Goal: Task Accomplishment & Management: Complete application form

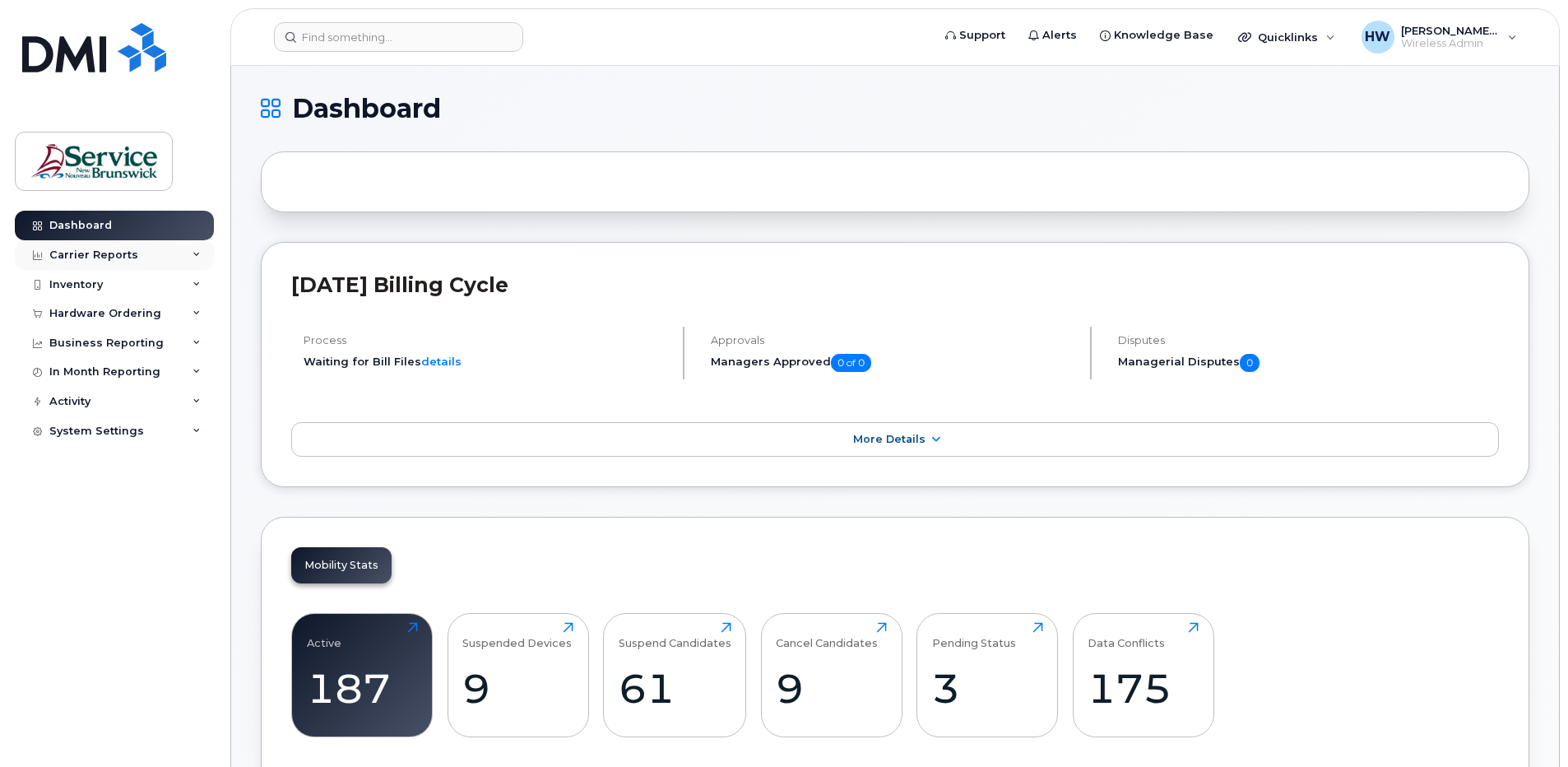
click at [110, 251] on div "Carrier Reports" at bounding box center [94, 255] width 89 height 13
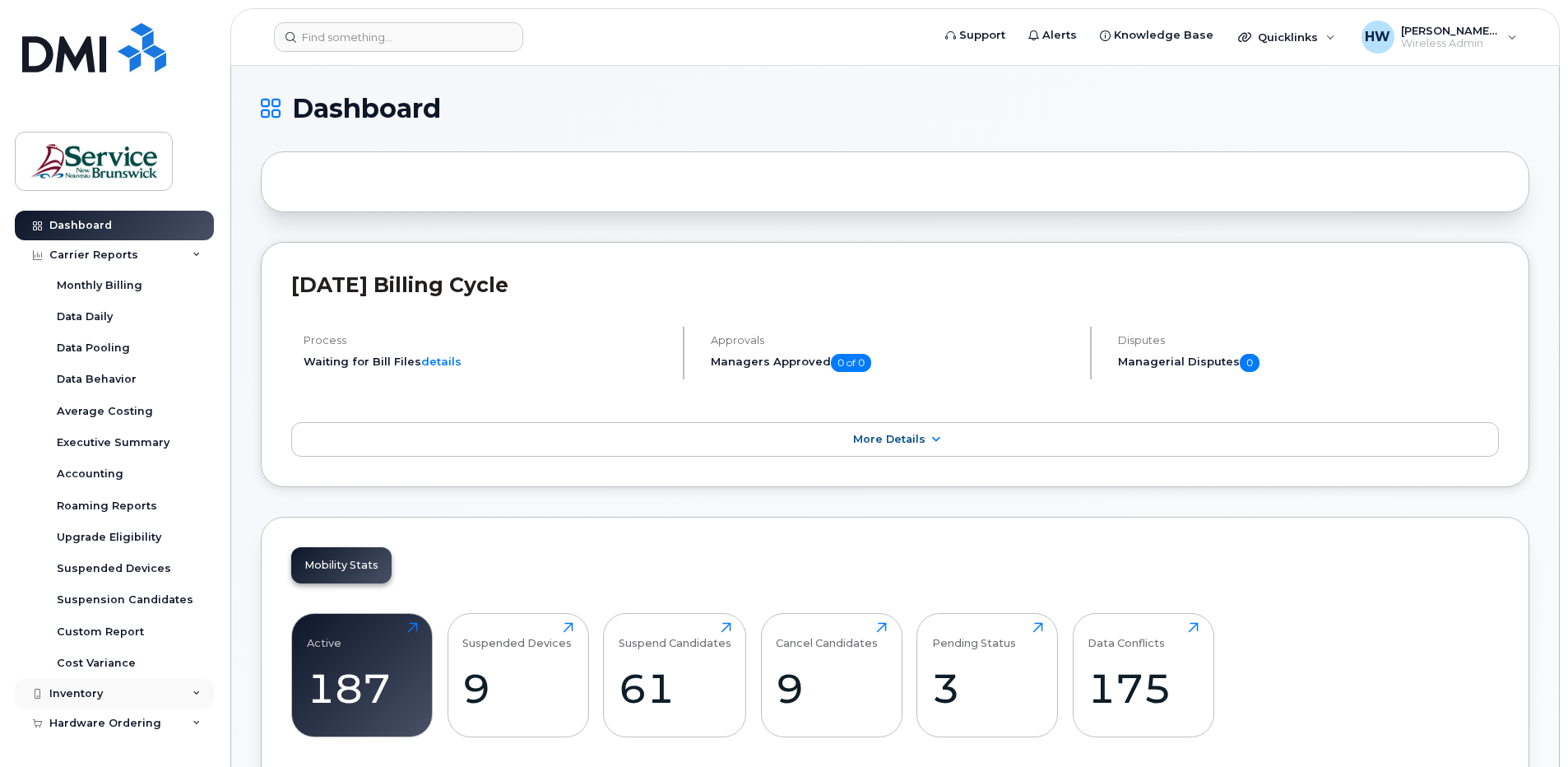
click at [89, 690] on div "Inventory" at bounding box center [76, 693] width 54 height 13
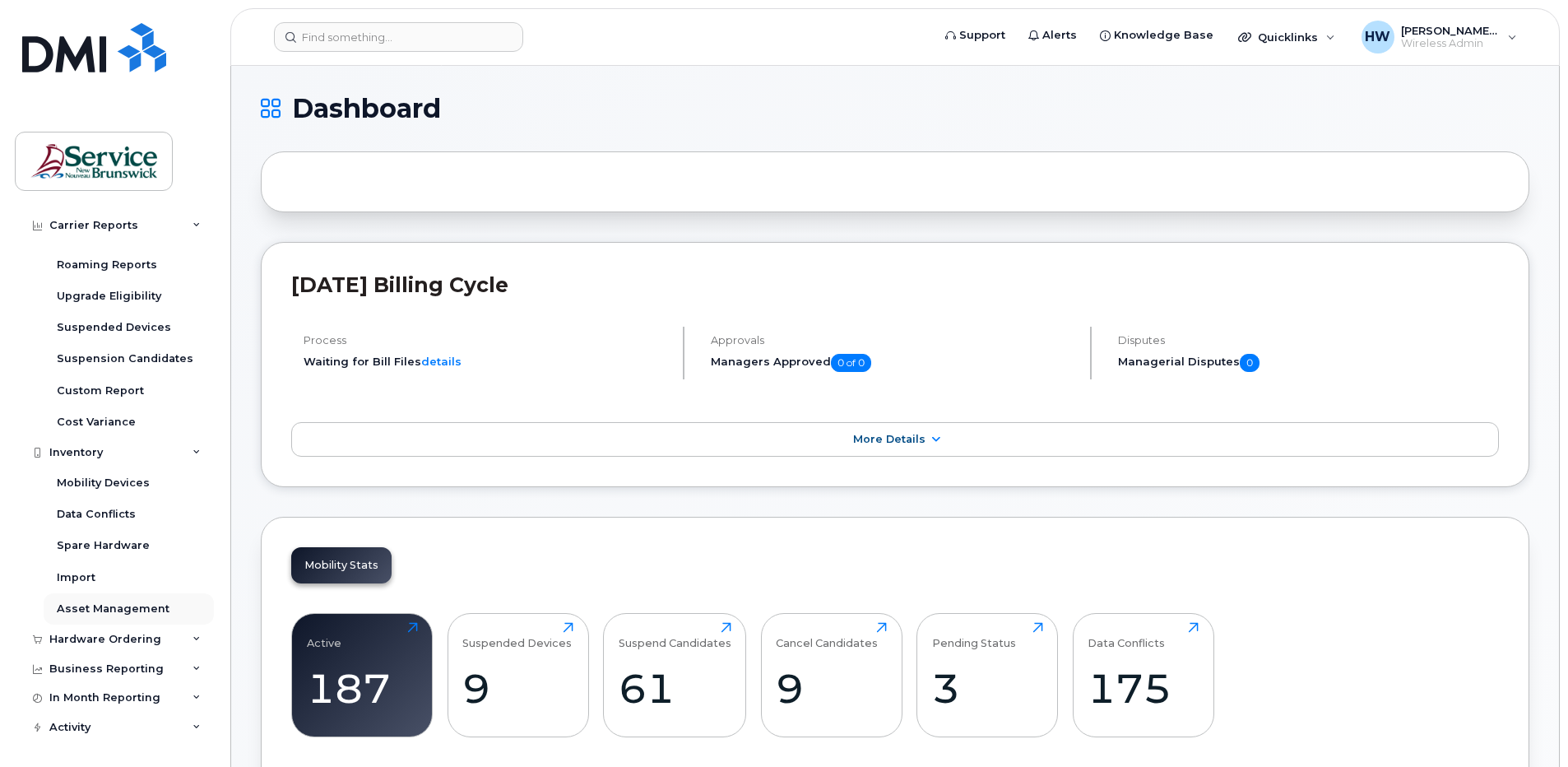
scroll to position [247, 0]
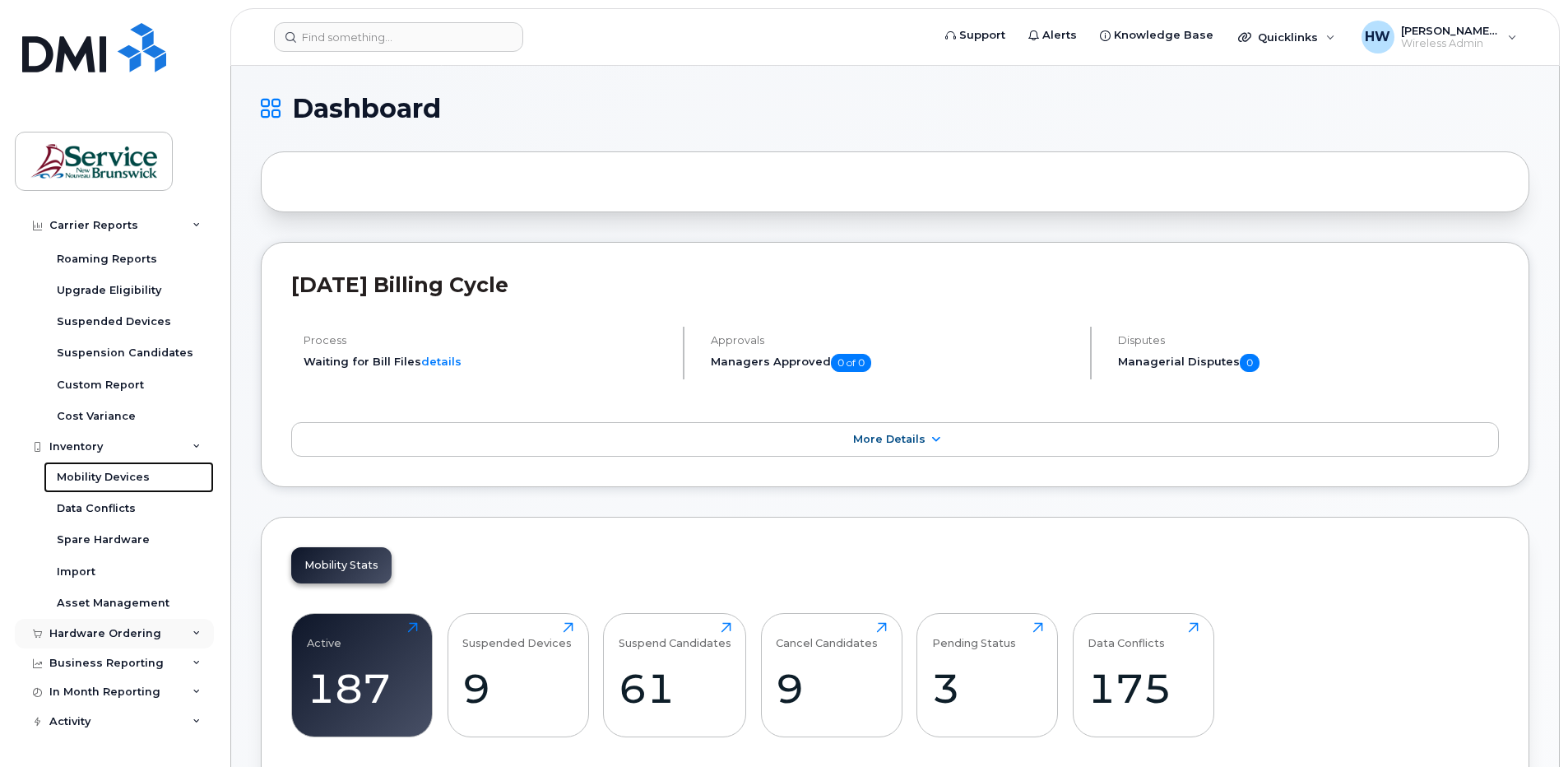
click at [116, 474] on div "Mobility Devices" at bounding box center [103, 477] width 93 height 15
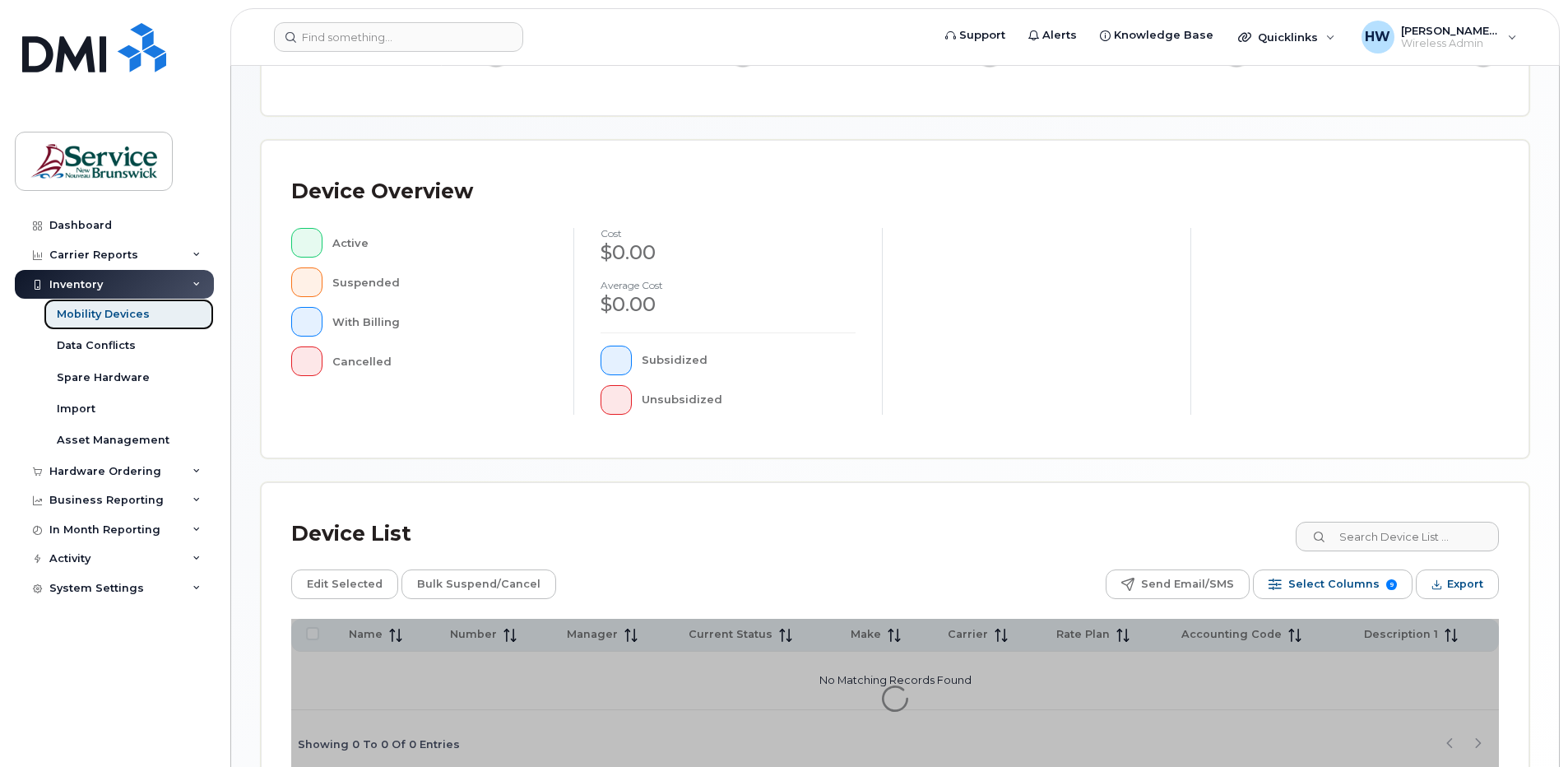
scroll to position [364, 0]
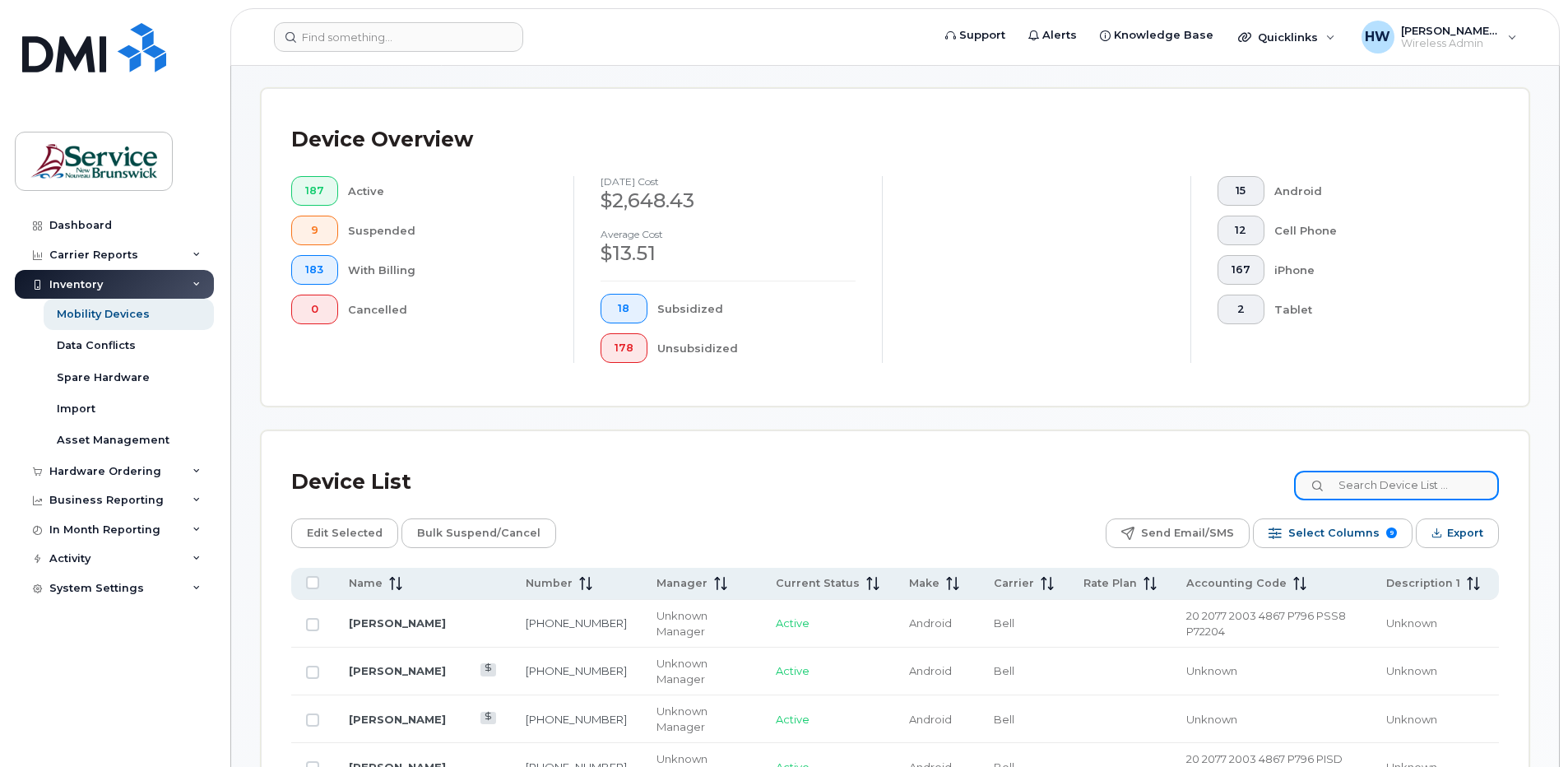
click at [1368, 484] on input at bounding box center [1397, 485] width 205 height 30
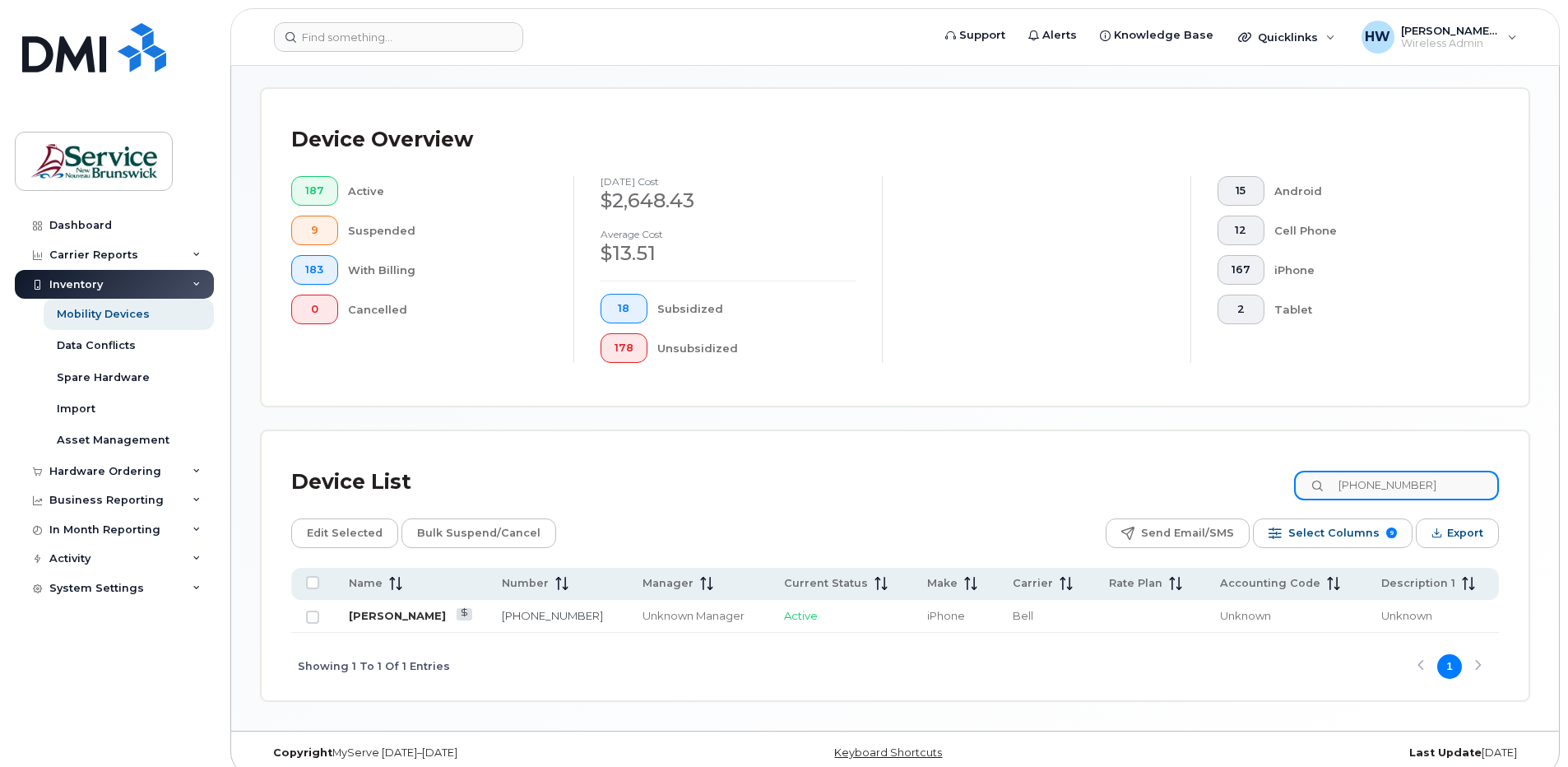
type input "506-645-1507"
click at [418, 618] on link "Cameron Badger" at bounding box center [397, 615] width 97 height 13
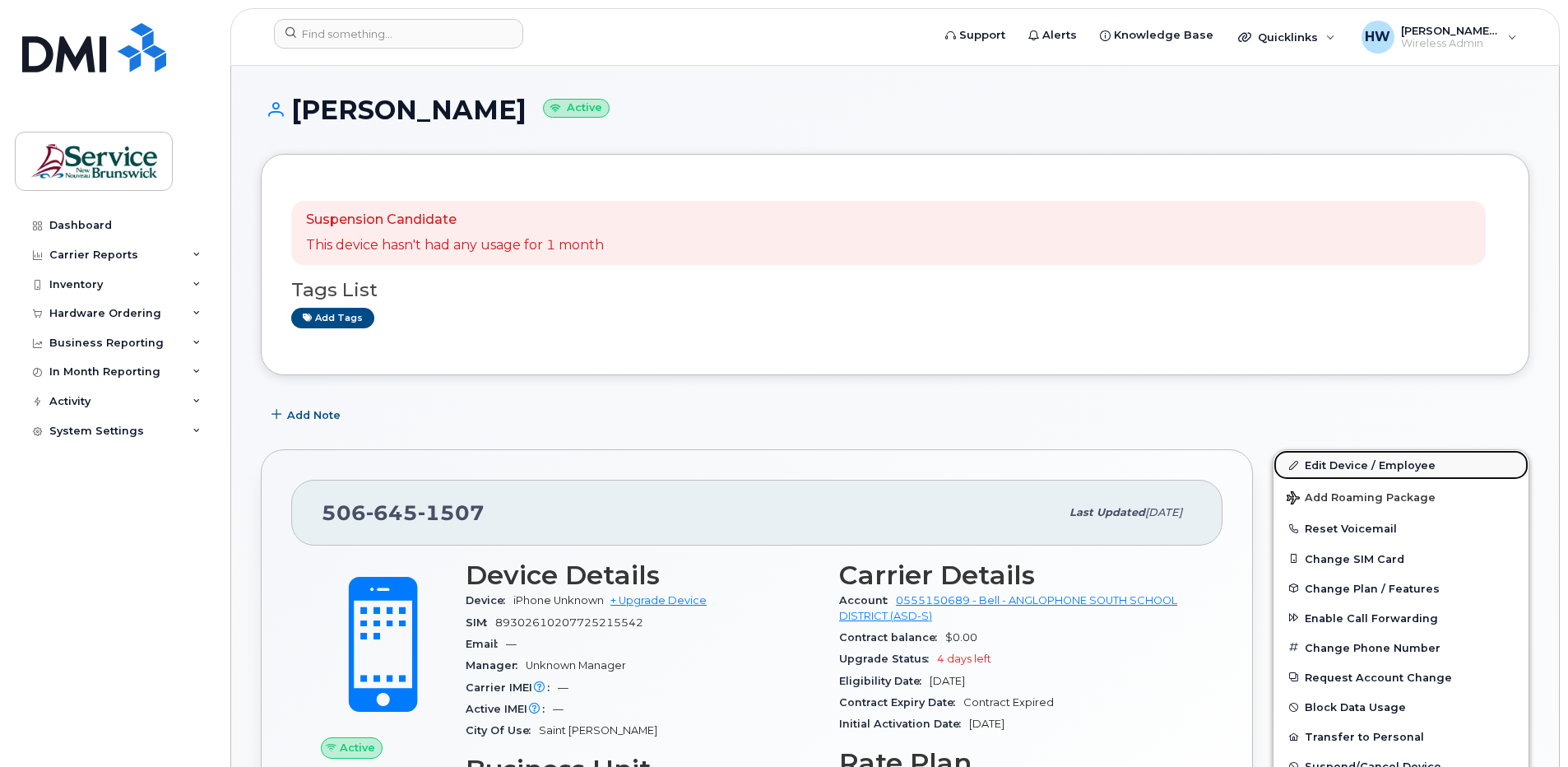
click at [1337, 464] on link "Edit Device / Employee" at bounding box center [1400, 465] width 255 height 30
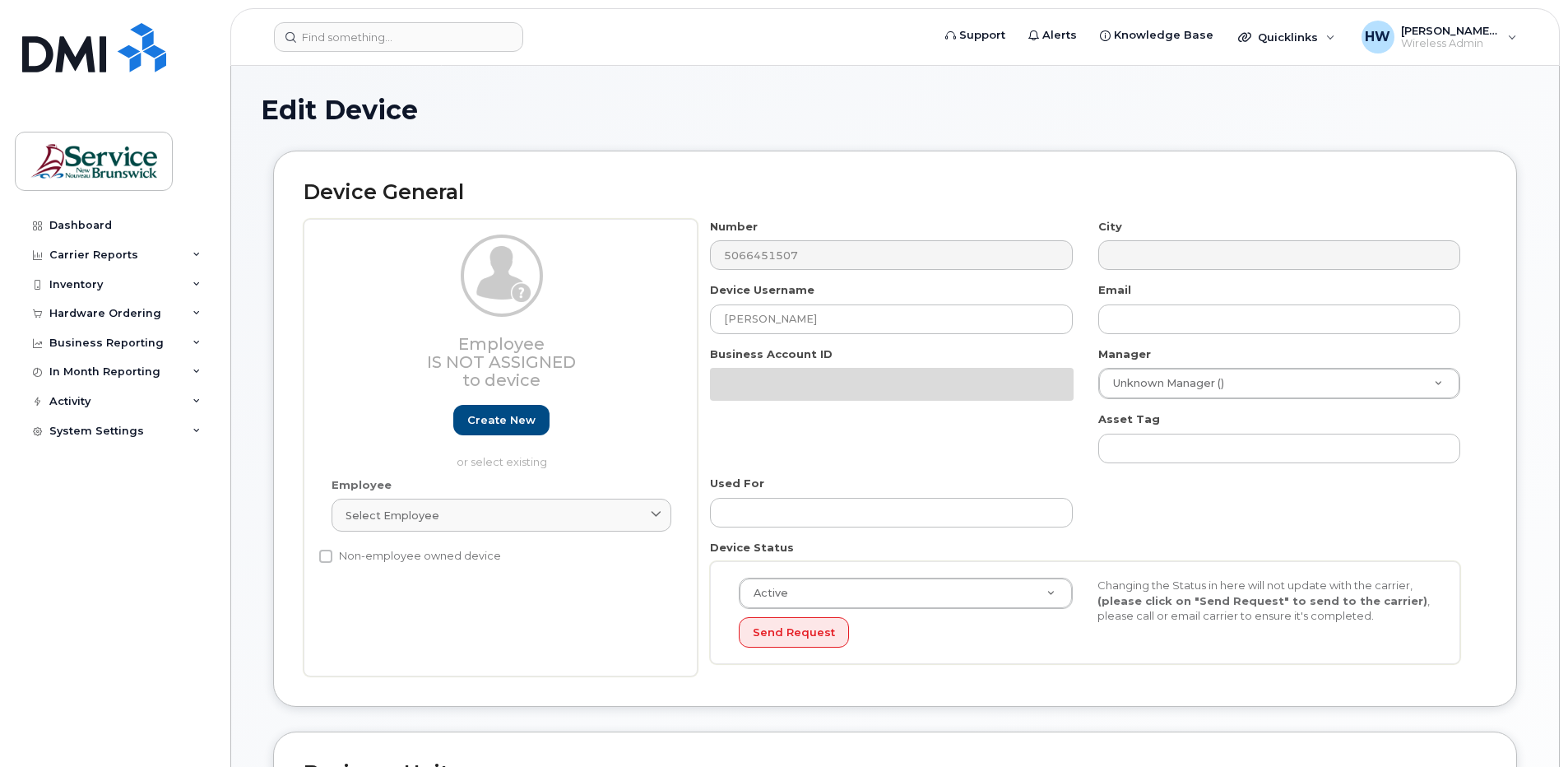
select select "34535615"
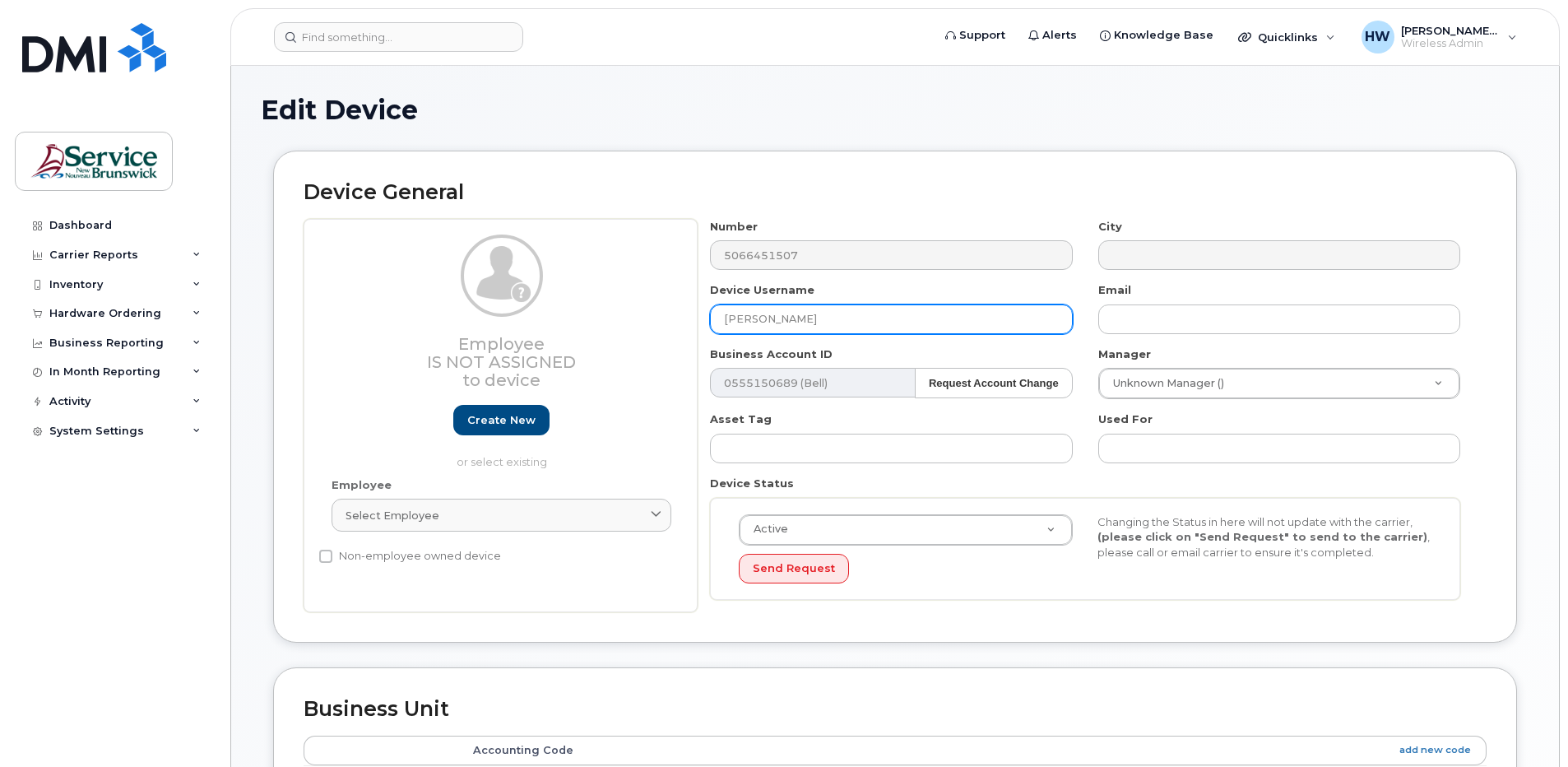
drag, startPoint x: 830, startPoint y: 320, endPoint x: 631, endPoint y: 305, distance: 199.6
click at [631, 305] on div "Employee Is not assigned to device Create new or select existing Employee Selec…" at bounding box center [894, 416] width 1183 height 394
type input "Candace Hatfield"
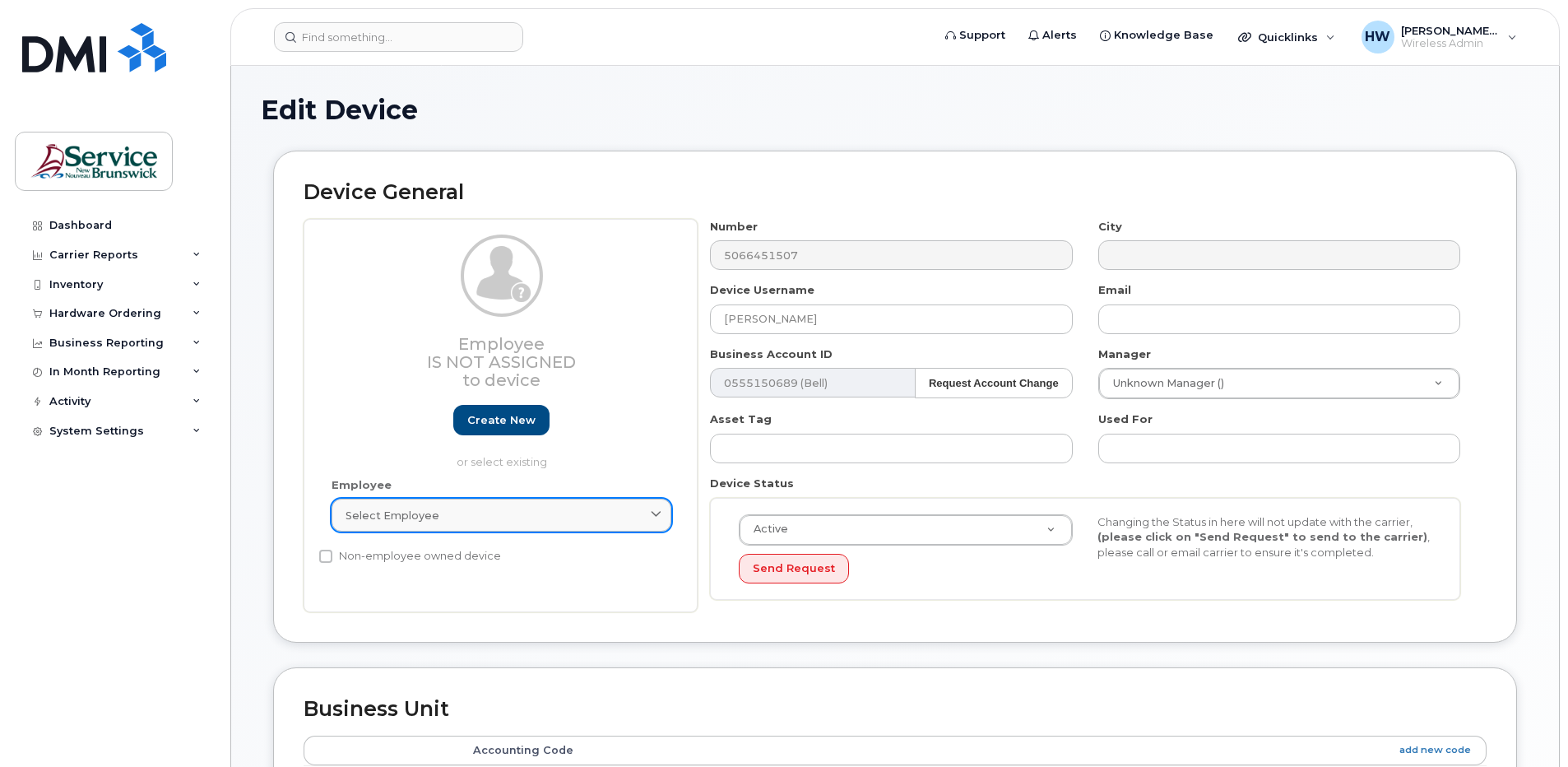
click at [649, 509] on span at bounding box center [656, 516] width 16 height 16
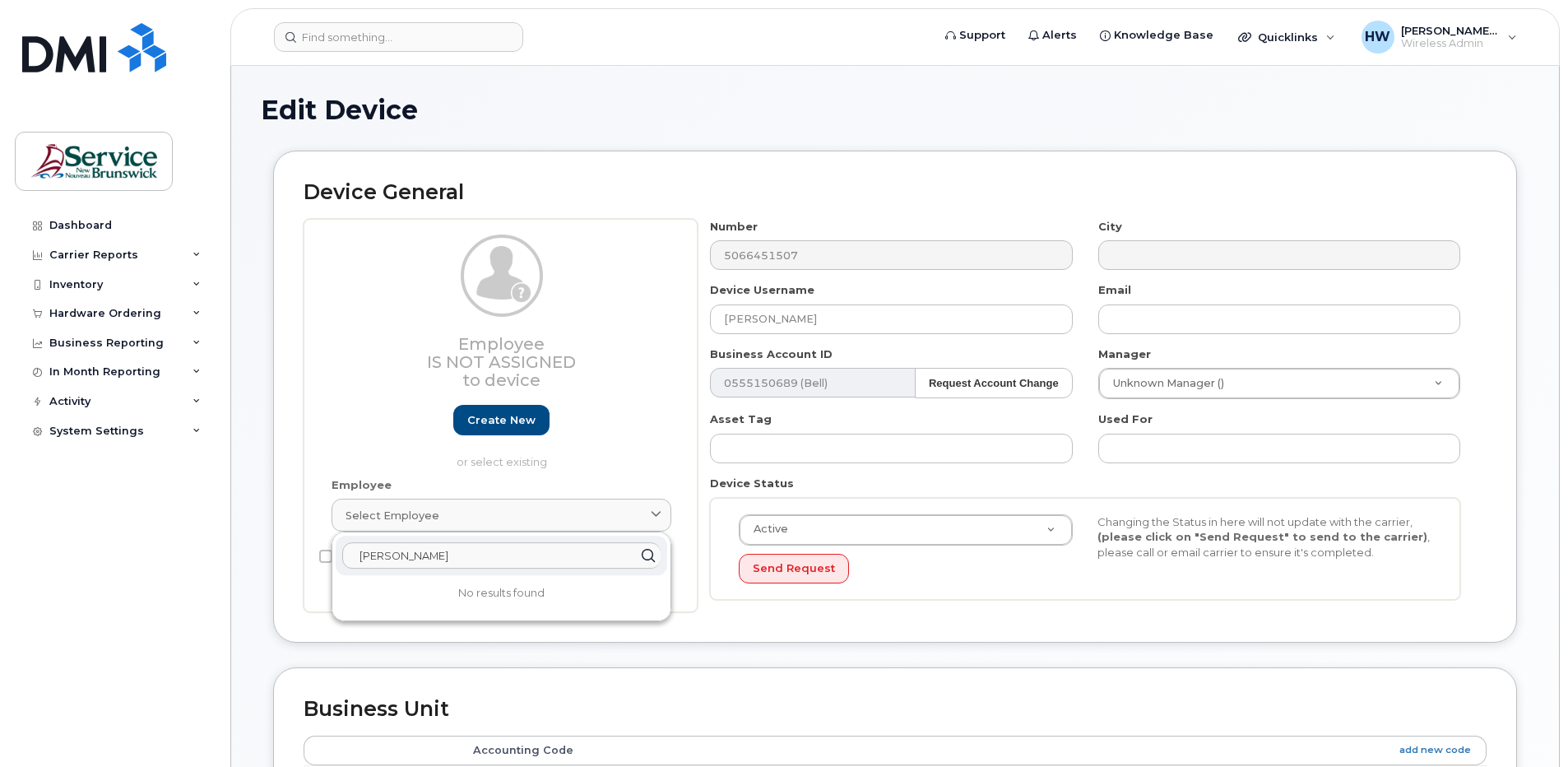
type input "Candace Hatfield"
click at [734, 656] on div "Device General Employee Is not assigned to device Create new or select existing…" at bounding box center [895, 409] width 1269 height 517
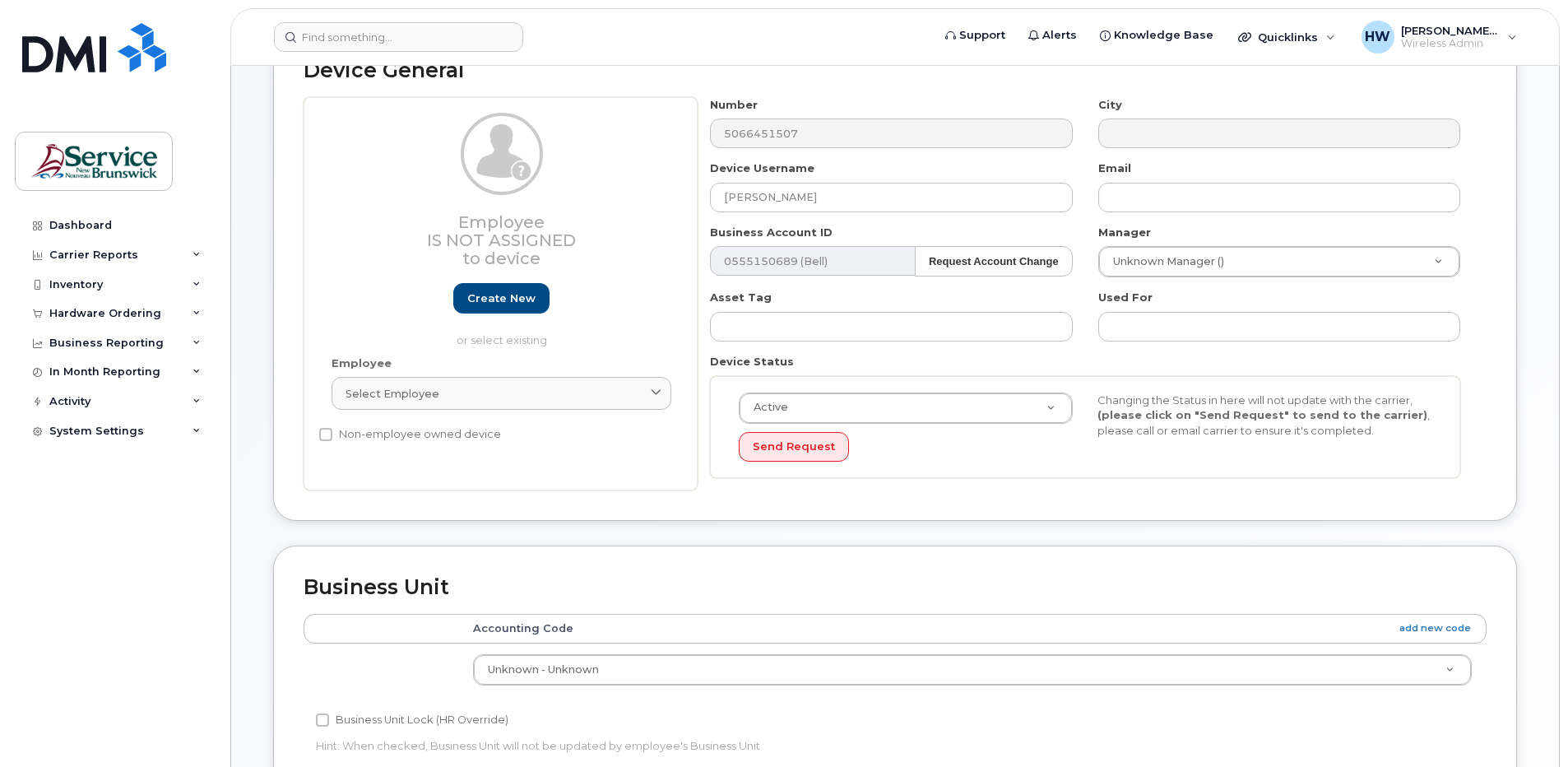
scroll to position [83, 0]
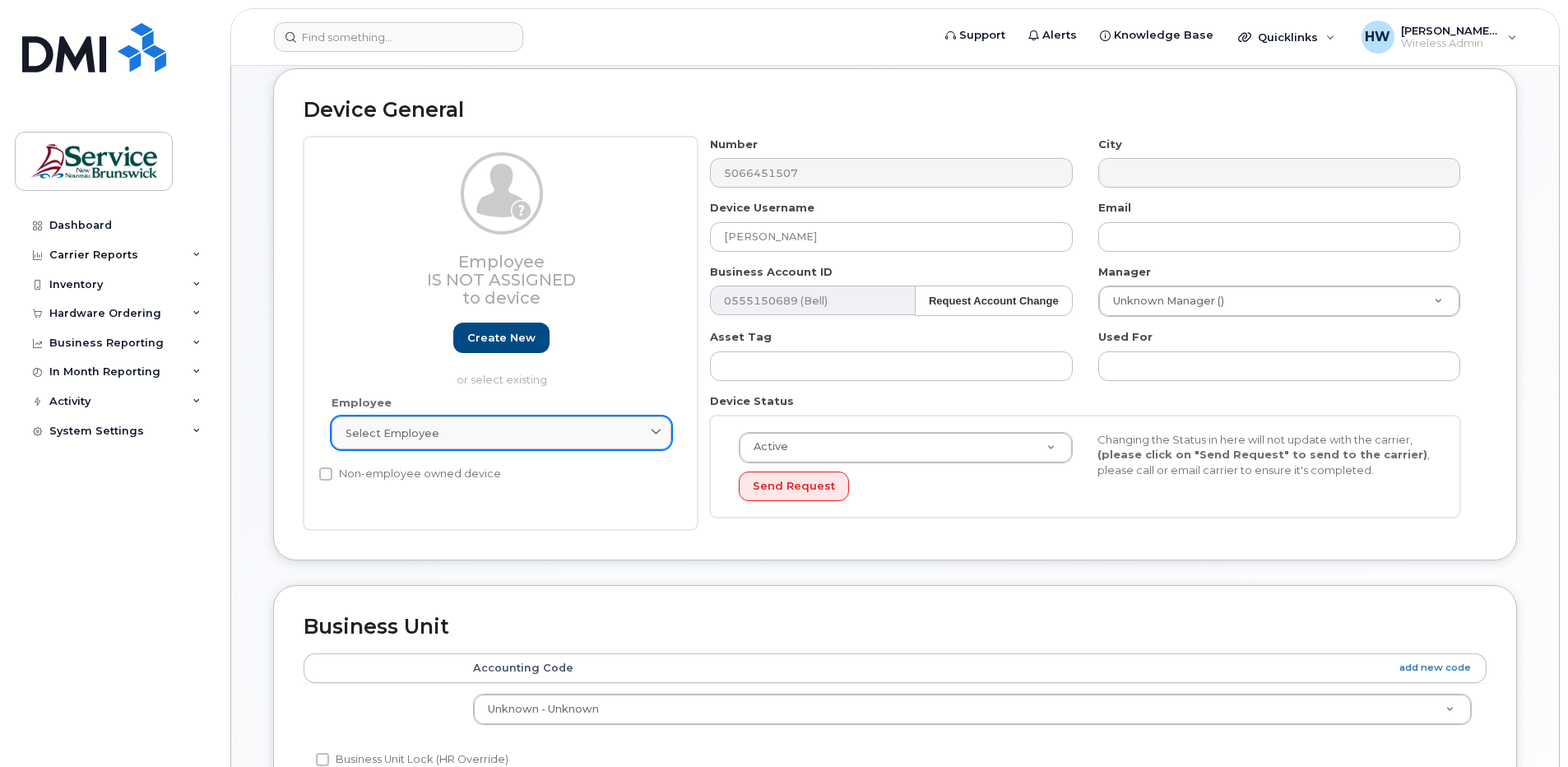
click at [654, 430] on icon at bounding box center [656, 433] width 10 height 10
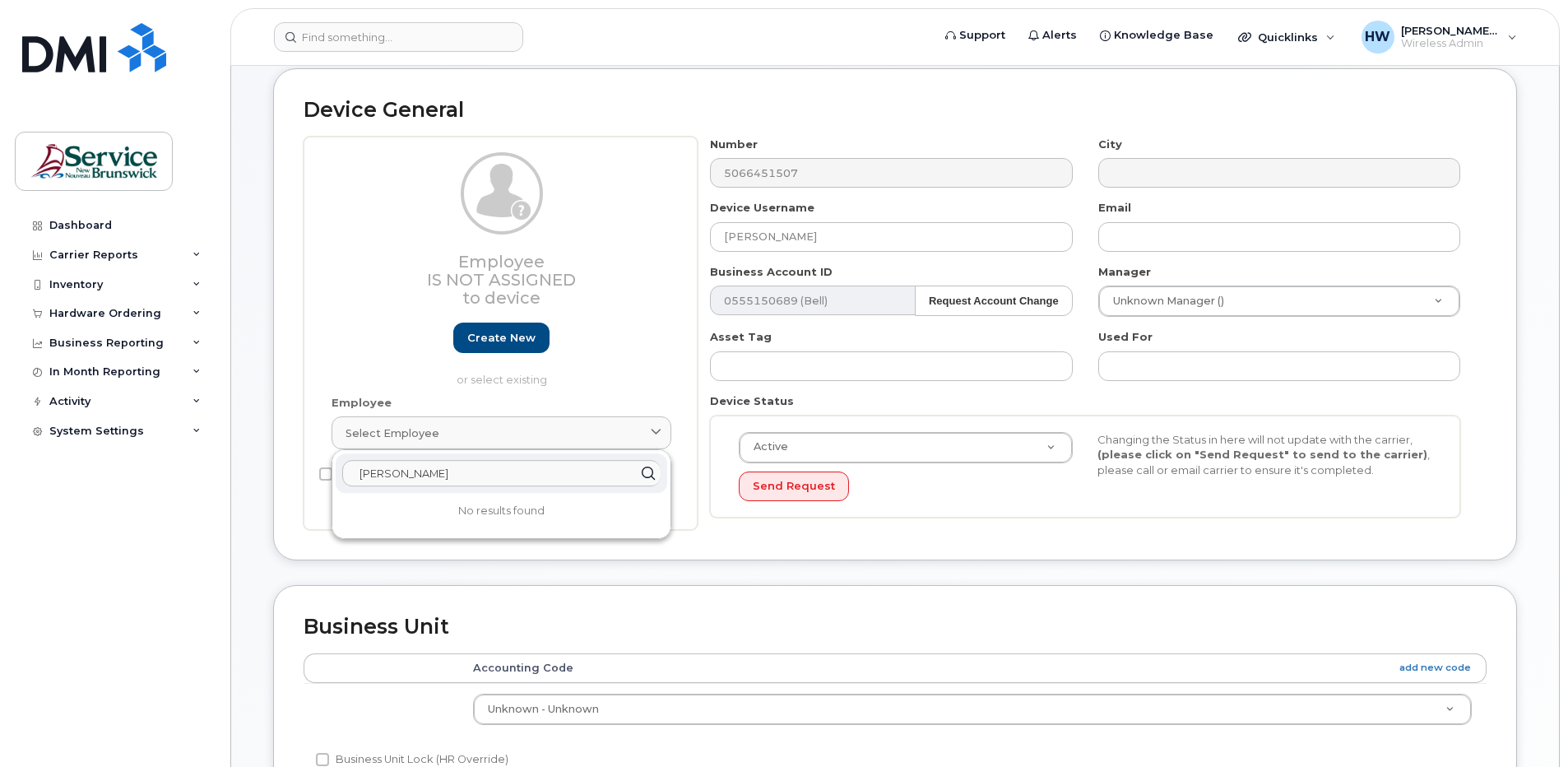
drag, startPoint x: 475, startPoint y: 469, endPoint x: 172, endPoint y: 454, distance: 303.4
click at [230, 454] on div "Support Alerts Knowledge Base Quicklinks Suspend / Cancel Device Change SIM Car…" at bounding box center [895, 645] width 1330 height 1324
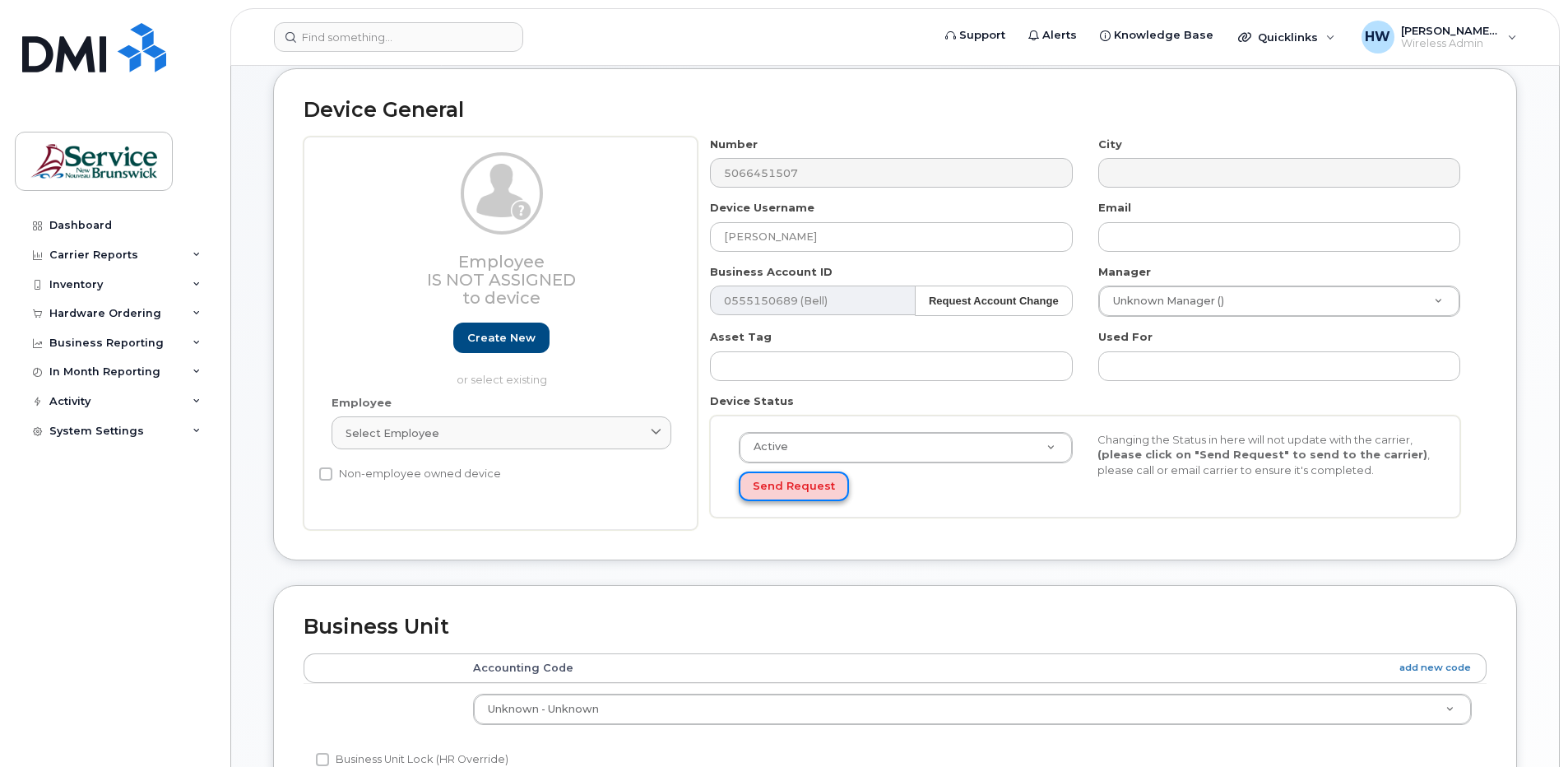
click at [775, 483] on button "Send Request" at bounding box center [794, 486] width 110 height 30
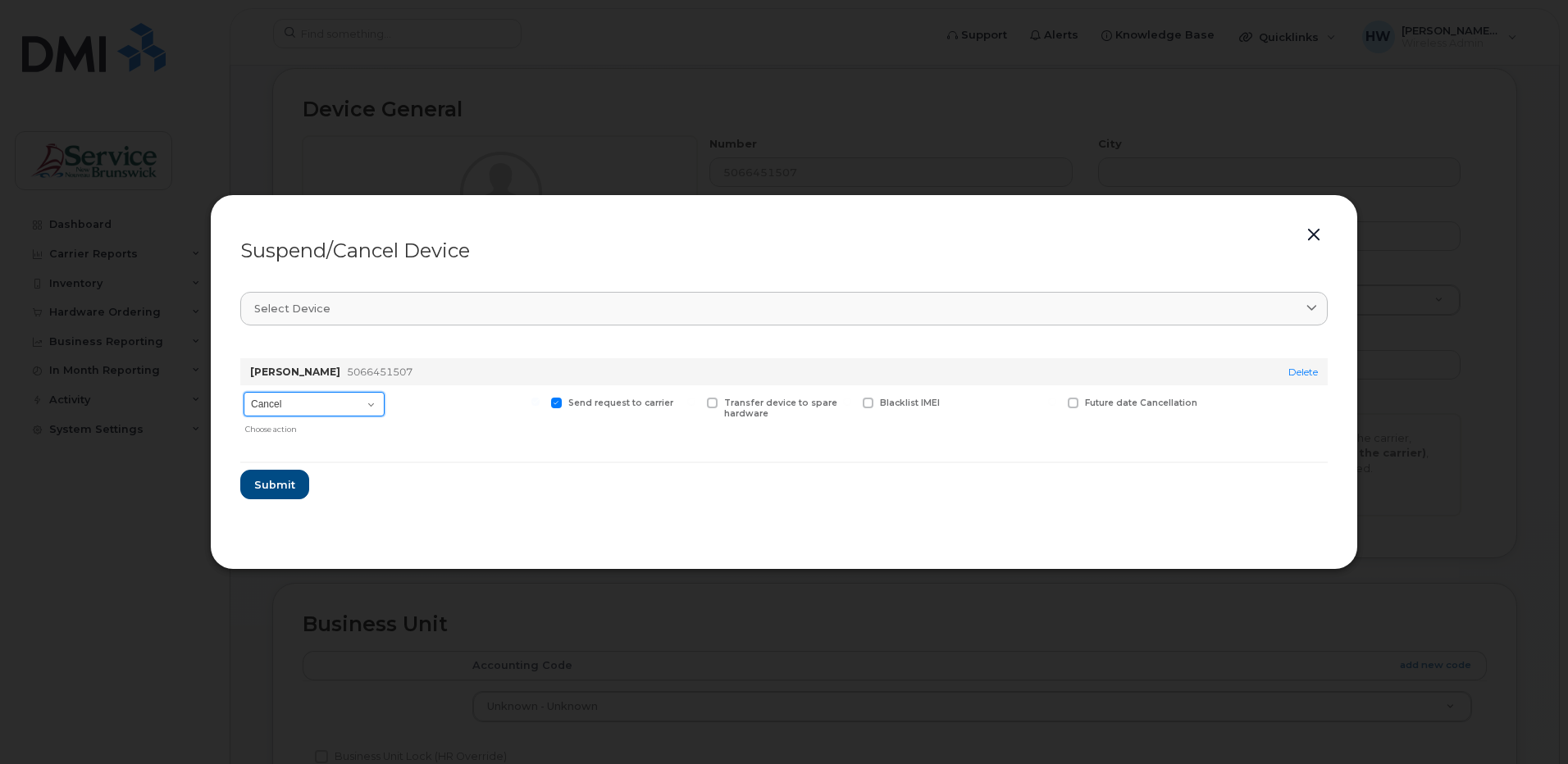
click at [372, 405] on select "Cancel Suspend - Extend Suspension Suspend - Reduced Rate Suspend - Full Rate S…" at bounding box center [314, 404] width 141 height 24
click at [514, 507] on section "Select device Type first three symbols or more Cameron Badger 5066451507 Delete…" at bounding box center [783, 408] width 1087 height 262
click at [1326, 229] on header "Suspend/Cancel Device" at bounding box center [783, 250] width 1087 height 53
click at [1312, 228] on button "button" at bounding box center [1313, 235] width 24 height 23
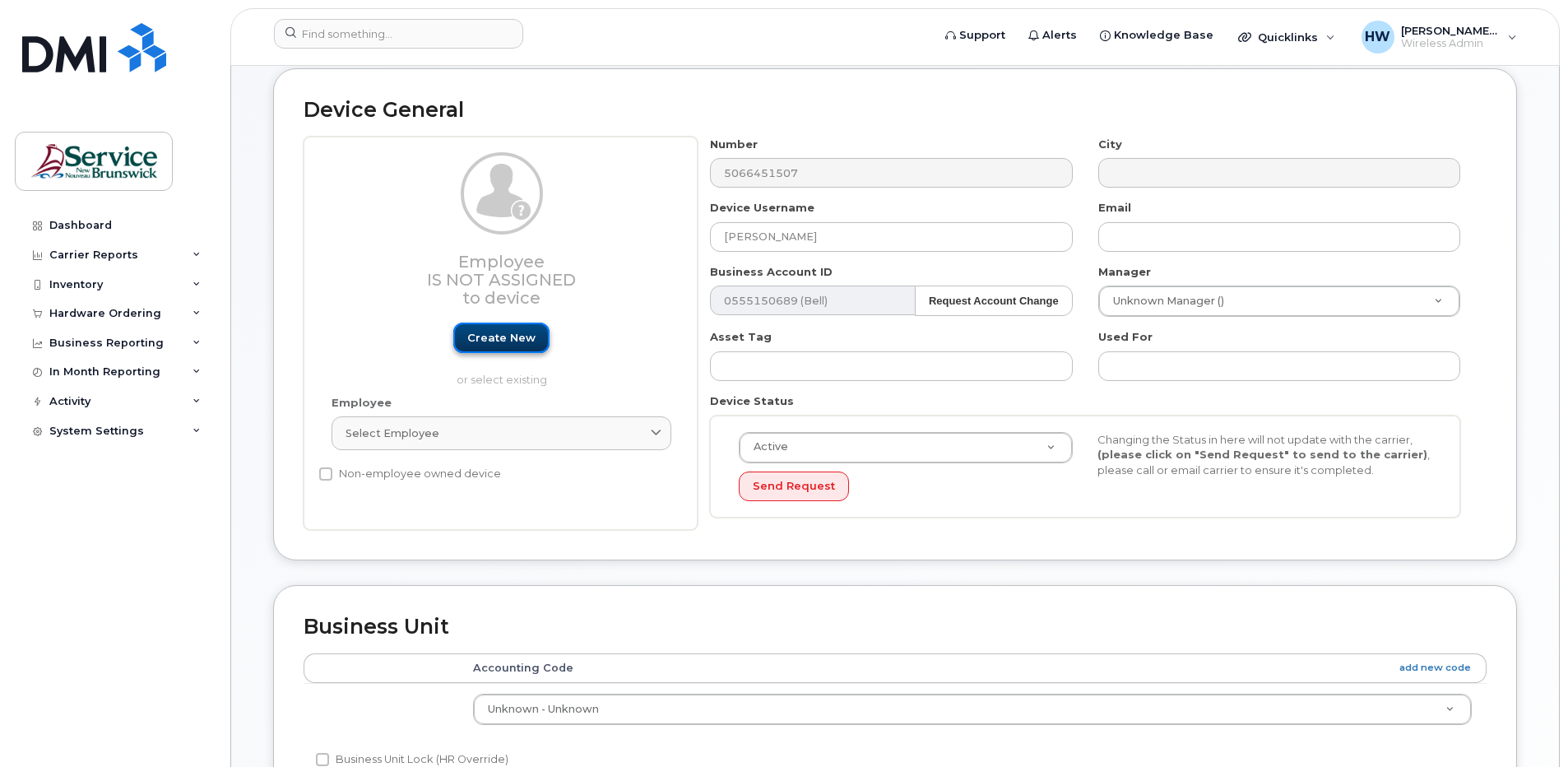
click at [490, 333] on link "Create new" at bounding box center [502, 337] width 96 height 30
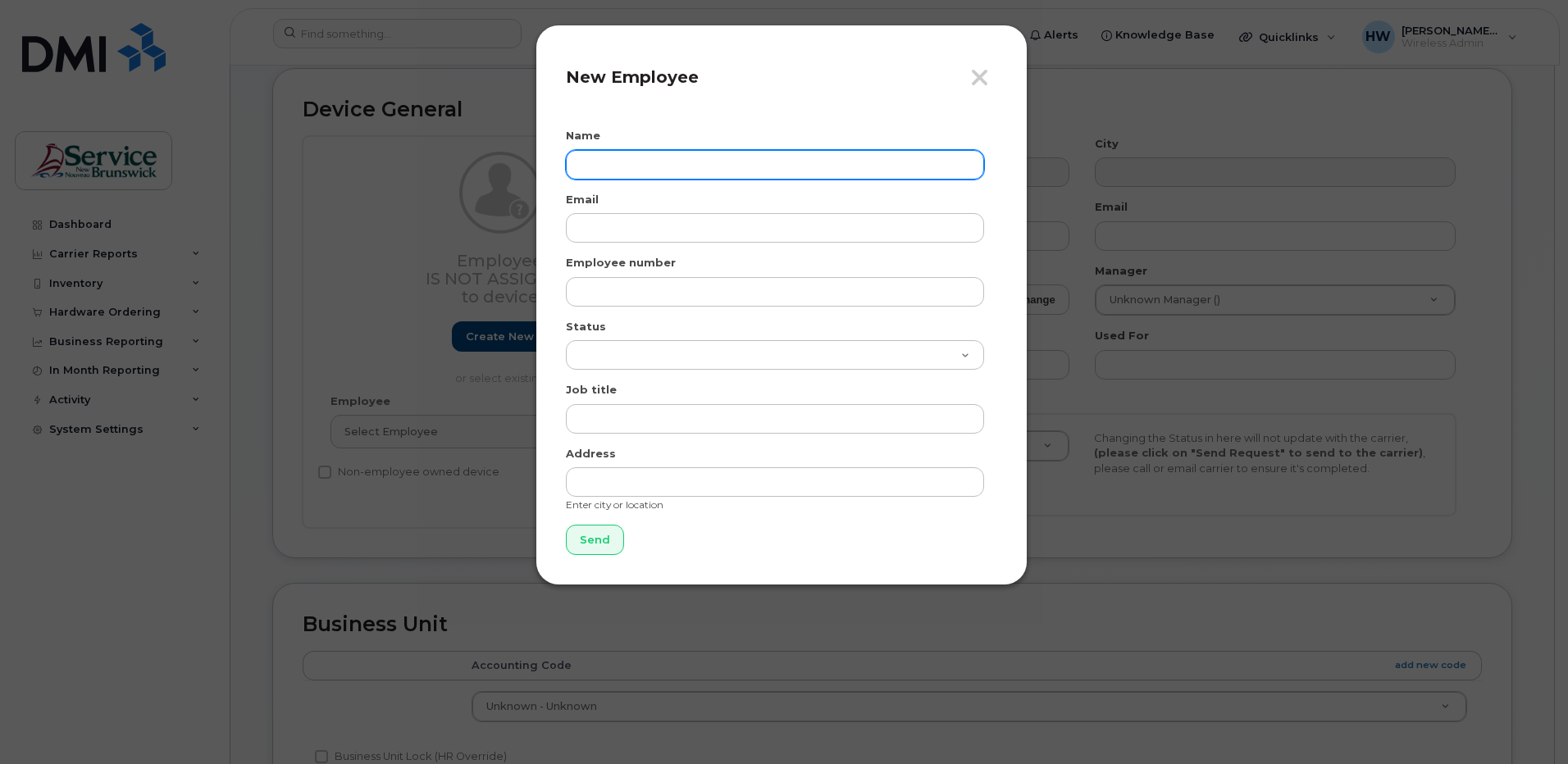
click at [599, 162] on input "text" at bounding box center [774, 165] width 418 height 29
type input "Candace Hatfield"
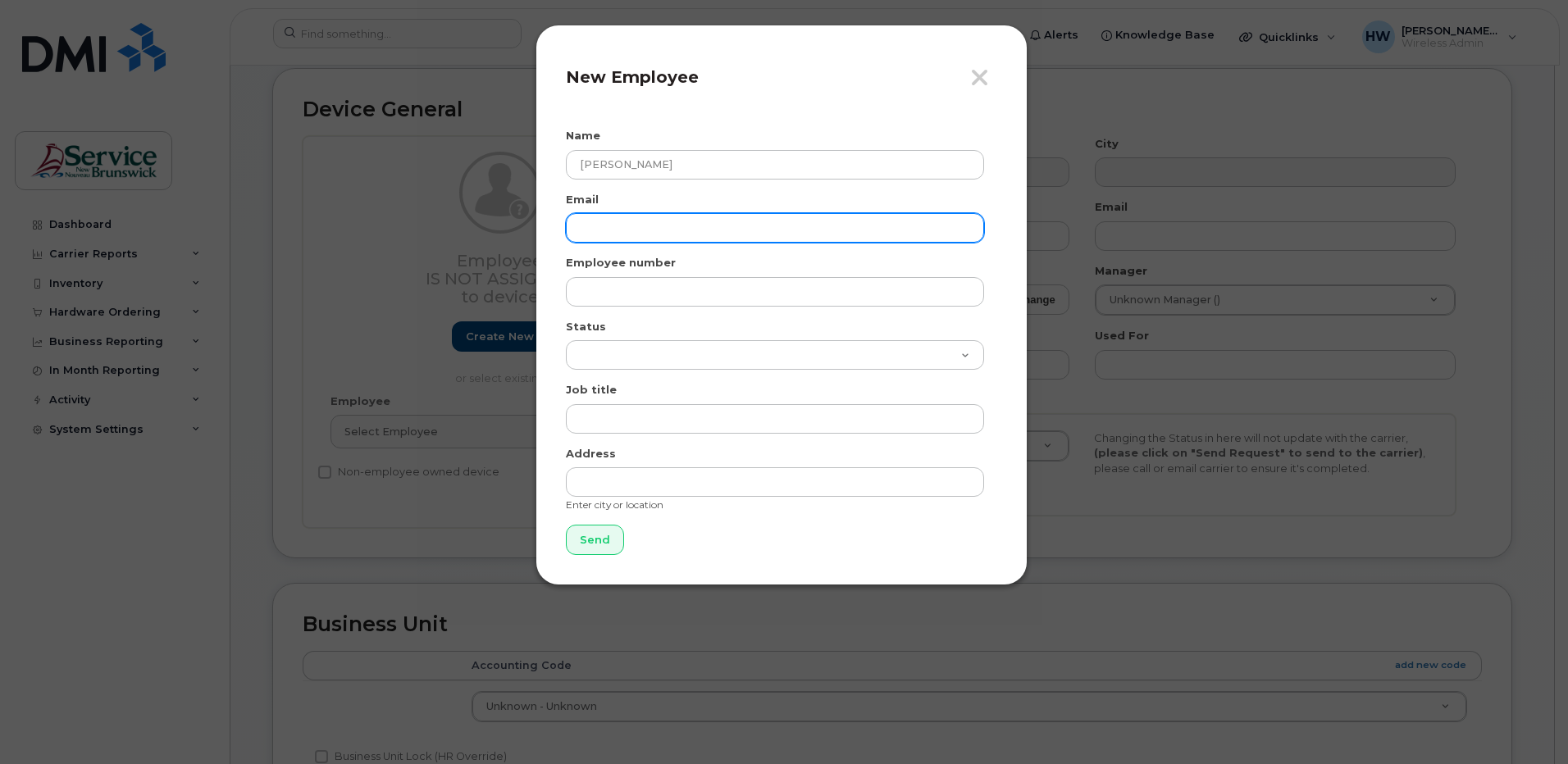
drag, startPoint x: 596, startPoint y: 224, endPoint x: 616, endPoint y: 226, distance: 20.1
click at [596, 224] on input "email" at bounding box center [774, 228] width 418 height 29
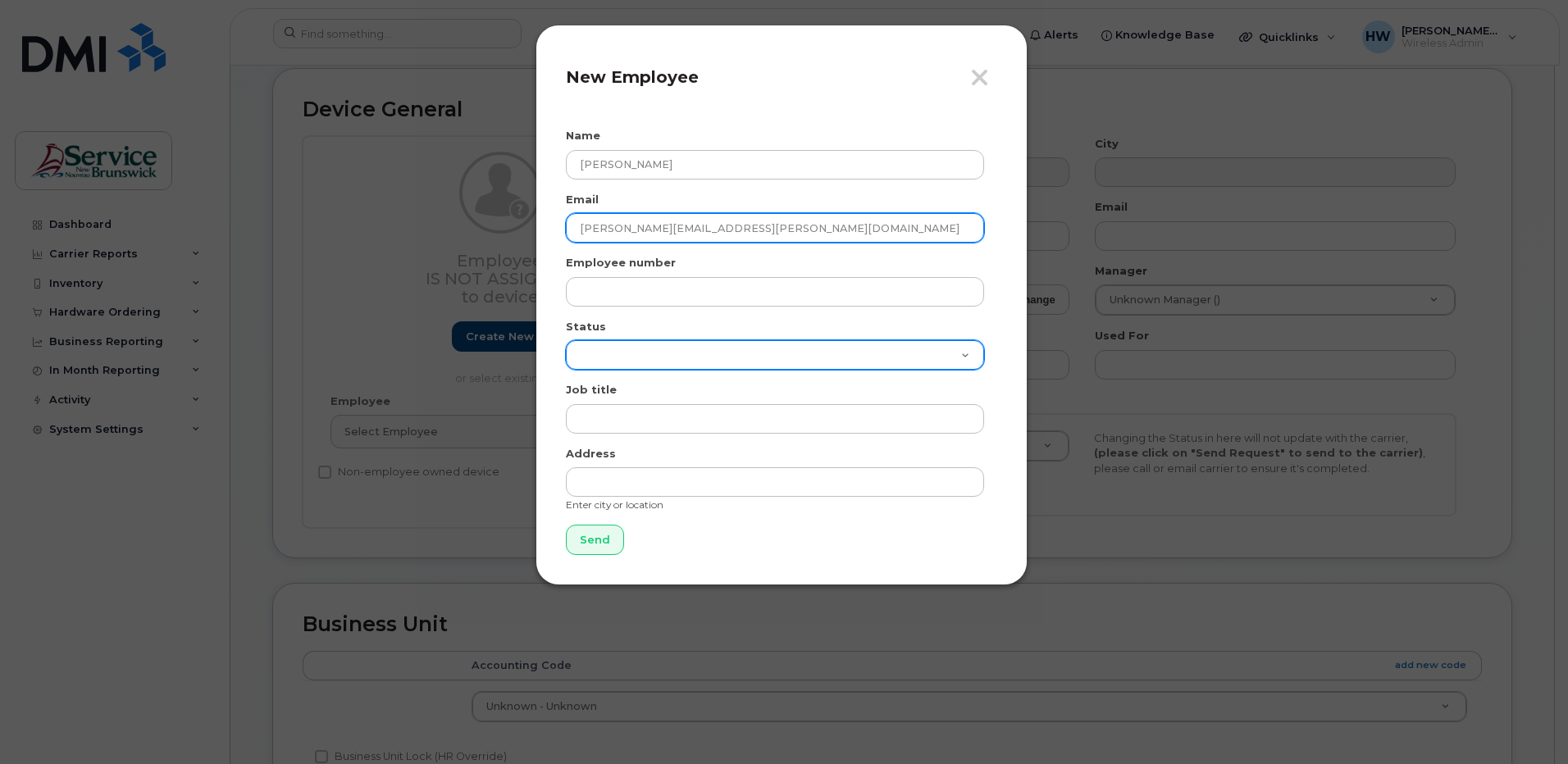
type input "candace.hatfield@nbed.nb.ca"
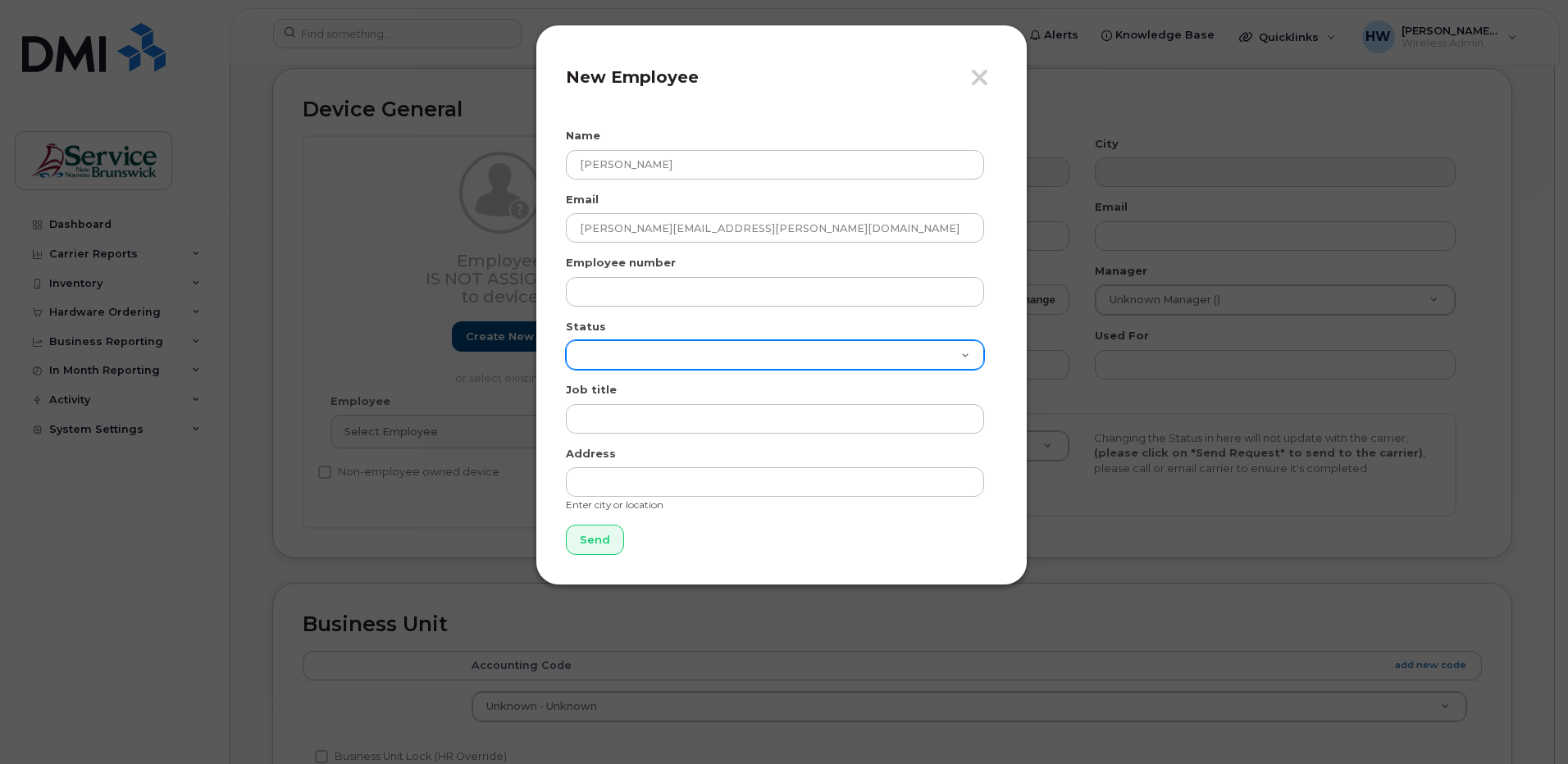
drag, startPoint x: 607, startPoint y: 346, endPoint x: 620, endPoint y: 347, distance: 13.0
click at [607, 346] on select "Active On-Leave Long Term Short Term Maternity Leave Temp Layoff Inactive" at bounding box center [774, 355] width 418 height 29
select select "active"
click at [566, 340] on select "Active On-Leave Long Term Short Term Maternity Leave Temp Layoff Inactive" at bounding box center [774, 355] width 418 height 29
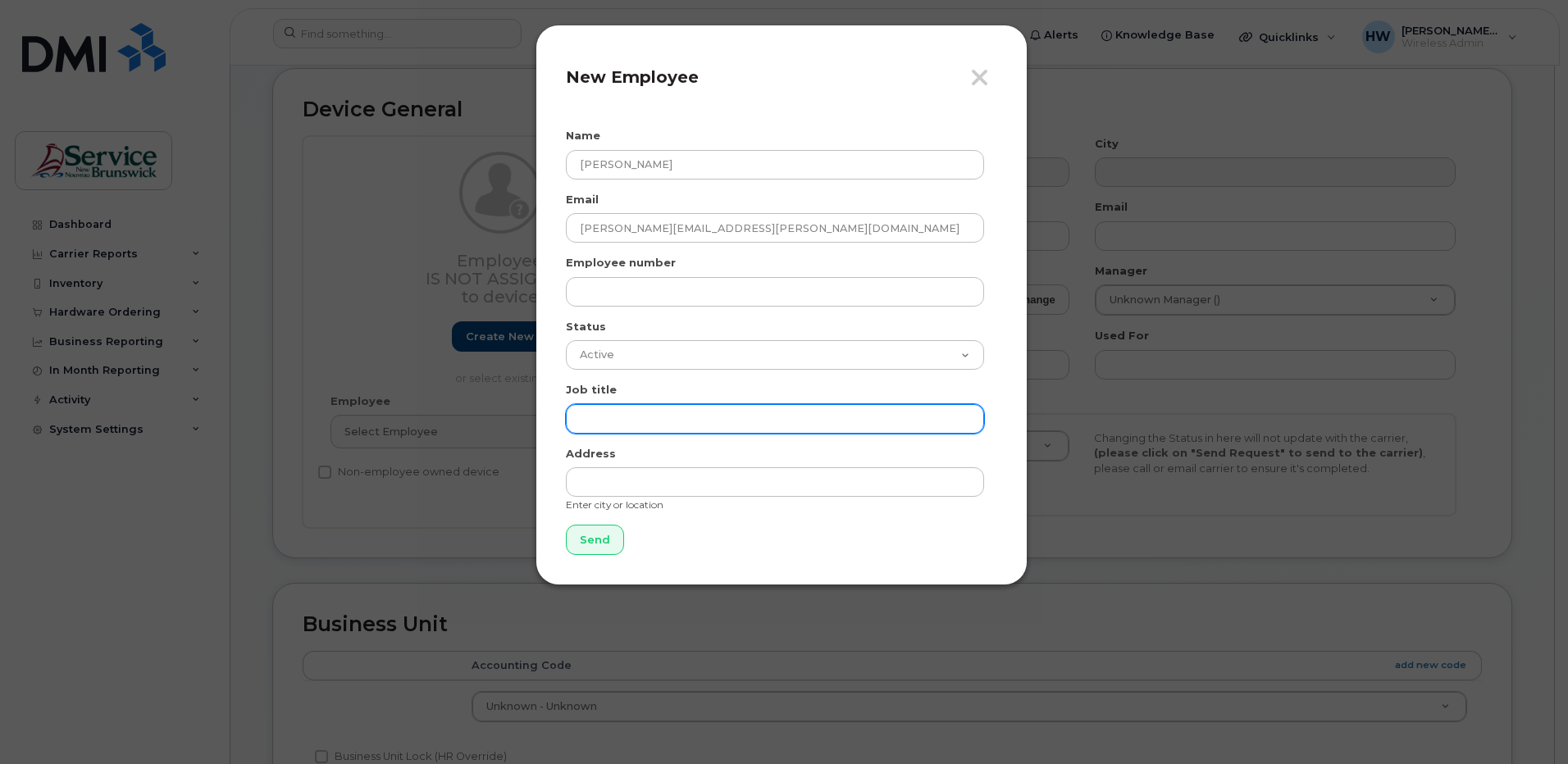
click at [599, 416] on input "text" at bounding box center [774, 419] width 418 height 29
type input "School Counsellor"
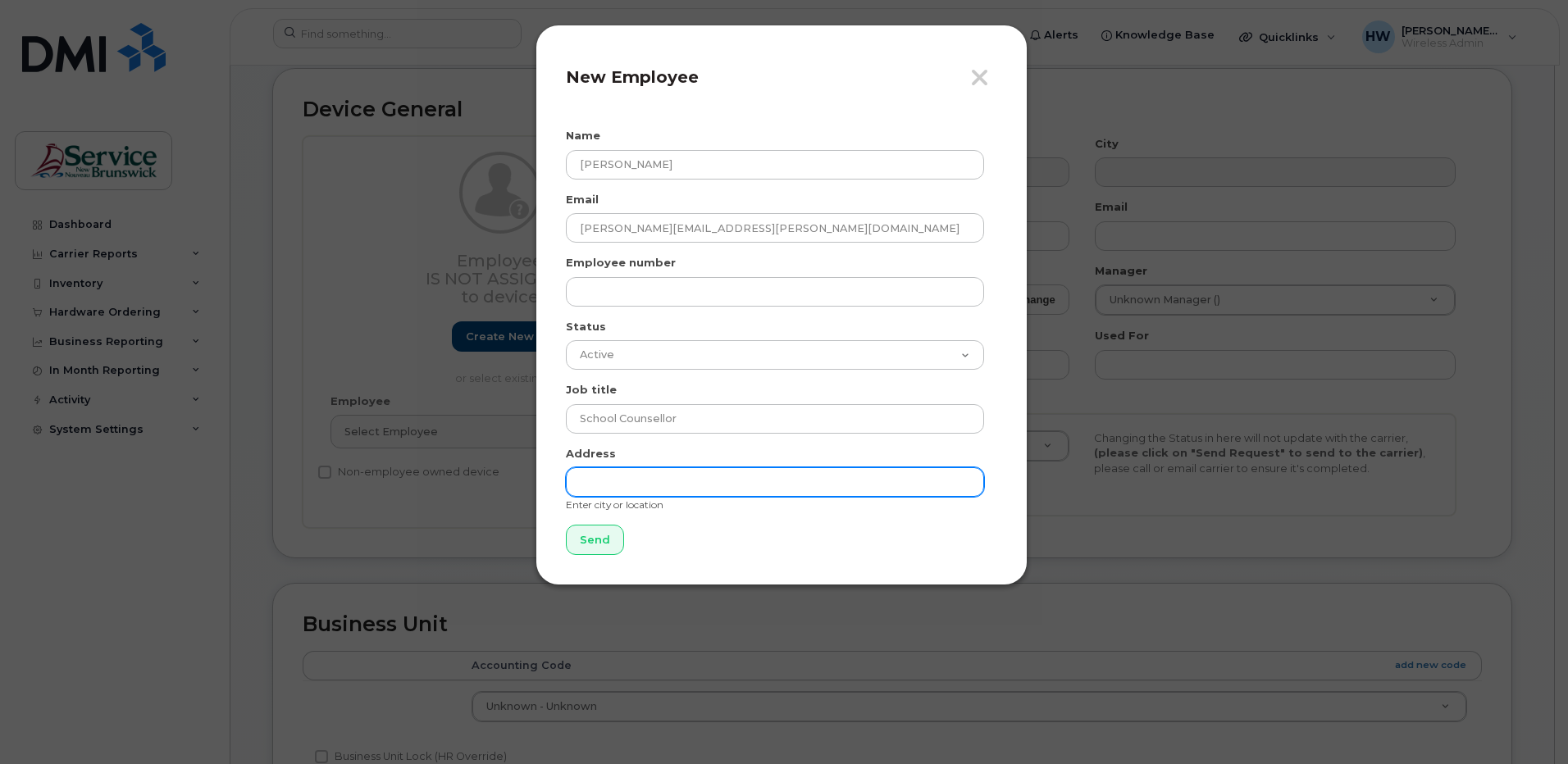
click at [613, 473] on input "text" at bounding box center [774, 482] width 418 height 29
click at [704, 478] on input "490 Woodward Ave" at bounding box center [774, 482] width 418 height 29
drag, startPoint x: 709, startPoint y: 482, endPoint x: 480, endPoint y: 475, distance: 229.1
click at [480, 475] on div "Close New Employee Name Candace Hatfield Email candace.hatfield@nbed.nb.ca Empl…" at bounding box center [784, 382] width 1568 height 764
type input "Saint [PERSON_NAME] NB"
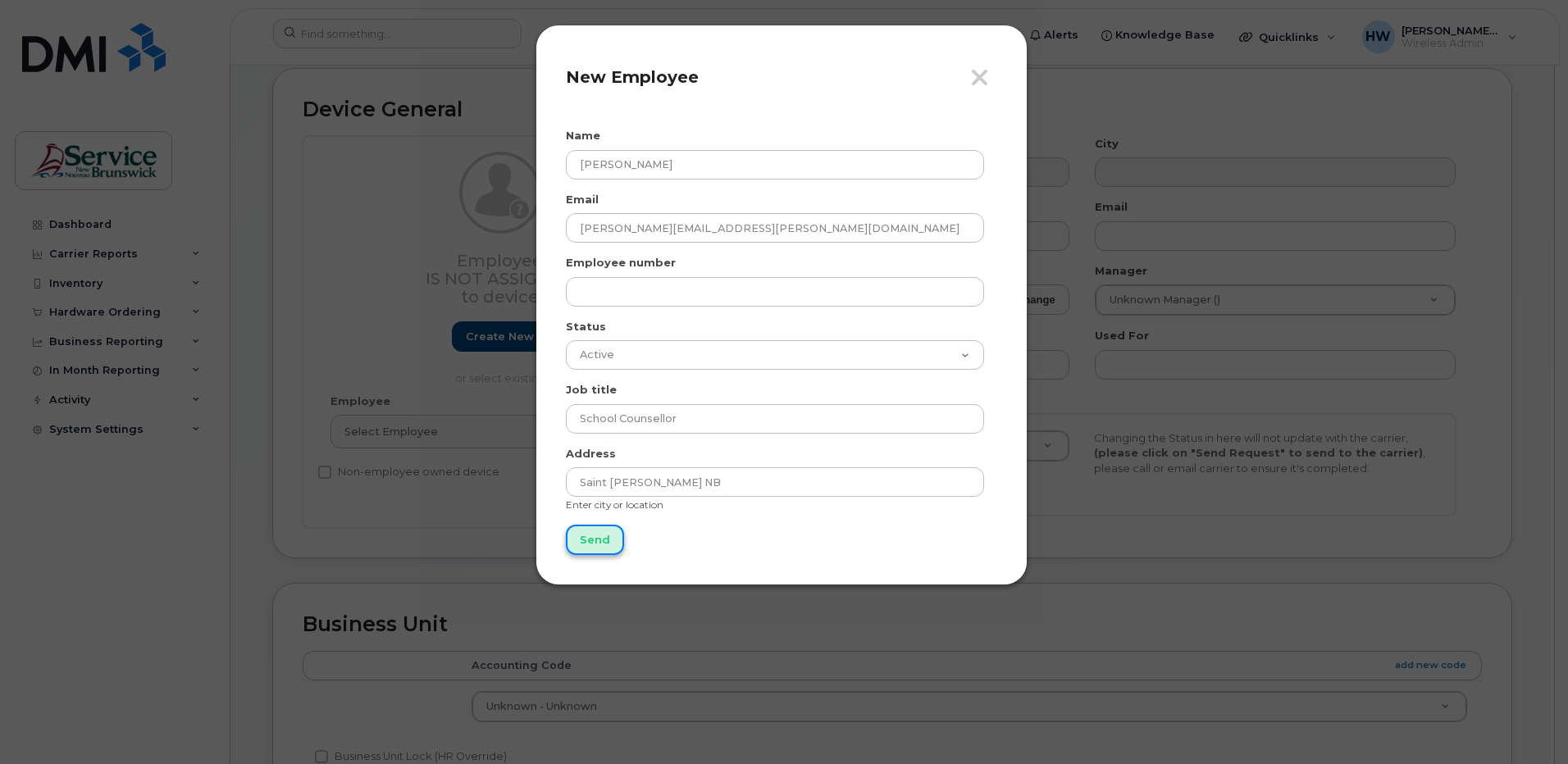
click at [595, 534] on input "Send" at bounding box center [594, 540] width 58 height 30
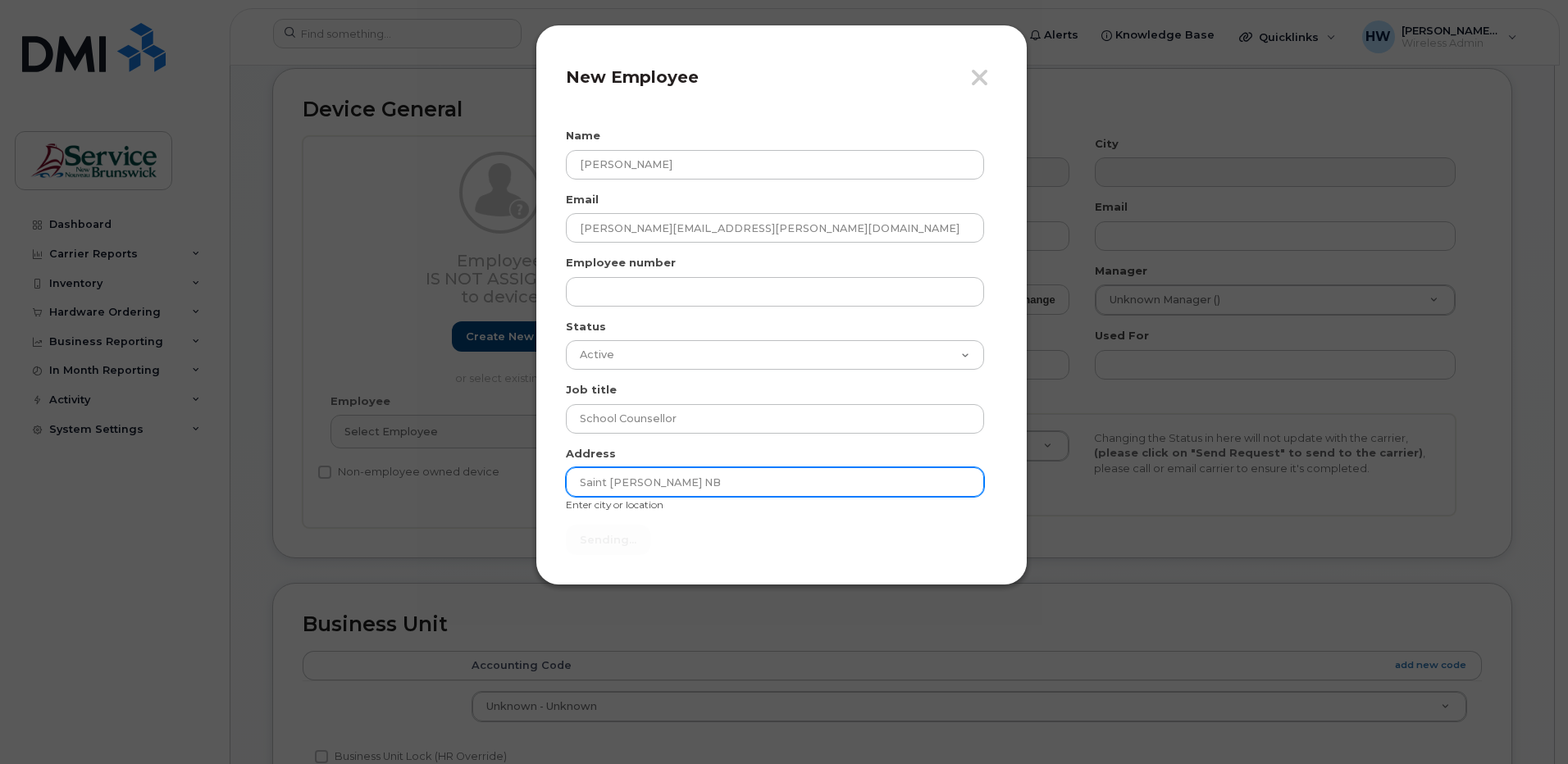
type input "Send"
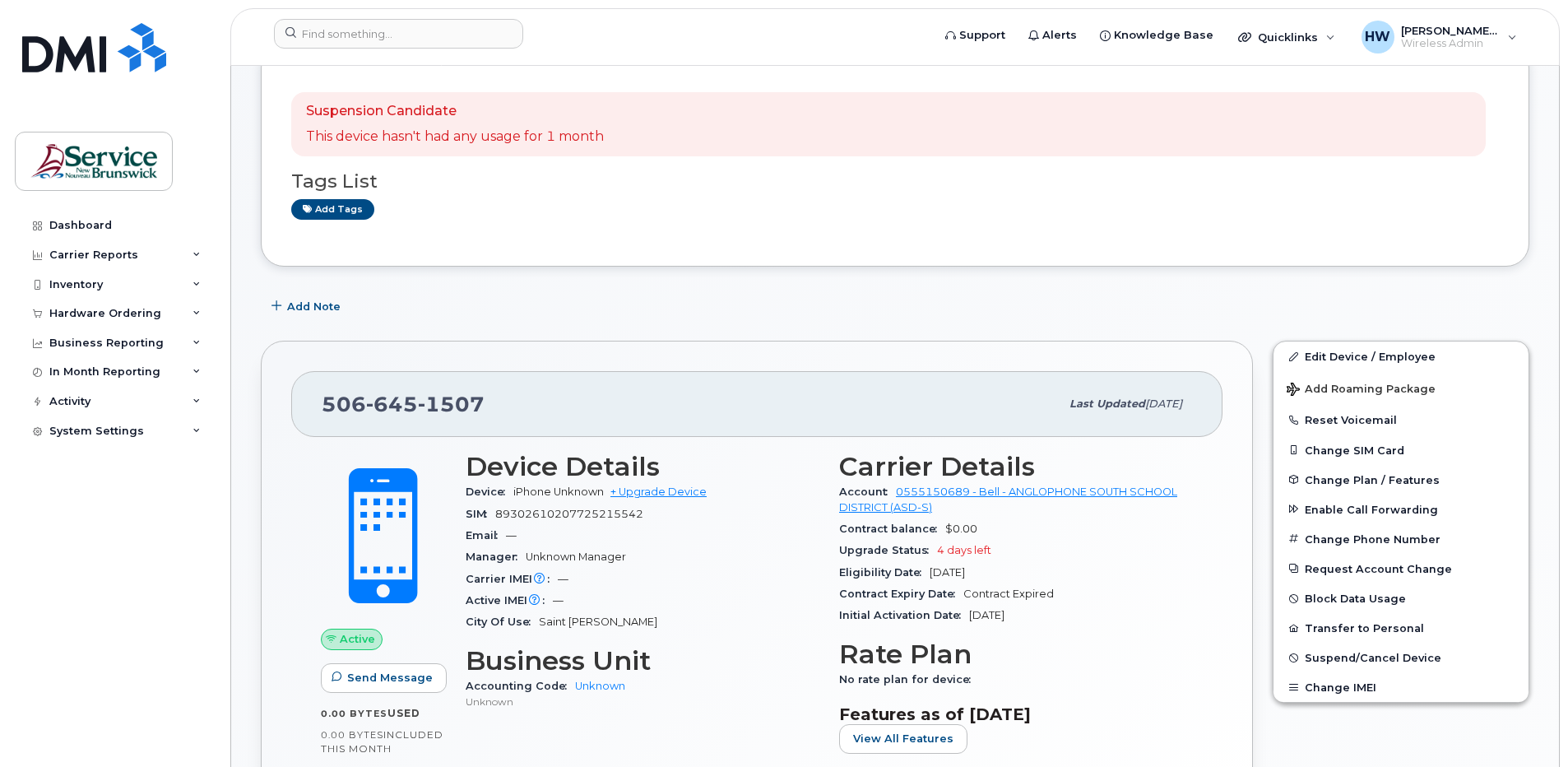
scroll to position [83, 0]
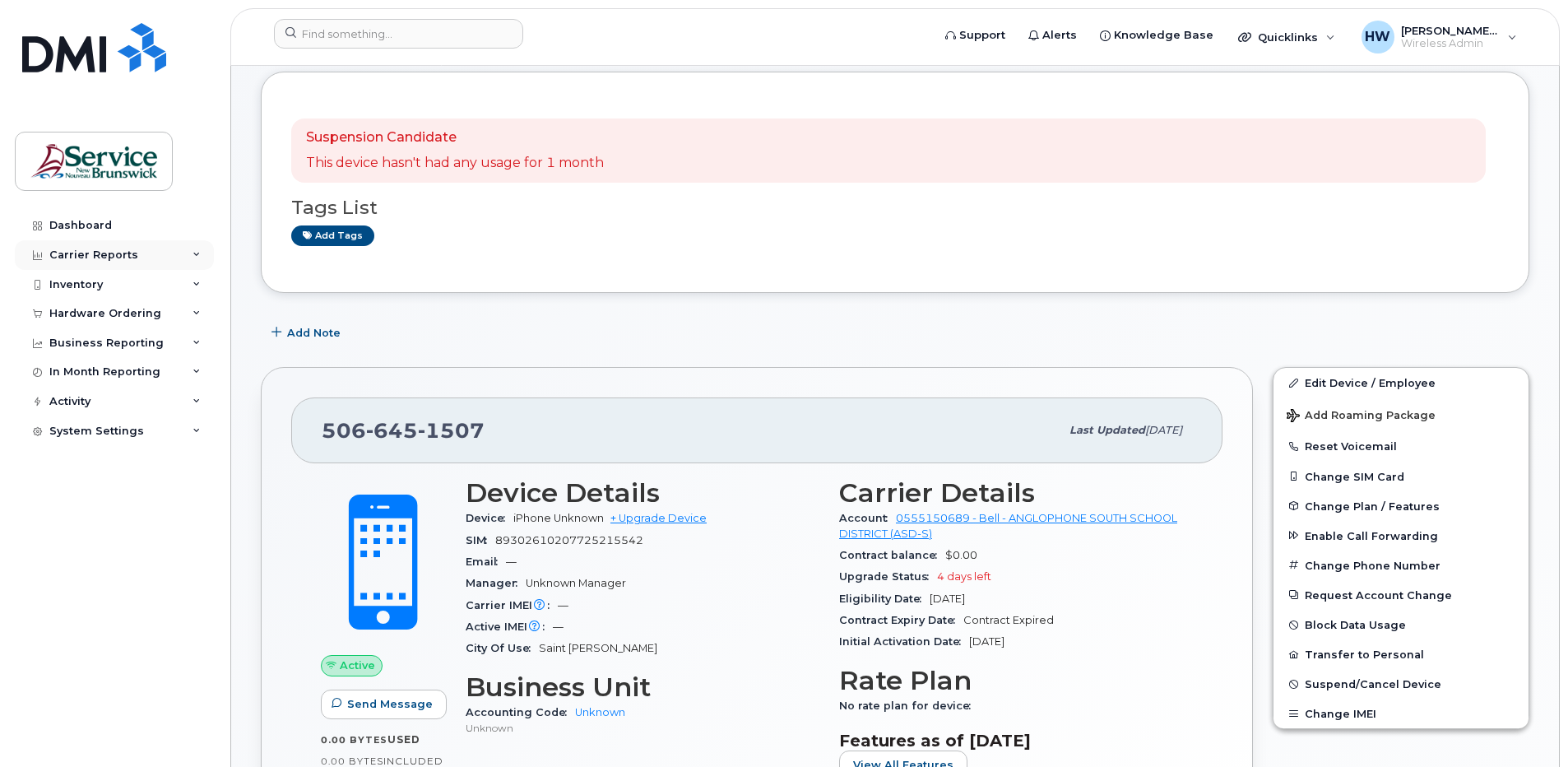
click at [119, 254] on div "Carrier Reports" at bounding box center [94, 255] width 89 height 13
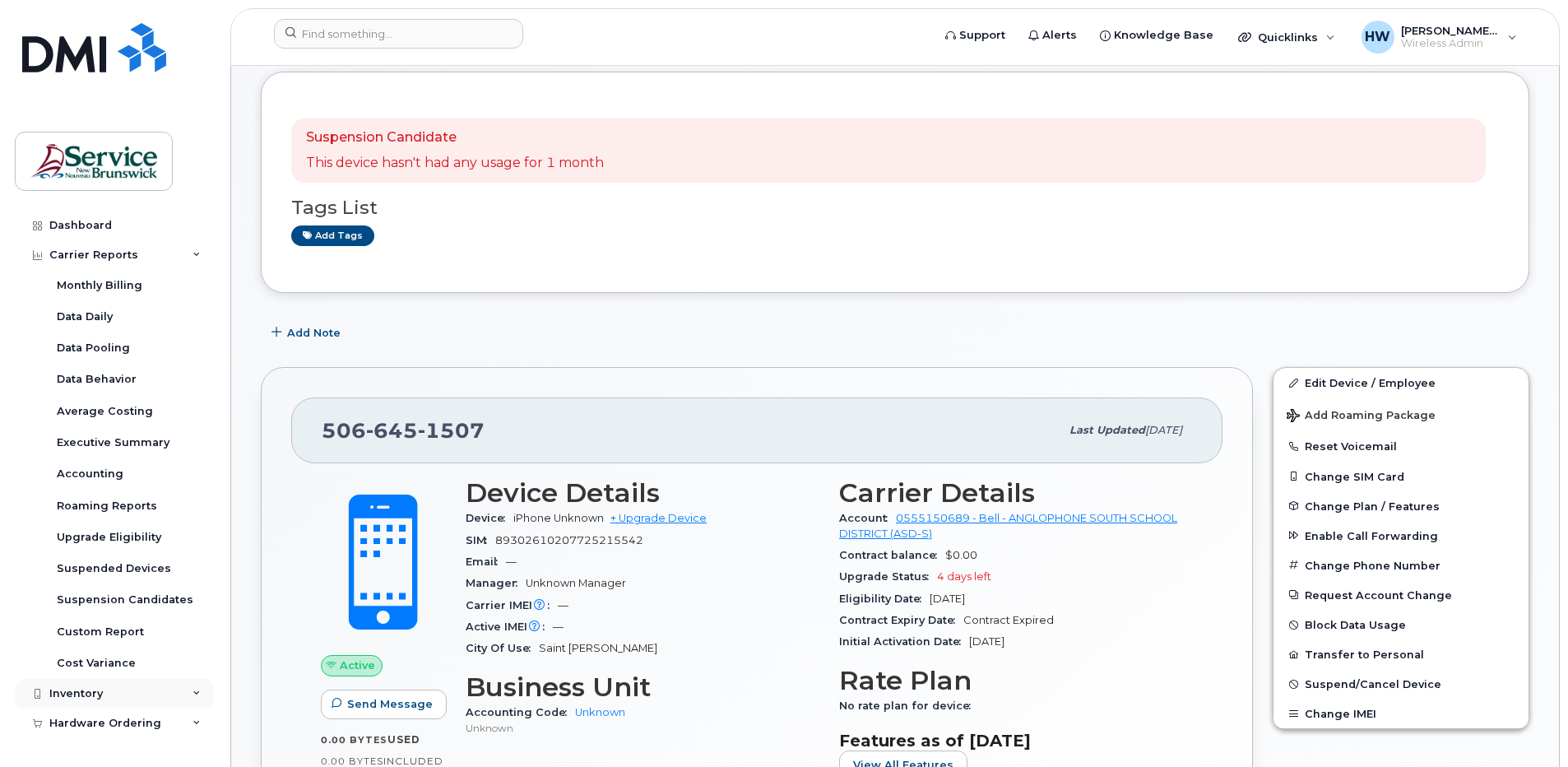
click at [156, 691] on div "Inventory" at bounding box center [114, 694] width 199 height 30
click at [136, 700] on div "Inventory" at bounding box center [114, 694] width 199 height 30
click at [77, 687] on div "Inventory" at bounding box center [76, 693] width 54 height 13
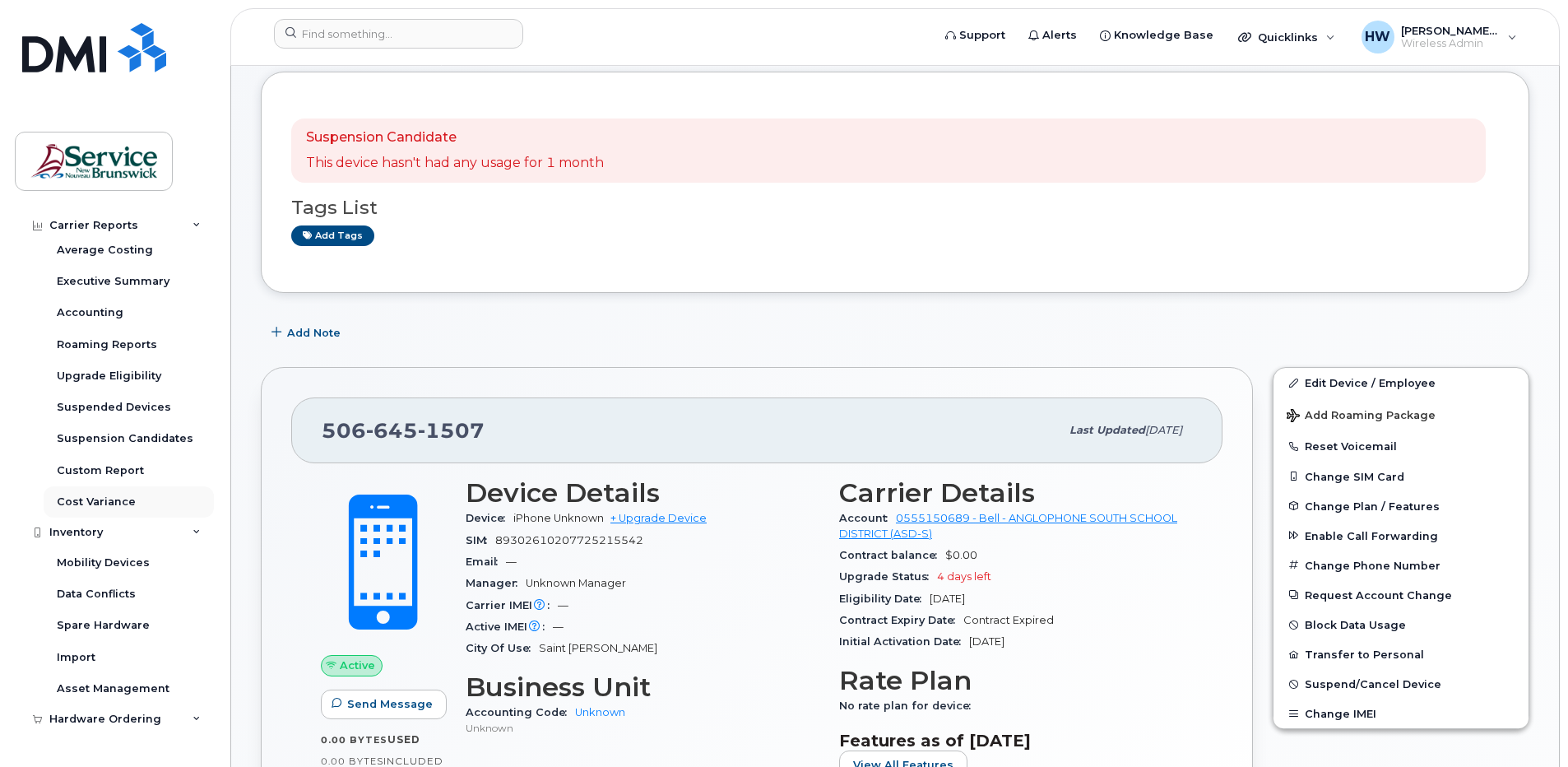
scroll to position [164, 0]
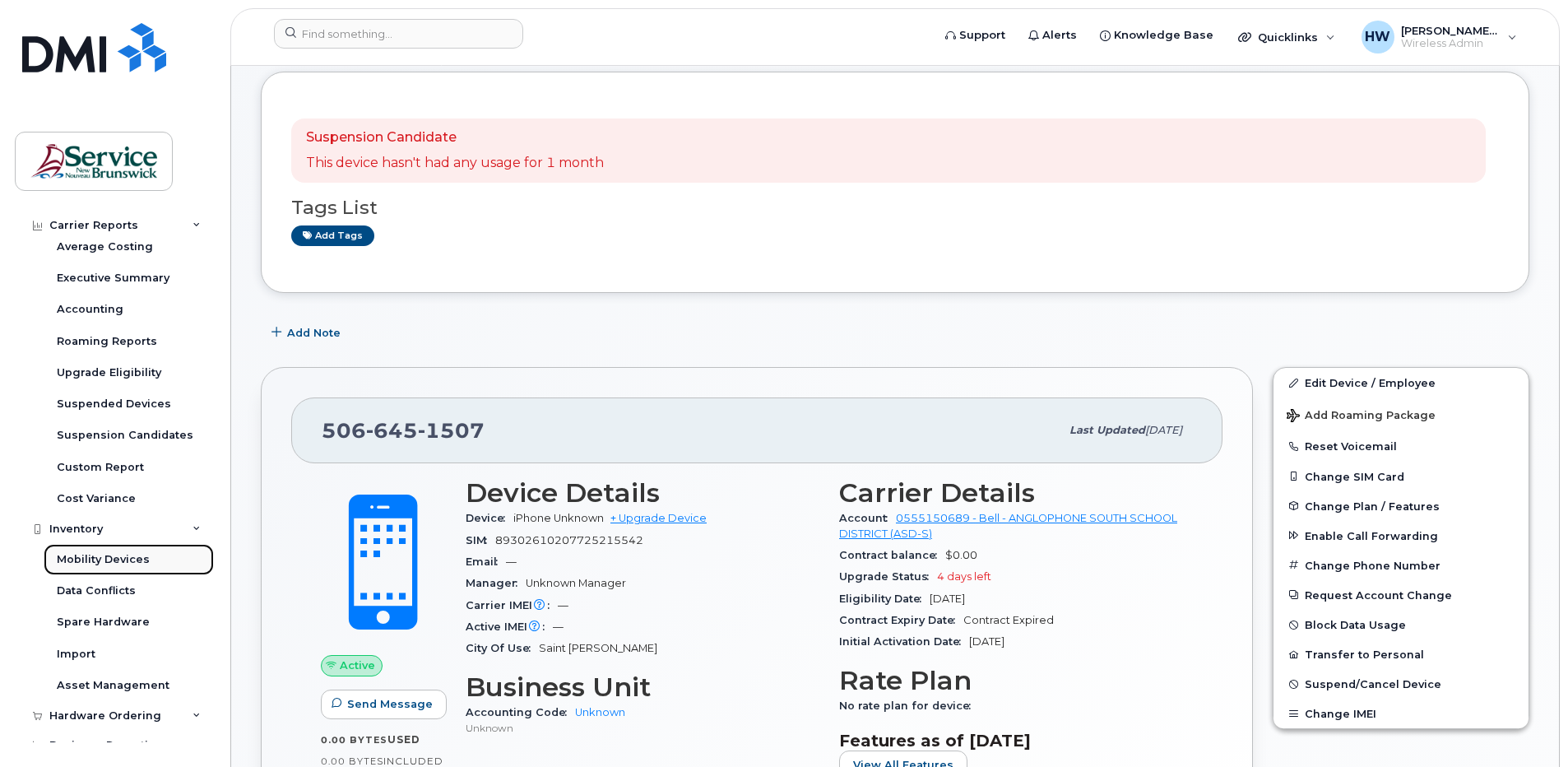
click at [118, 554] on div "Mobility Devices" at bounding box center [103, 559] width 93 height 15
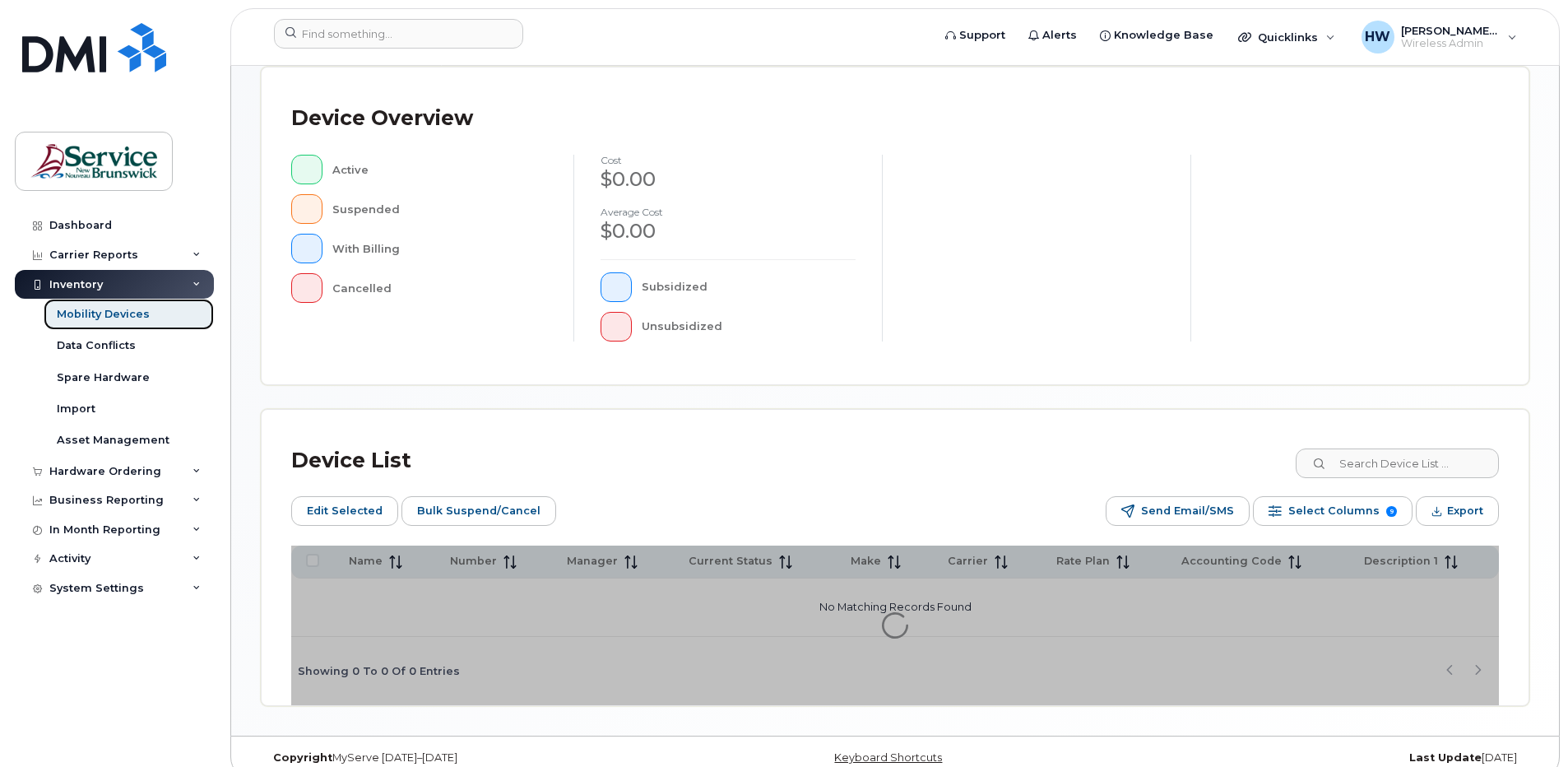
scroll to position [394, 0]
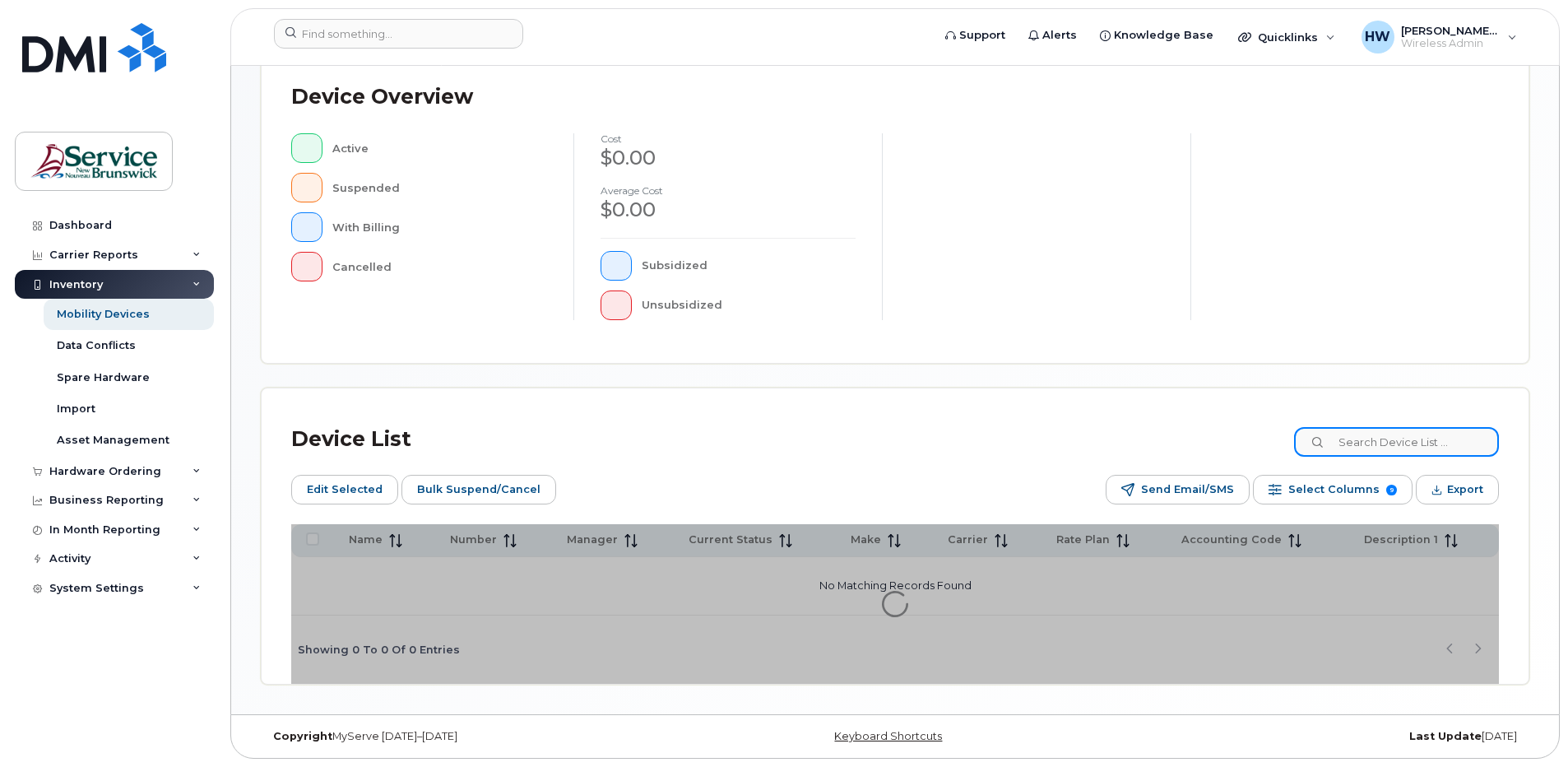
click at [1366, 440] on input at bounding box center [1397, 442] width 205 height 30
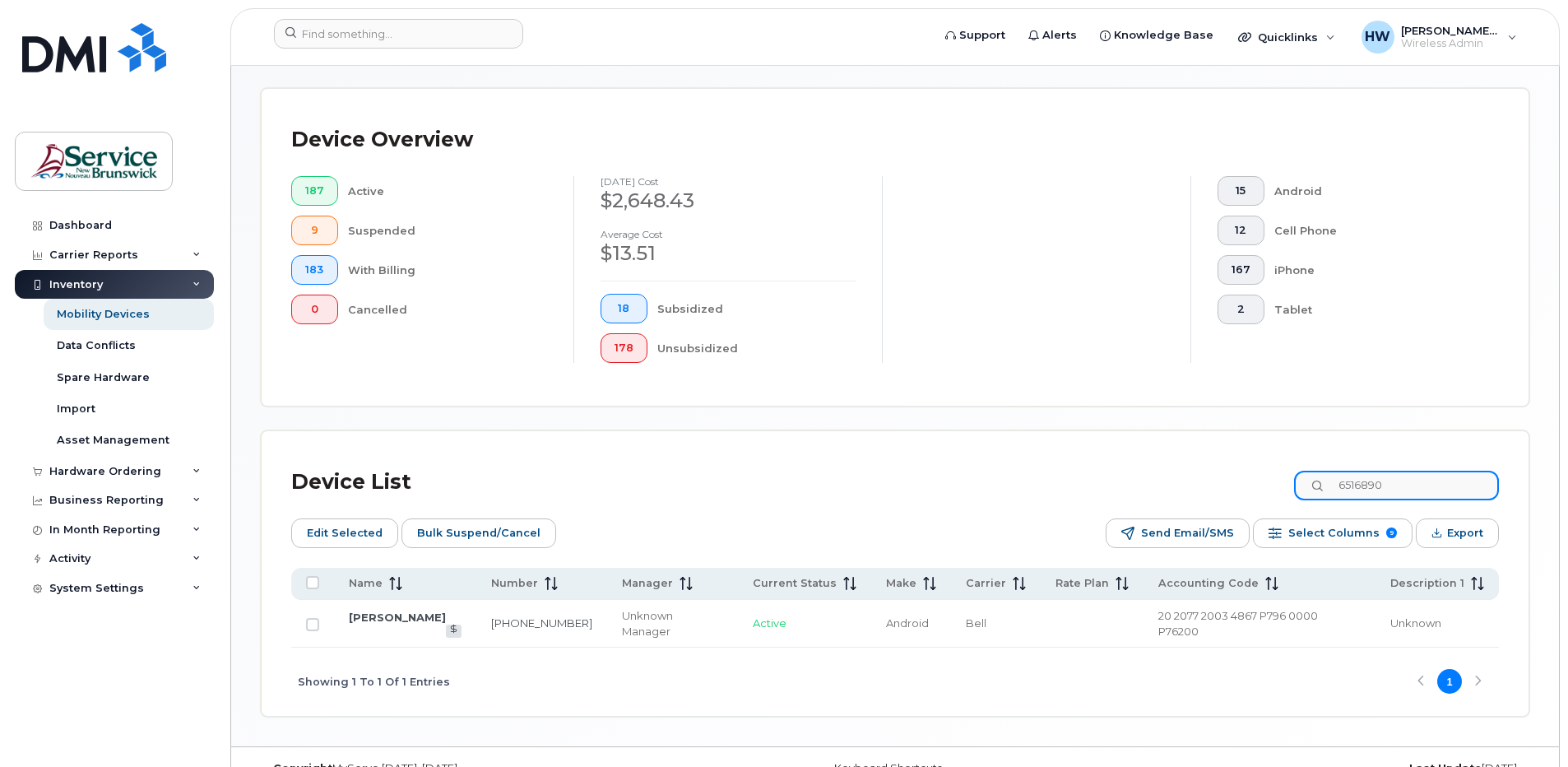
drag, startPoint x: 1410, startPoint y: 486, endPoint x: 1247, endPoint y: 469, distance: 163.9
click at [1247, 469] on div "Device List 6516890" at bounding box center [894, 482] width 1207 height 43
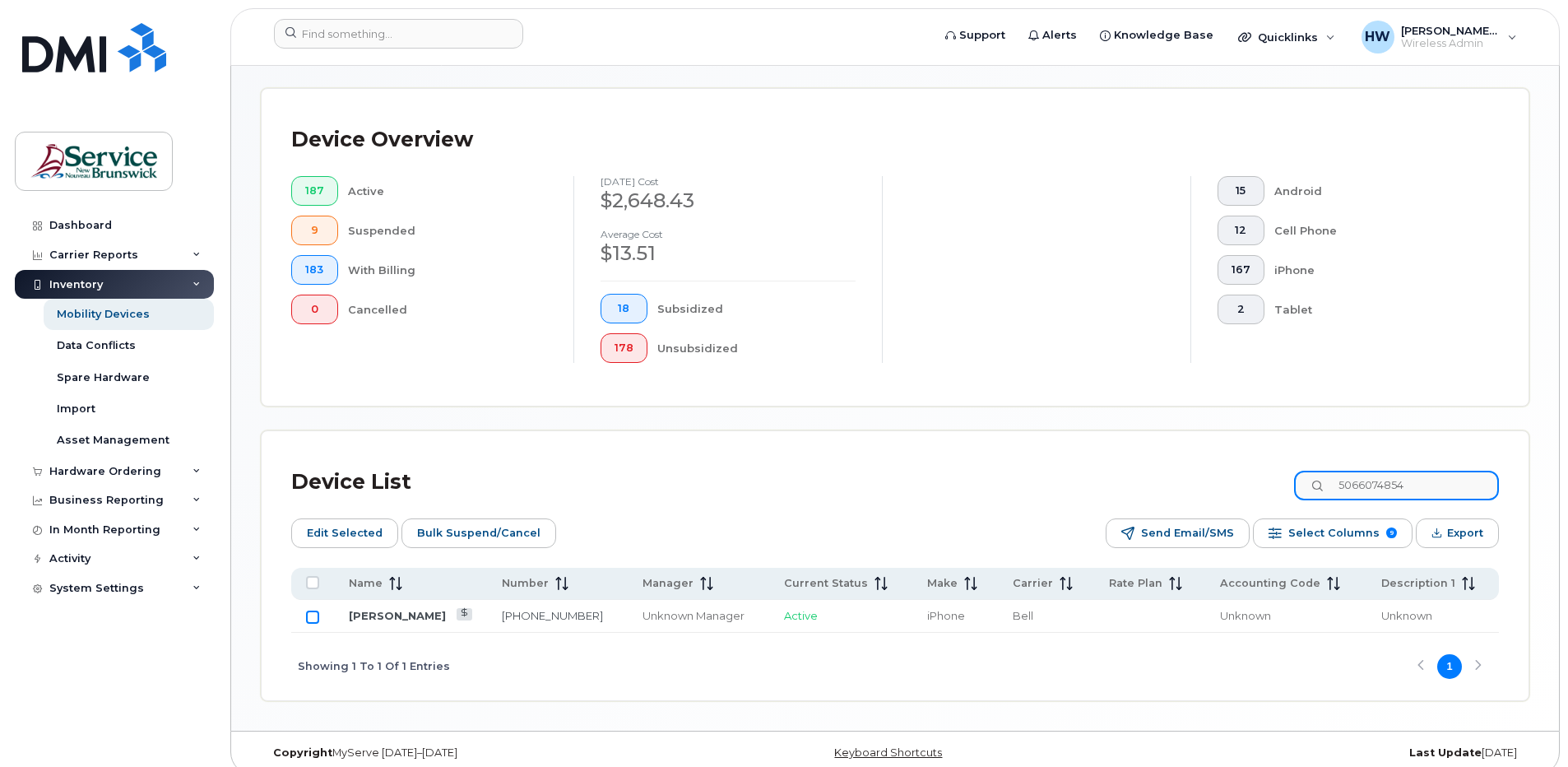
type input "5066074854"
click at [313, 617] on input "Row Unselected" at bounding box center [312, 617] width 13 height 13
checkbox input "true"
click at [314, 614] on input "Row Selected" at bounding box center [312, 617] width 13 height 13
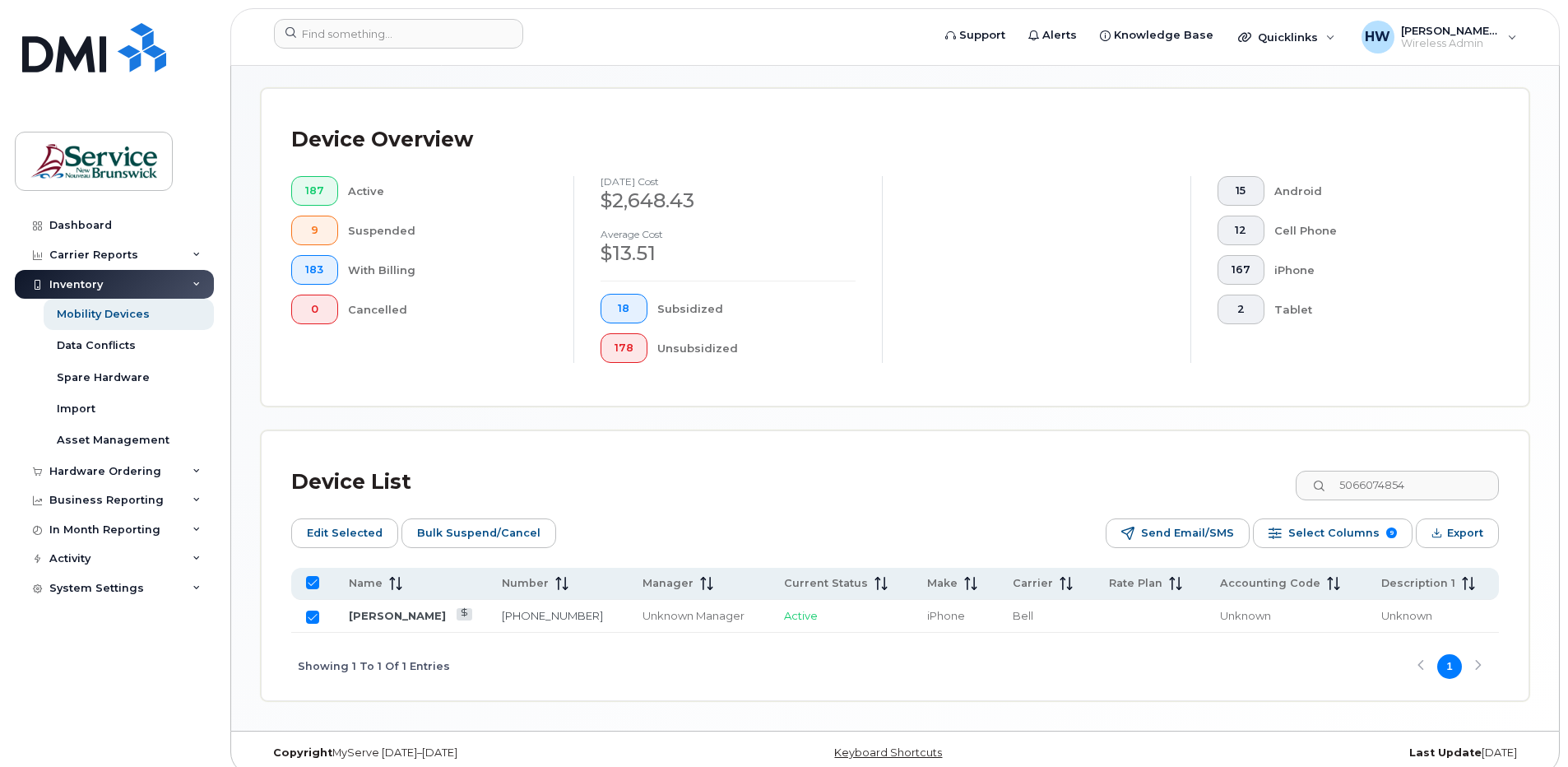
checkbox input "false"
click at [502, 615] on link "506-607-4854" at bounding box center [552, 615] width 101 height 13
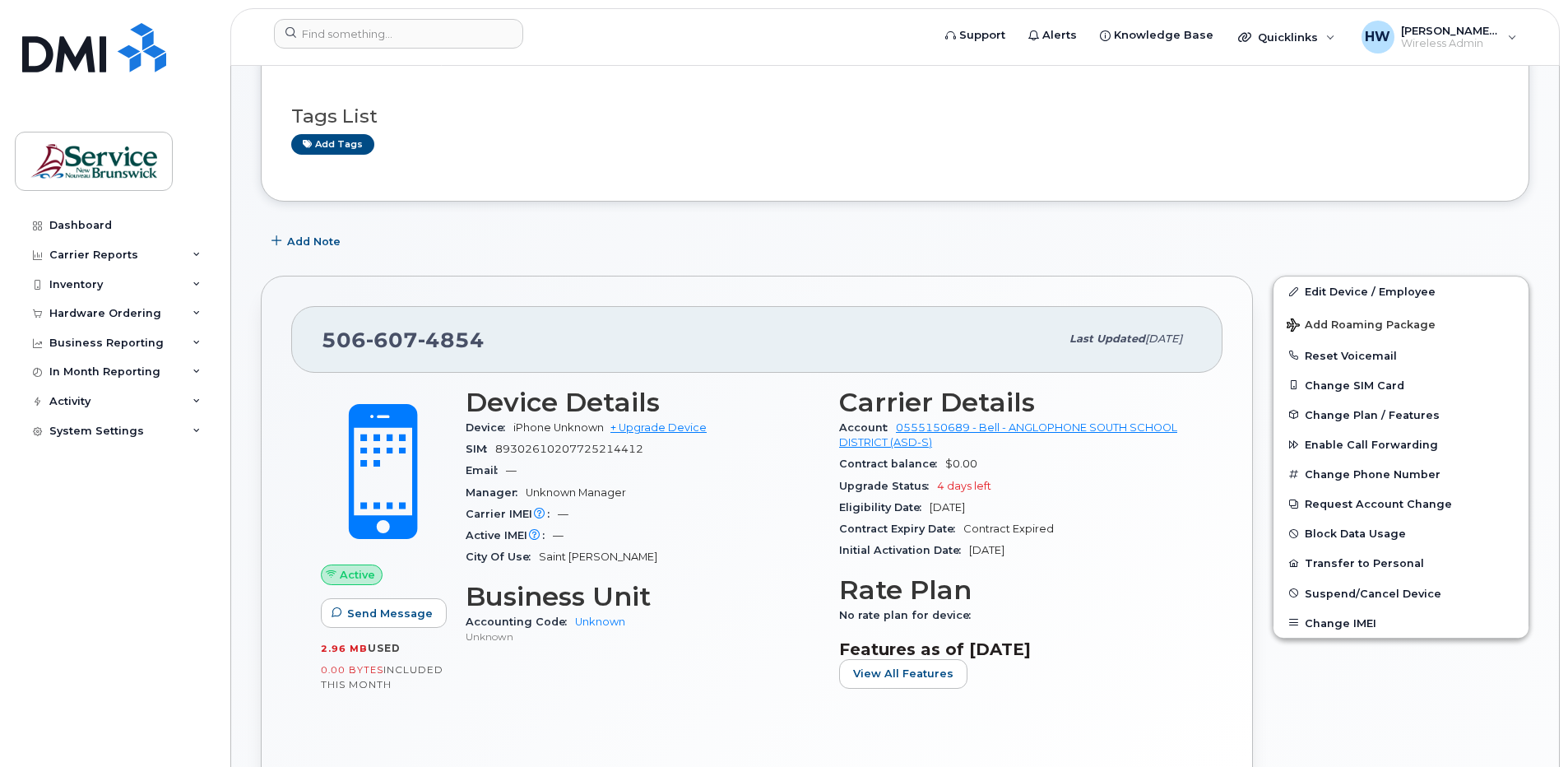
scroll to position [83, 0]
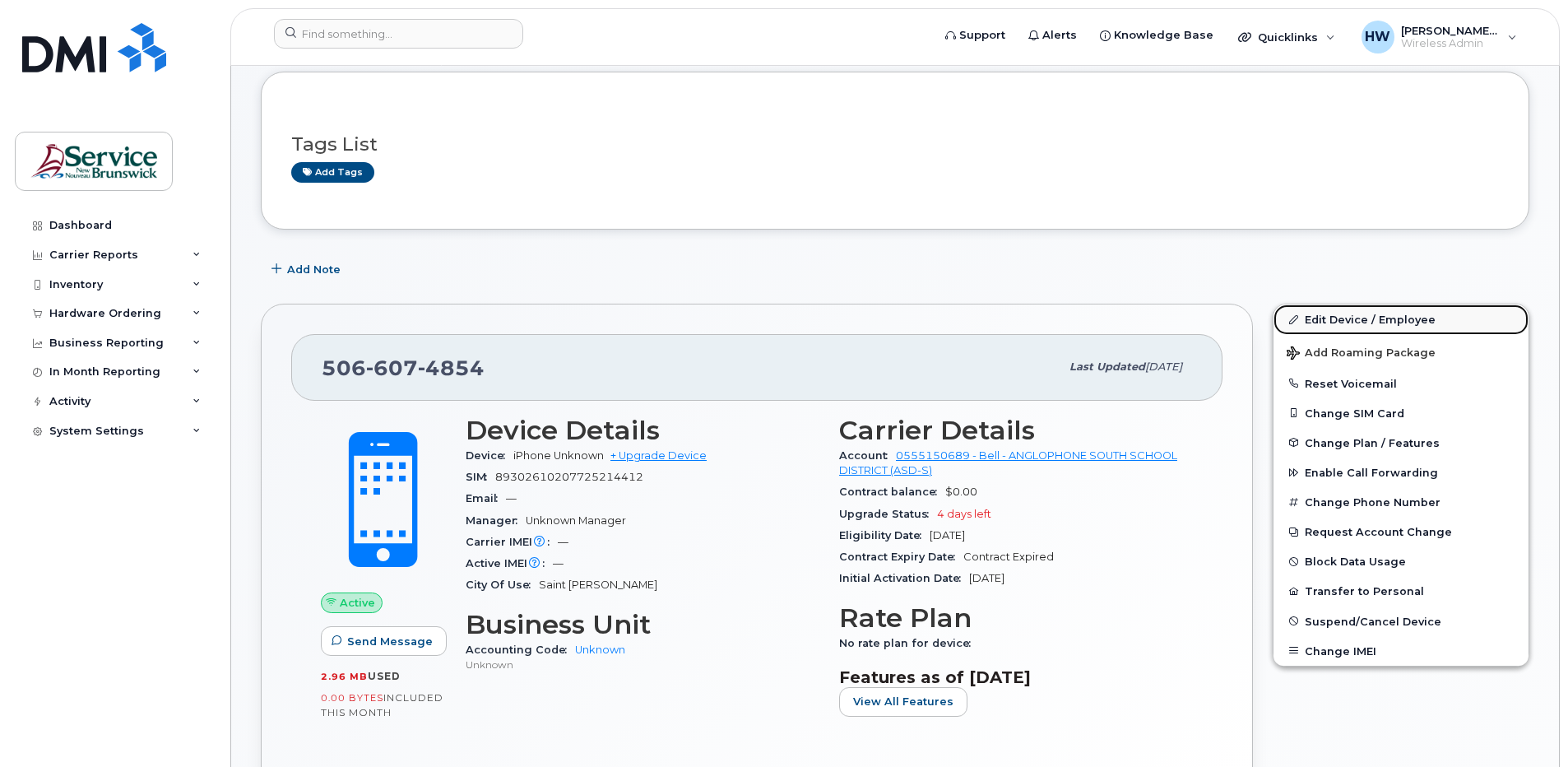
click at [1371, 316] on link "Edit Device / Employee" at bounding box center [1400, 319] width 255 height 30
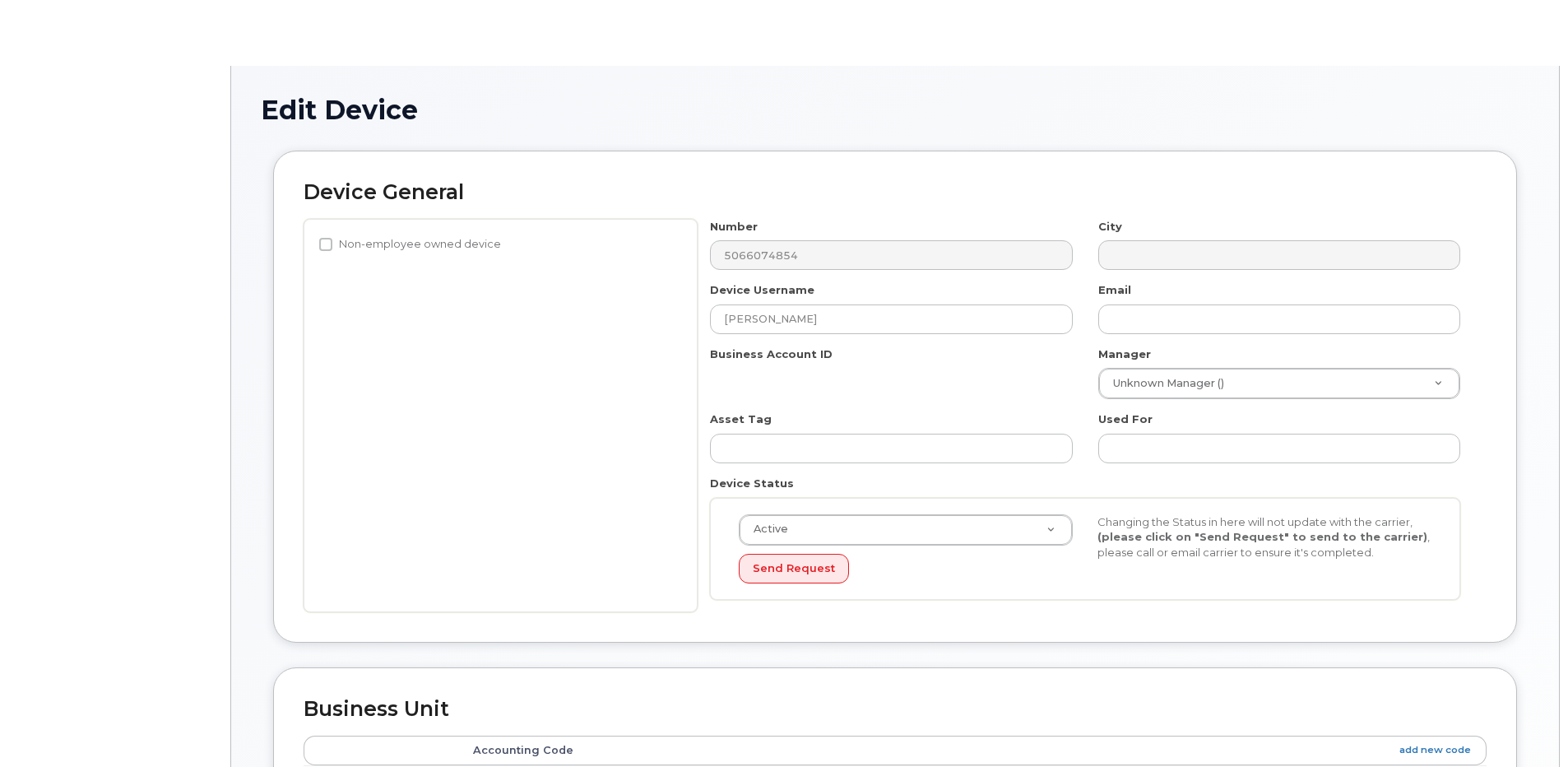
select select "34535615"
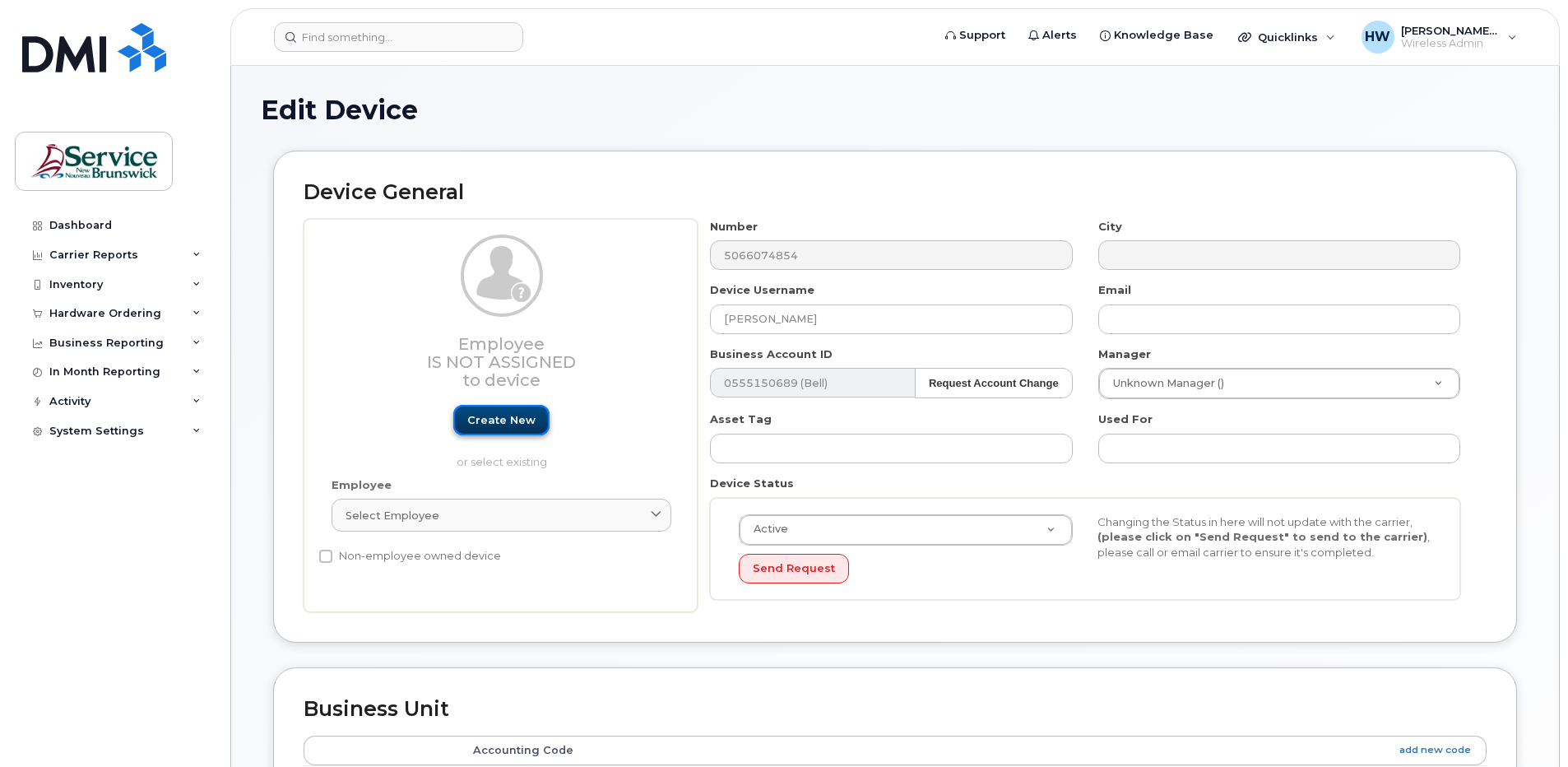
click at [505, 420] on link "Create new" at bounding box center [502, 420] width 96 height 30
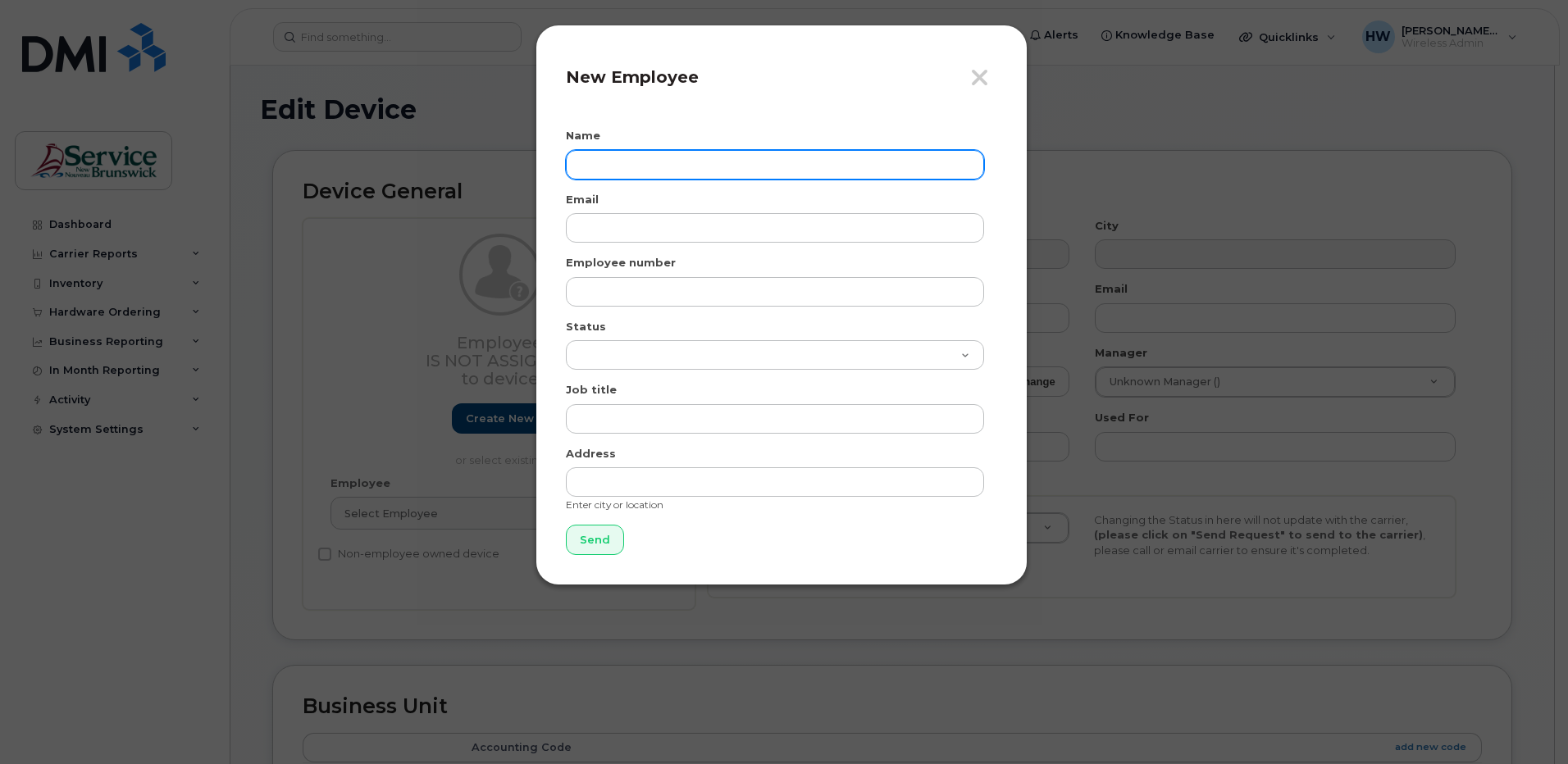
click at [599, 165] on input "text" at bounding box center [774, 165] width 418 height 29
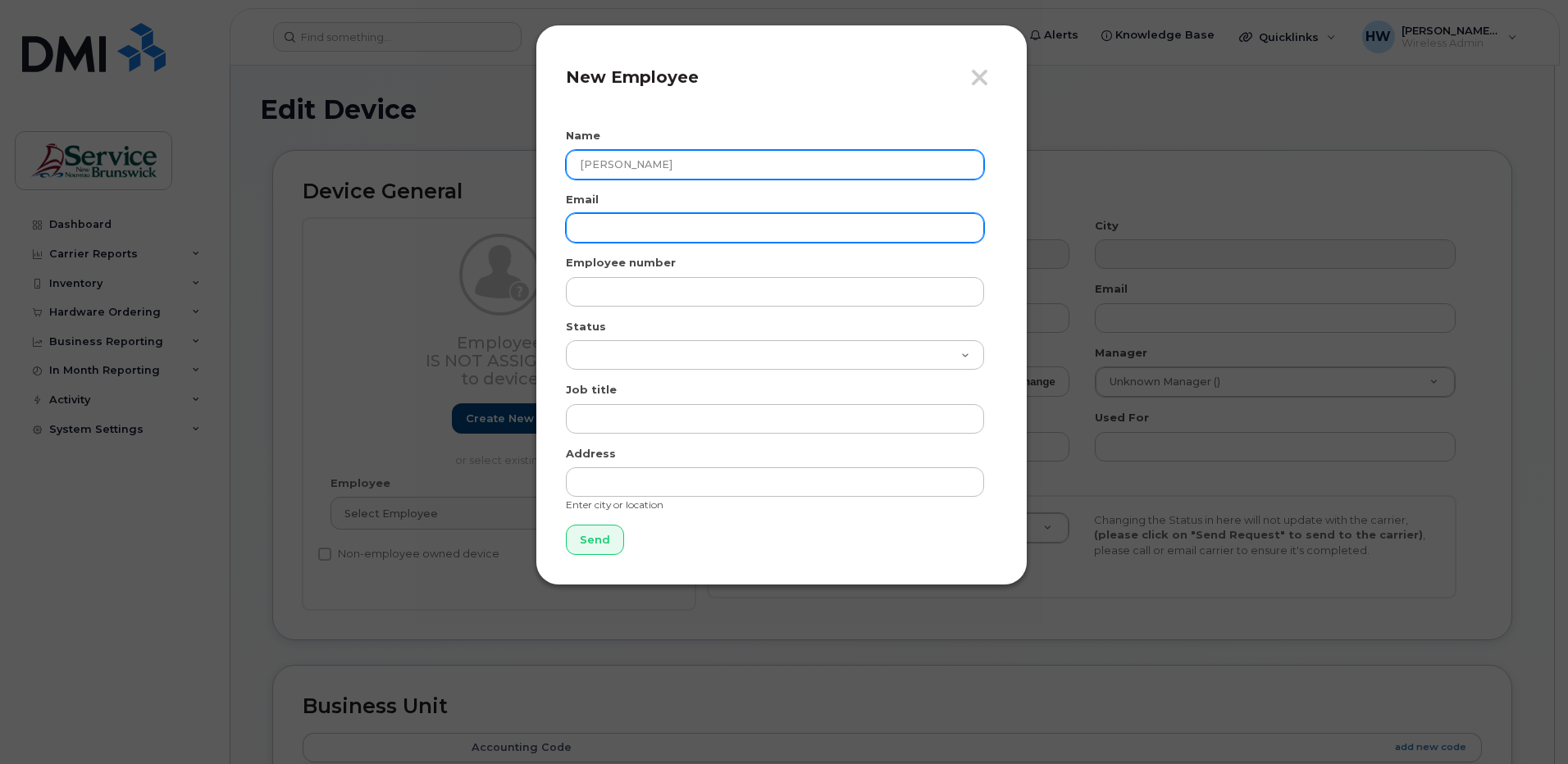
type input "Todd Cormier"
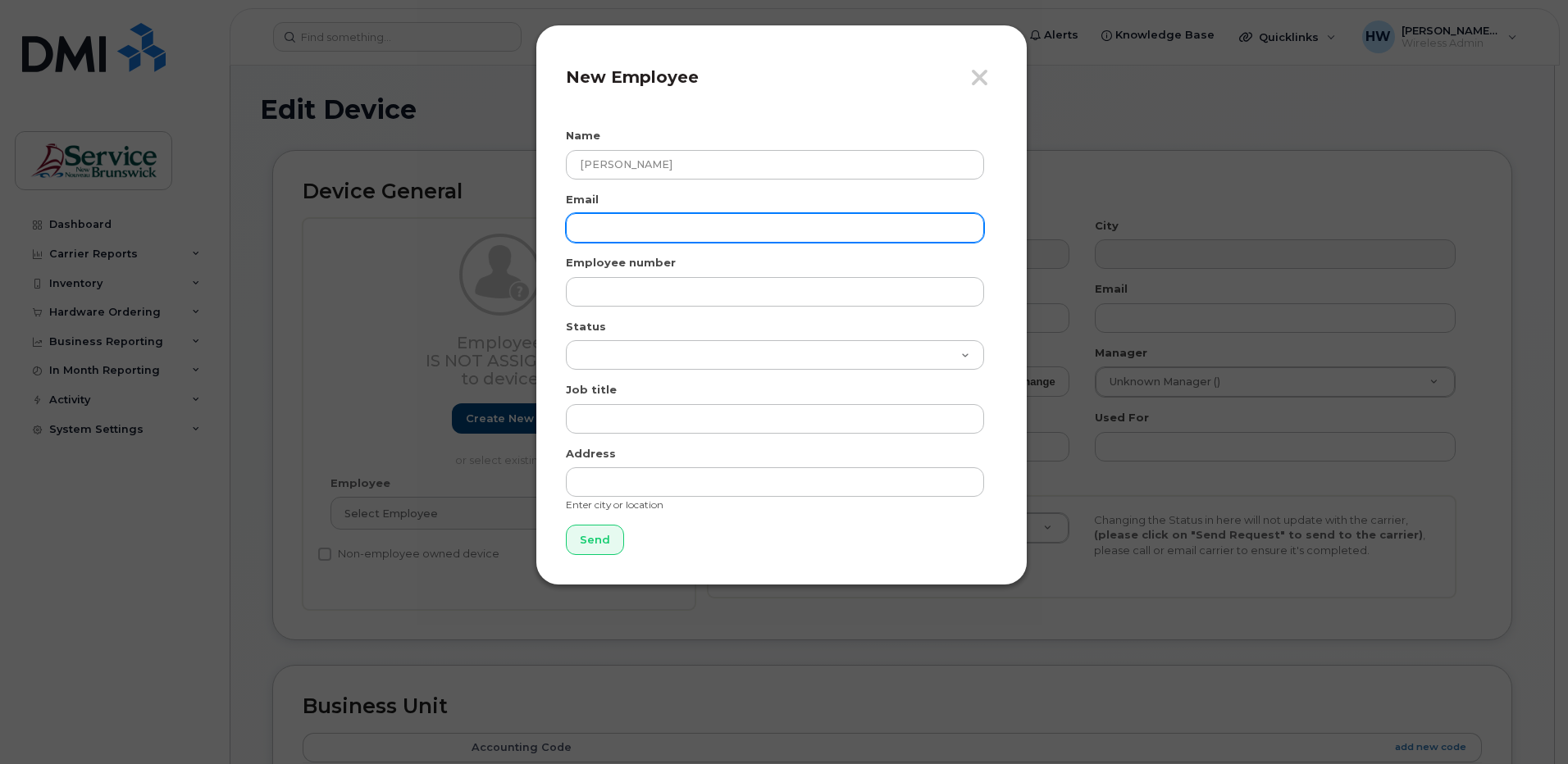
click at [582, 225] on input "email" at bounding box center [774, 228] width 418 height 29
click at [577, 223] on input "email" at bounding box center [774, 228] width 418 height 29
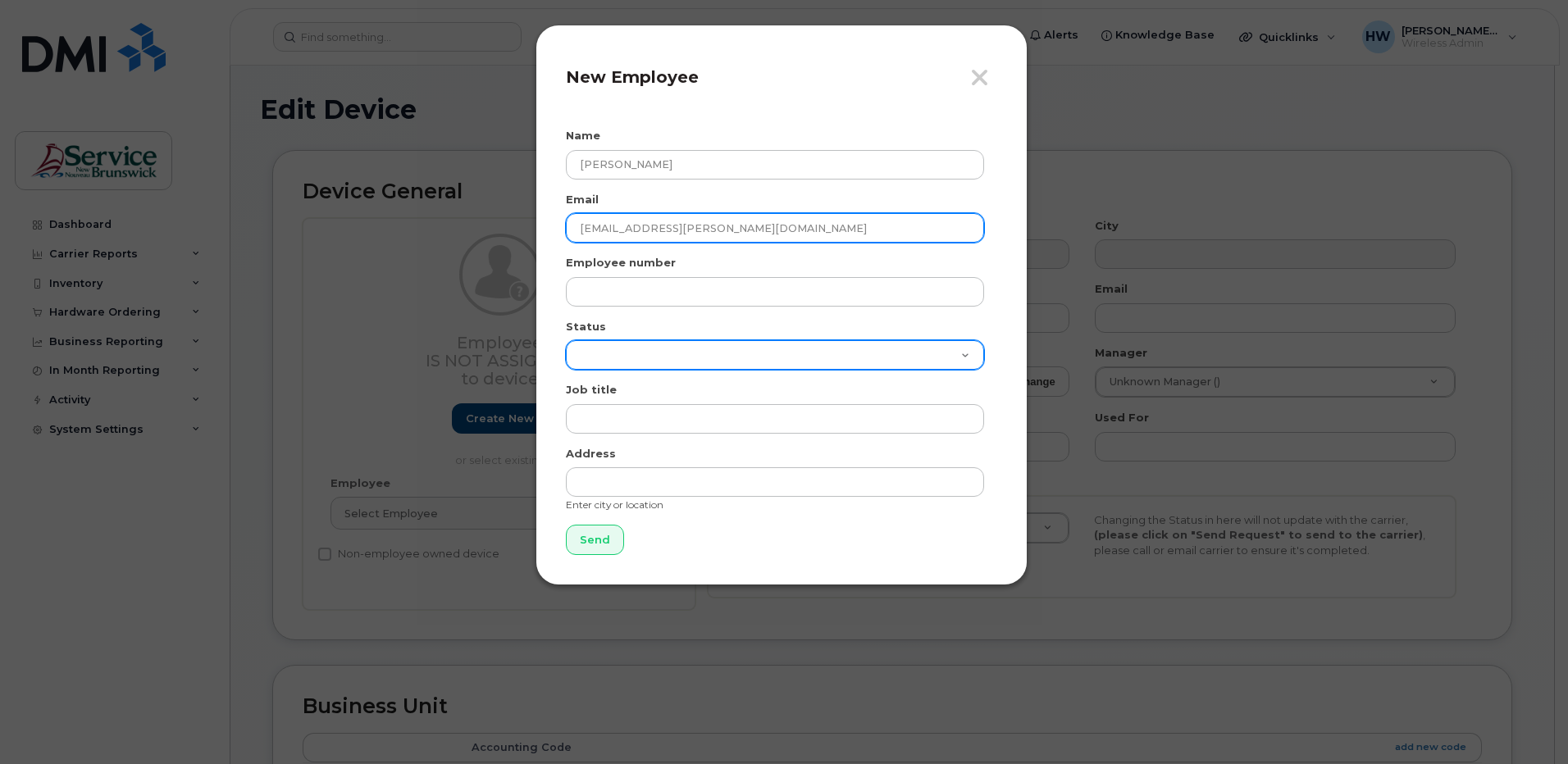
type input "tood.cormier@nbed.nb.ca"
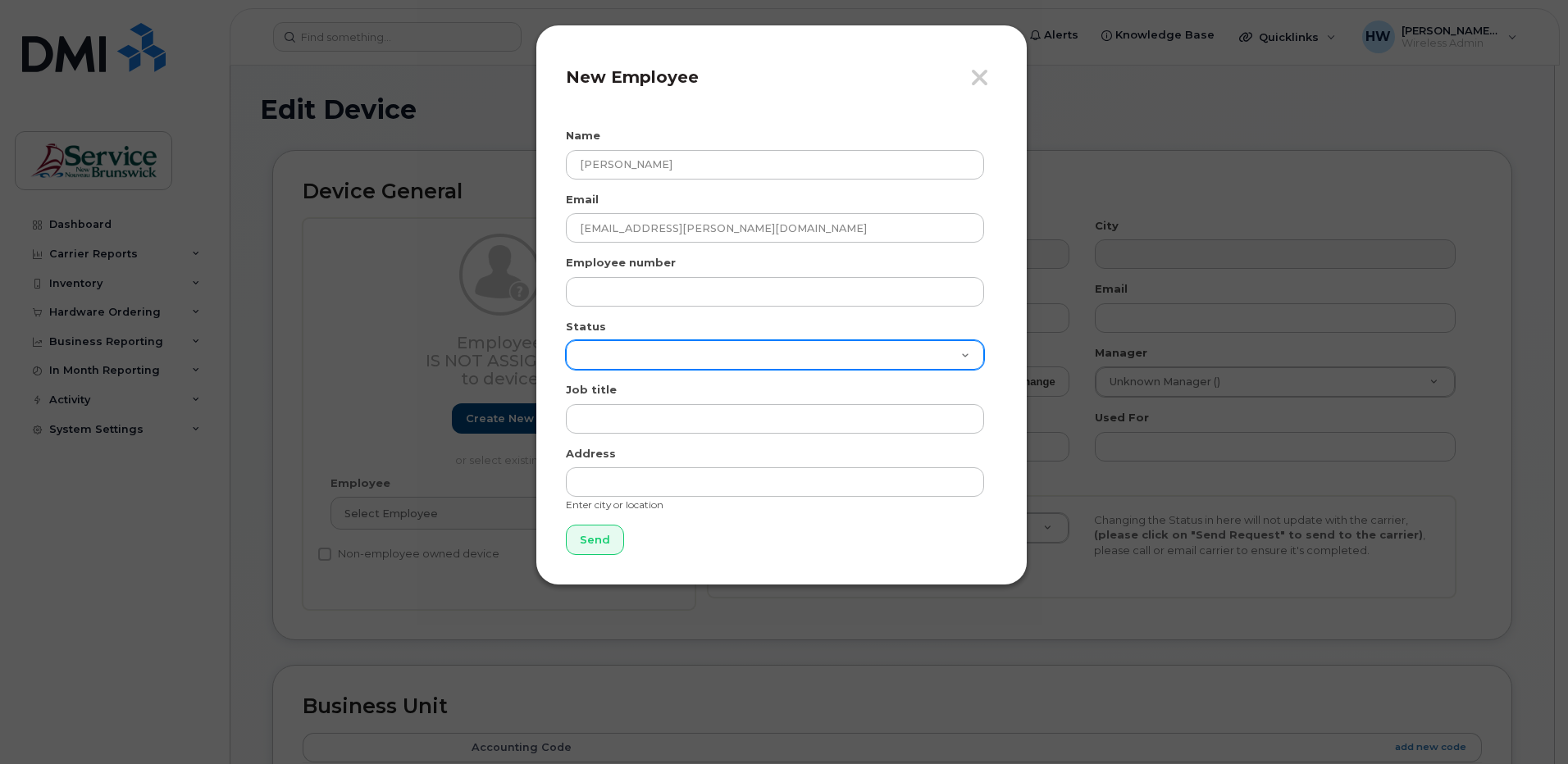
click at [580, 353] on select "Active On-Leave Long Term Short Term Maternity Leave Temp Layoff Inactive" at bounding box center [774, 355] width 418 height 29
select select "active"
click at [566, 340] on select "Active On-Leave Long Term Short Term Maternity Leave Temp Layoff Inactive" at bounding box center [774, 355] width 418 height 29
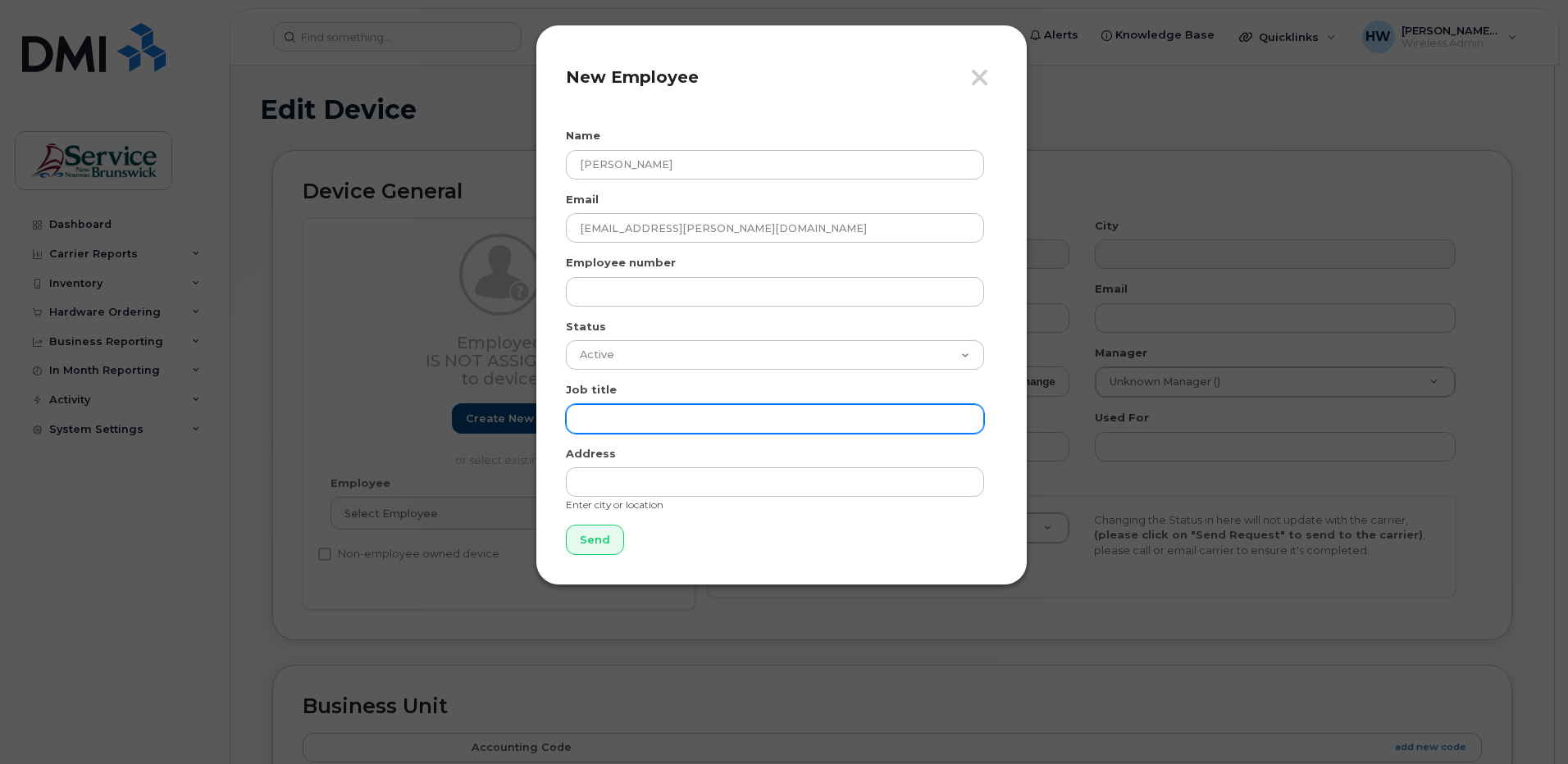
click at [590, 420] on input "text" at bounding box center [774, 419] width 418 height 29
type input "Subject Area Co-ordinator"
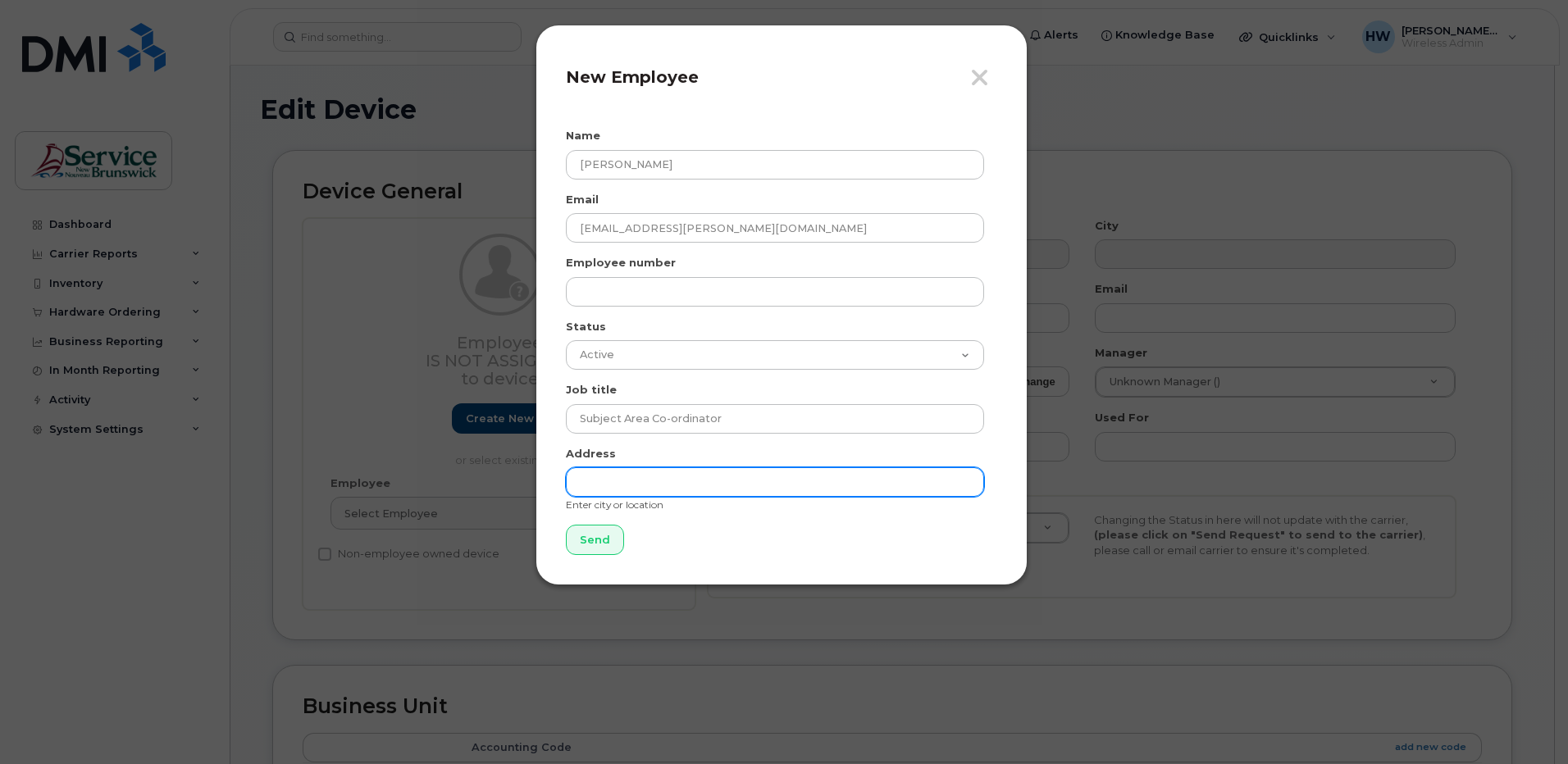
click at [616, 487] on input "text" at bounding box center [774, 482] width 418 height 29
type input "Saint [PERSON_NAME] NB"
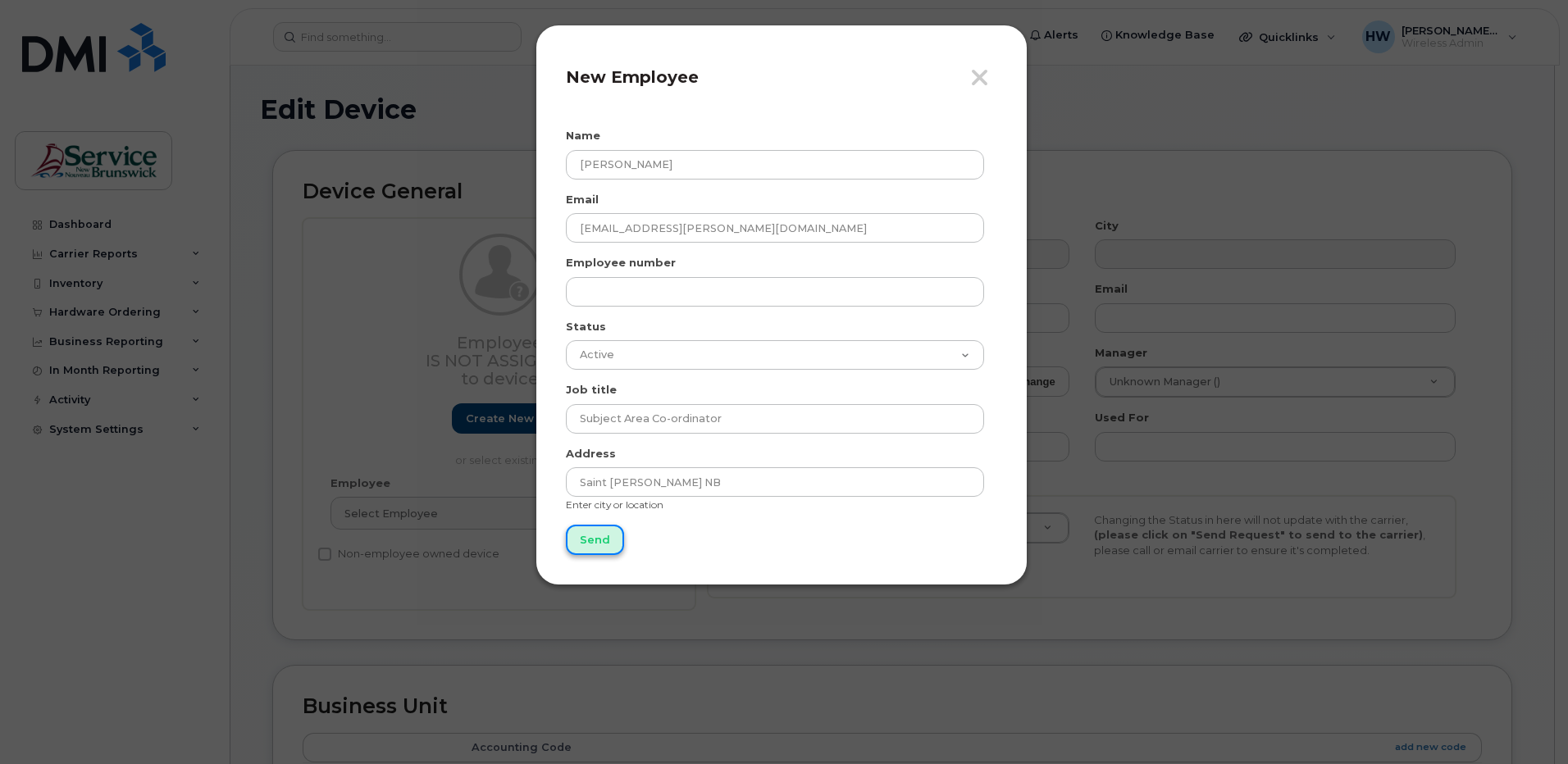
click at [581, 534] on input "Send" at bounding box center [594, 540] width 58 height 30
type input "Send"
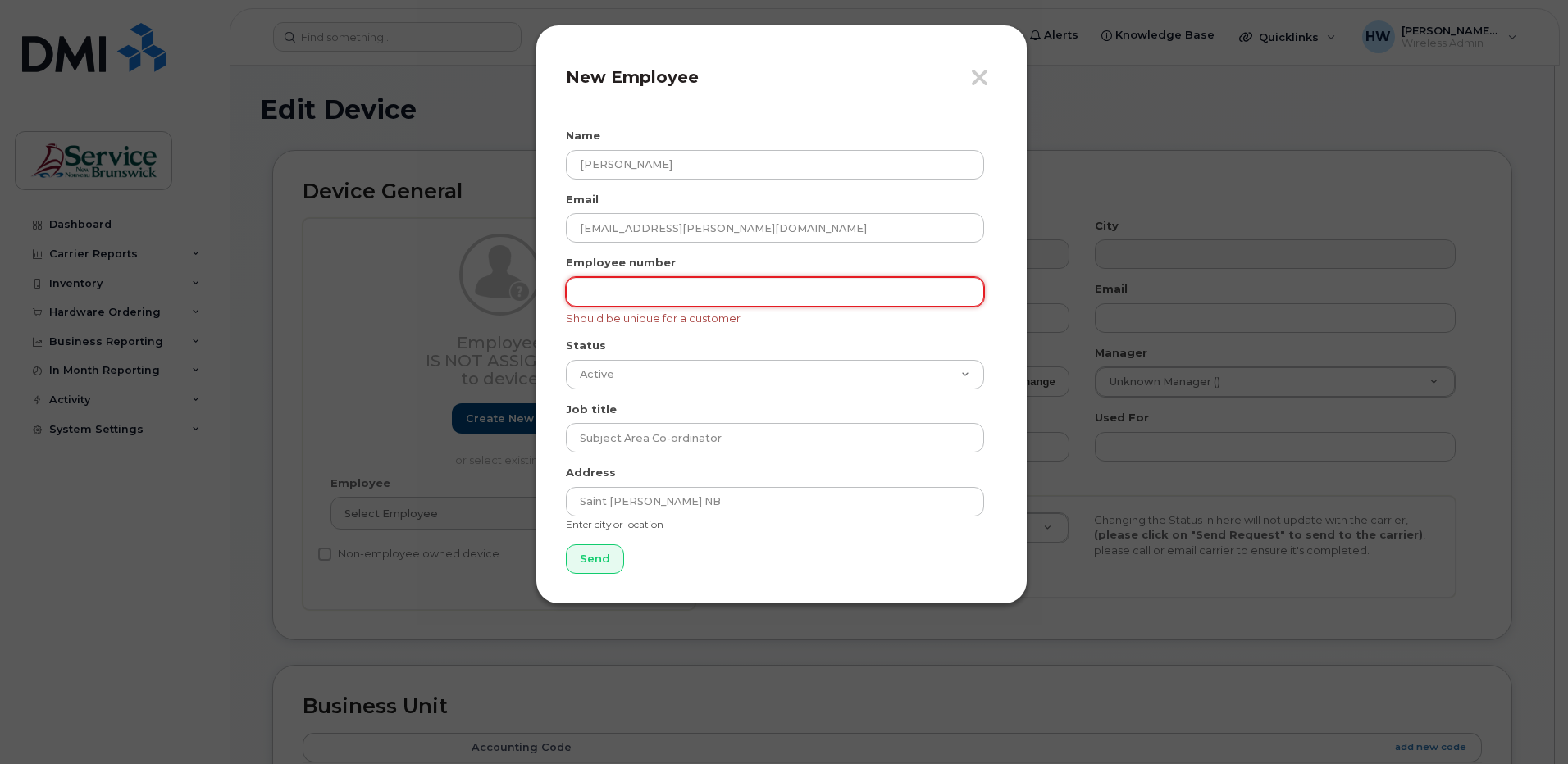
click at [594, 287] on input "text" at bounding box center [774, 292] width 418 height 29
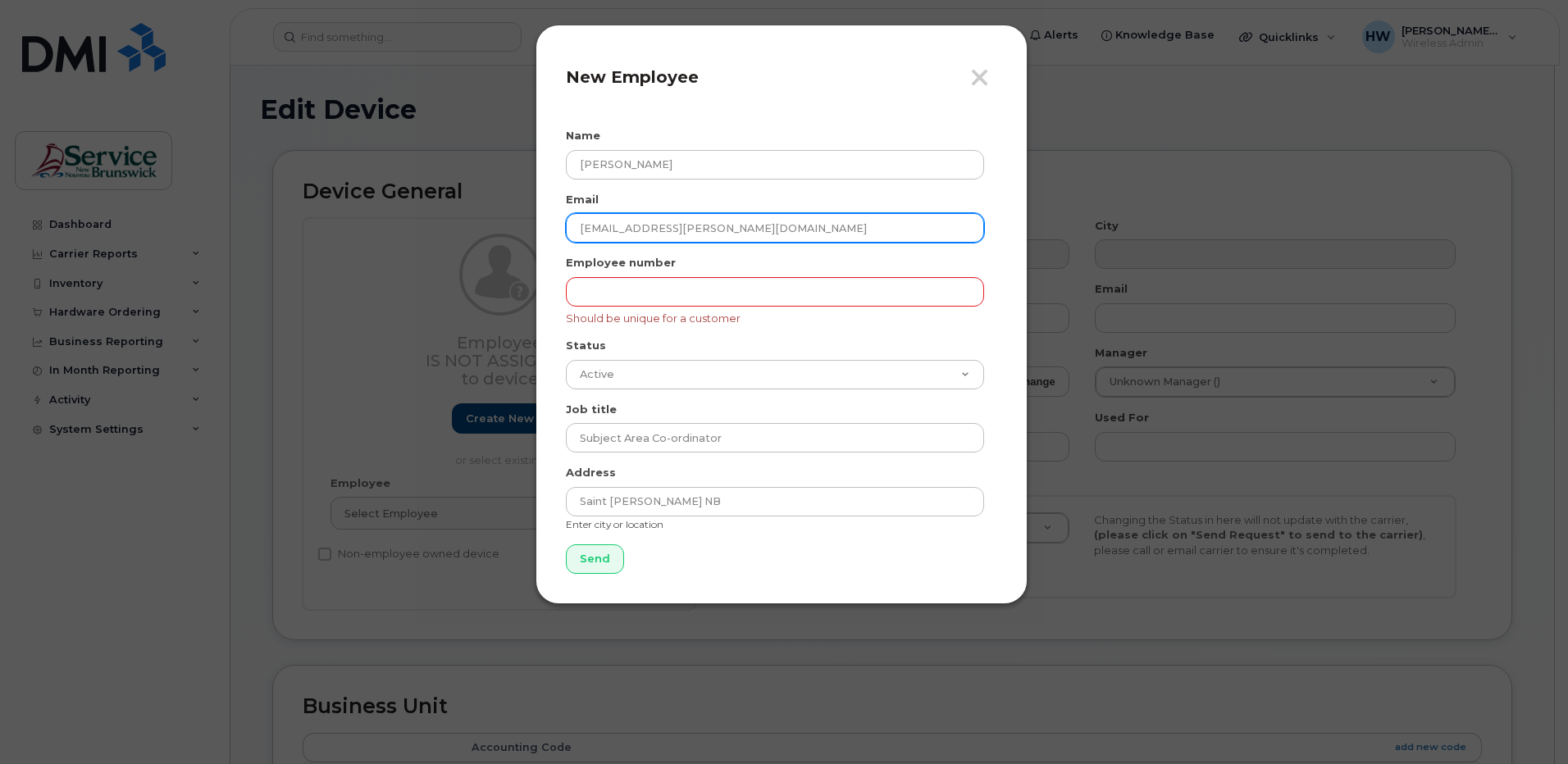
click at [599, 229] on input "tood.cormier@nbed.nb.ca" at bounding box center [774, 228] width 418 height 29
type input "todd.cormier@nbed.nb.ca"
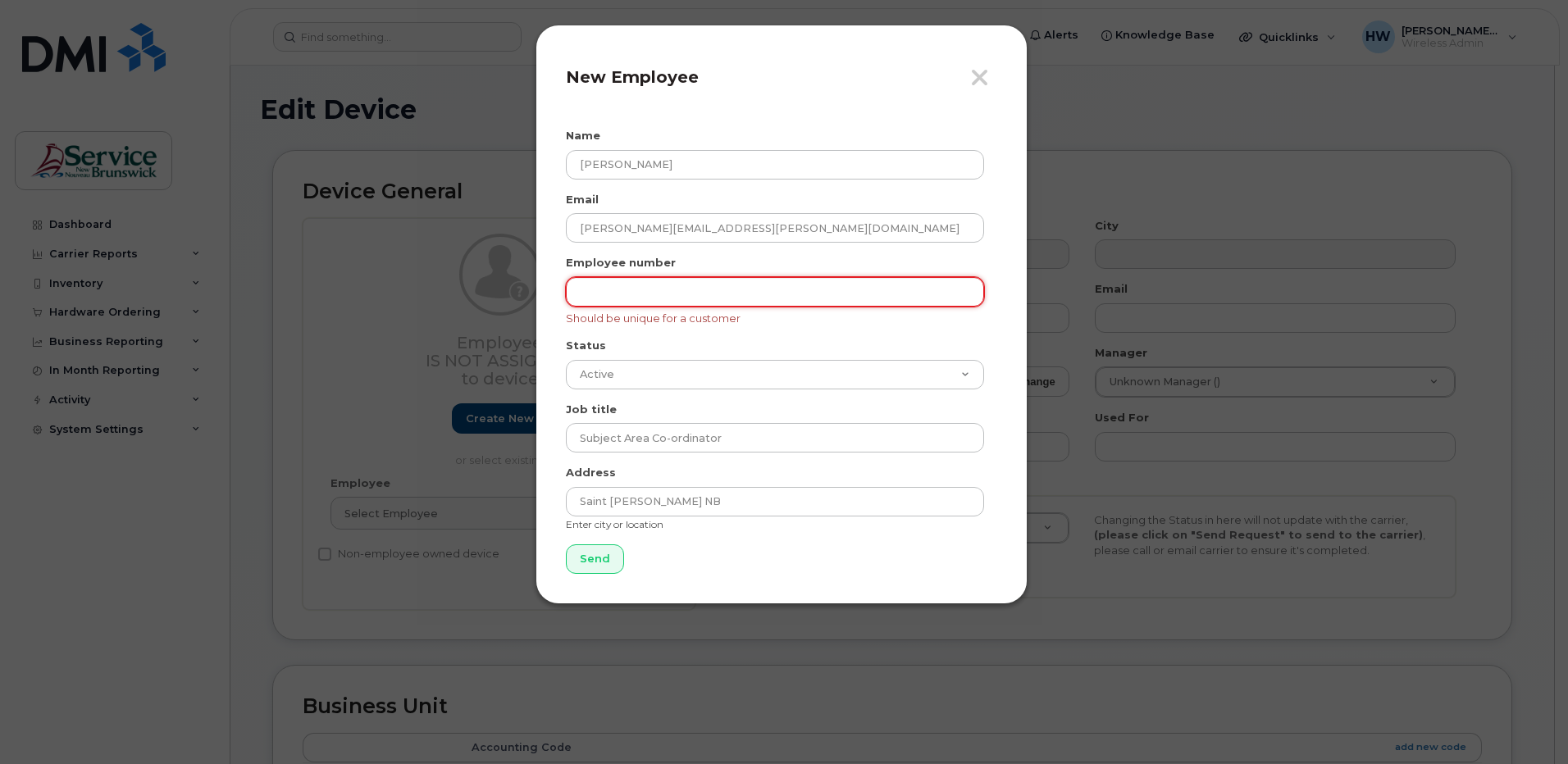
click at [697, 283] on input "text" at bounding box center [774, 292] width 418 height 29
type input "1"
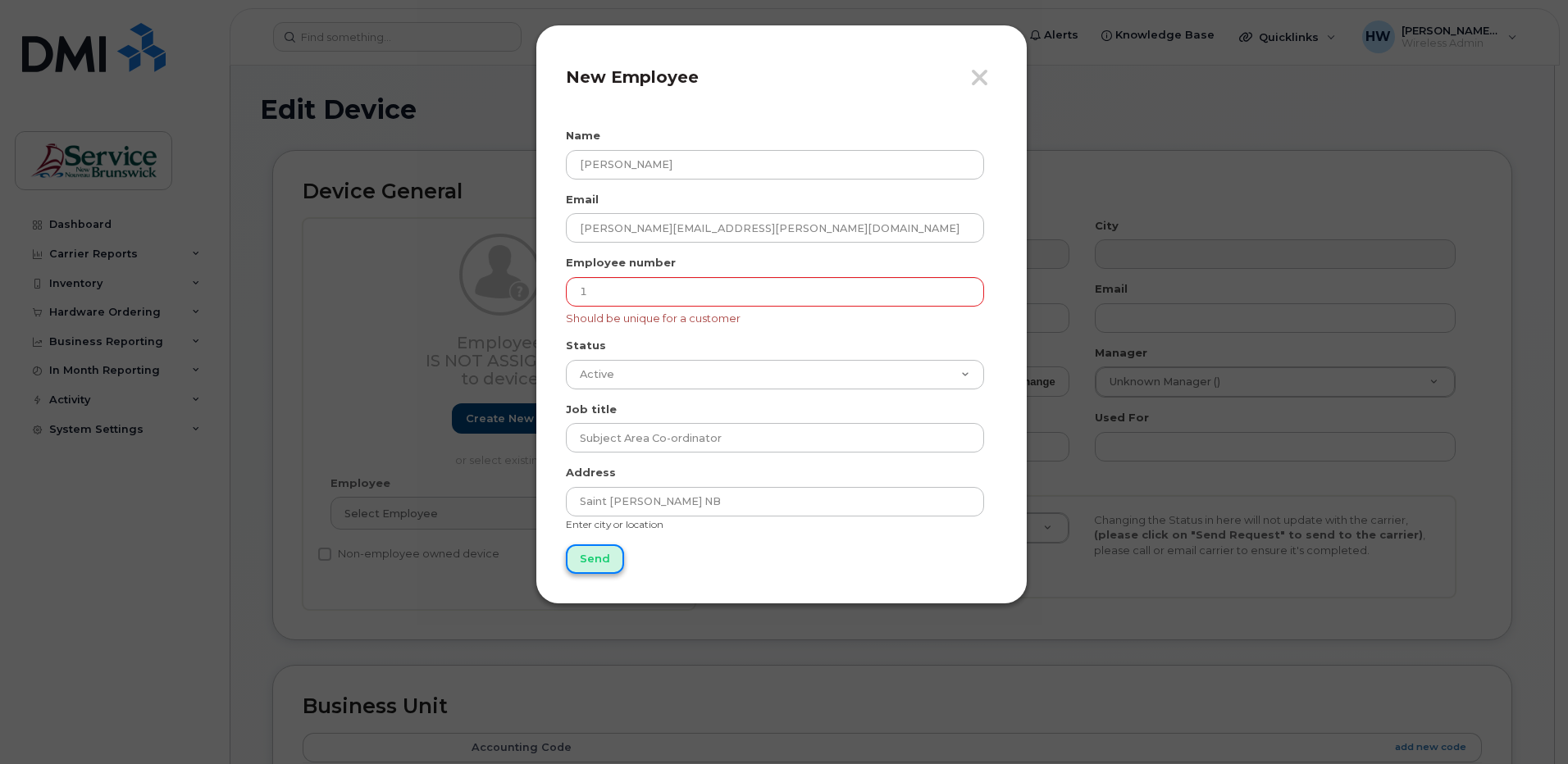
click at [589, 547] on input "Send" at bounding box center [594, 559] width 58 height 30
type input "Send"
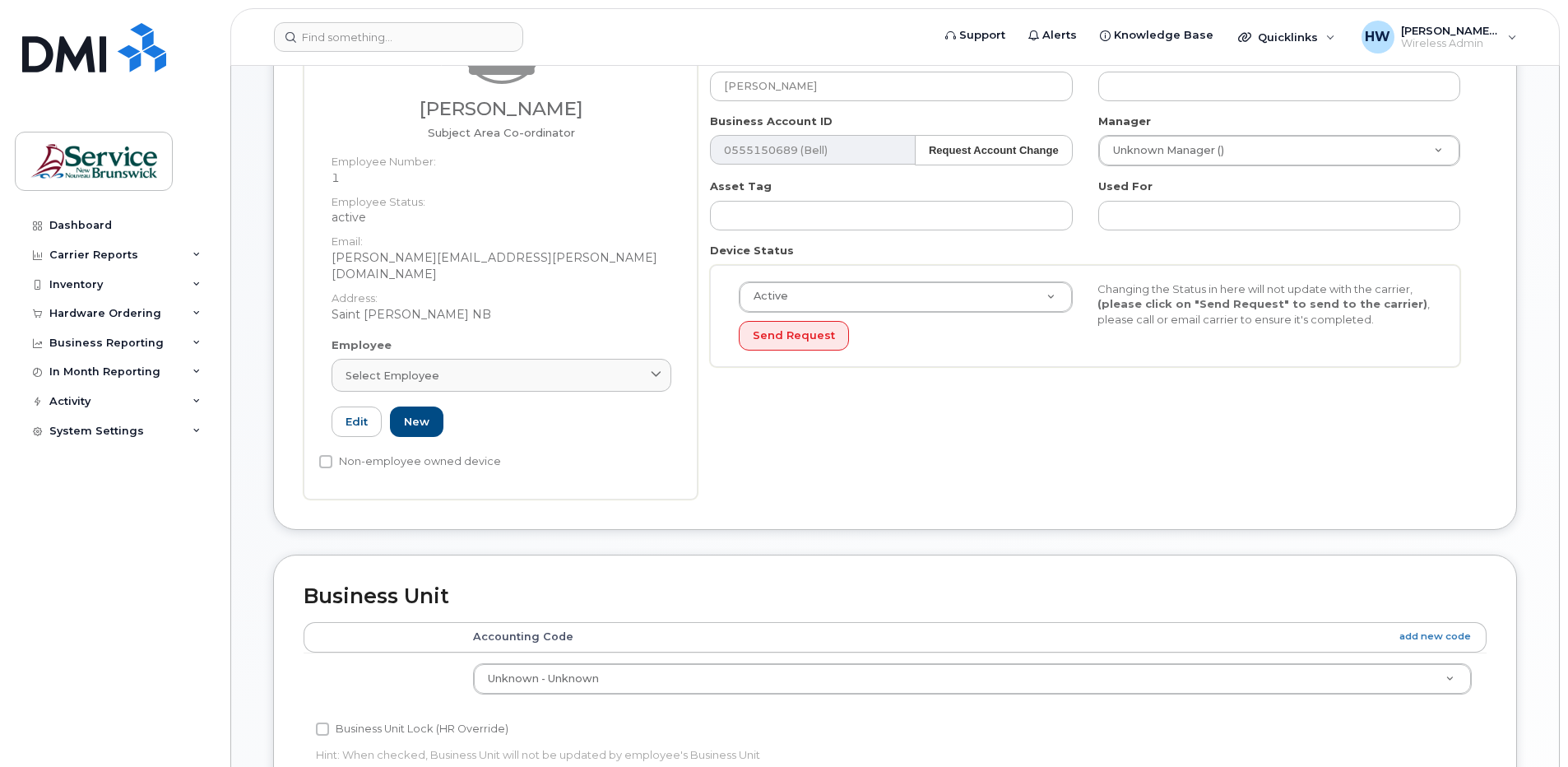
scroll to position [164, 0]
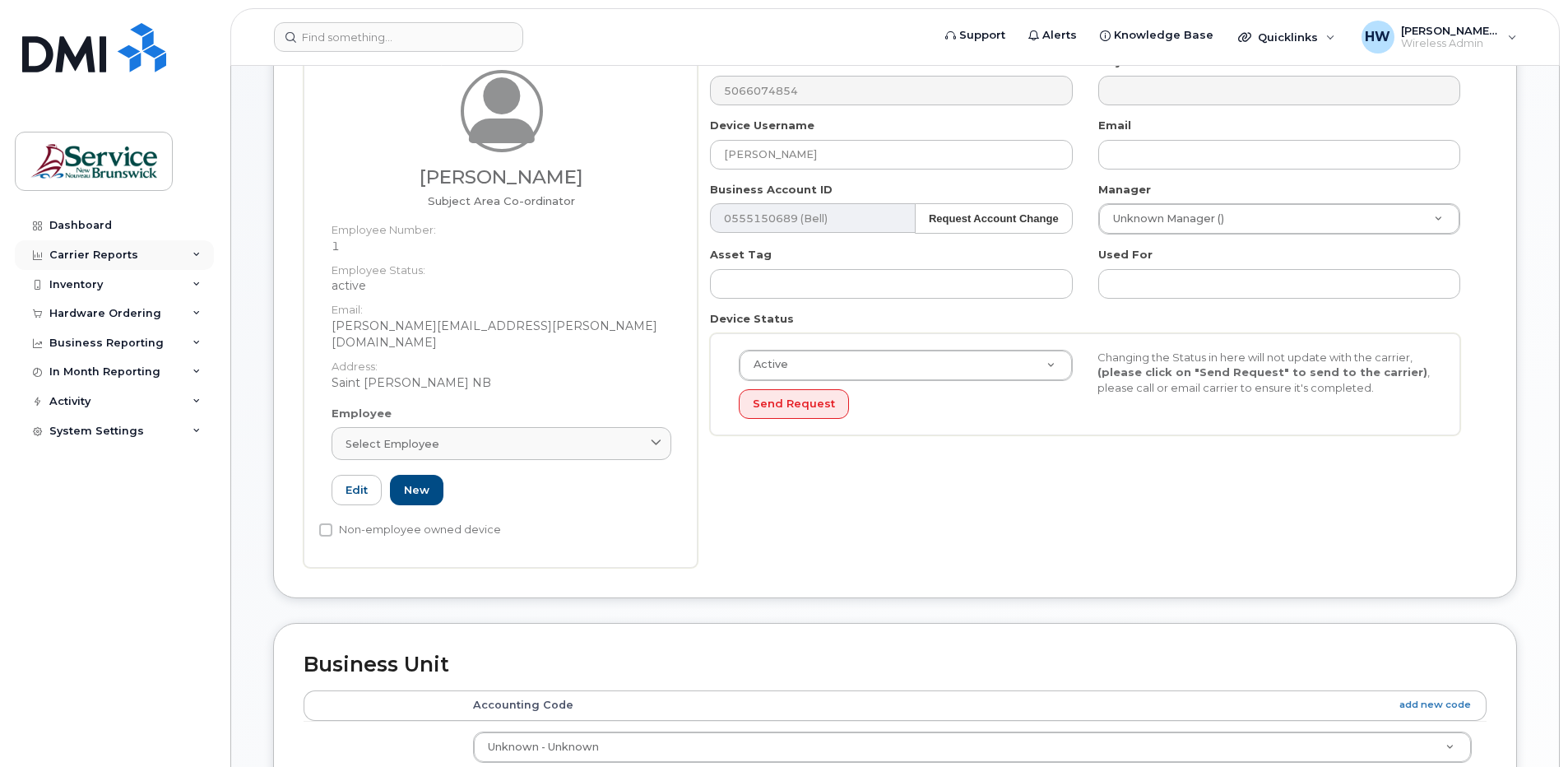
click at [192, 249] on div "Carrier Reports" at bounding box center [114, 255] width 199 height 30
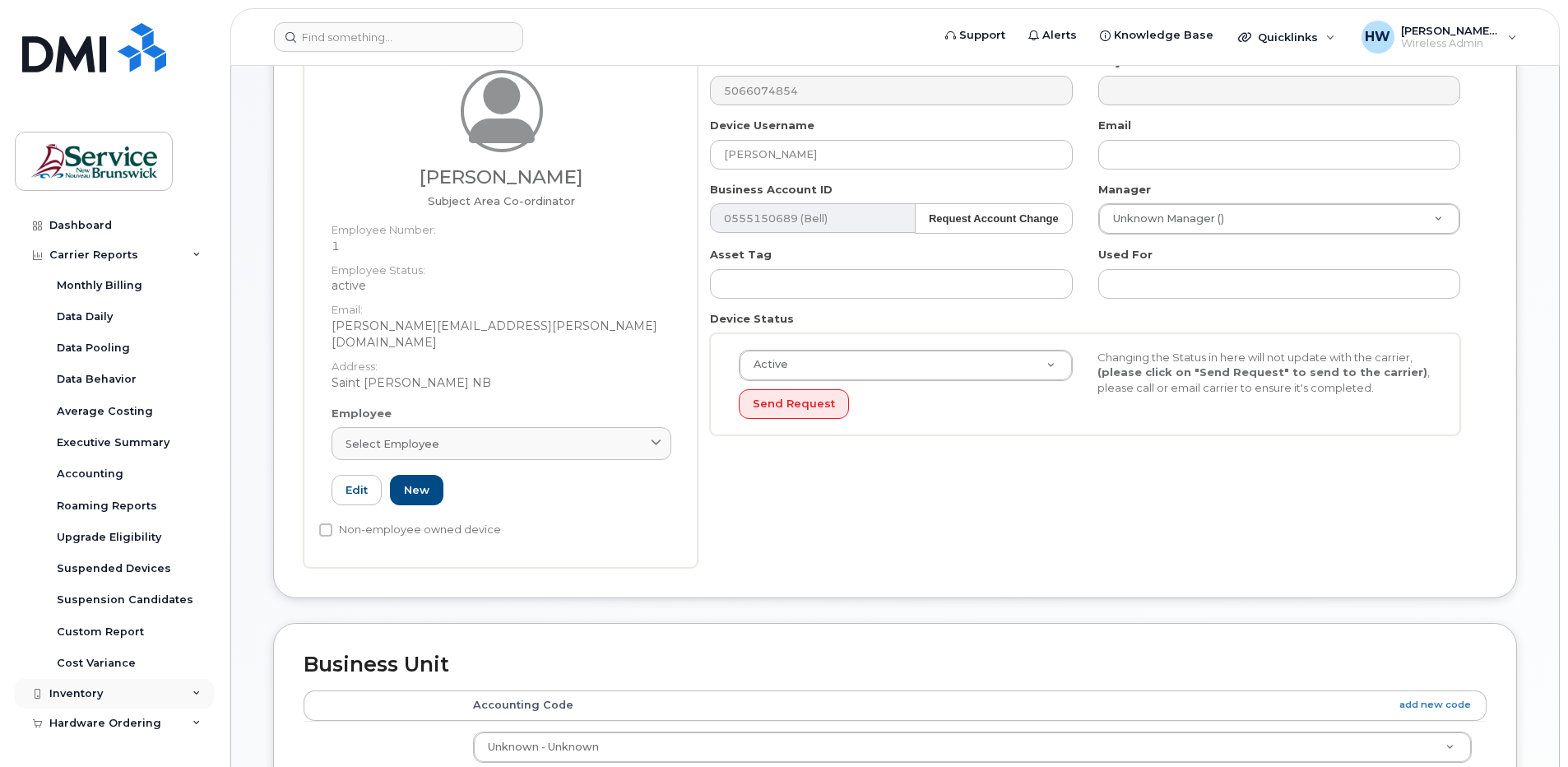
click at [190, 685] on div "Inventory" at bounding box center [114, 694] width 199 height 30
click at [131, 722] on div "Mobility Devices" at bounding box center [103, 724] width 93 height 15
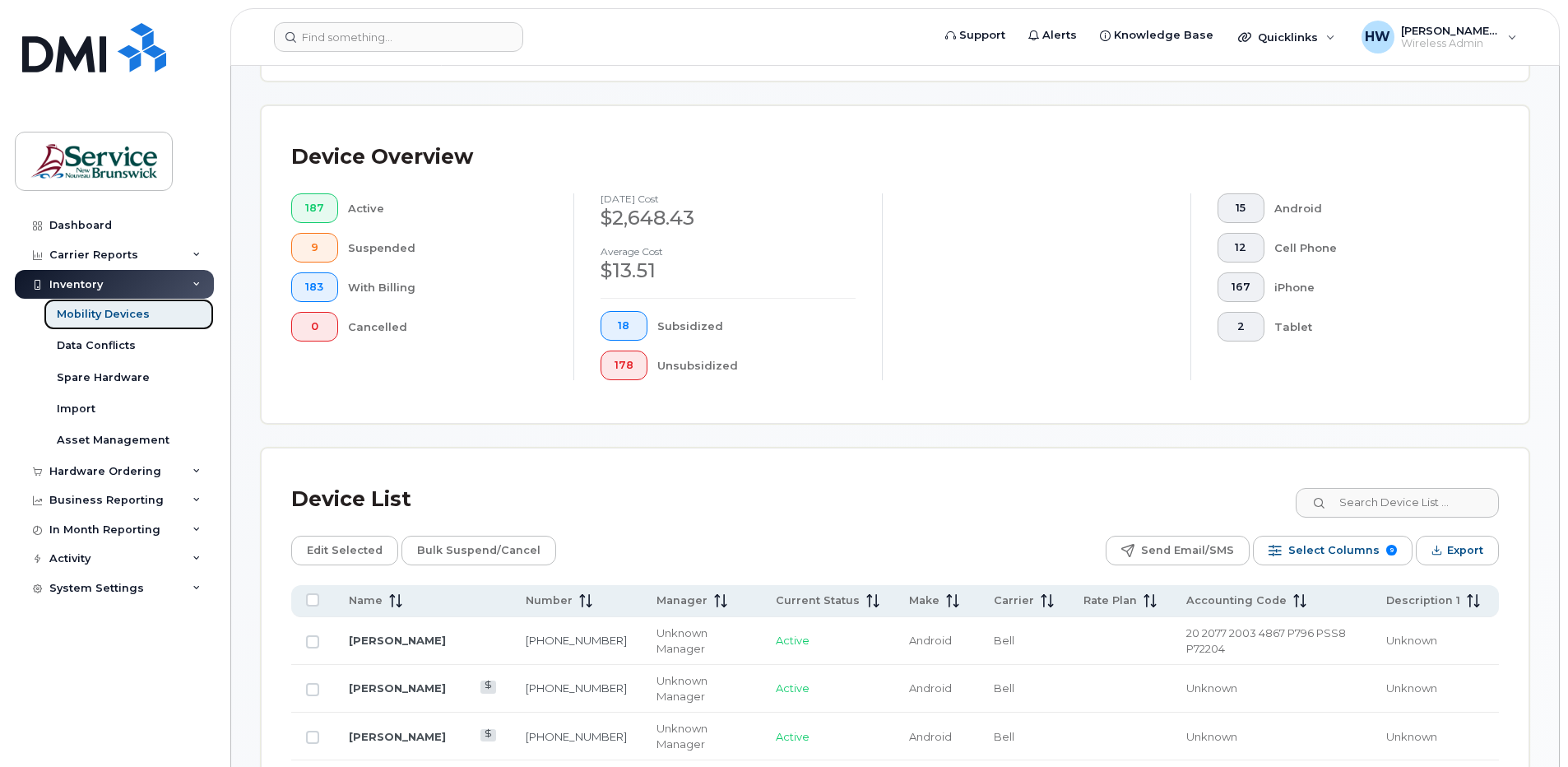
scroll to position [364, 0]
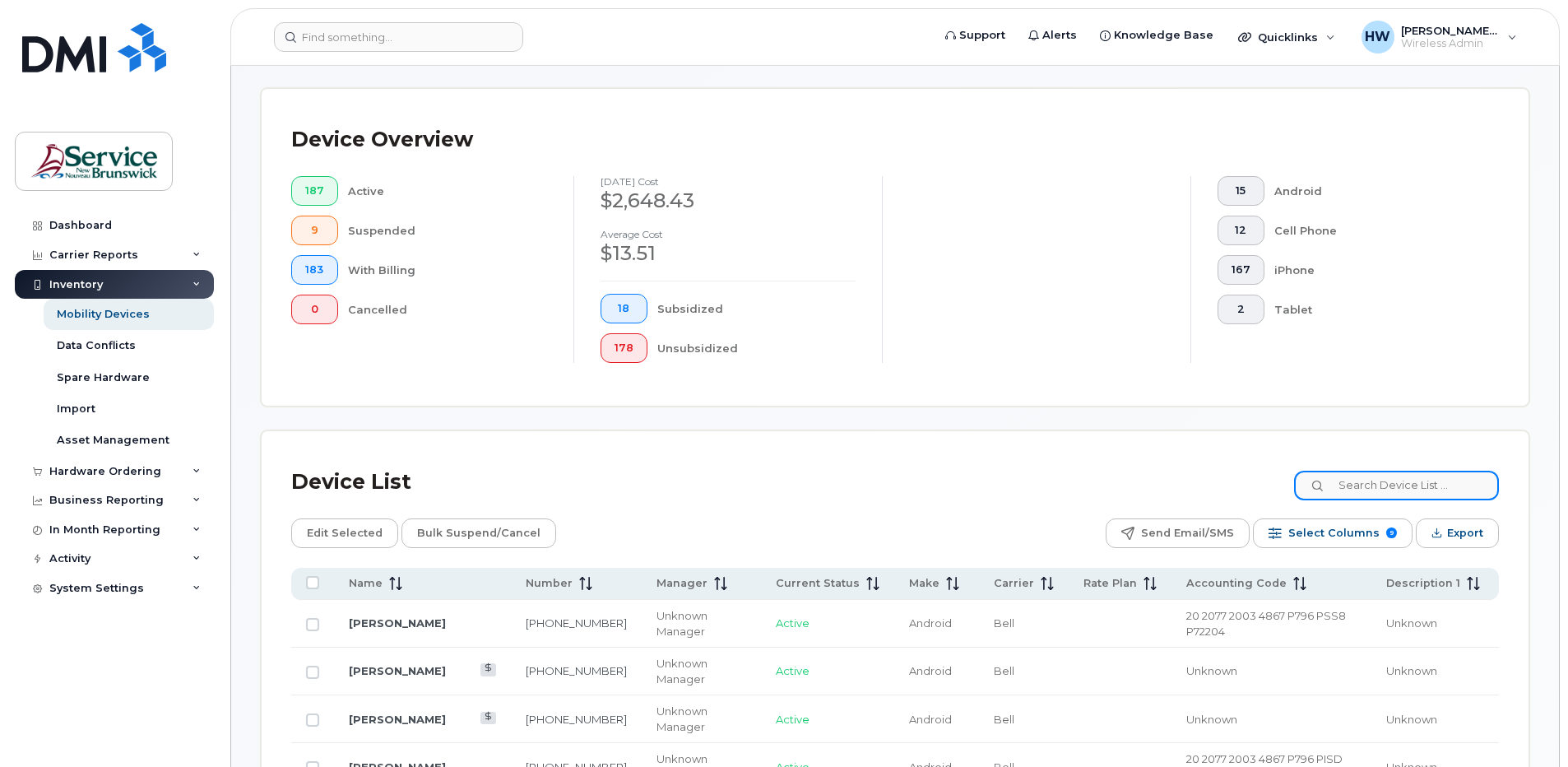
click at [1371, 485] on input at bounding box center [1397, 485] width 205 height 30
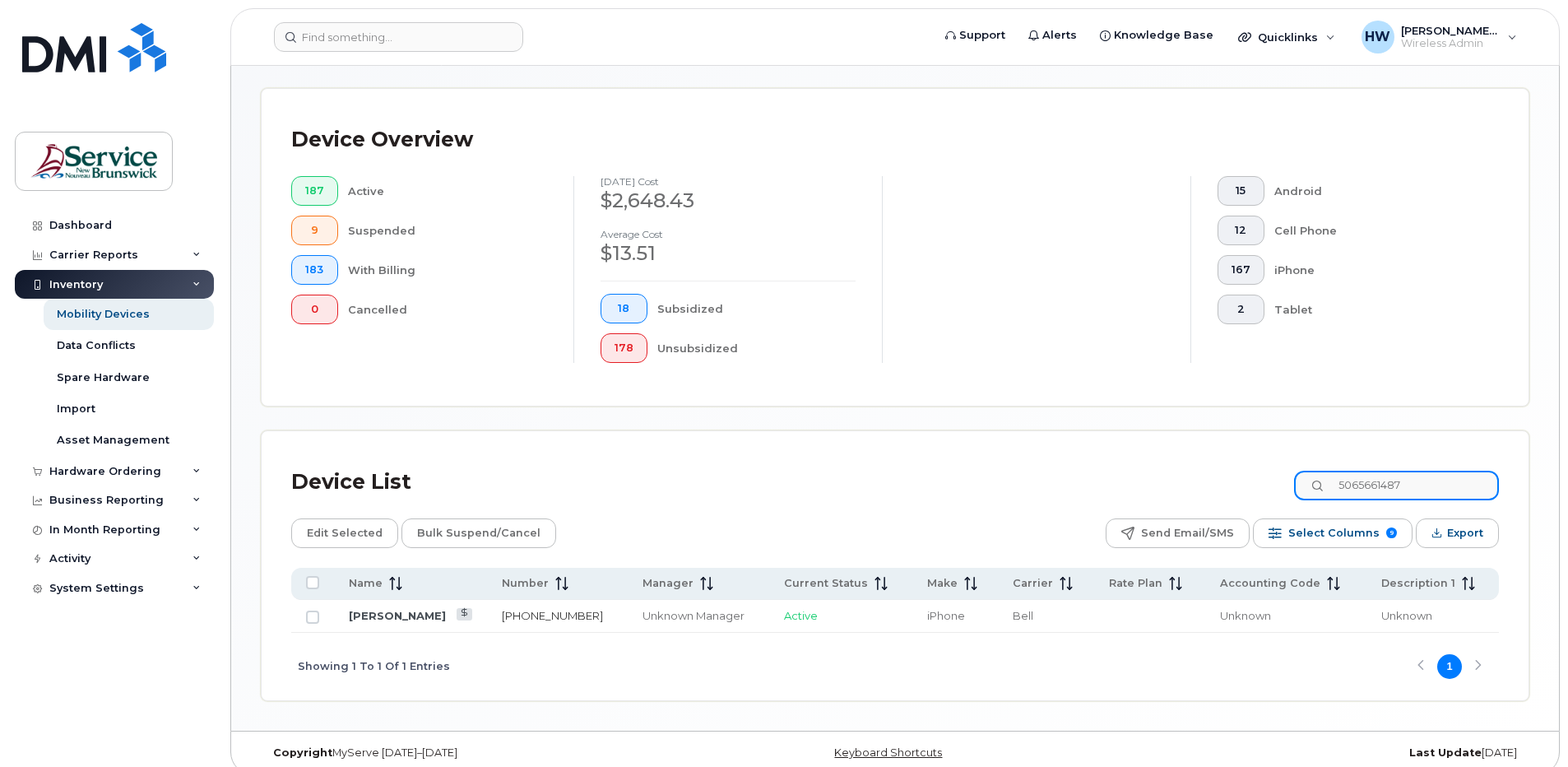
type input "5065661487"
click at [540, 614] on link "506-566-1487" at bounding box center [552, 615] width 101 height 13
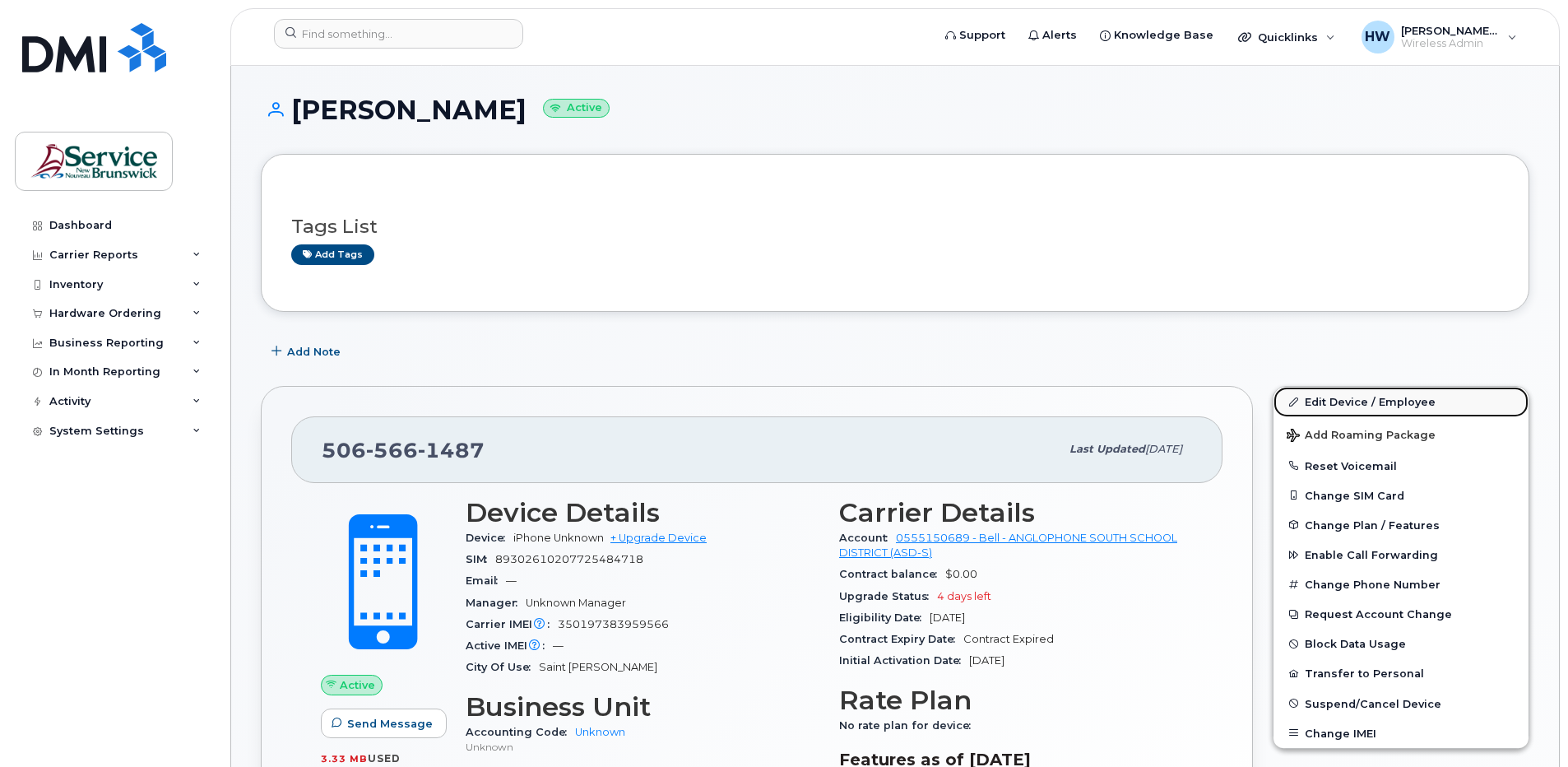
drag, startPoint x: 1363, startPoint y: 403, endPoint x: 1337, endPoint y: 392, distance: 28.2
click at [1363, 403] on link "Edit Device / Employee" at bounding box center [1400, 402] width 255 height 30
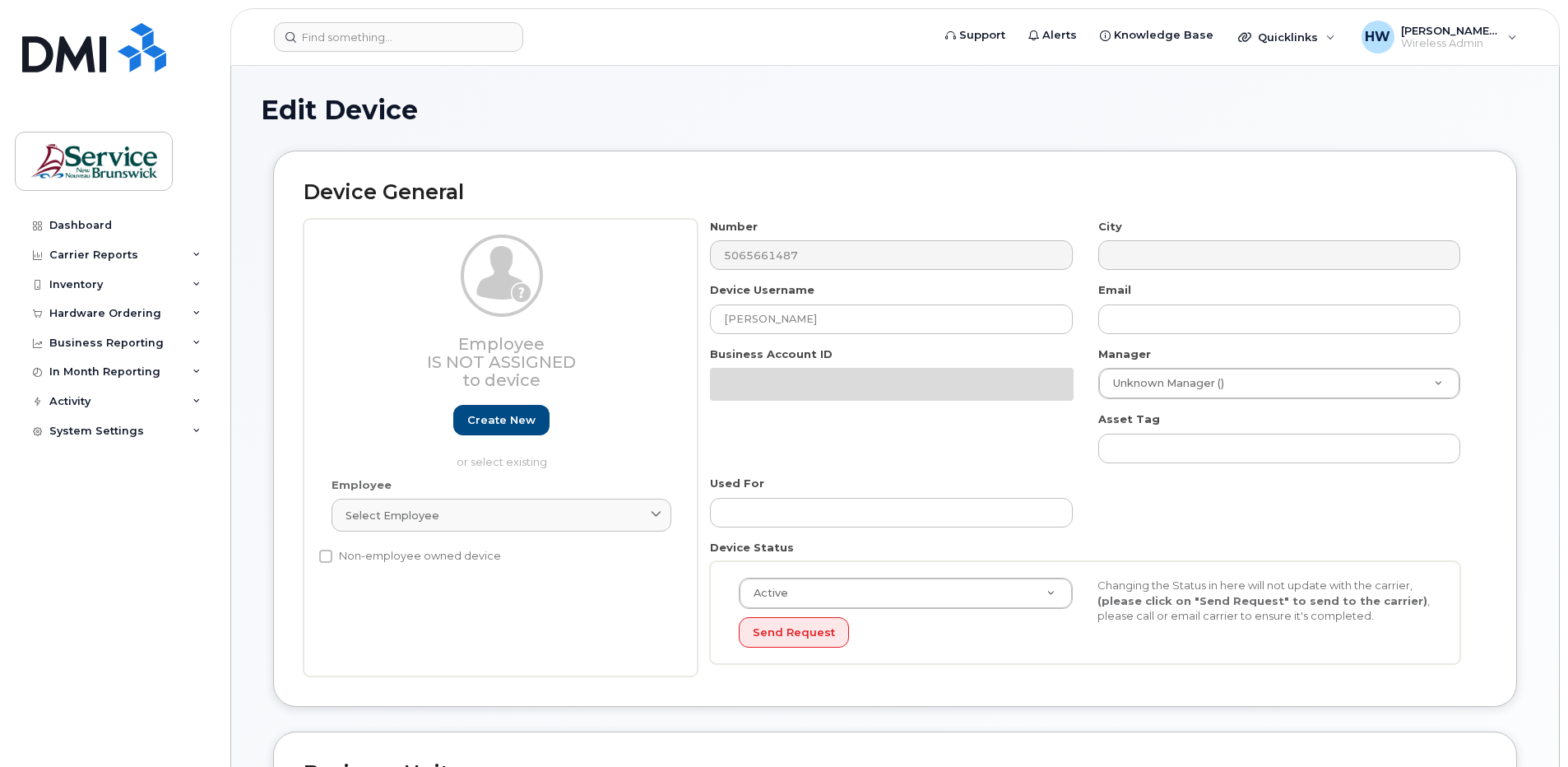
select select "34535615"
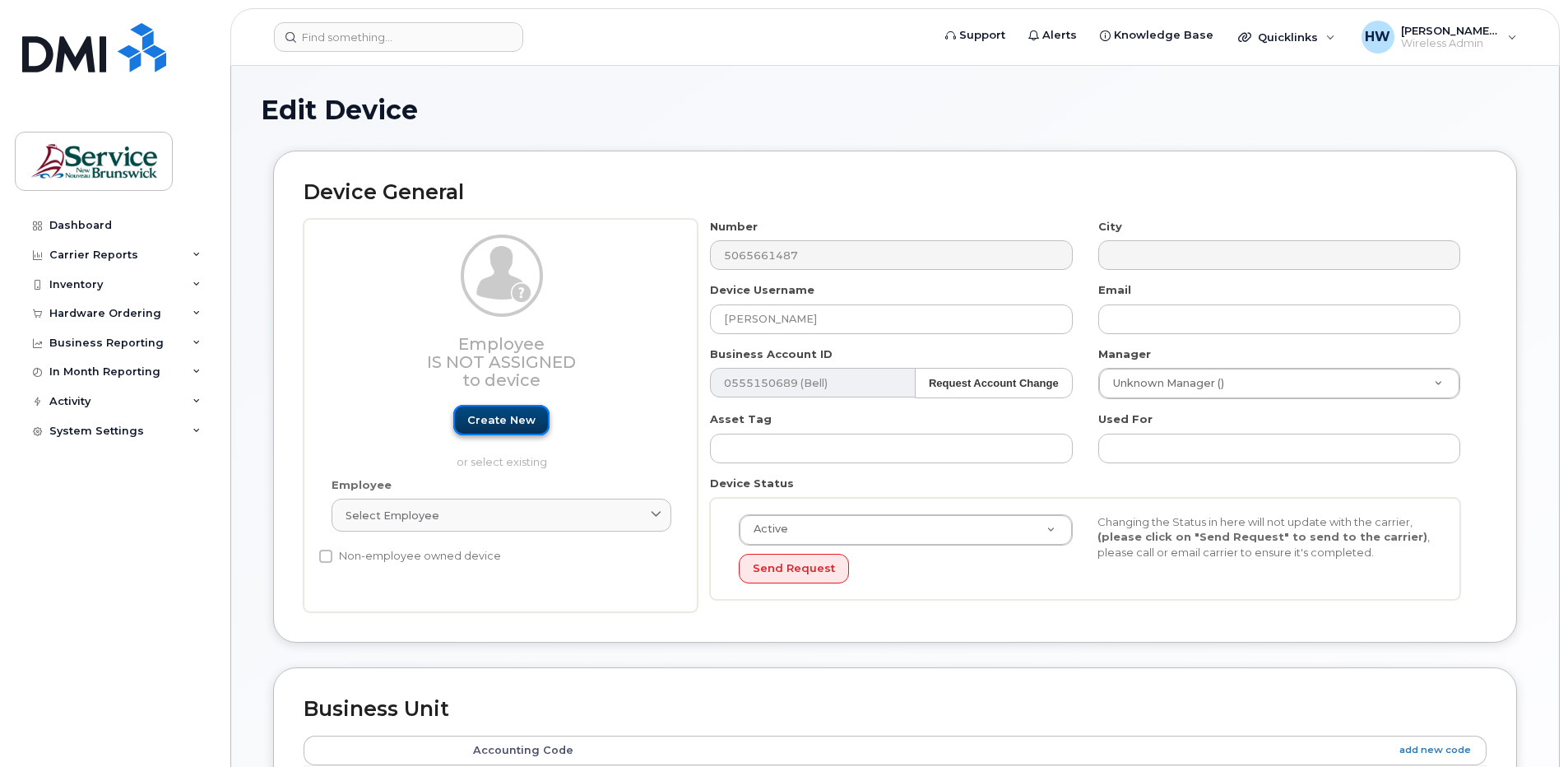
click at [515, 421] on link "Create new" at bounding box center [502, 420] width 96 height 30
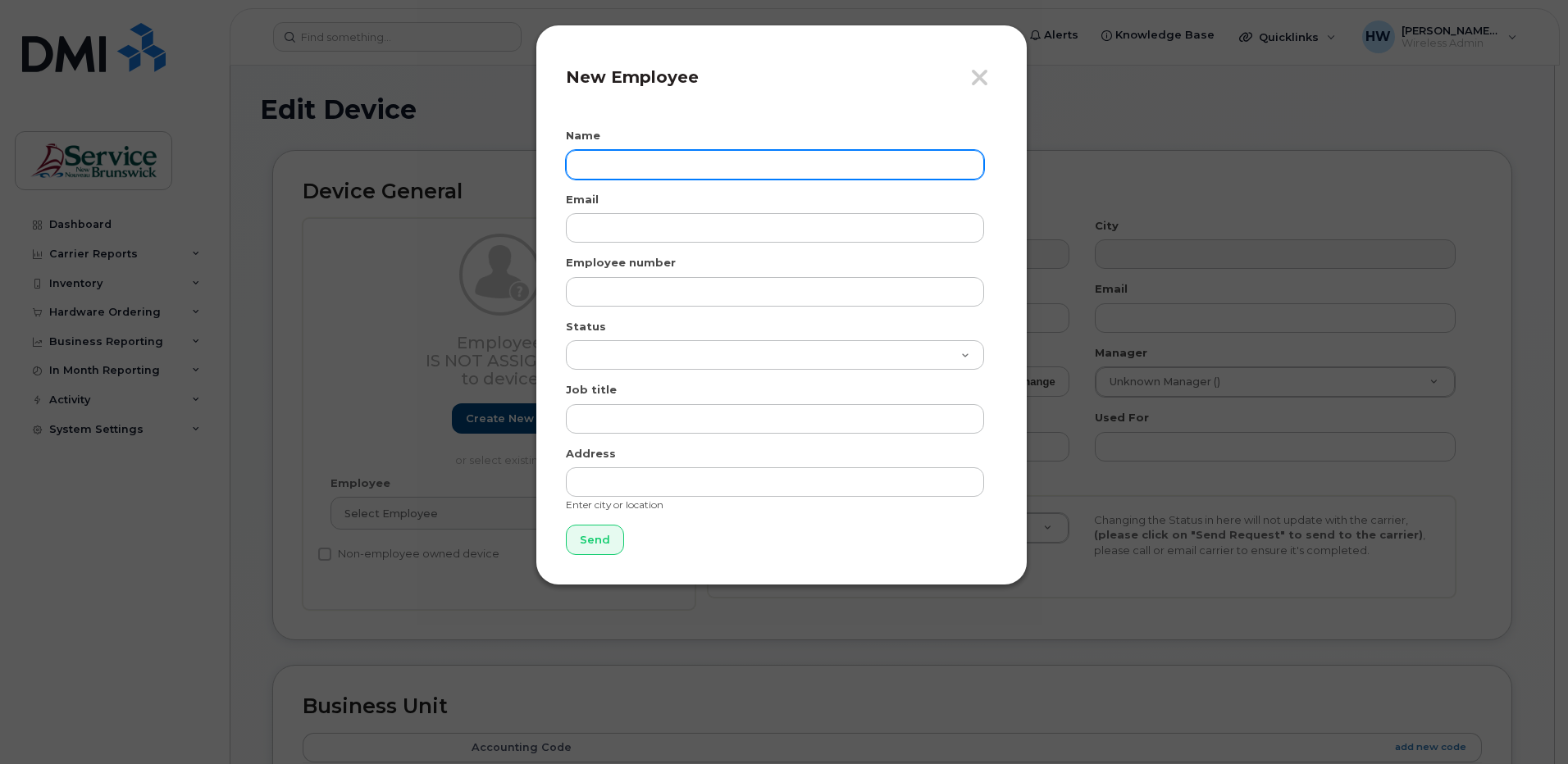
click at [597, 160] on input "text" at bounding box center [774, 165] width 418 height 29
type input "Kristen Wilson"
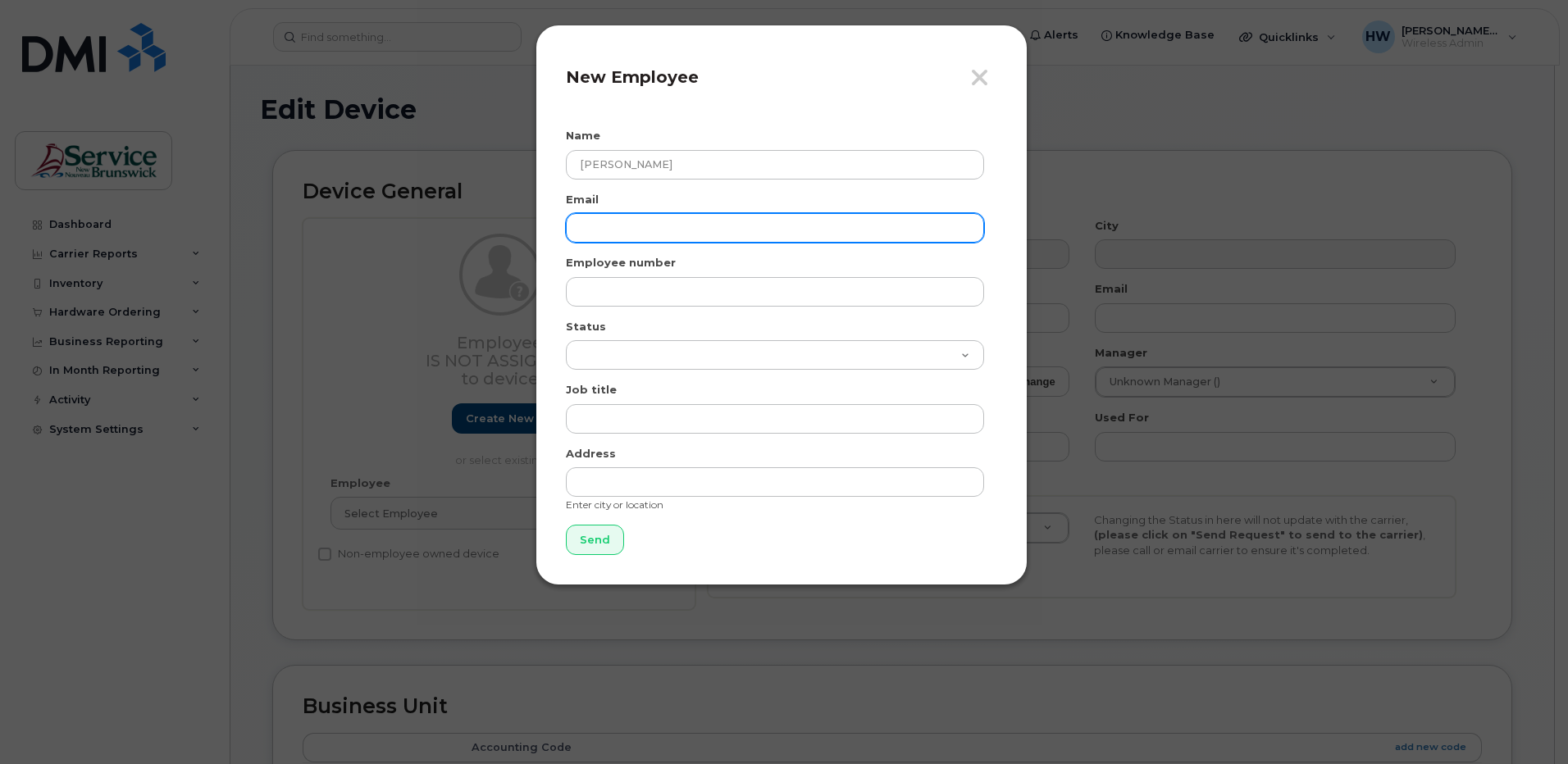
click at [605, 229] on input "email" at bounding box center [774, 228] width 418 height 29
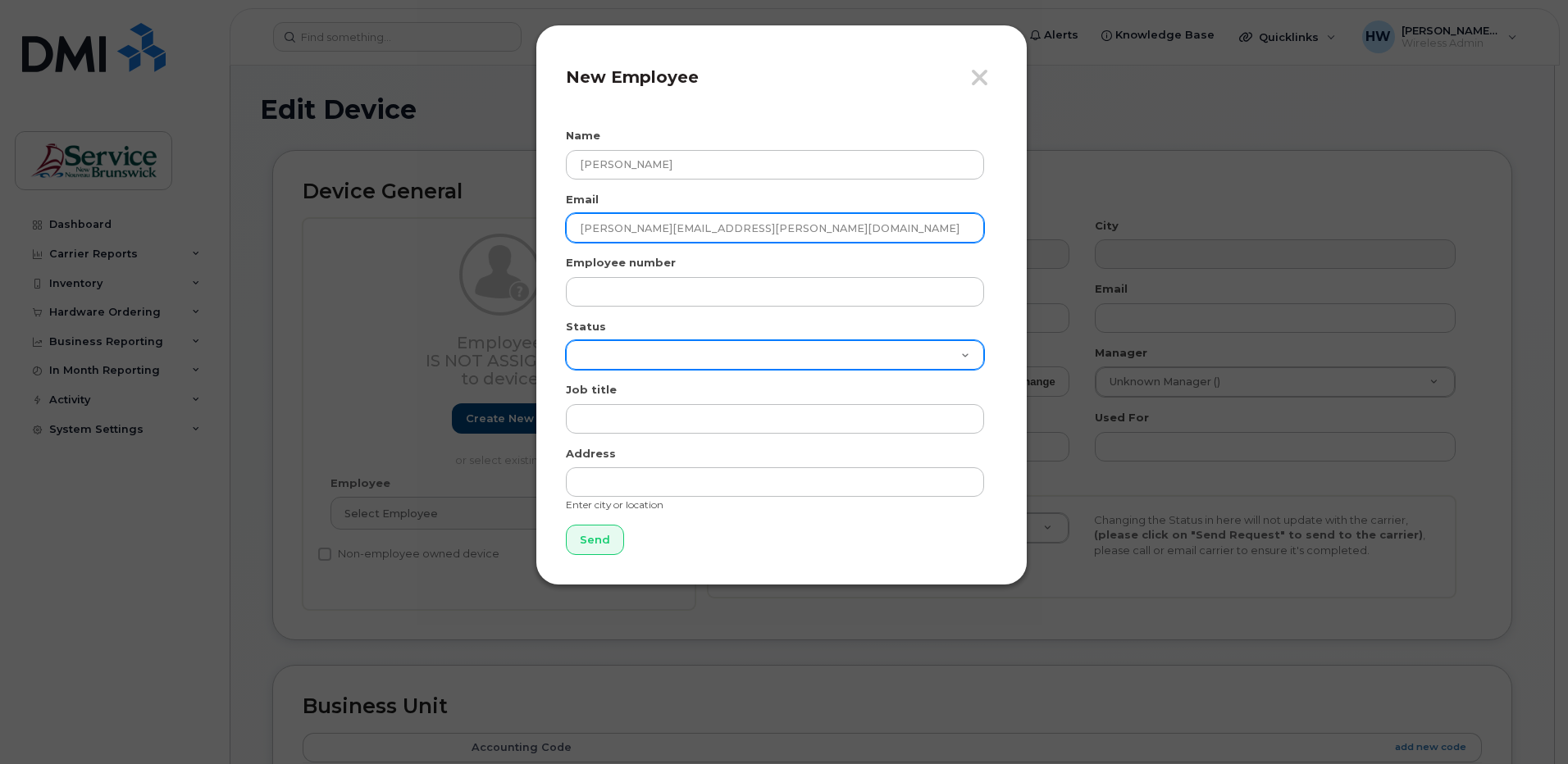
type input "kristen.wilson@nbed.nb.ca"
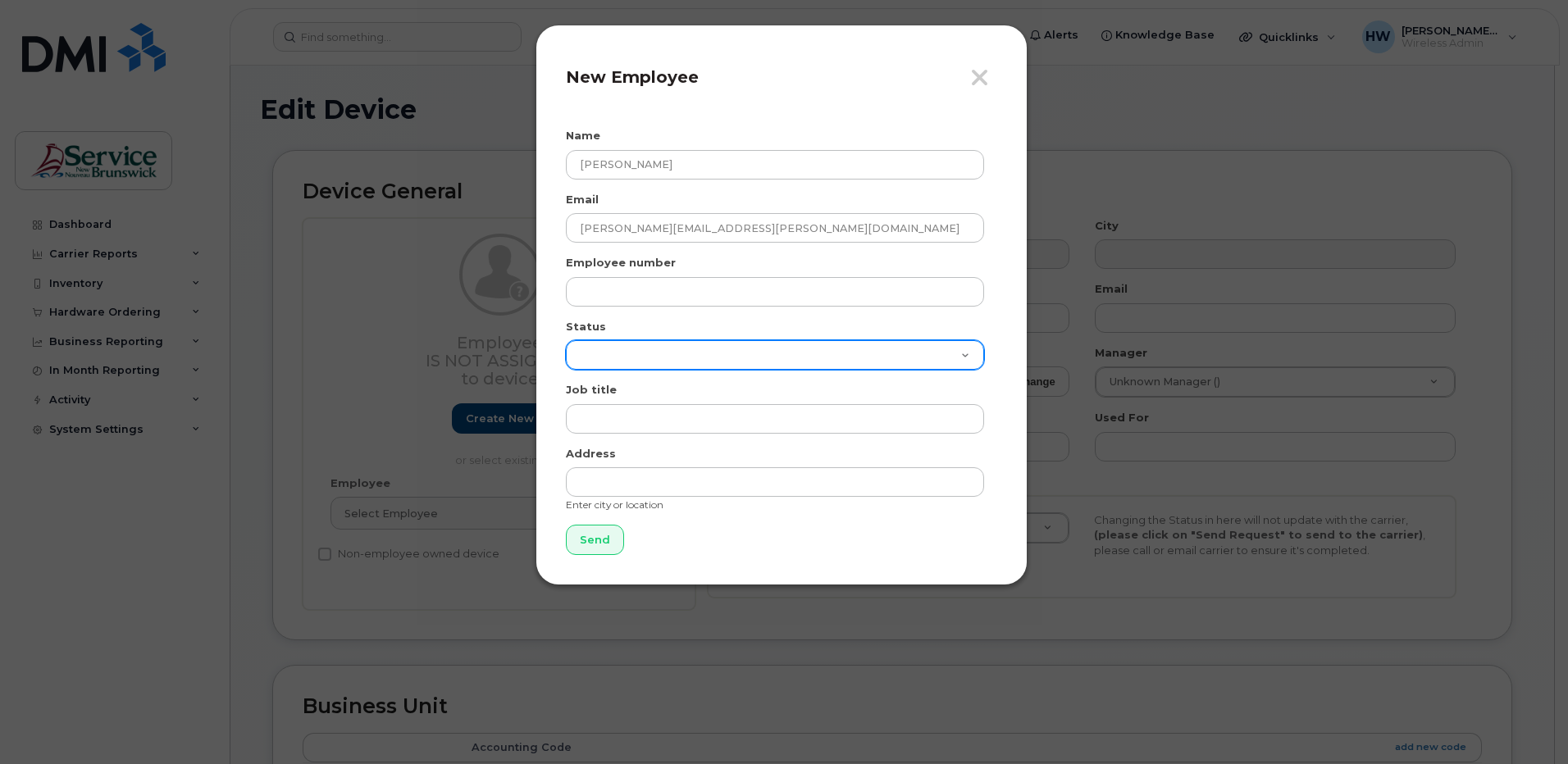
click at [590, 343] on select "Active On-Leave Long Term Short Term Maternity Leave Temp Layoff Inactive" at bounding box center [774, 355] width 418 height 29
select select "active"
click at [566, 340] on select "Active On-Leave Long Term Short Term Maternity Leave Temp Layoff Inactive" at bounding box center [774, 355] width 418 height 29
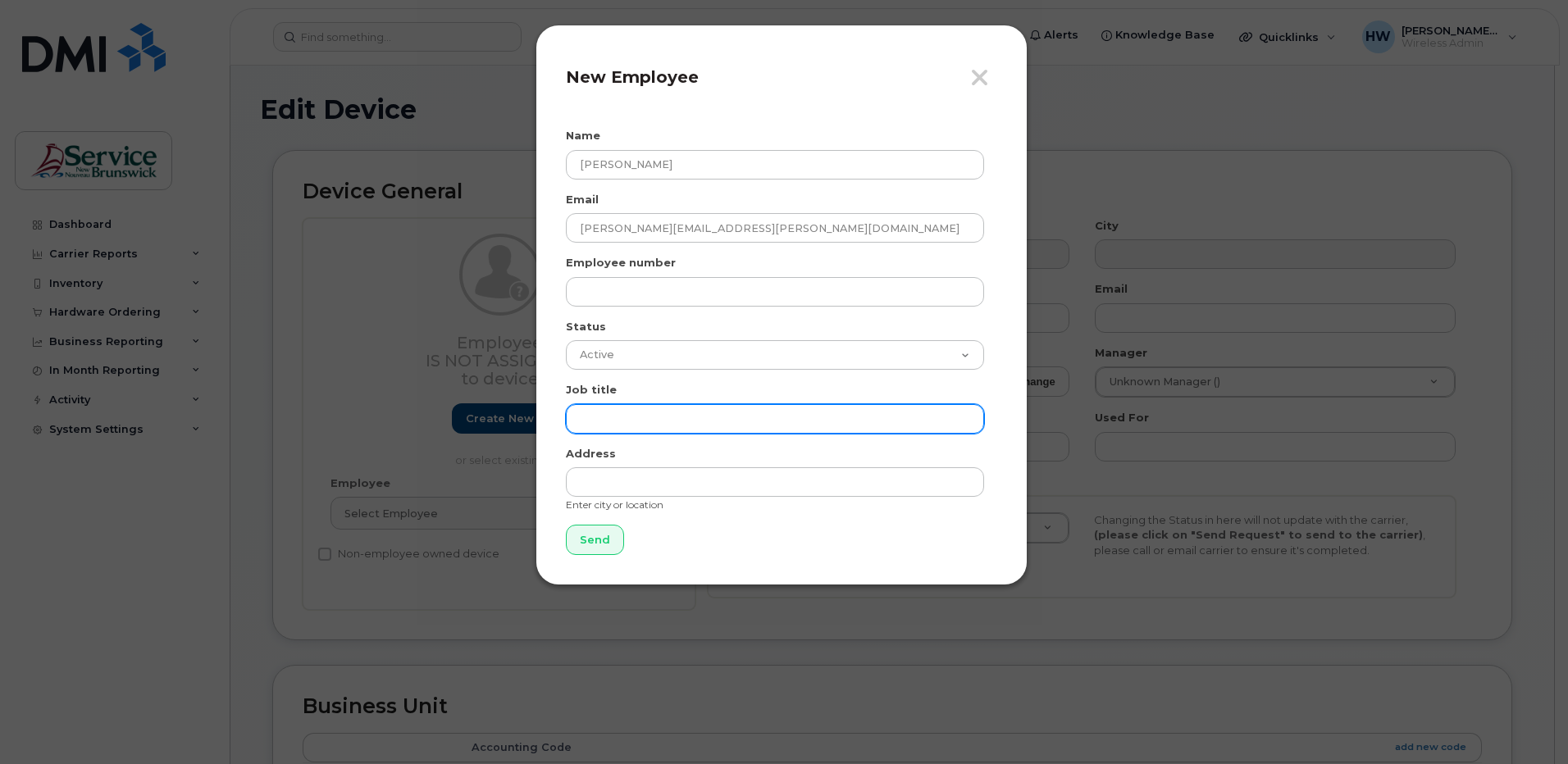
click at [606, 419] on input "text" at bounding box center [774, 419] width 418 height 29
type input "School Counsellor"
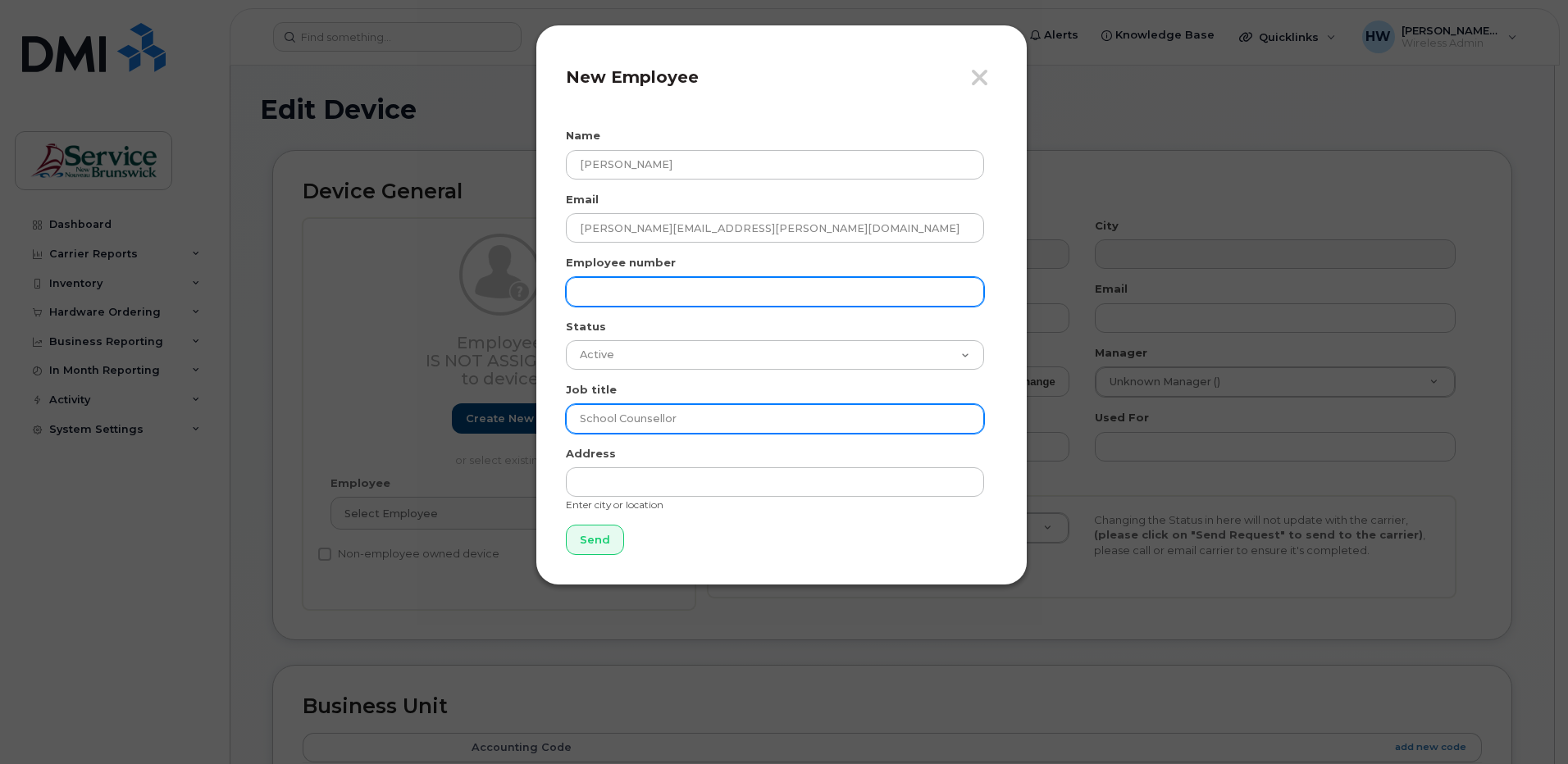
type input "Saint [PERSON_NAME] NB"
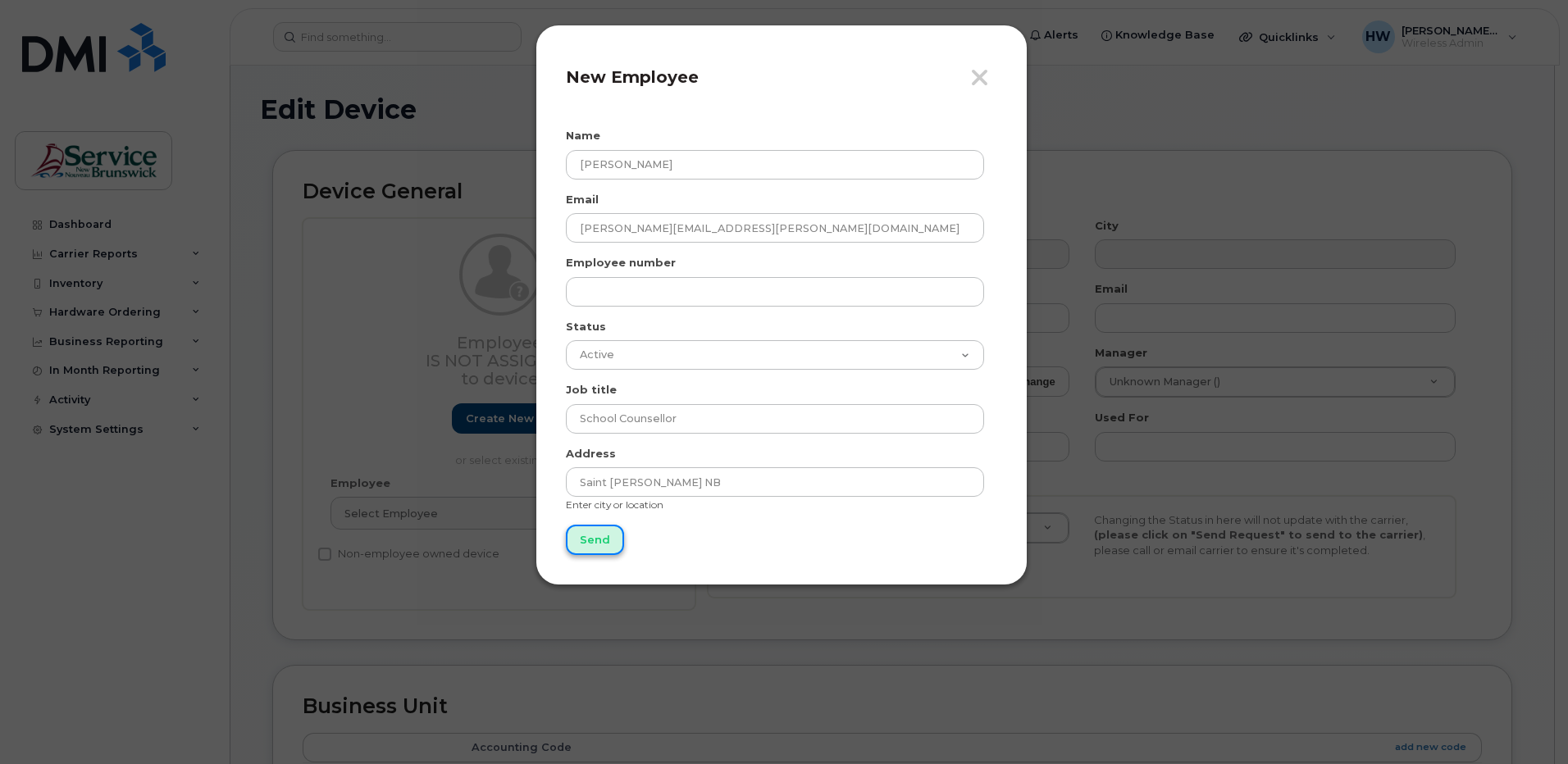
click at [597, 538] on input "Send" at bounding box center [594, 540] width 58 height 30
type input "Send"
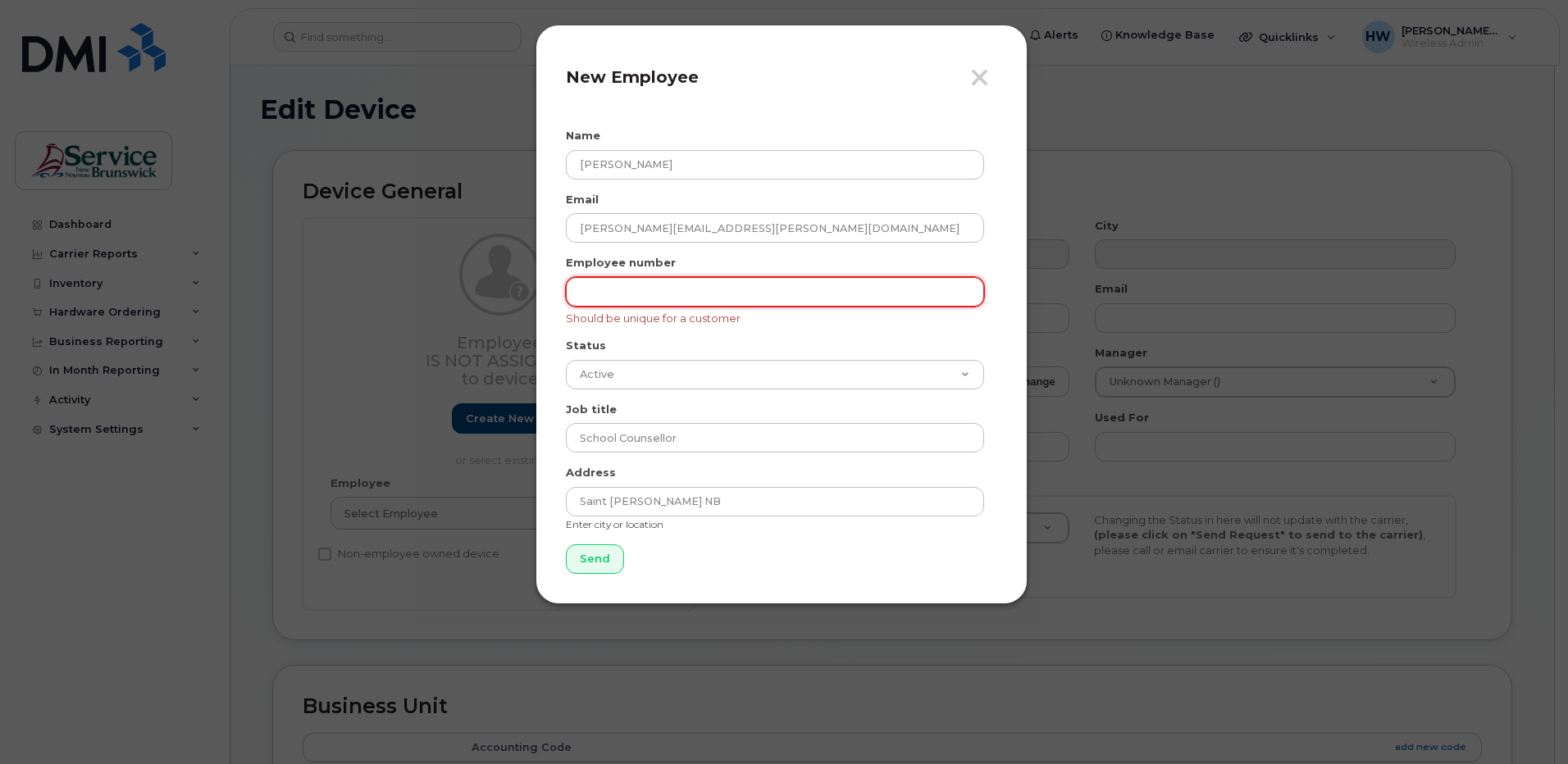
click at [590, 294] on input "text" at bounding box center [774, 292] width 418 height 29
type input "1"
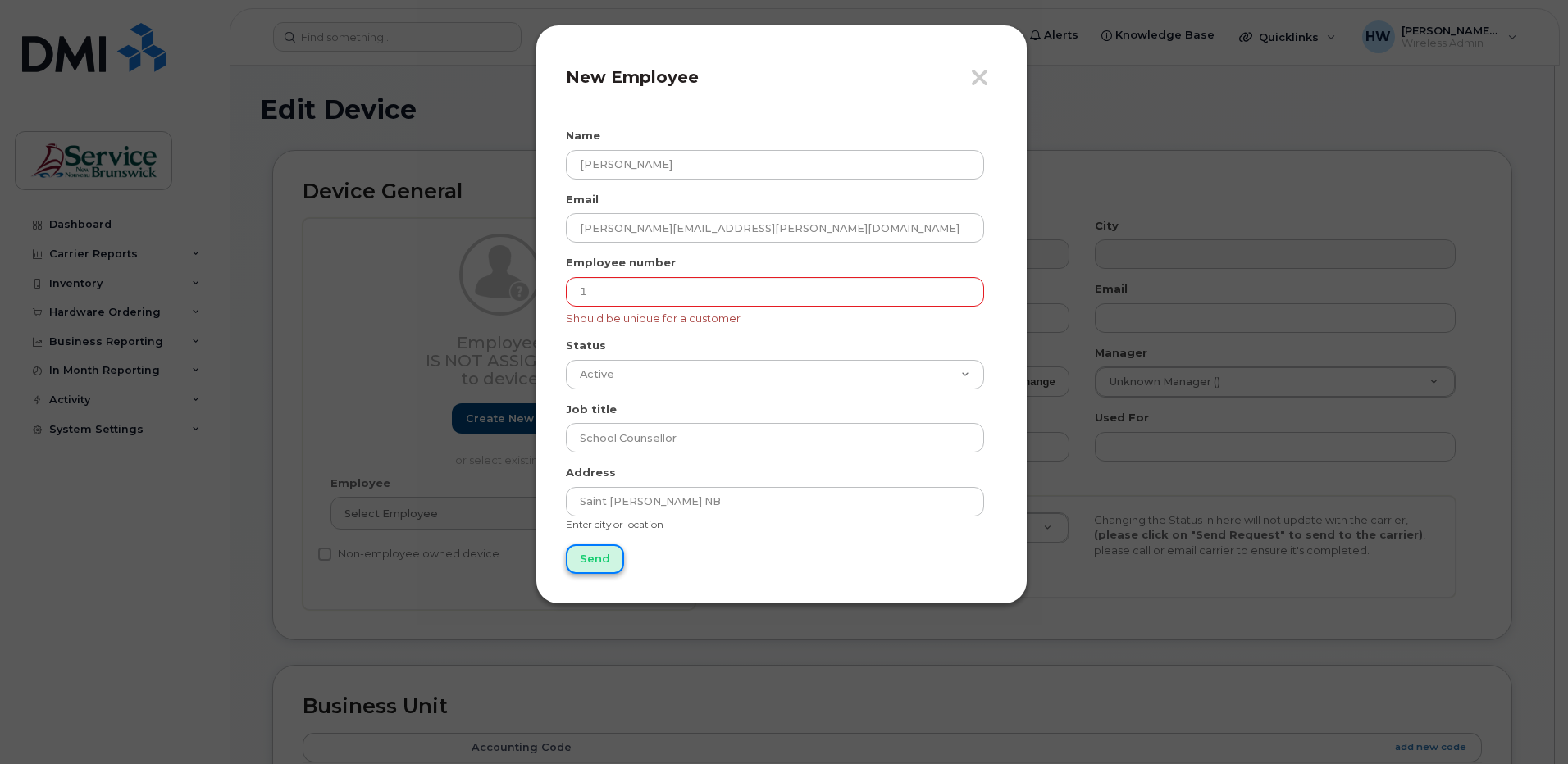
click at [591, 559] on input "Send" at bounding box center [594, 559] width 58 height 30
type input "Send"
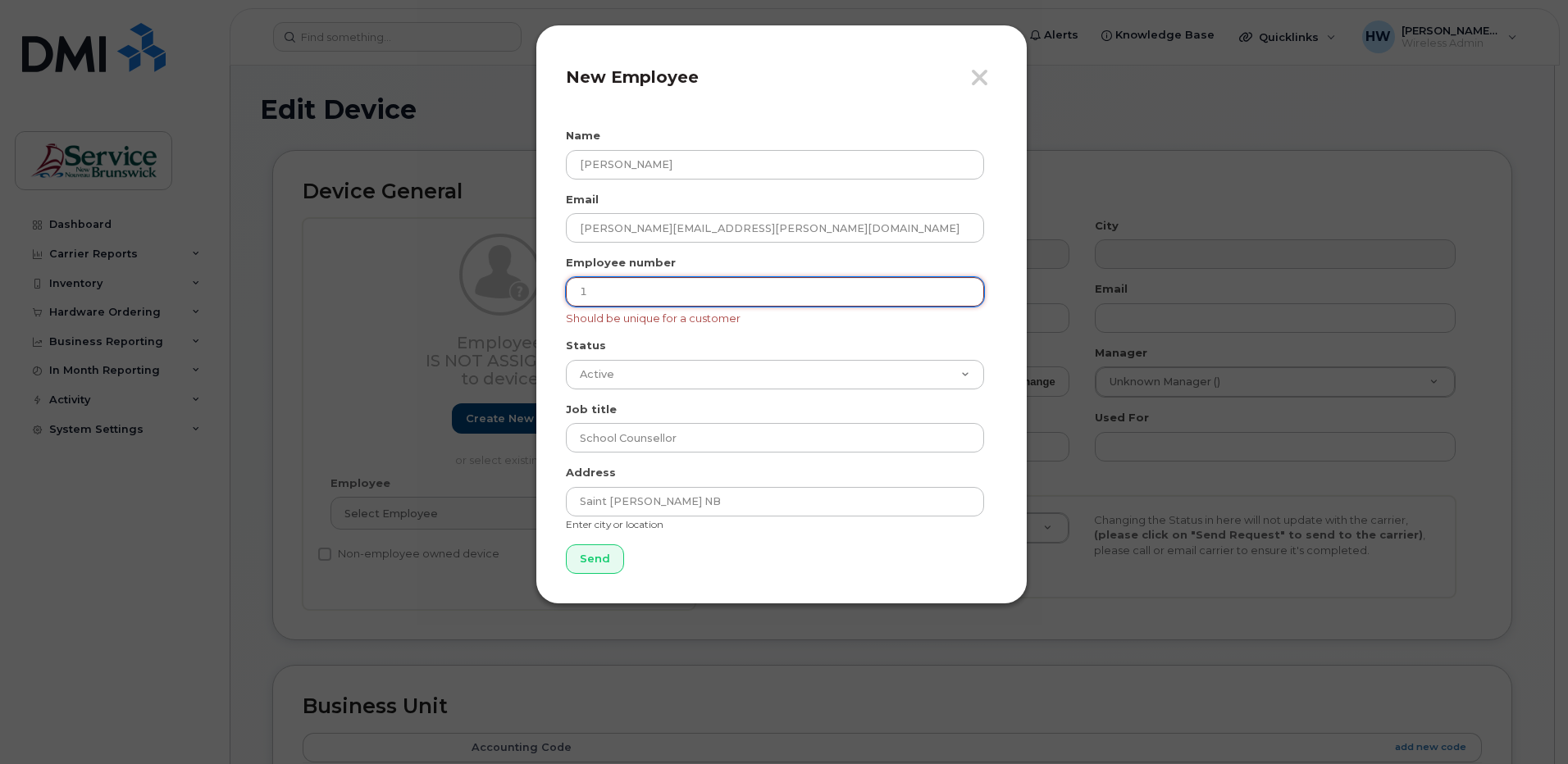
drag, startPoint x: 608, startPoint y: 300, endPoint x: 546, endPoint y: 295, distance: 62.2
click at [546, 295] on div "Close New Employee Name Kristen Wilson Email kristen.wilson@nbed.nb.ca Employee…" at bounding box center [781, 314] width 492 height 579
type input "2"
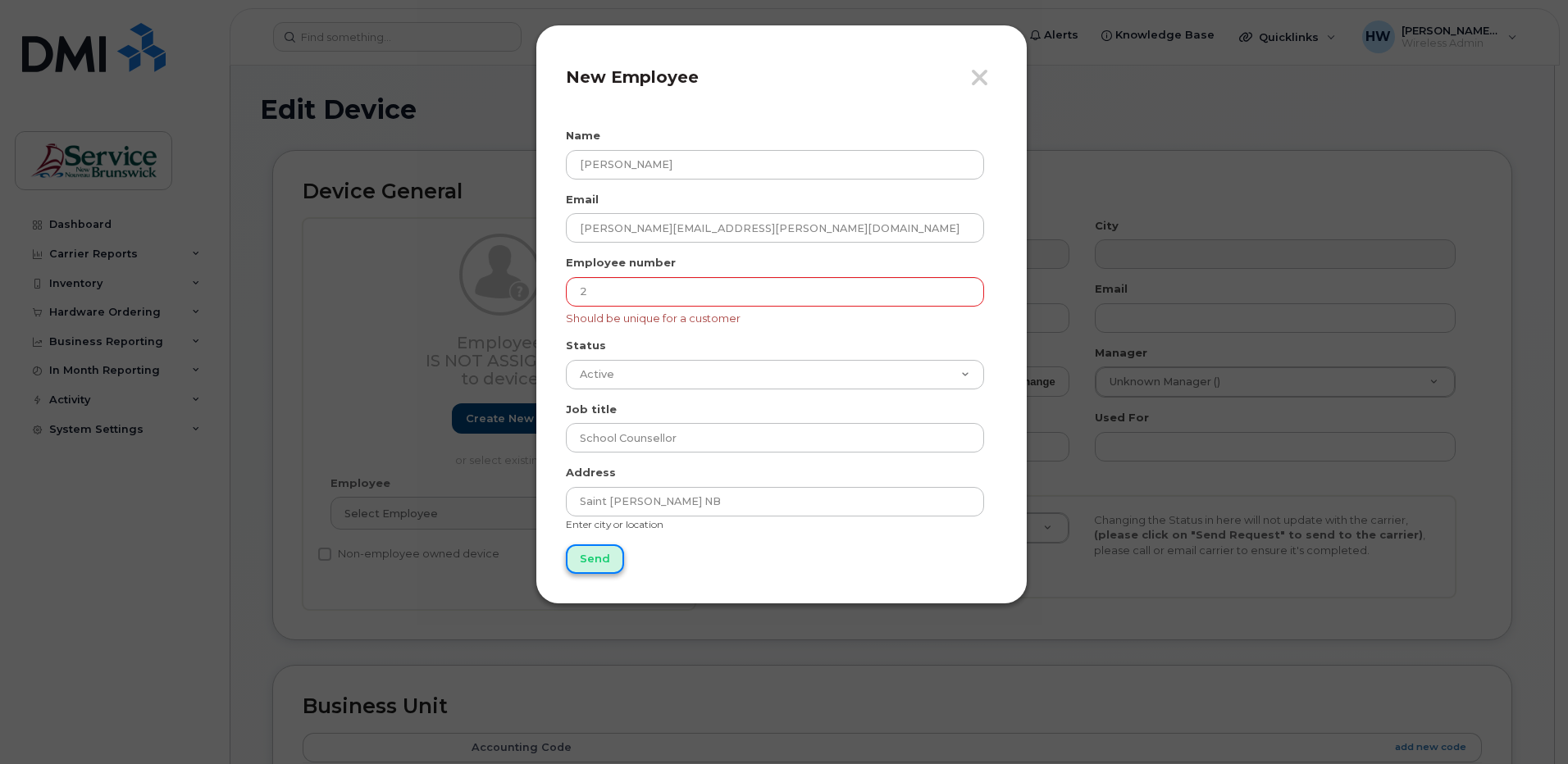
click at [585, 554] on input "Send" at bounding box center [594, 559] width 58 height 30
type input "Send"
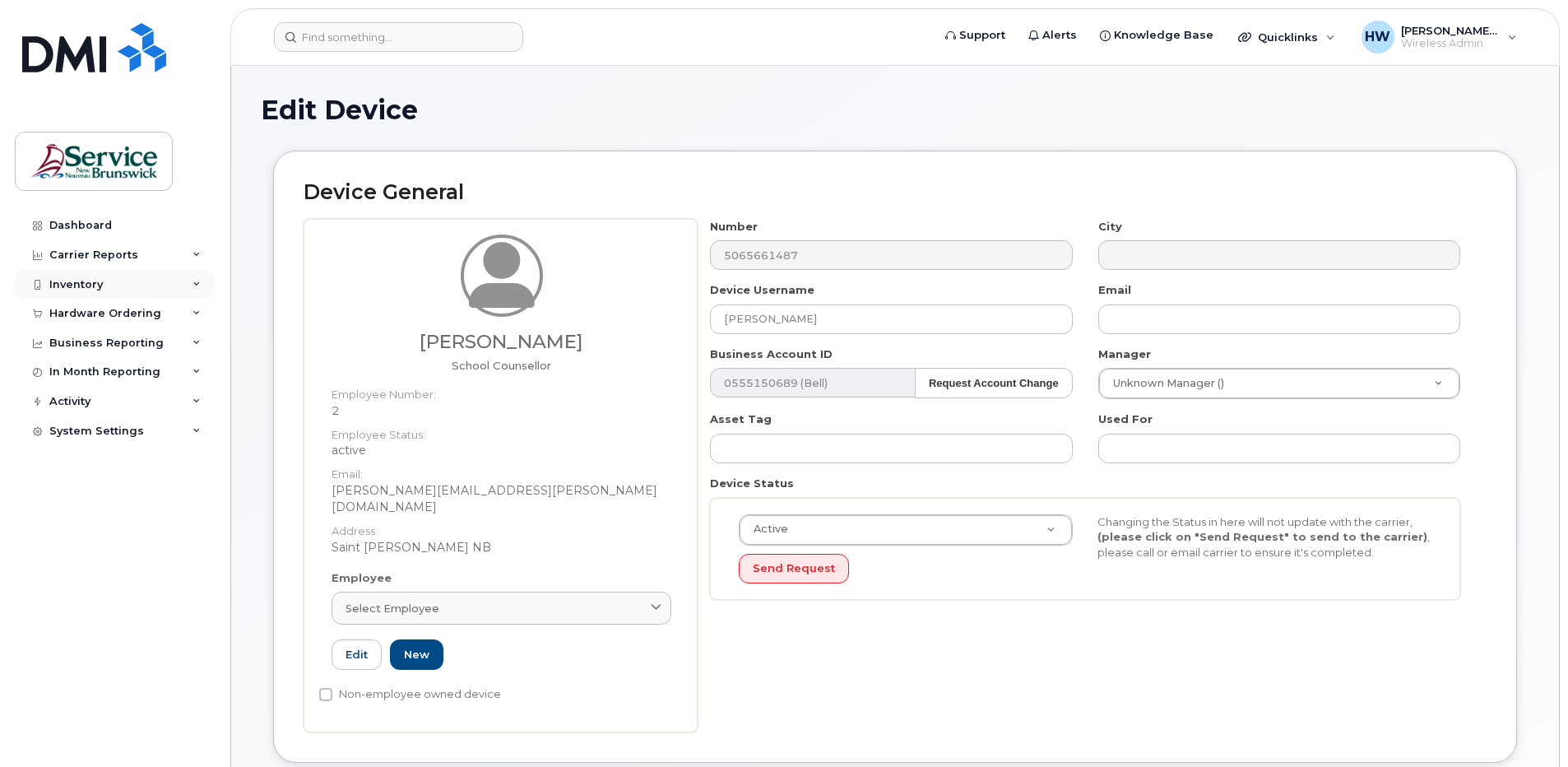
click at [83, 279] on div "Inventory" at bounding box center [76, 284] width 54 height 13
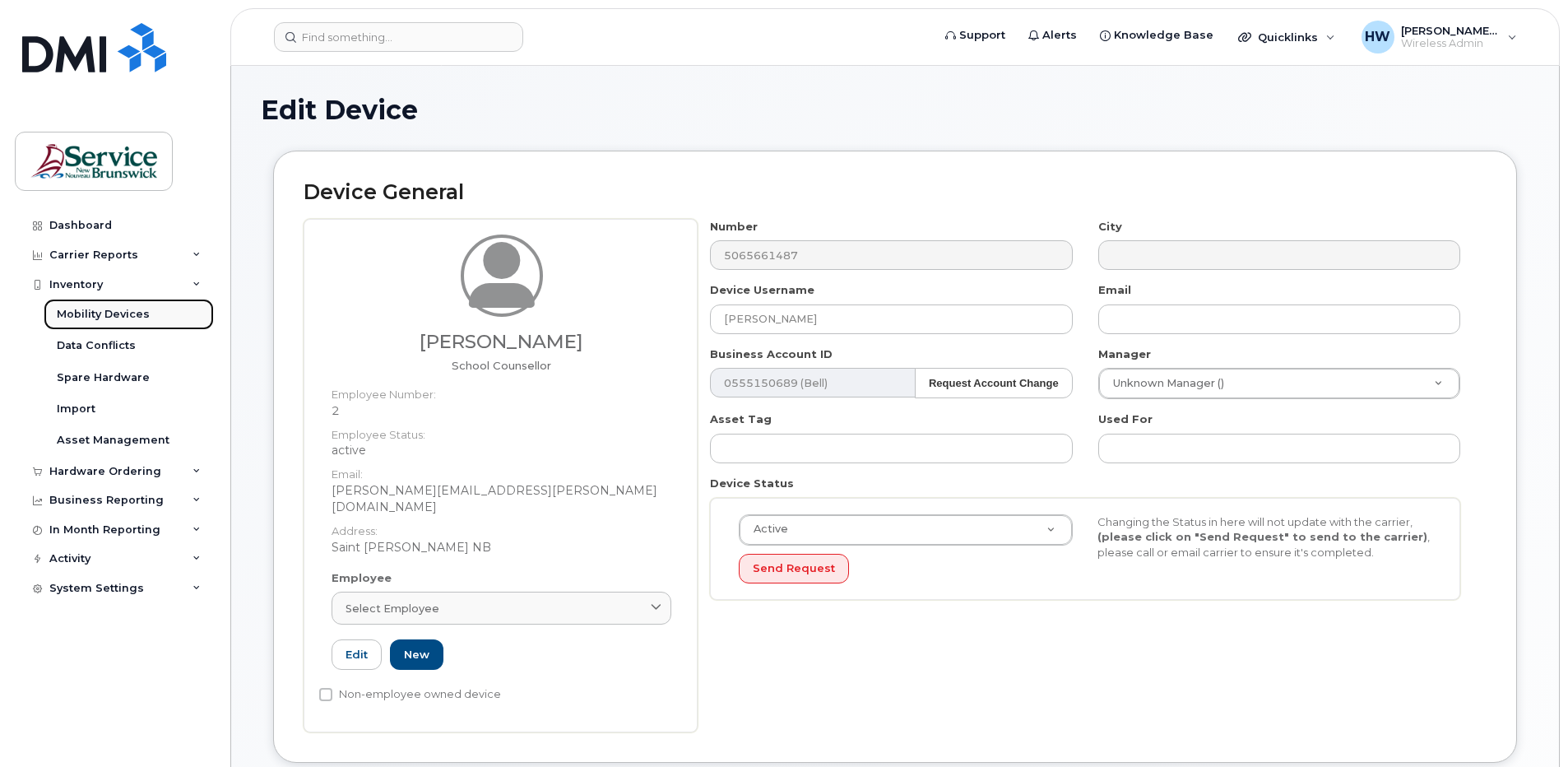
click at [136, 316] on div "Mobility Devices" at bounding box center [103, 314] width 93 height 15
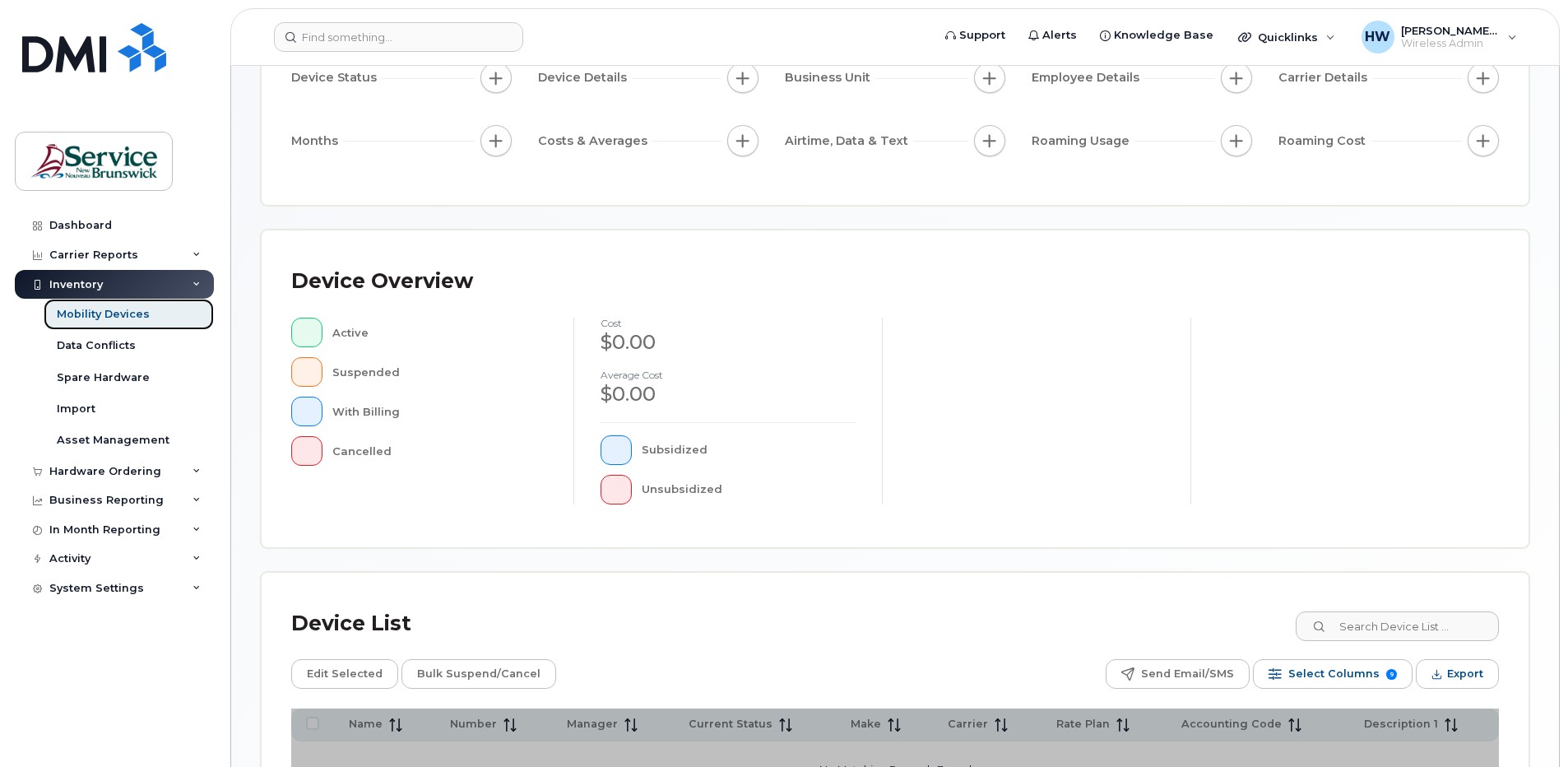
scroll to position [364, 0]
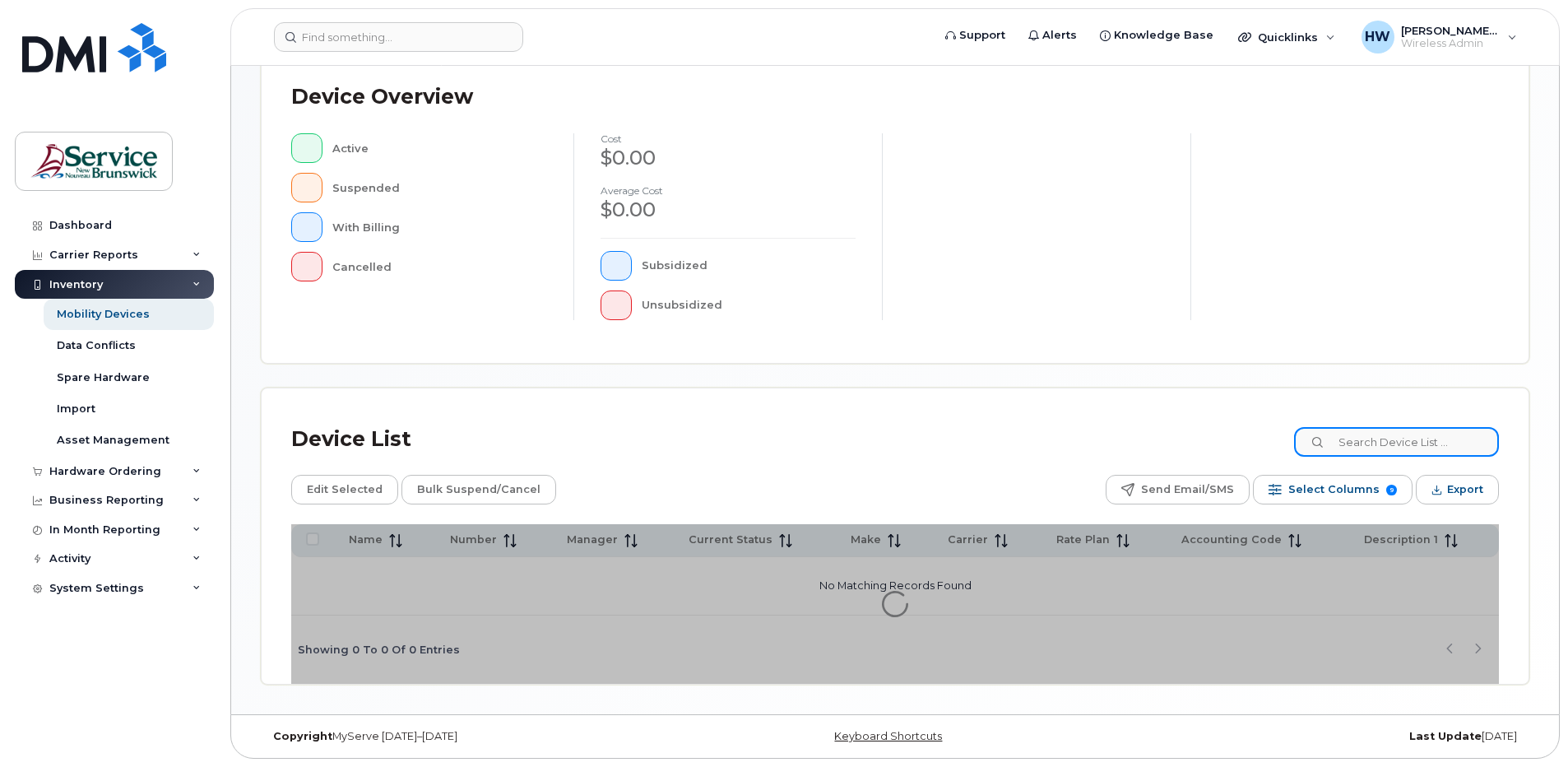
click at [1362, 450] on input at bounding box center [1397, 442] width 205 height 30
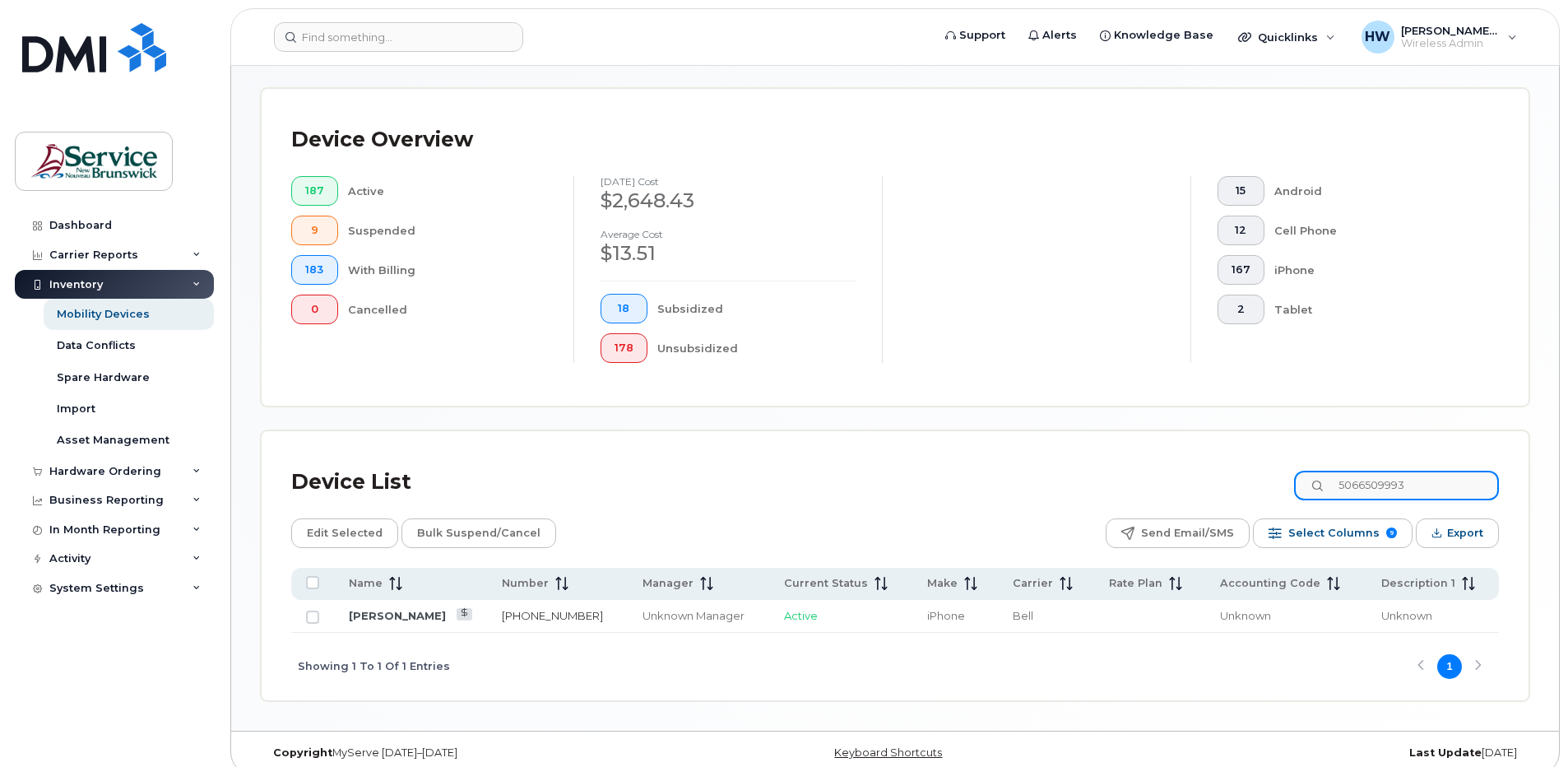
type input "5066509993"
click at [546, 614] on link "506-650-9993" at bounding box center [552, 615] width 101 height 13
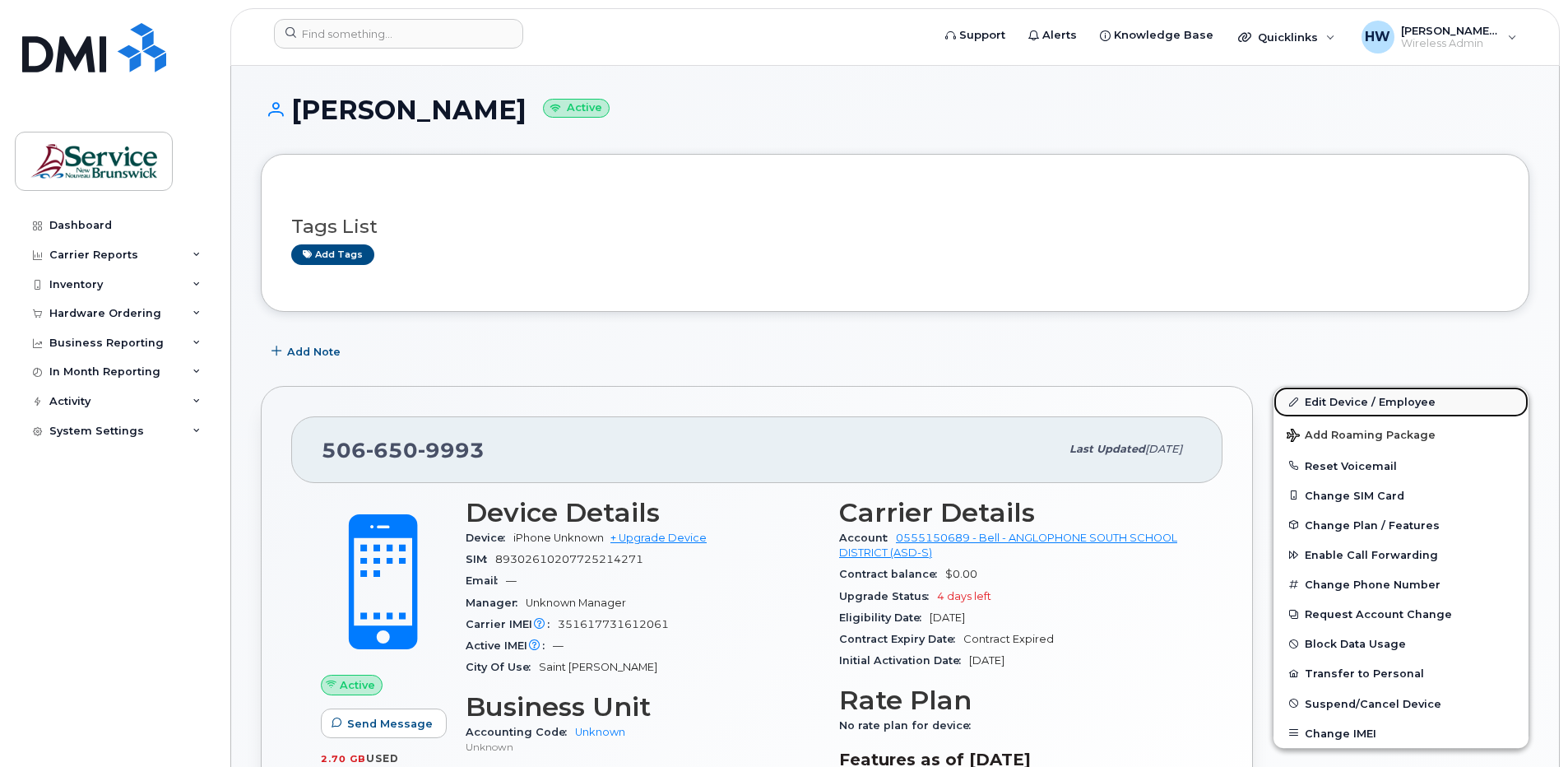
drag, startPoint x: 1346, startPoint y: 415, endPoint x: 1339, endPoint y: 402, distance: 14.8
click at [1346, 415] on link "Edit Device / Employee" at bounding box center [1400, 402] width 255 height 30
click at [1339, 398] on link "Edit Device / Employee" at bounding box center [1400, 402] width 255 height 30
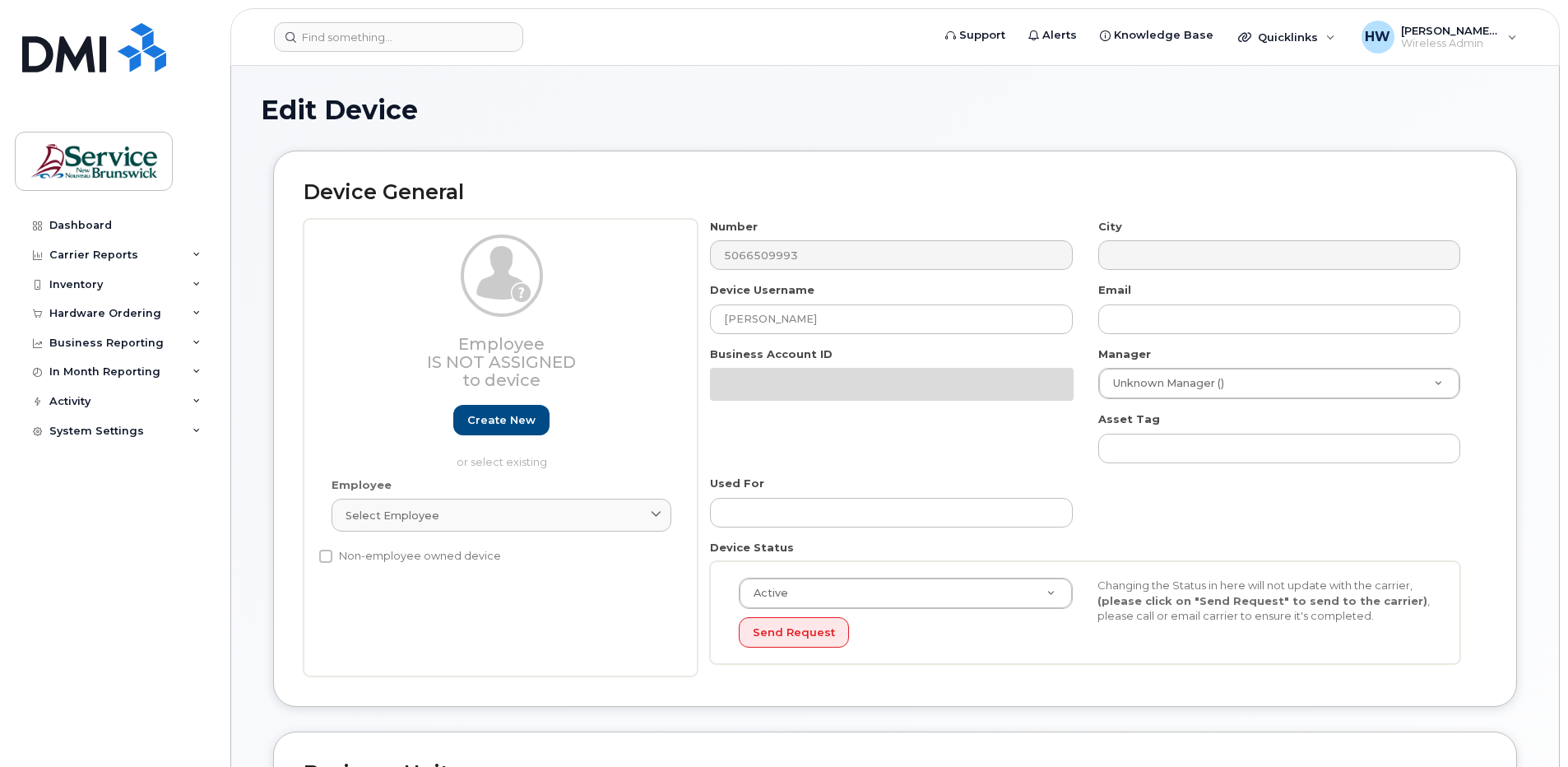
select select "34535615"
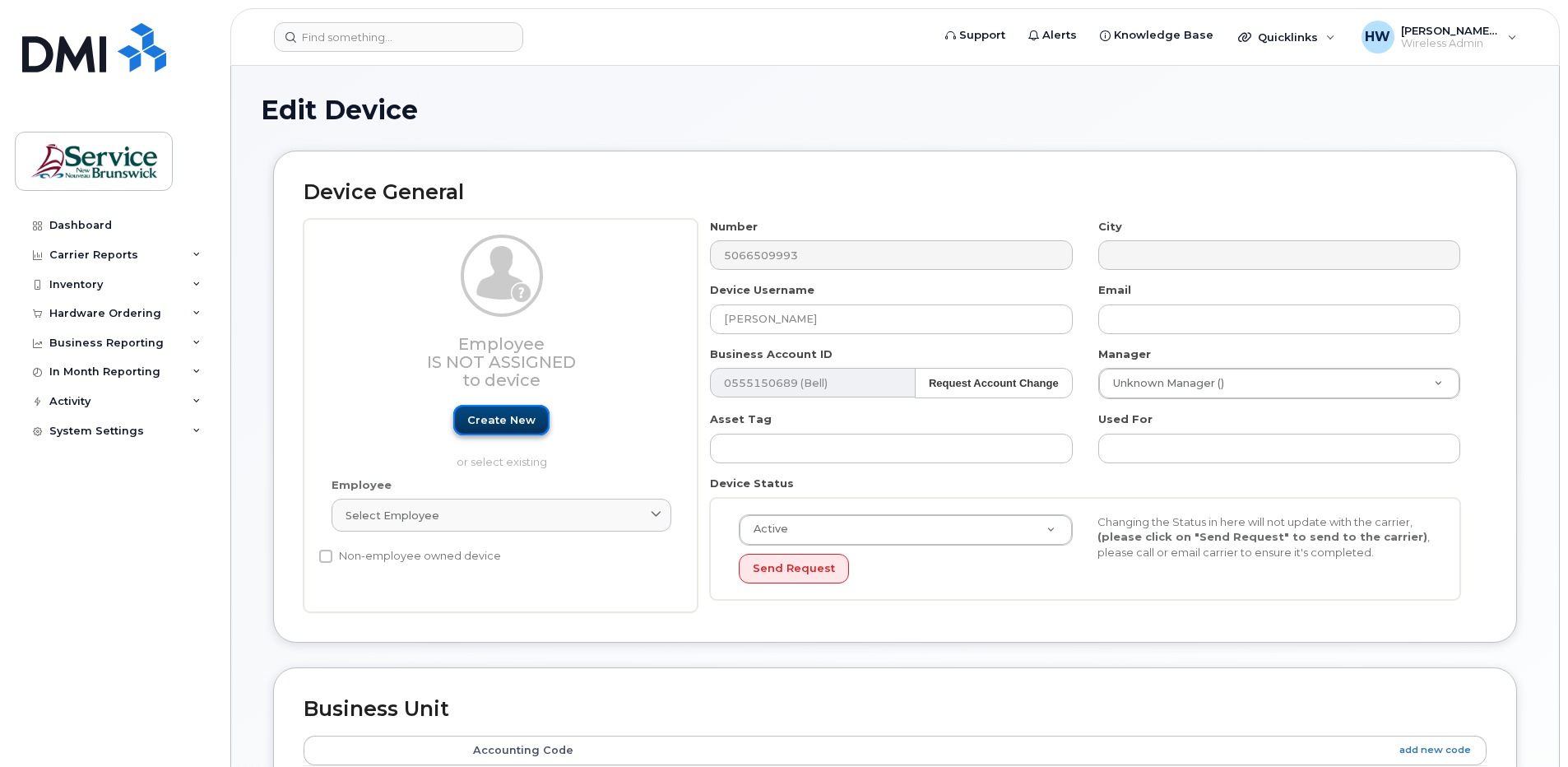
click at [510, 415] on link "Create new" at bounding box center [502, 420] width 96 height 30
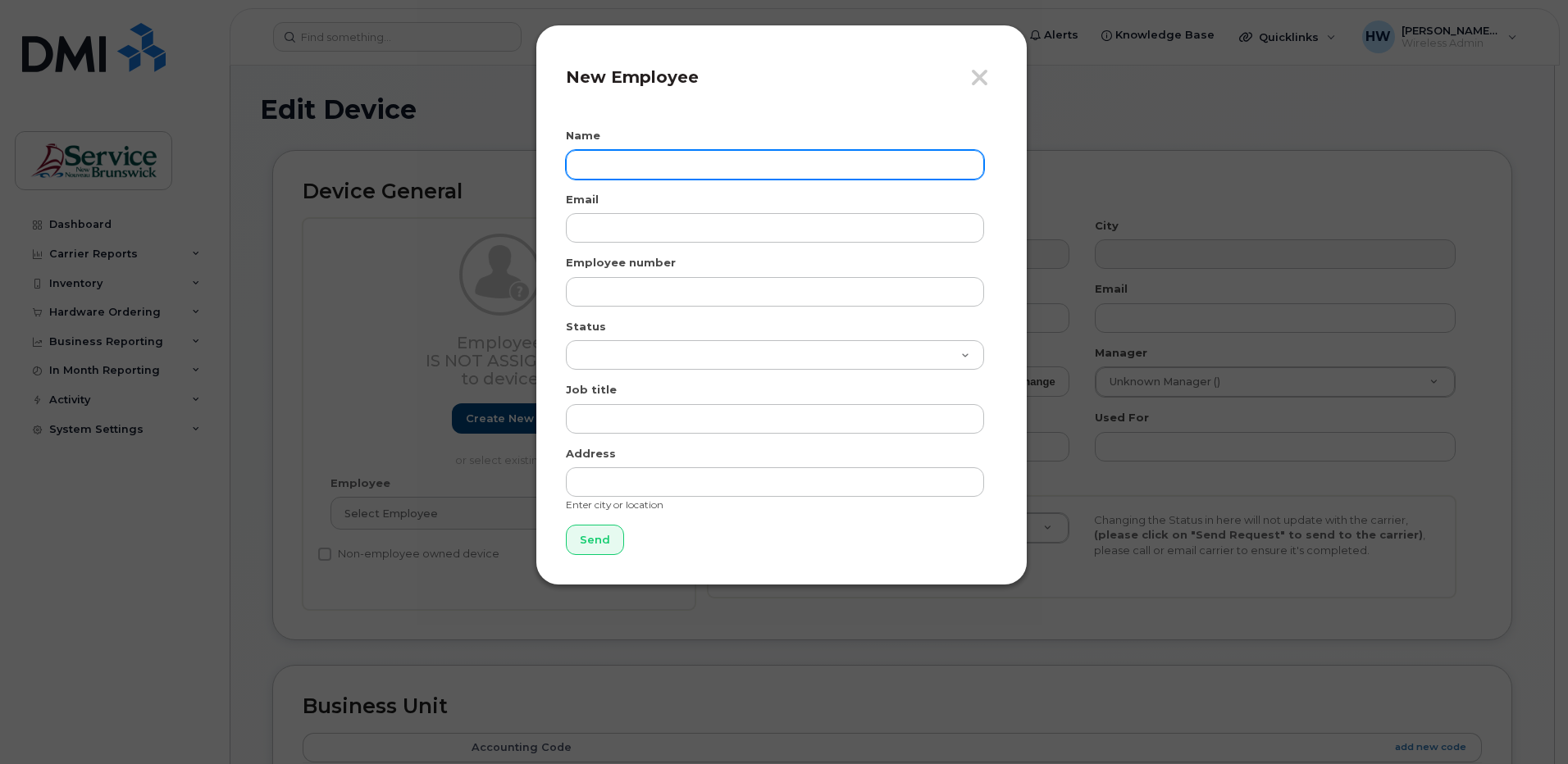
click at [587, 159] on input "text" at bounding box center [774, 165] width 418 height 29
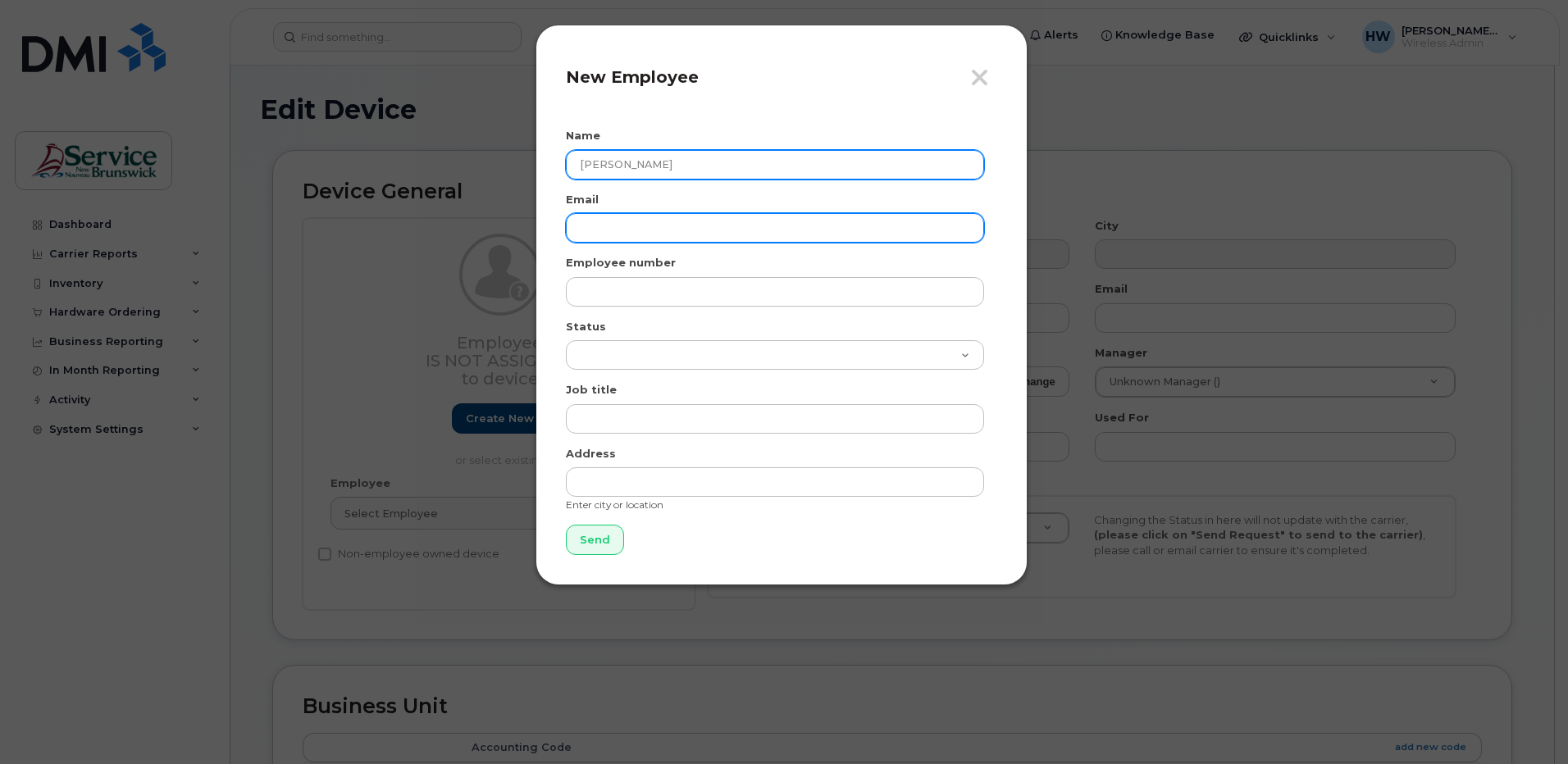
type input "Corrina Lohnes"
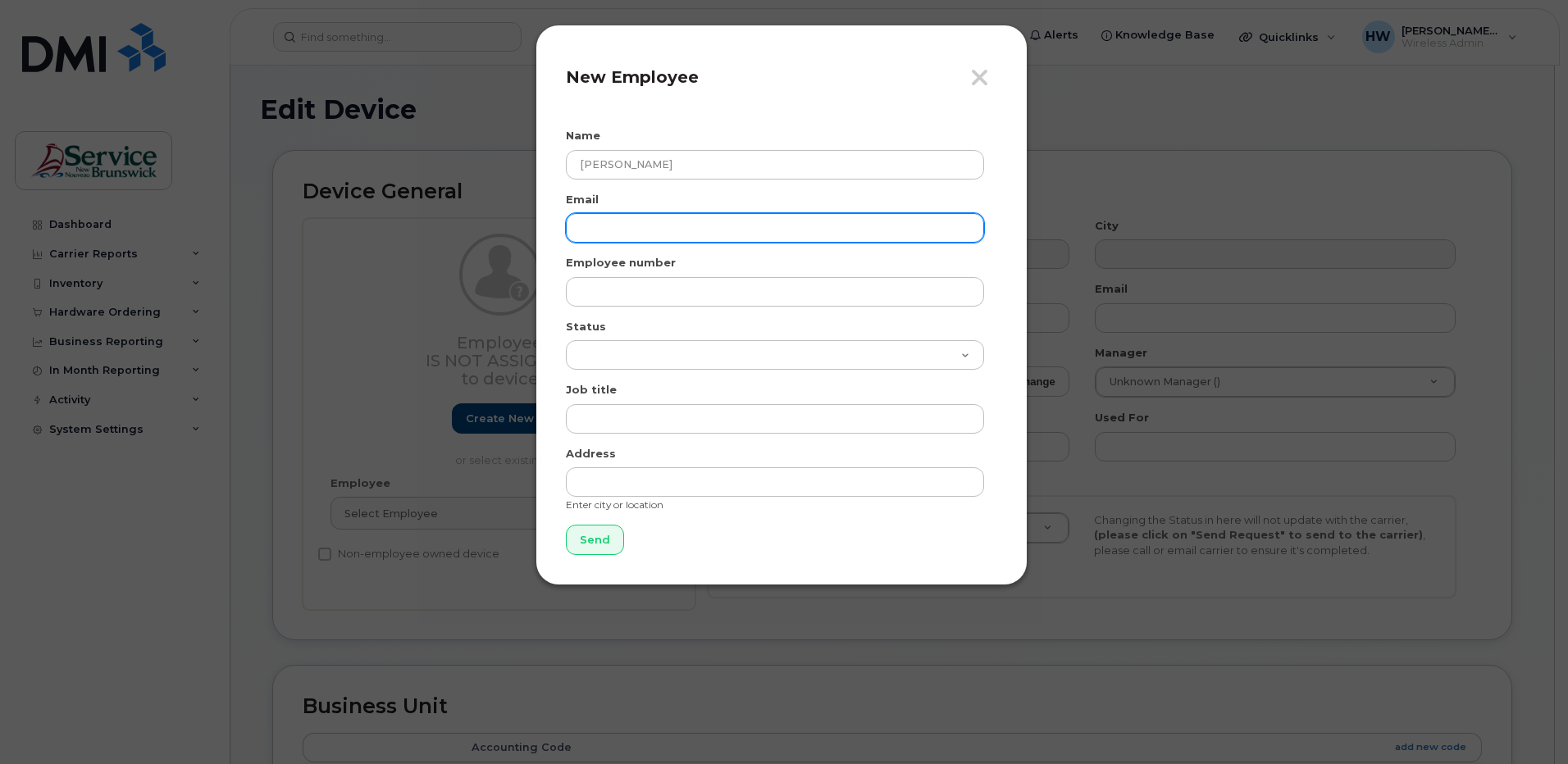
click at [586, 229] on input "email" at bounding box center [774, 228] width 418 height 29
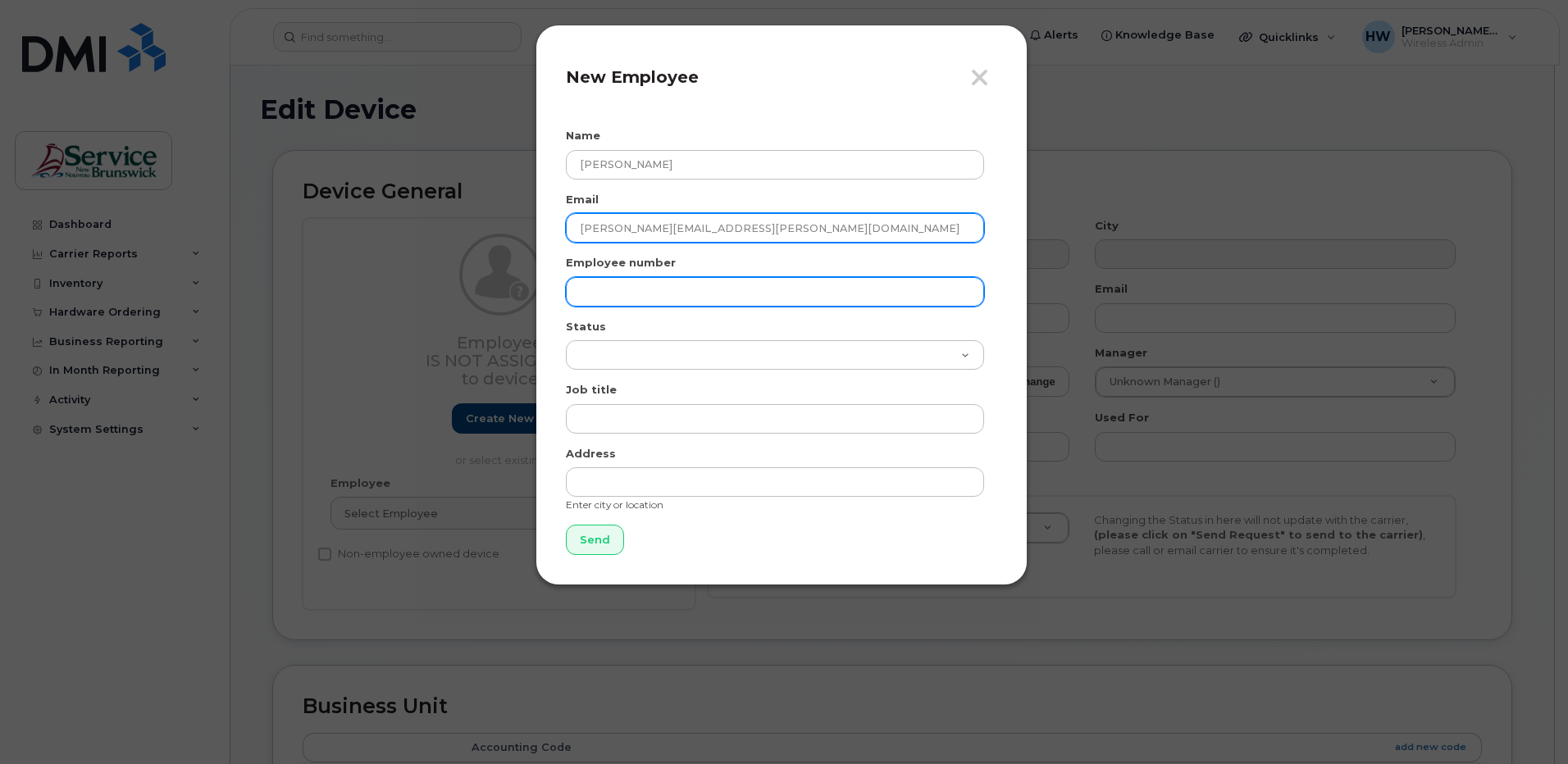
type input "corrina.lohnes@nbed.nb.ca"
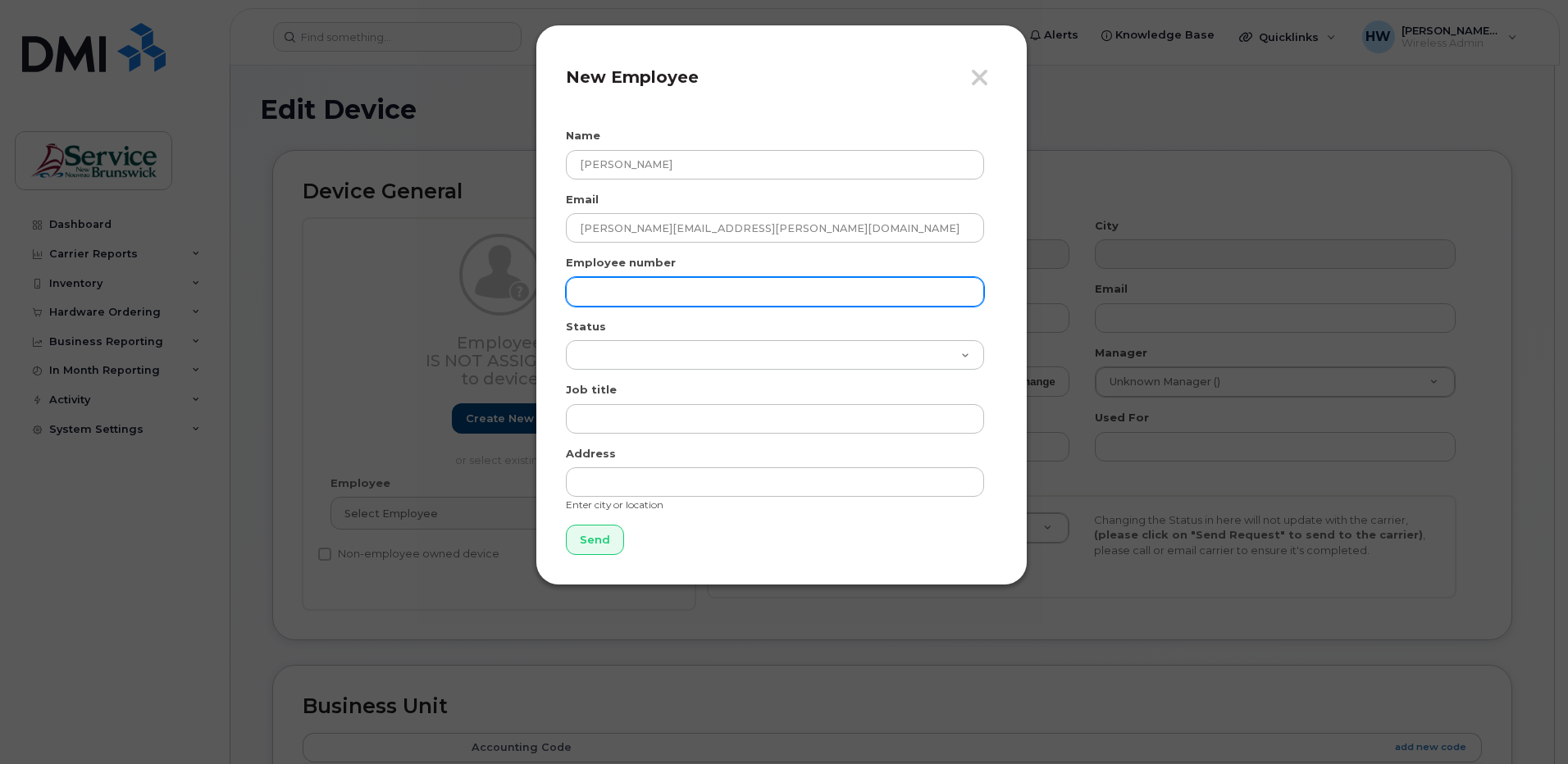
click at [587, 295] on input "text" at bounding box center [774, 292] width 418 height 29
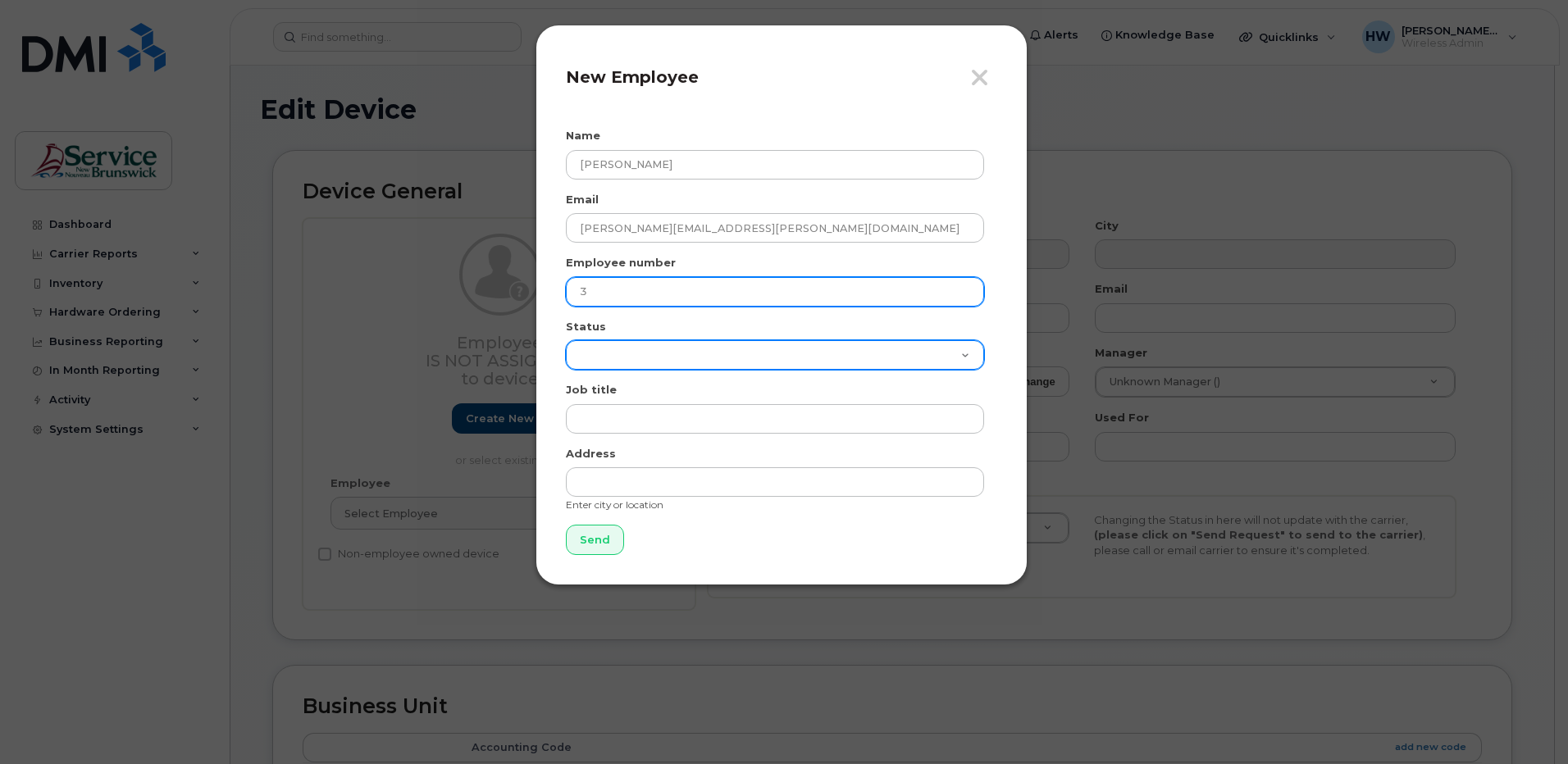
type input "3"
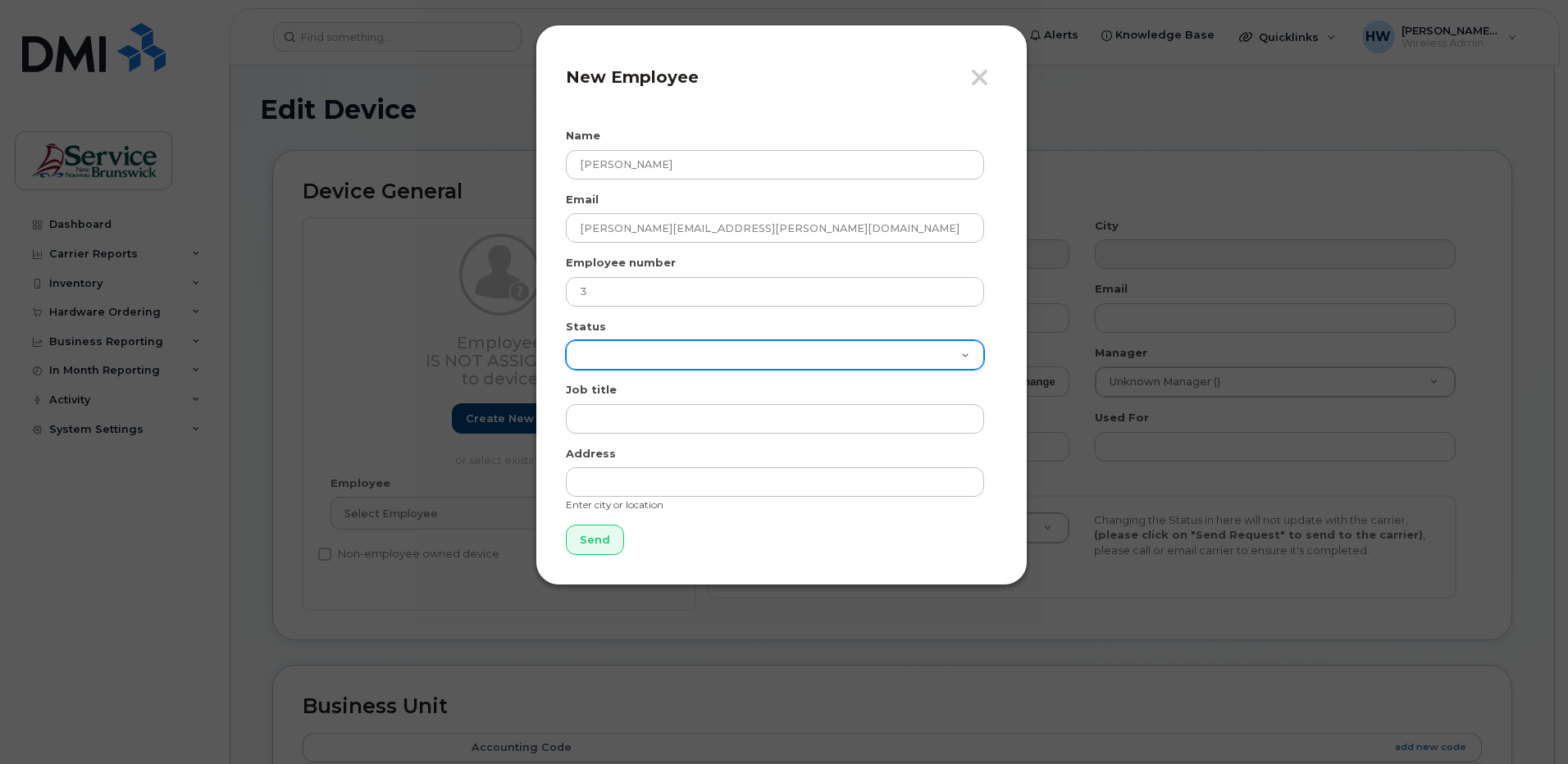
click at [972, 346] on select "Active On-Leave Long Term Short Term Maternity Leave Temp Layoff Inactive" at bounding box center [774, 355] width 418 height 29
select select "active"
click at [566, 340] on select "Active On-Leave Long Term Short Term Maternity Leave Temp Layoff Inactive" at bounding box center [774, 355] width 418 height 29
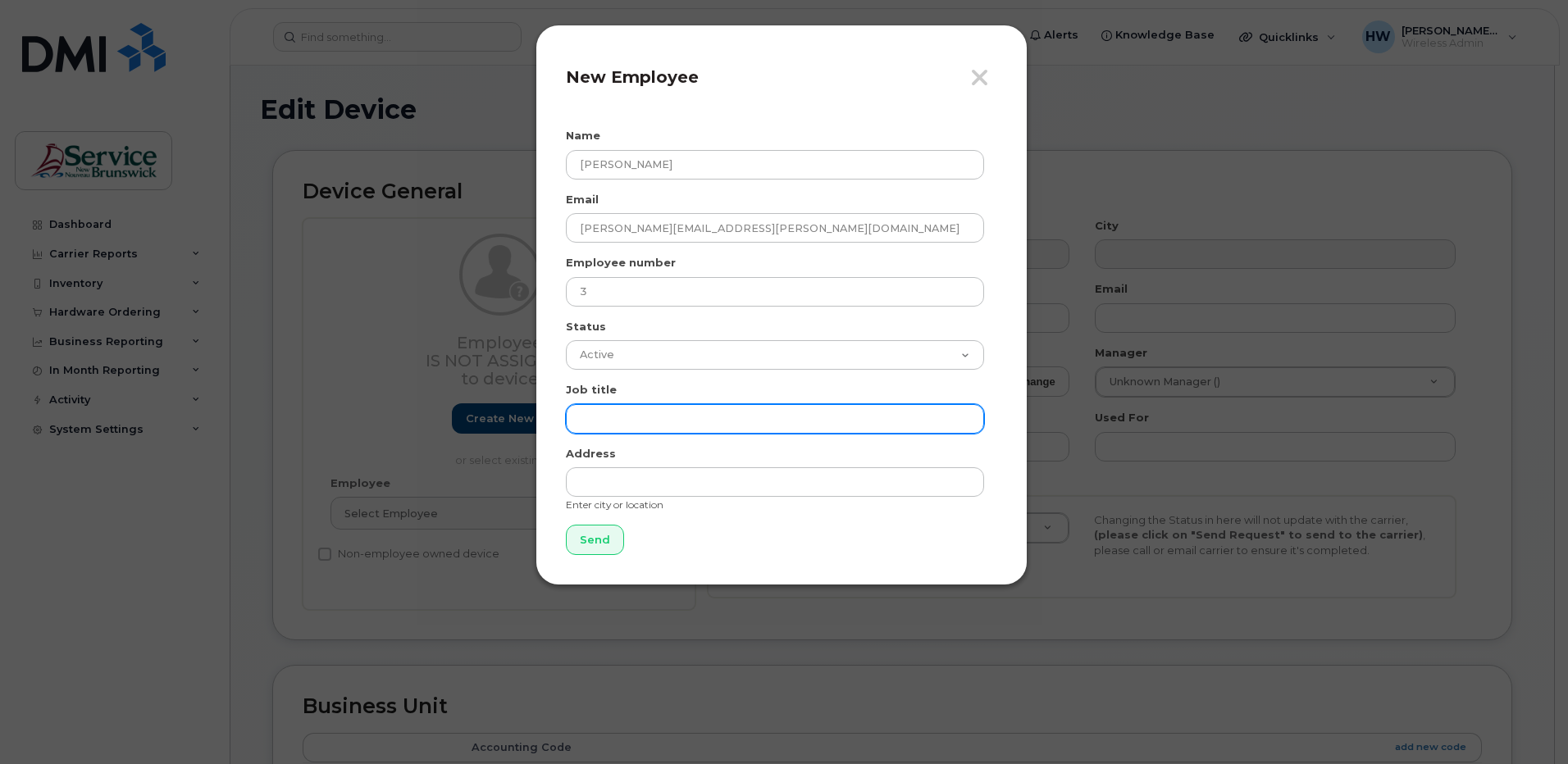
click at [600, 416] on input "text" at bounding box center [774, 419] width 418 height 29
click at [597, 411] on input "text" at bounding box center [774, 419] width 418 height 29
type input "Assistant Transportation Manager"
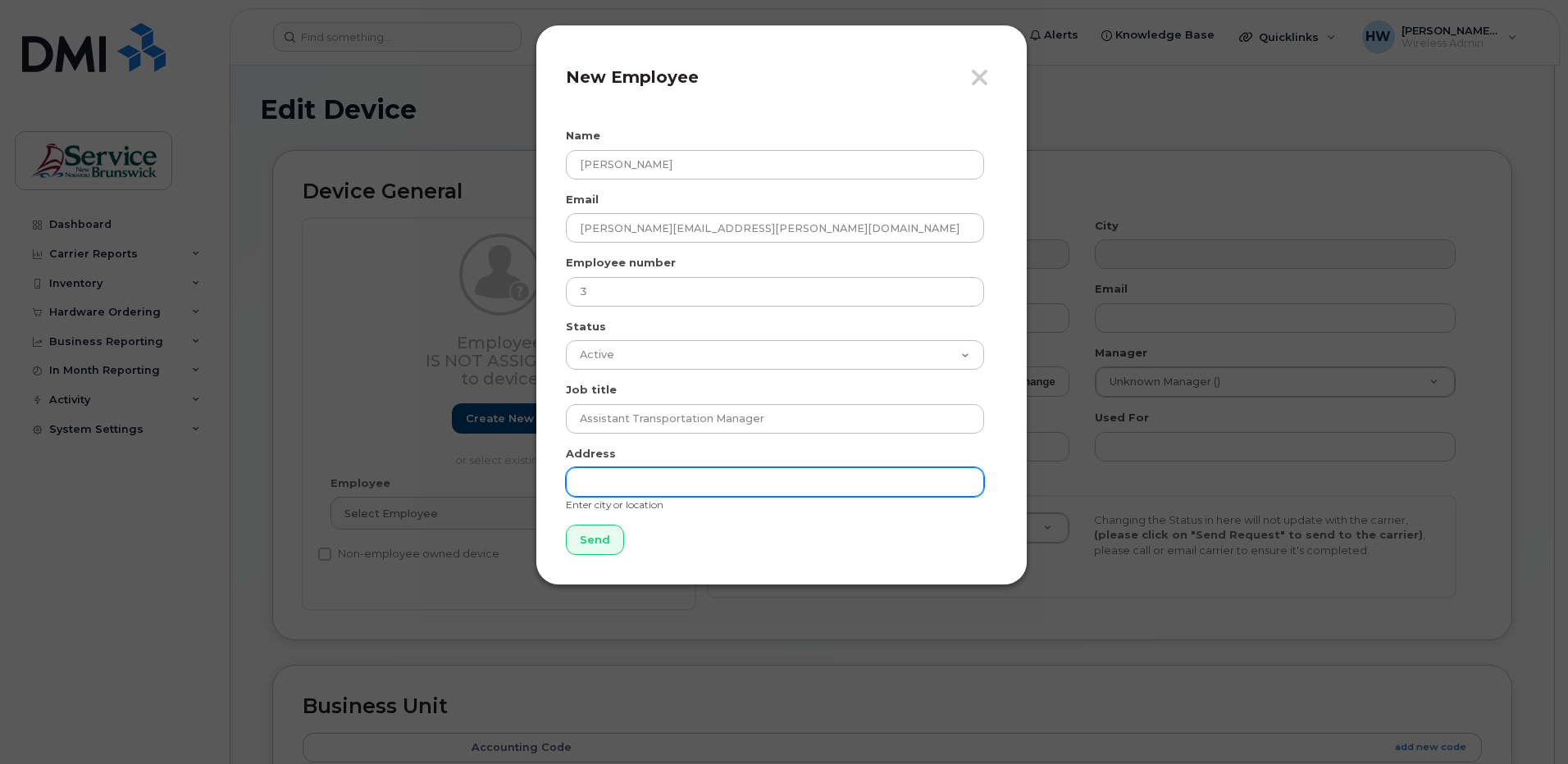
click at [590, 482] on input "text" at bounding box center [774, 482] width 418 height 29
type input "Saint [PERSON_NAME] NB"
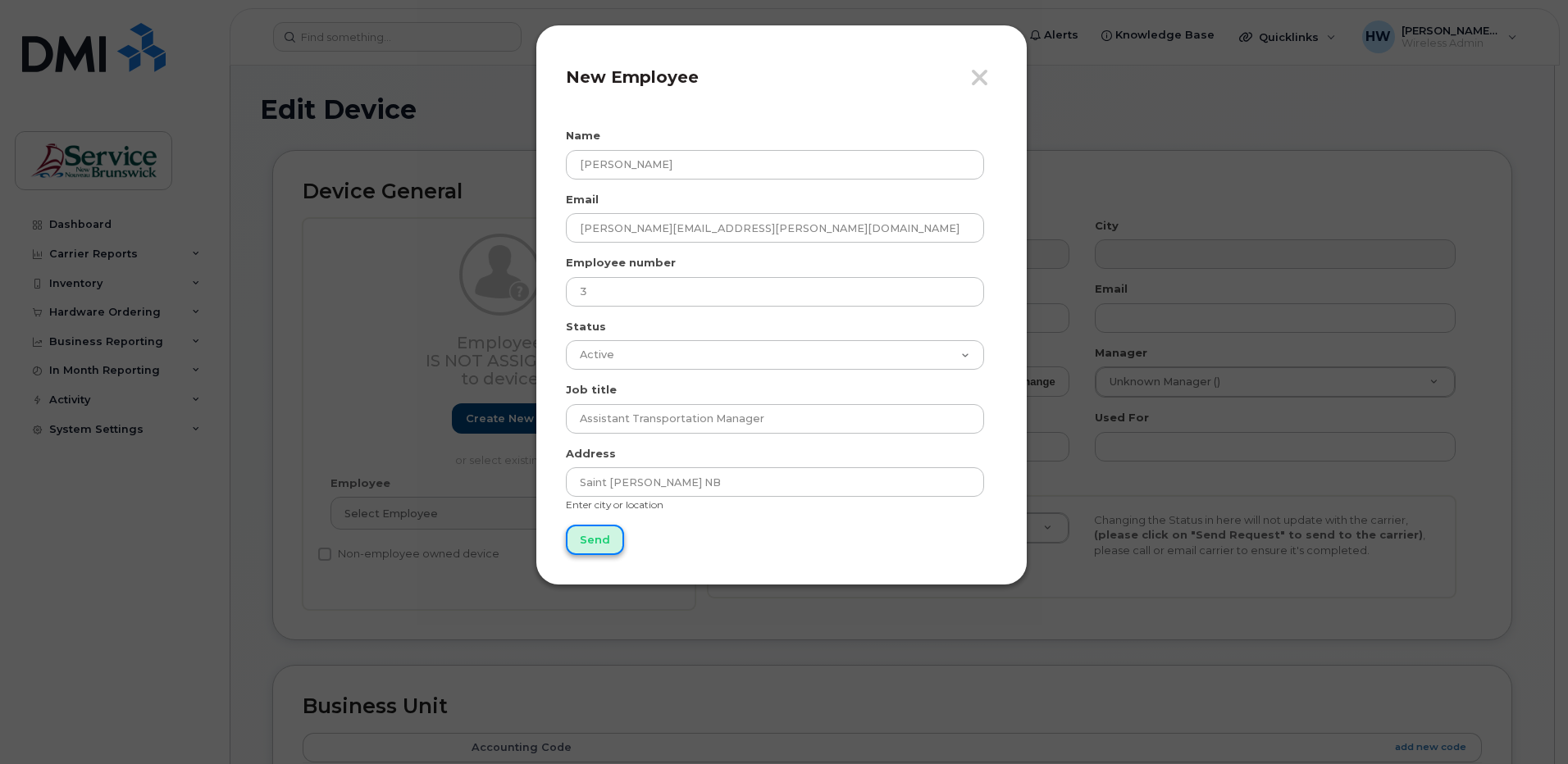
click at [590, 532] on input "Send" at bounding box center [594, 540] width 58 height 30
type input "Send"
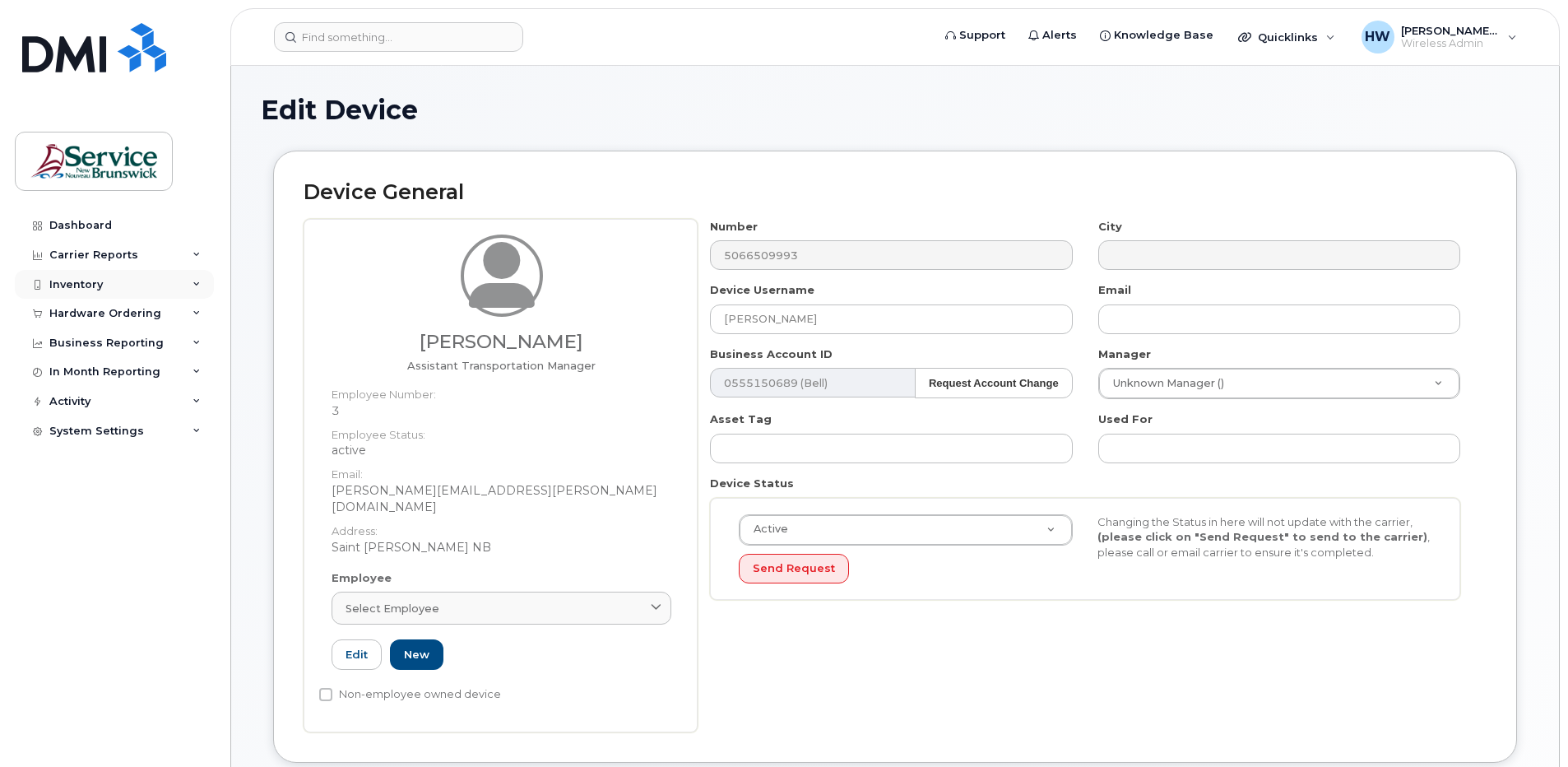
click at [196, 282] on icon at bounding box center [196, 284] width 8 height 8
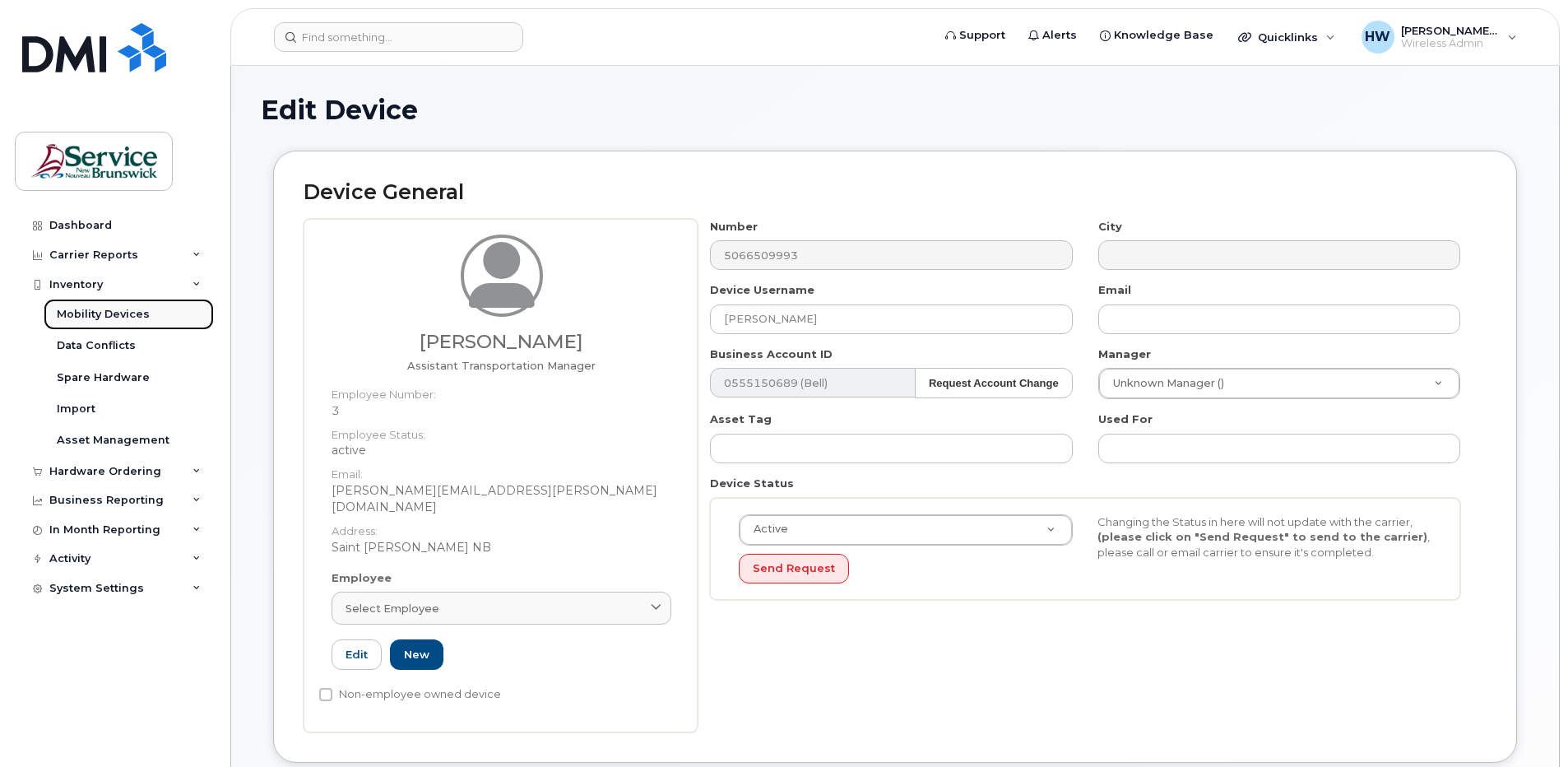
click at [130, 313] on div "Mobility Devices" at bounding box center [103, 314] width 93 height 15
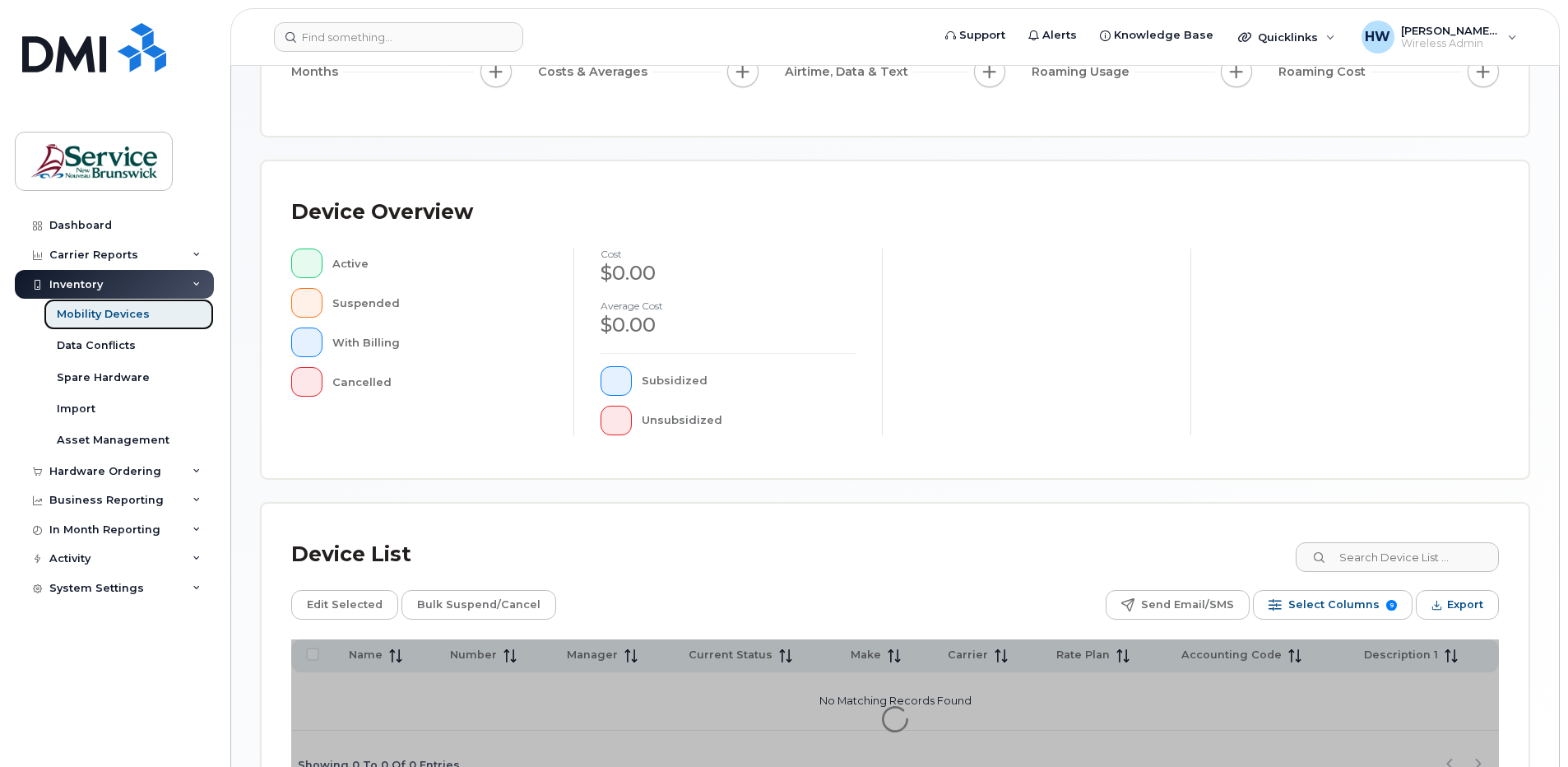
scroll to position [330, 0]
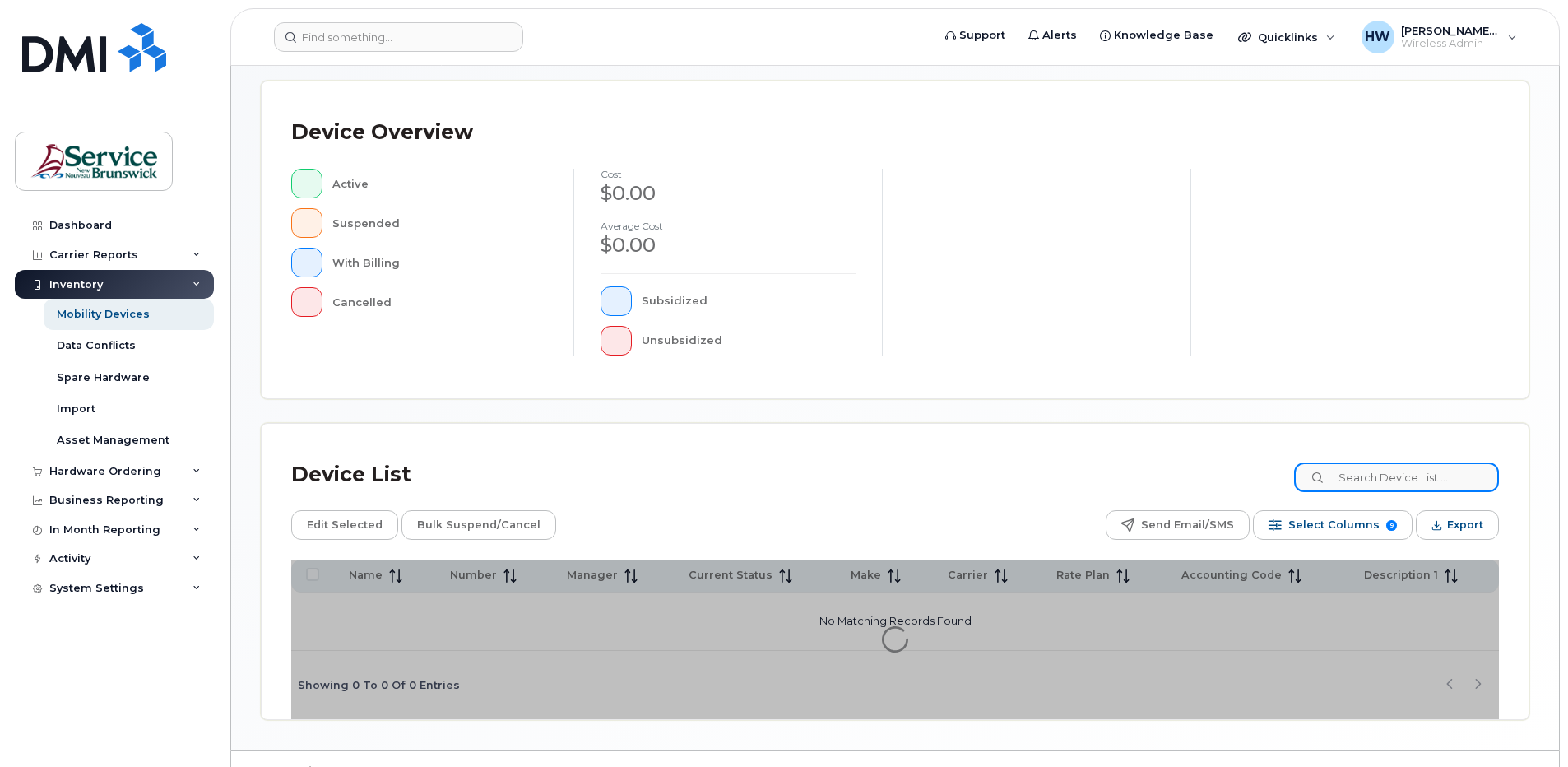
click at [1367, 472] on input at bounding box center [1397, 477] width 205 height 30
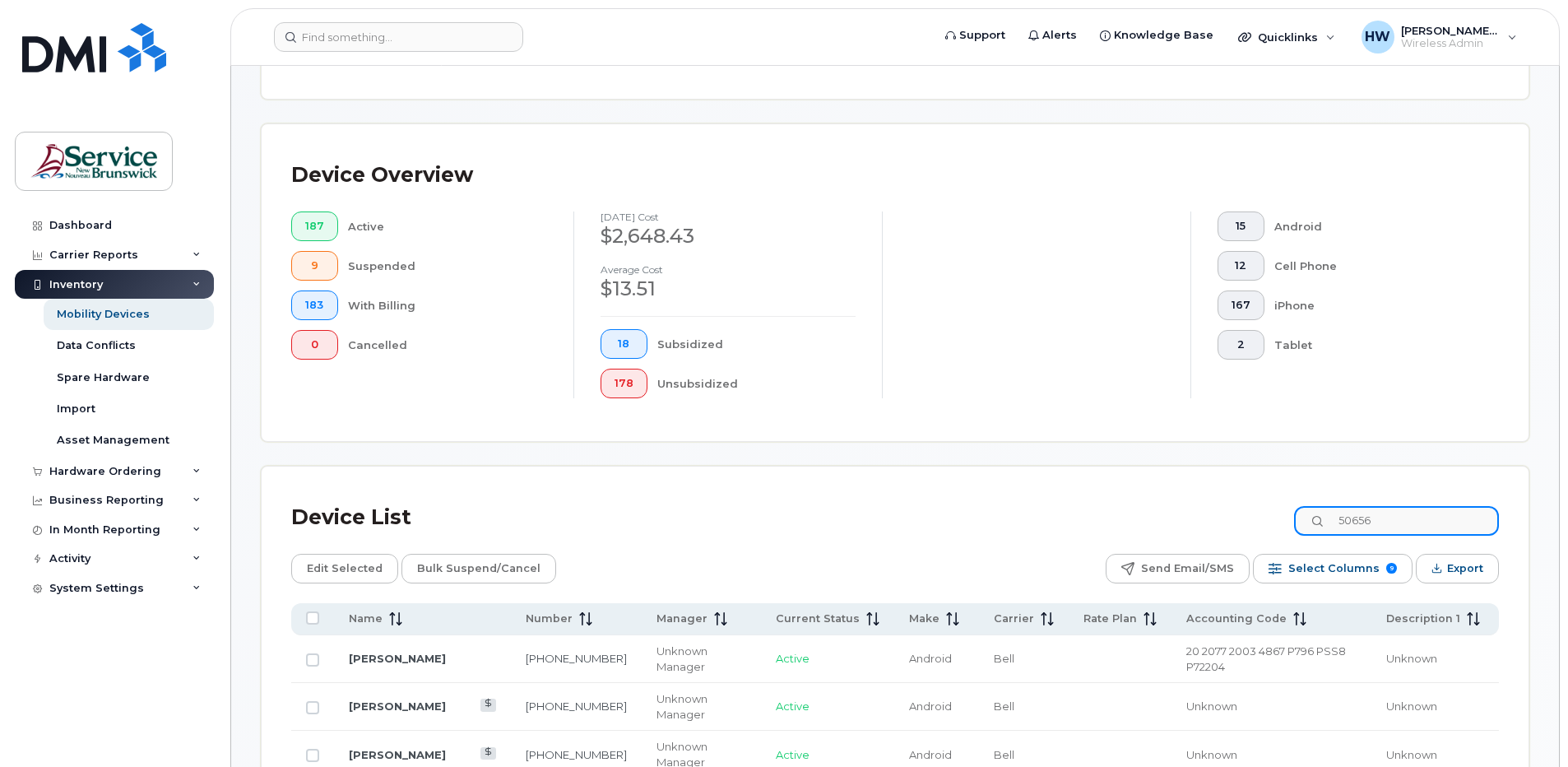
scroll to position [372, 0]
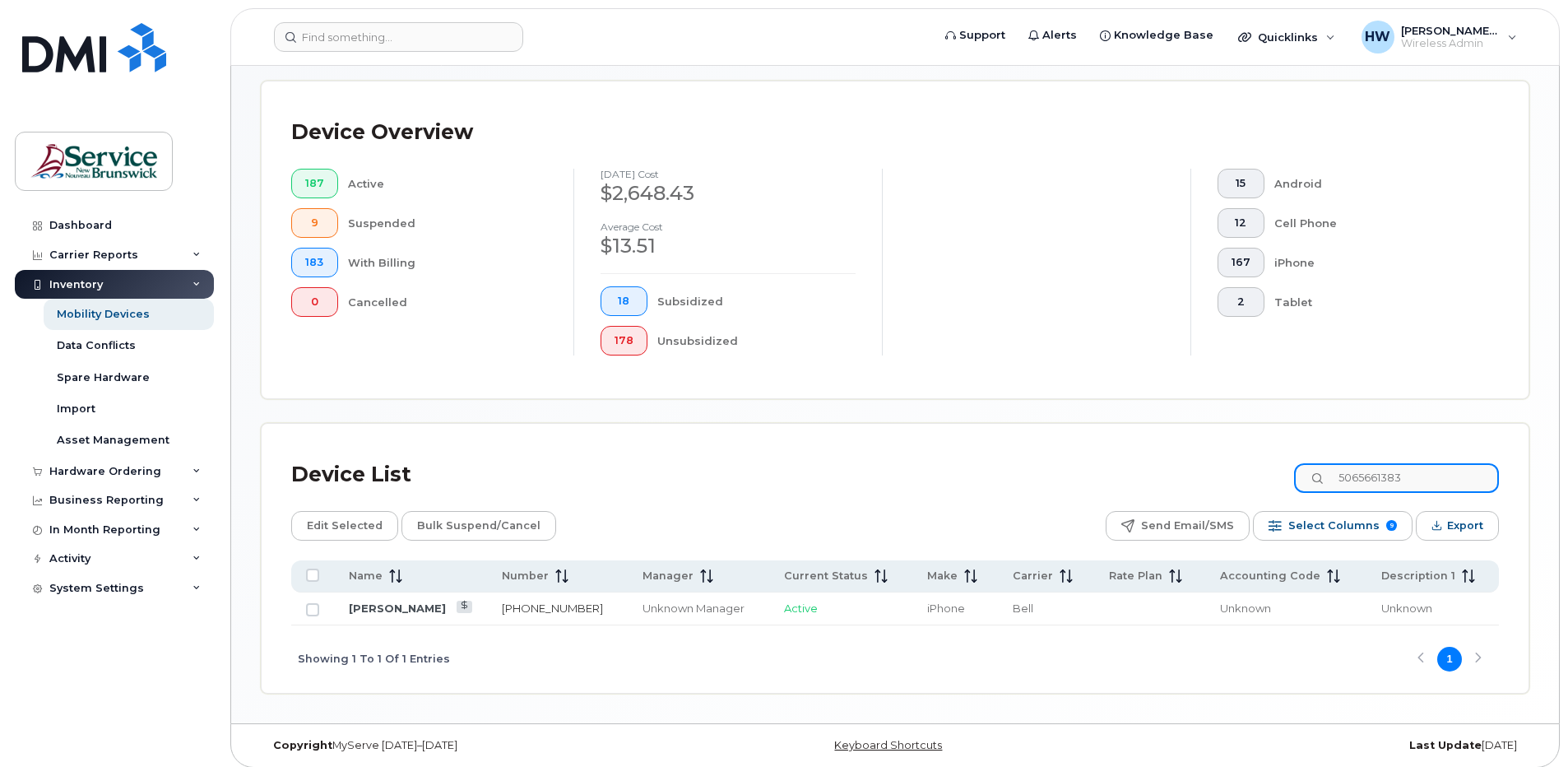
type input "5065661383"
click at [555, 606] on link "506-566-1383" at bounding box center [552, 608] width 101 height 13
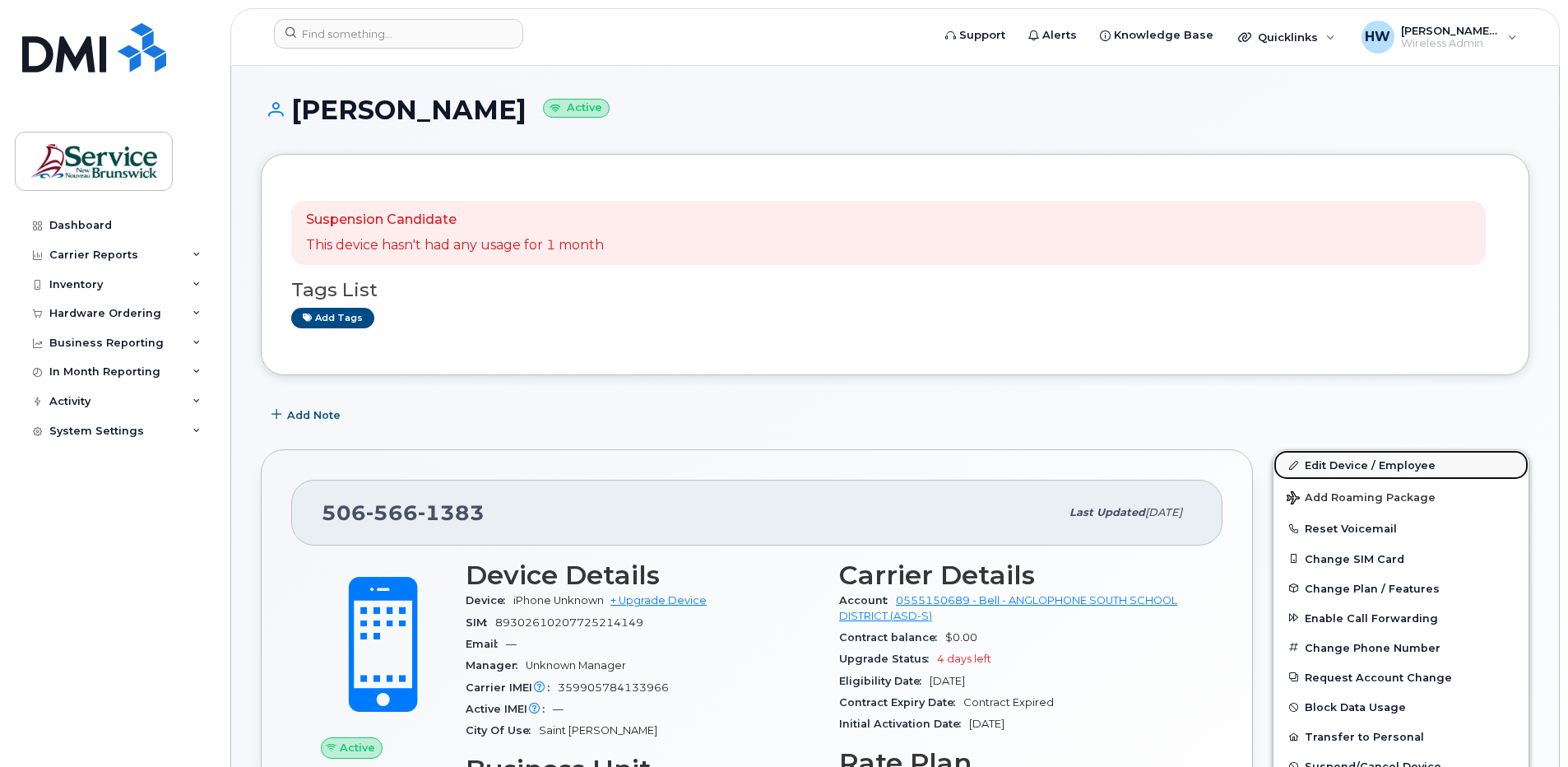
click at [1320, 460] on link "Edit Device / Employee" at bounding box center [1400, 465] width 255 height 30
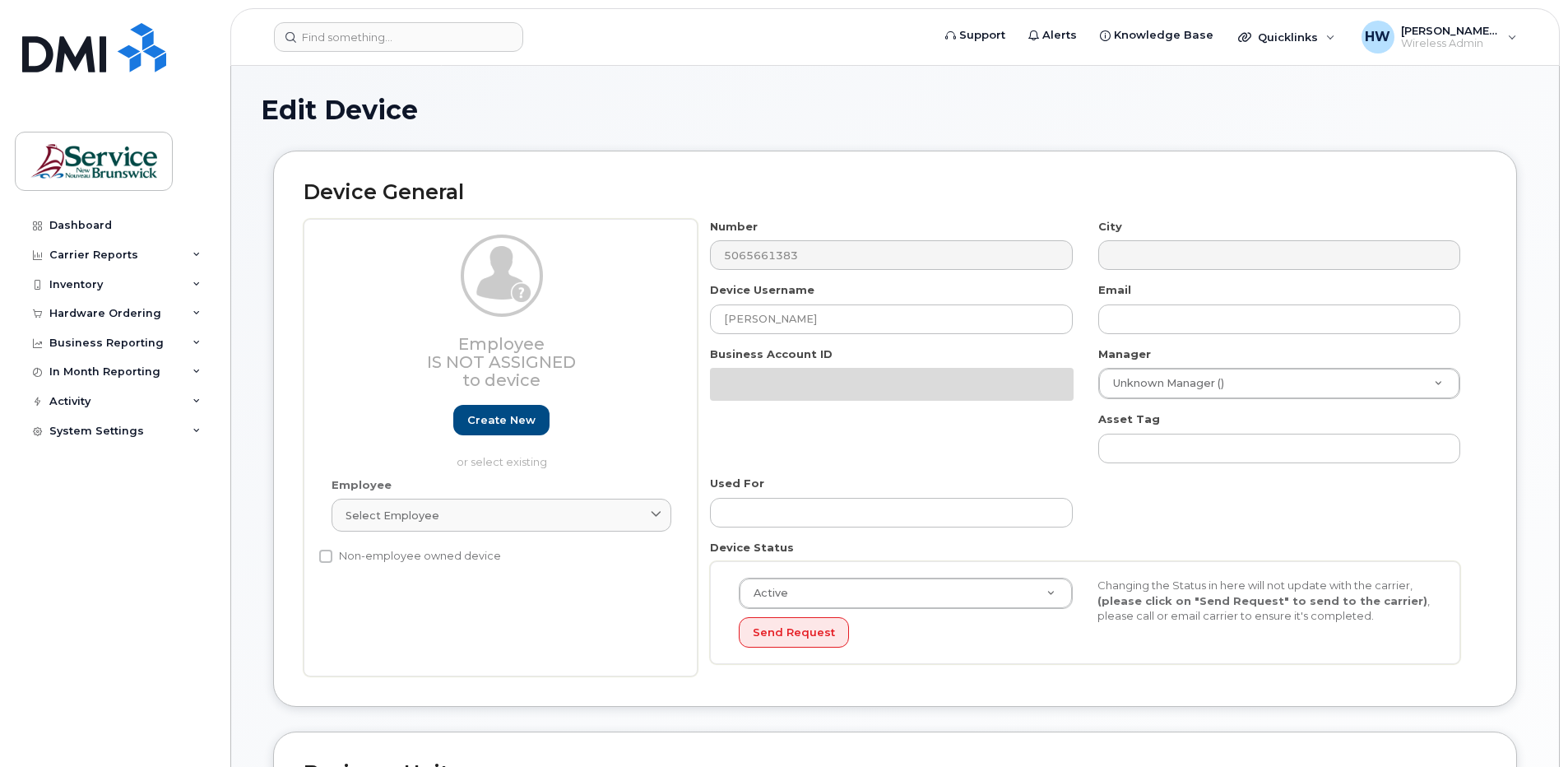
select select "34535615"
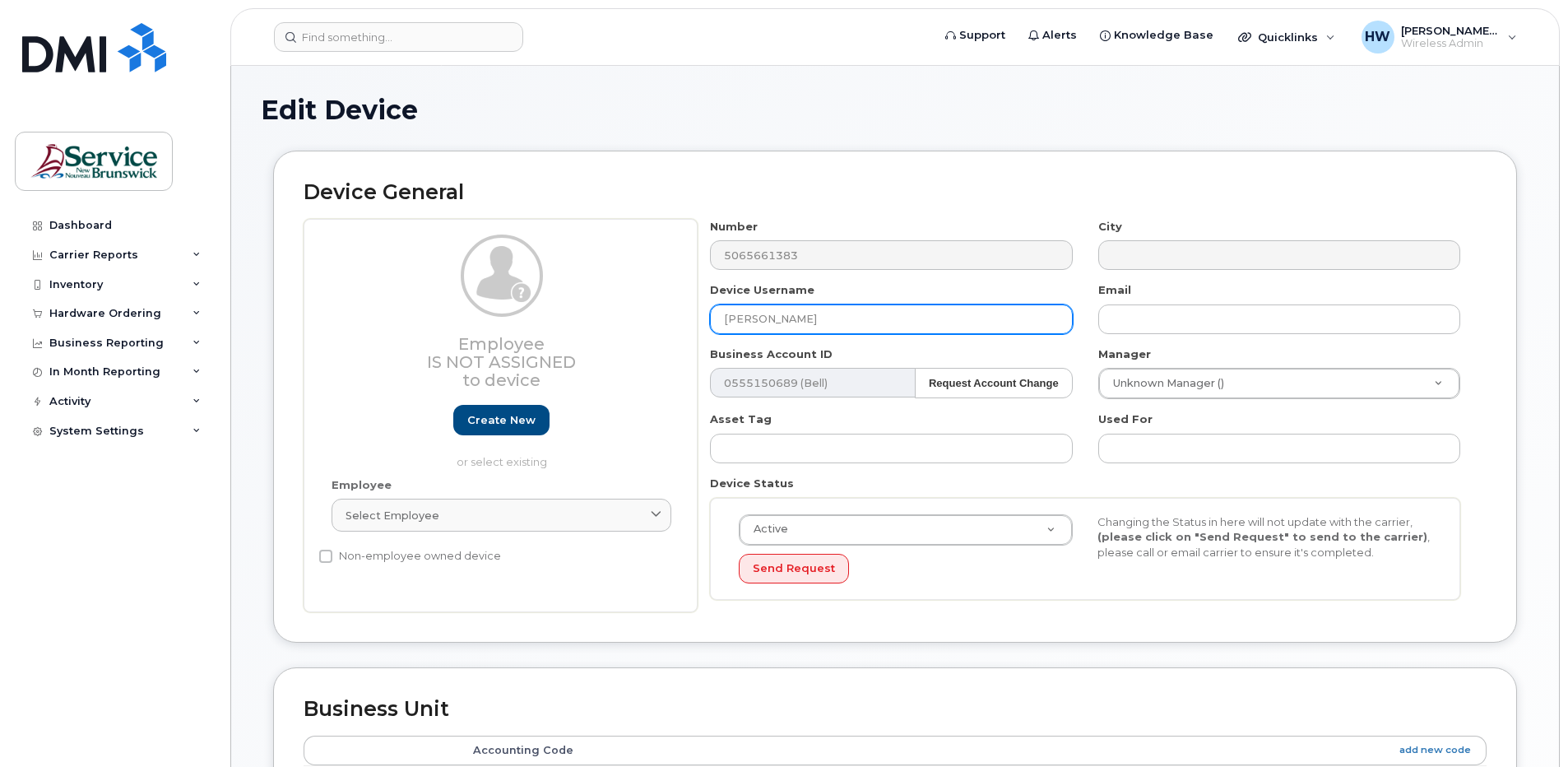
drag, startPoint x: 827, startPoint y: 325, endPoint x: 567, endPoint y: 302, distance: 261.0
click at [567, 302] on div "Employee Is not assigned to device Create new or select existing Employee Selec…" at bounding box center [894, 416] width 1183 height 394
type input "[PERSON_NAME]"
click at [522, 422] on link "Create new" at bounding box center [502, 420] width 96 height 30
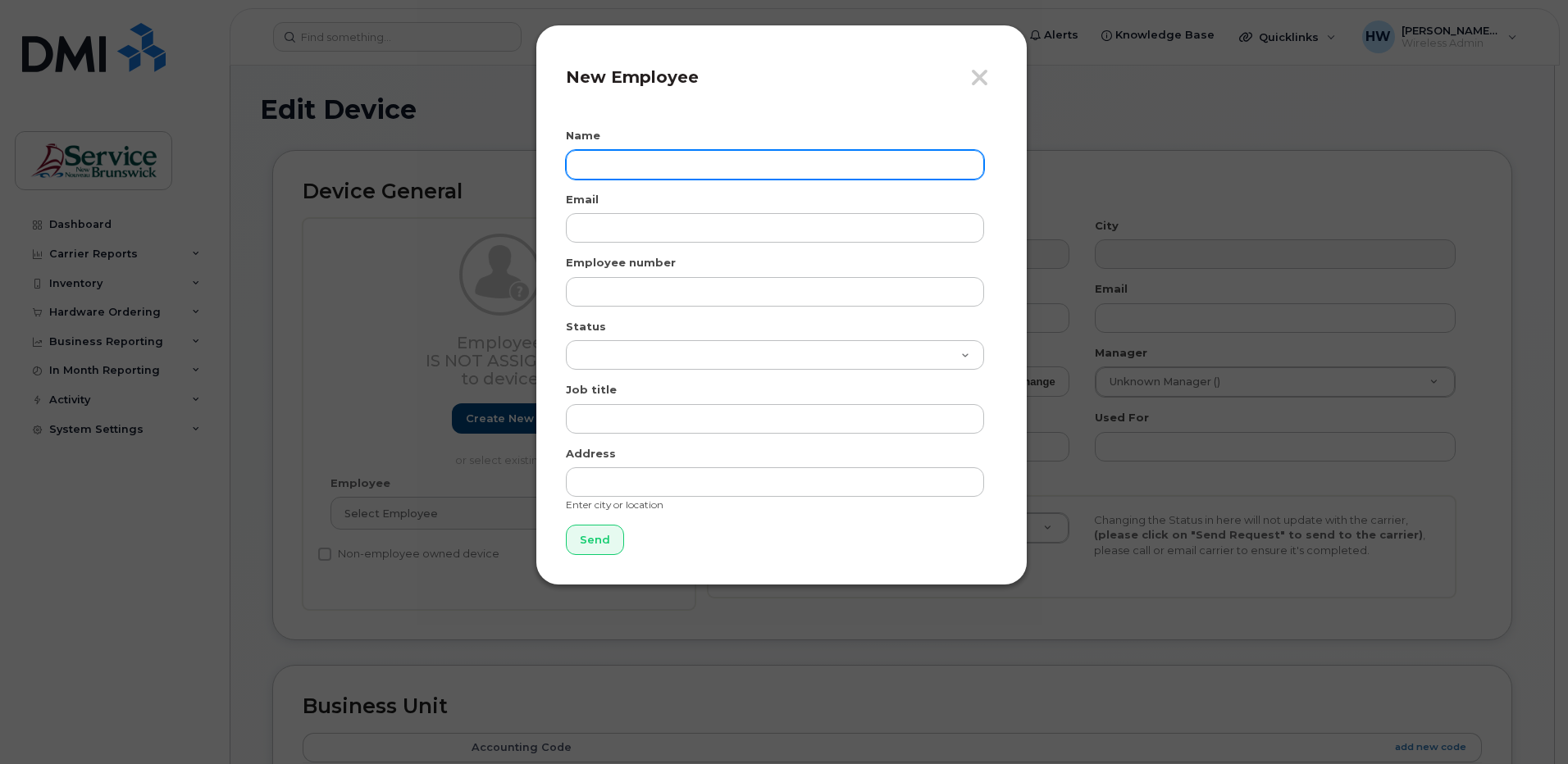
click at [612, 157] on input "text" at bounding box center [774, 165] width 418 height 29
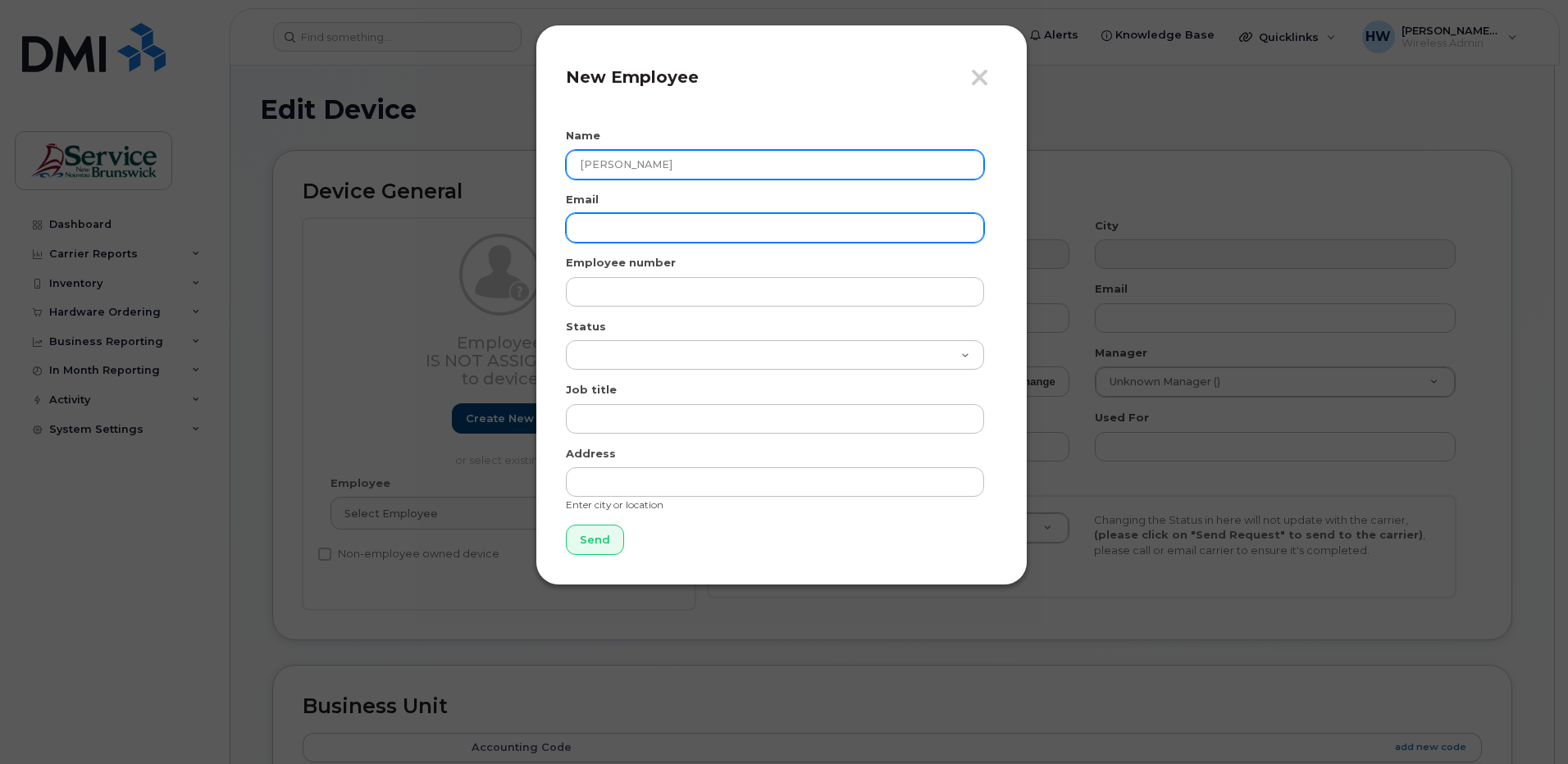
type input "[PERSON_NAME]"
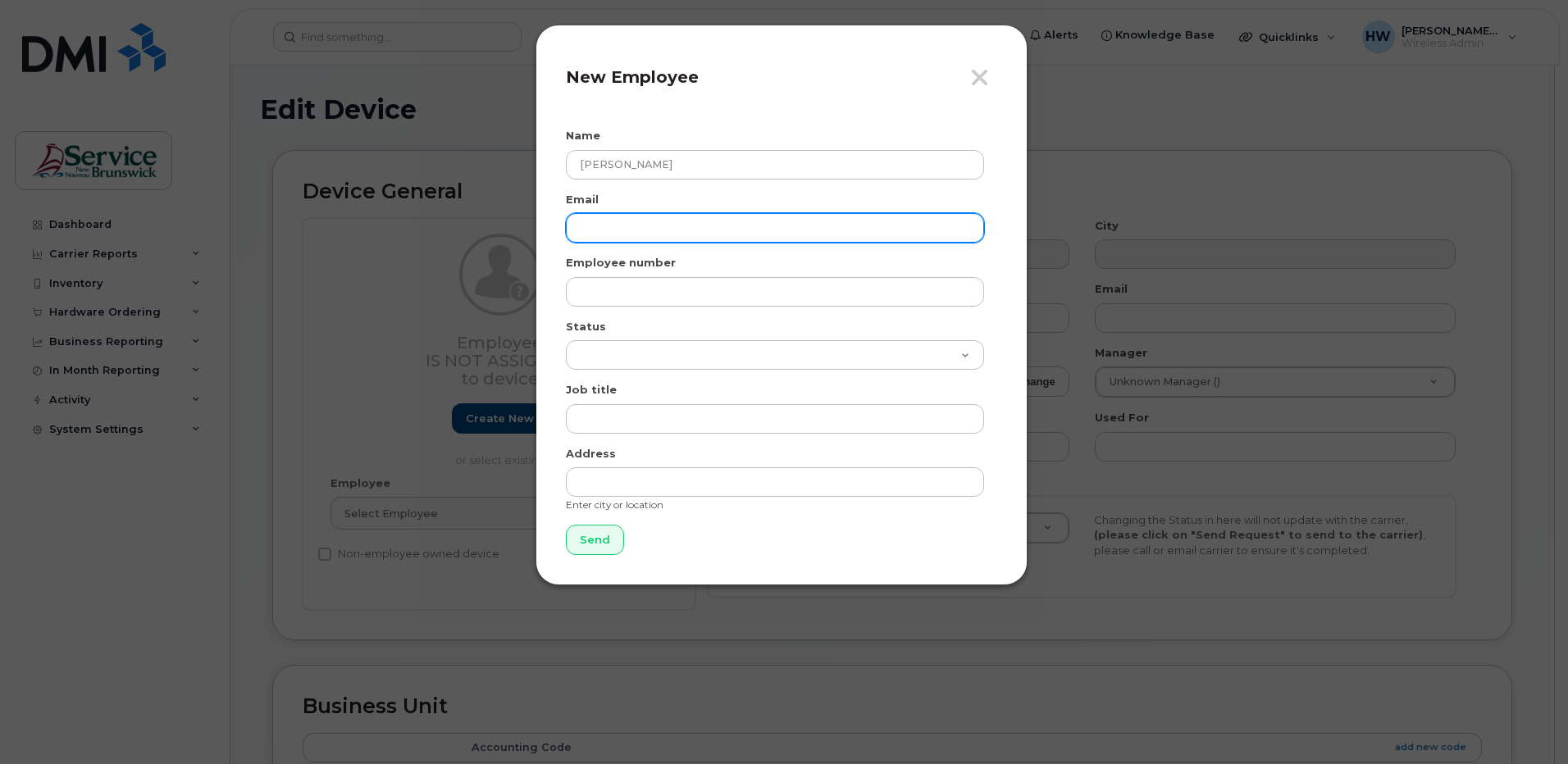
click at [590, 223] on input "email" at bounding box center [774, 228] width 418 height 29
click at [590, 223] on input "email" at bounding box center [774, 228] width 418 height 29
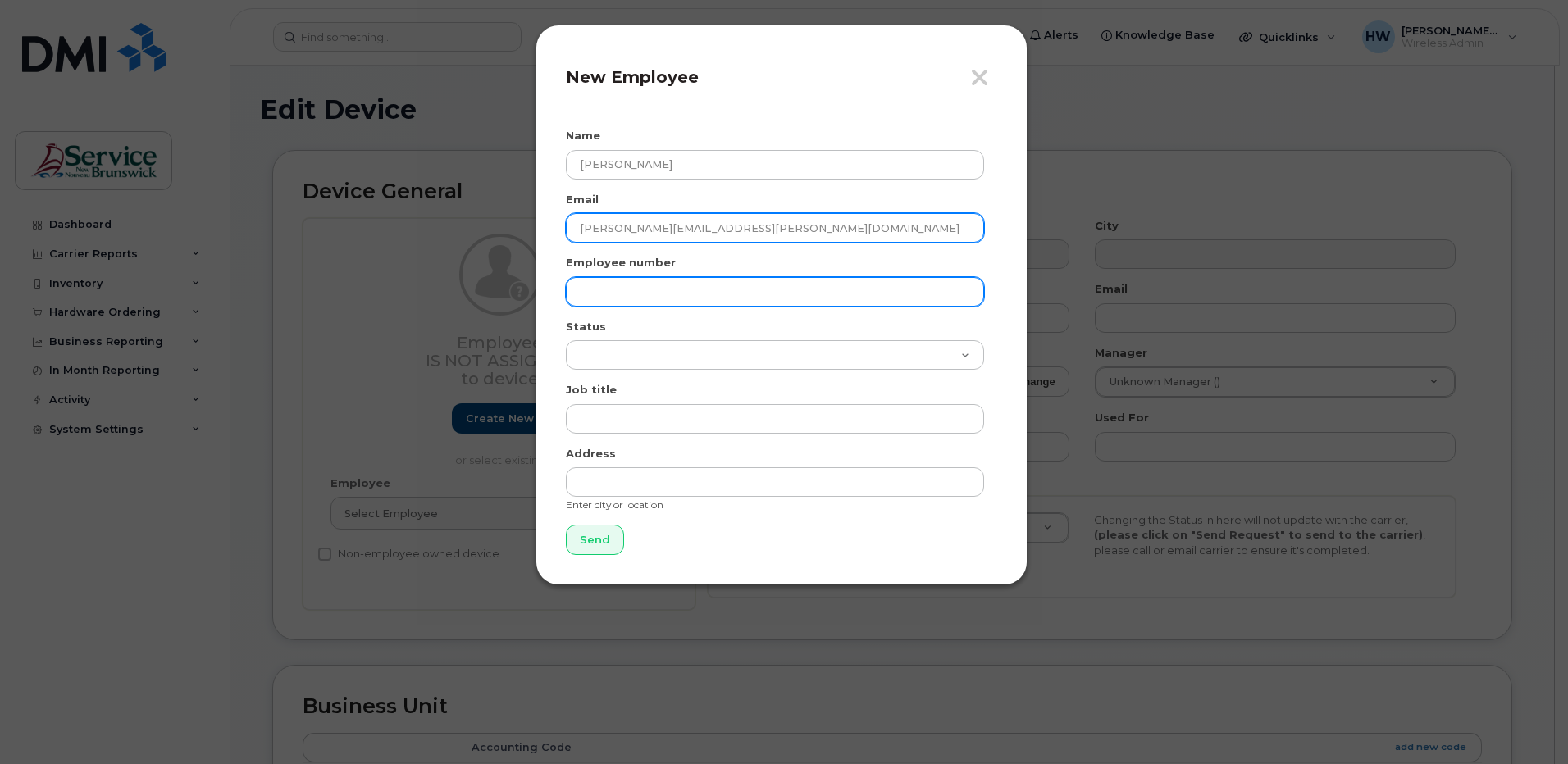
type input "[PERSON_NAME][EMAIL_ADDRESS][PERSON_NAME][DOMAIN_NAME]"
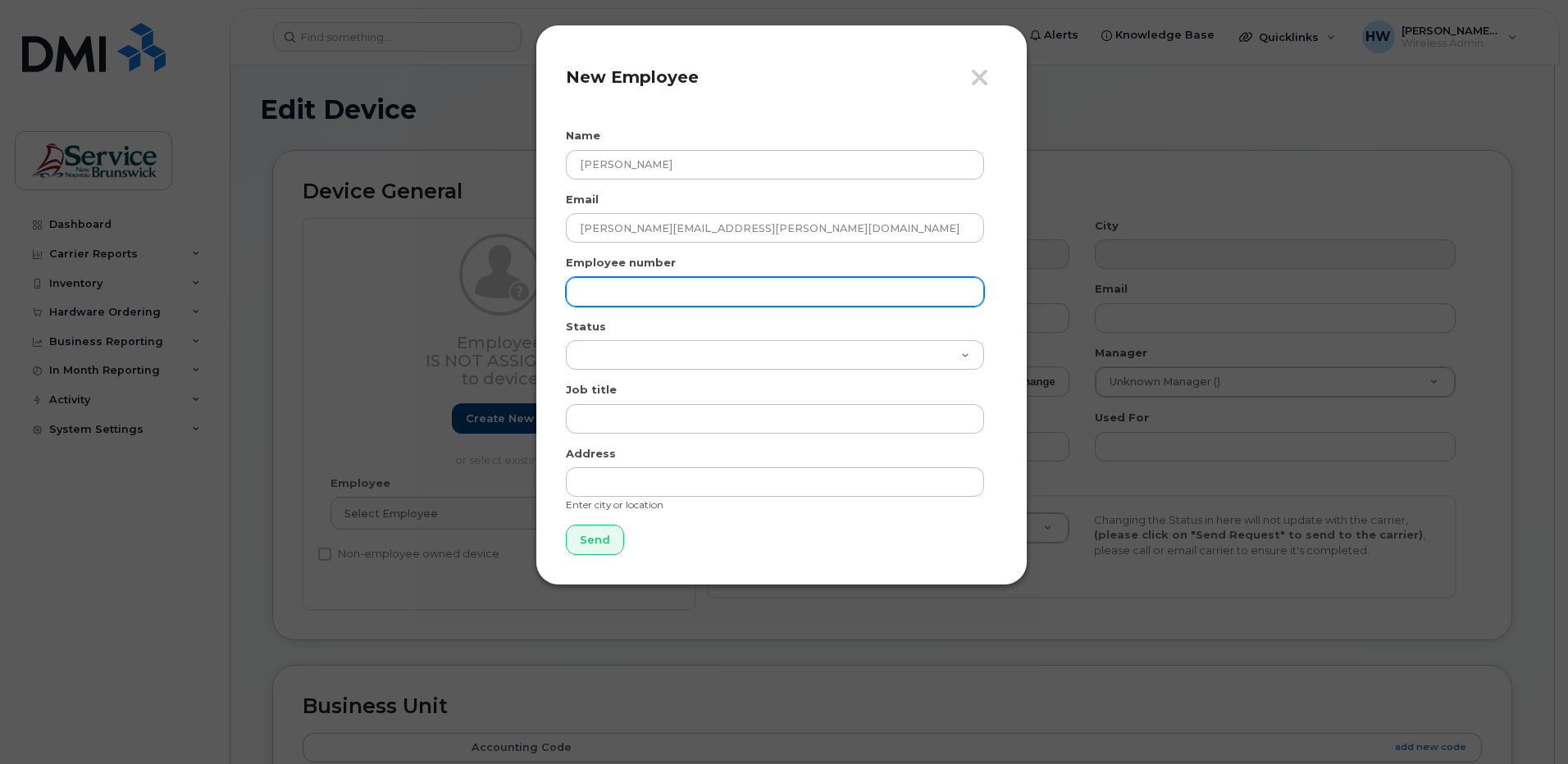
drag, startPoint x: 577, startPoint y: 286, endPoint x: 585, endPoint y: 290, distance: 8.9
click at [577, 286] on input "text" at bounding box center [774, 292] width 418 height 29
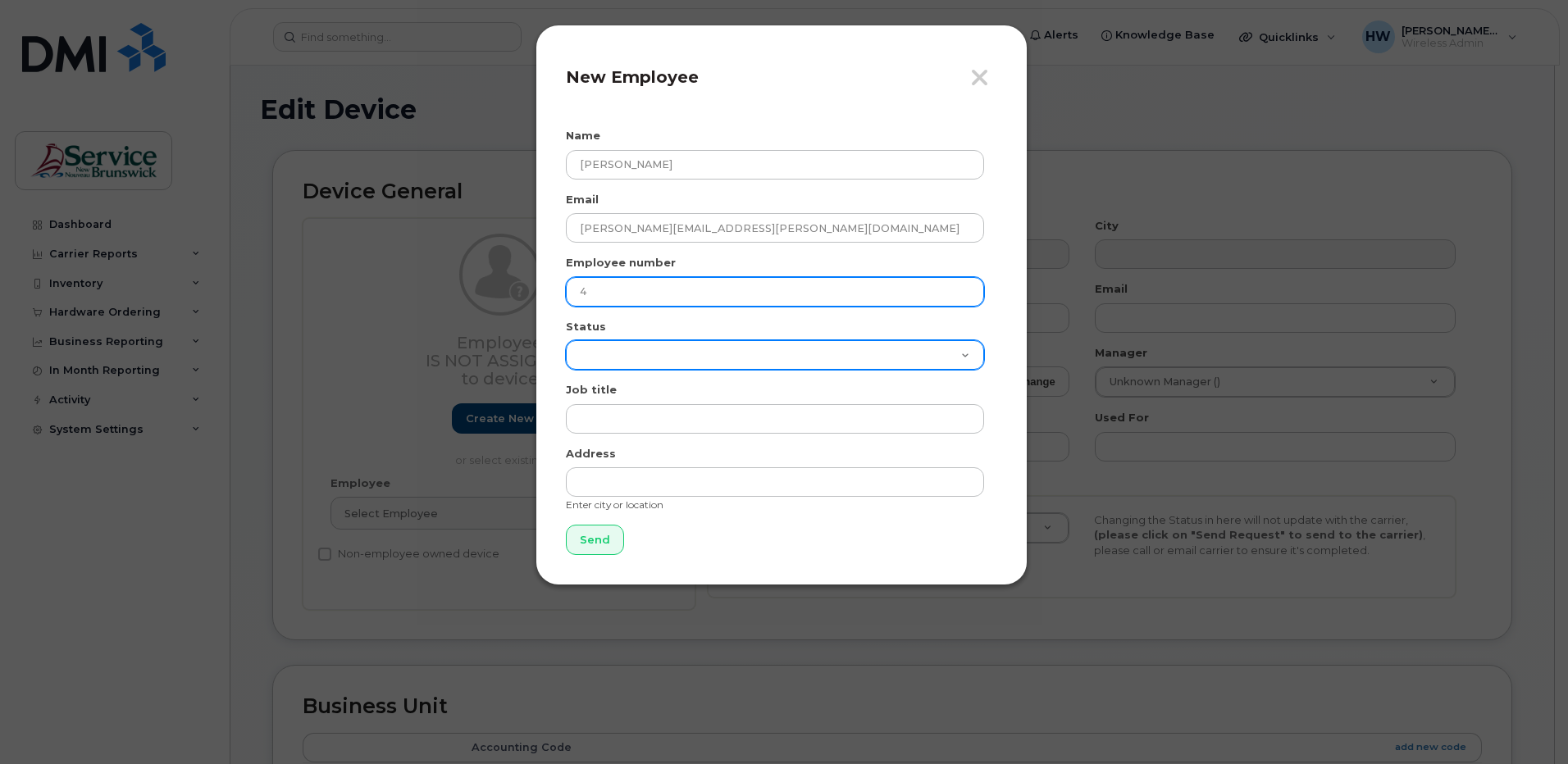
type input "4"
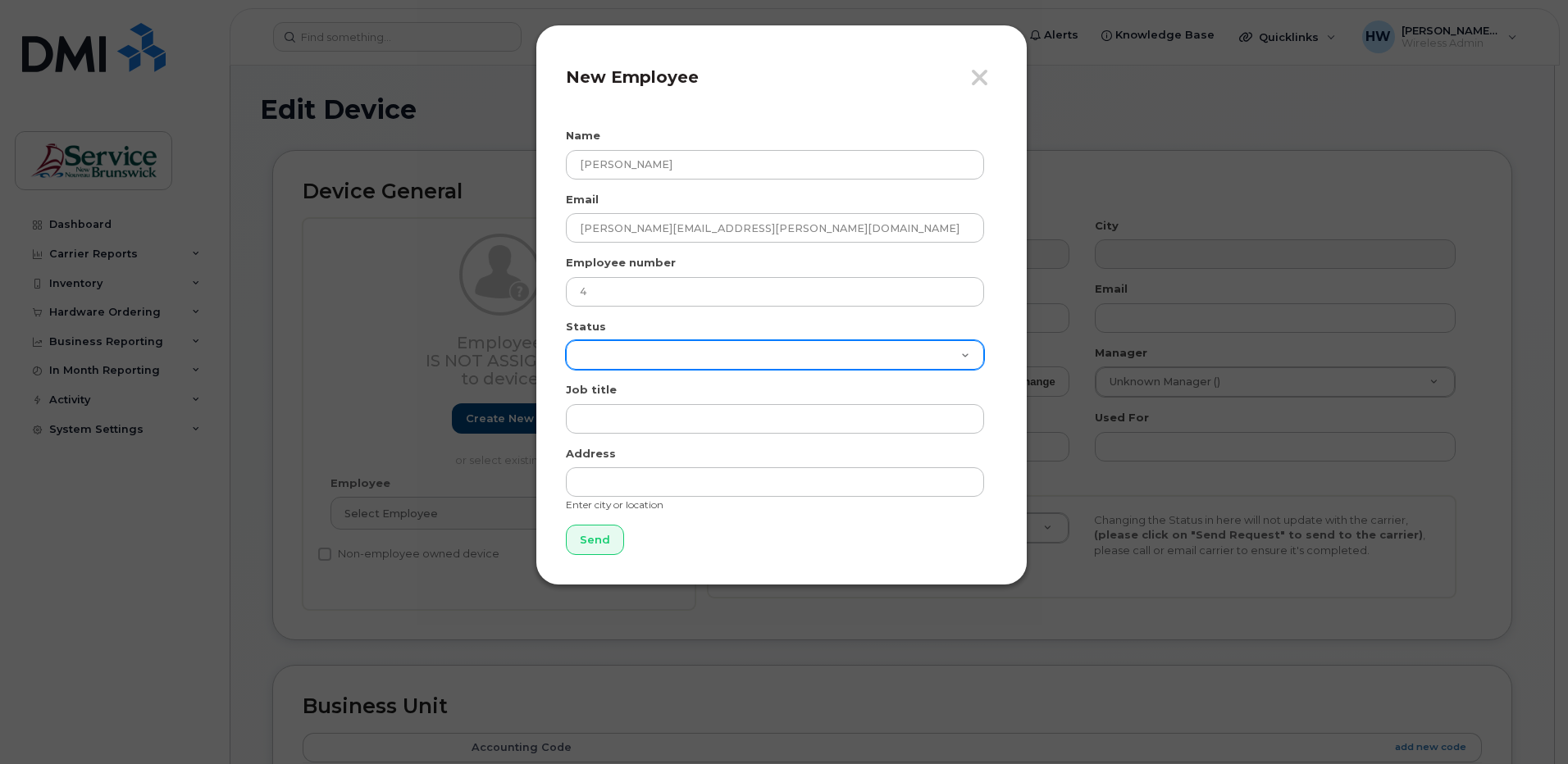
click at [591, 345] on select "Active On-Leave Long Term Short Term Maternity Leave Temp Layoff Inactive" at bounding box center [774, 355] width 418 height 29
select select "active"
click at [566, 340] on select "Active On-Leave Long Term Short Term Maternity Leave Temp Layoff Inactive" at bounding box center [774, 355] width 418 height 29
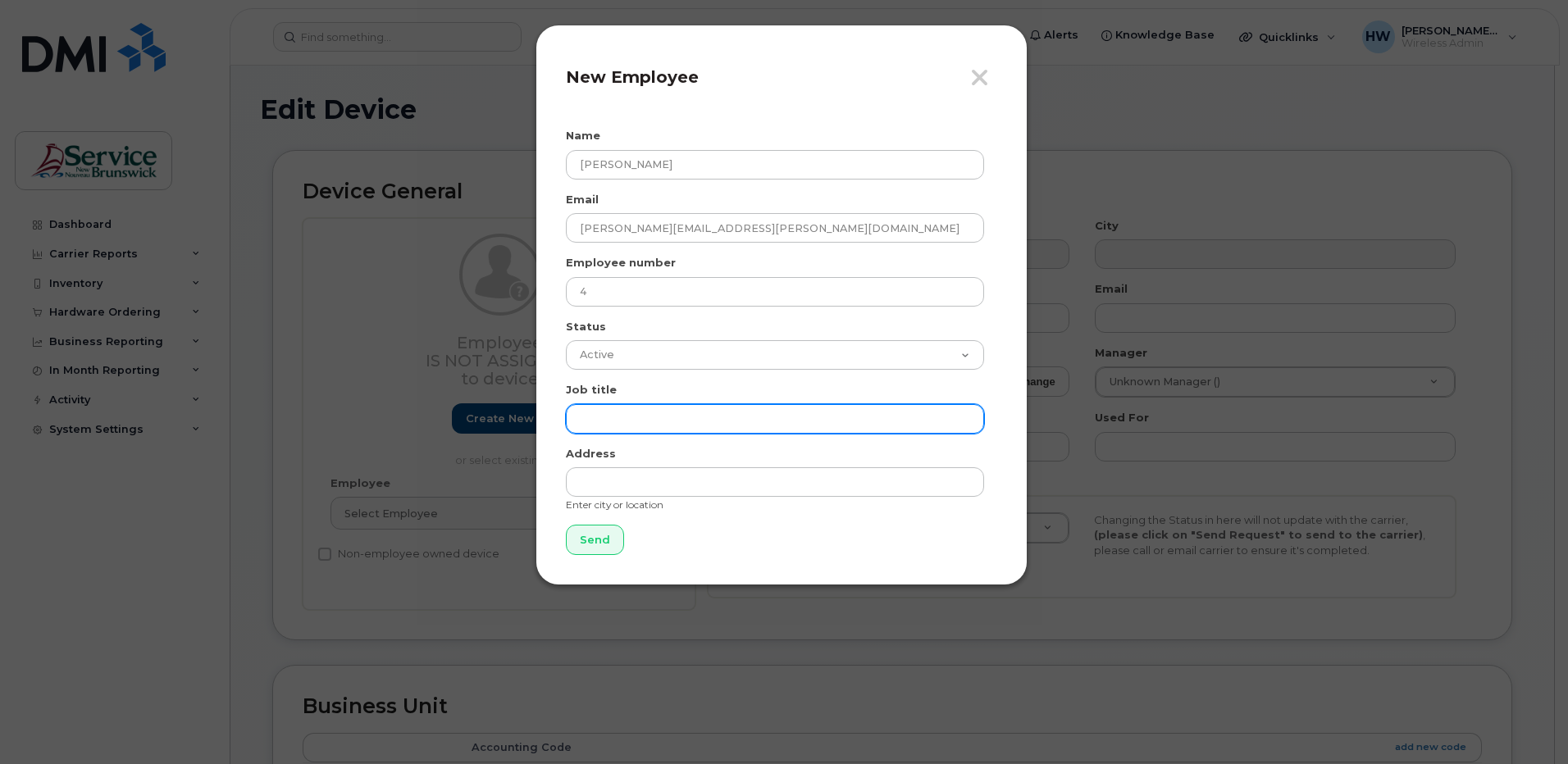
click at [619, 422] on input "text" at bounding box center [774, 419] width 418 height 29
type input "School Counsellor"
type input "Saint [PERSON_NAME] NB"
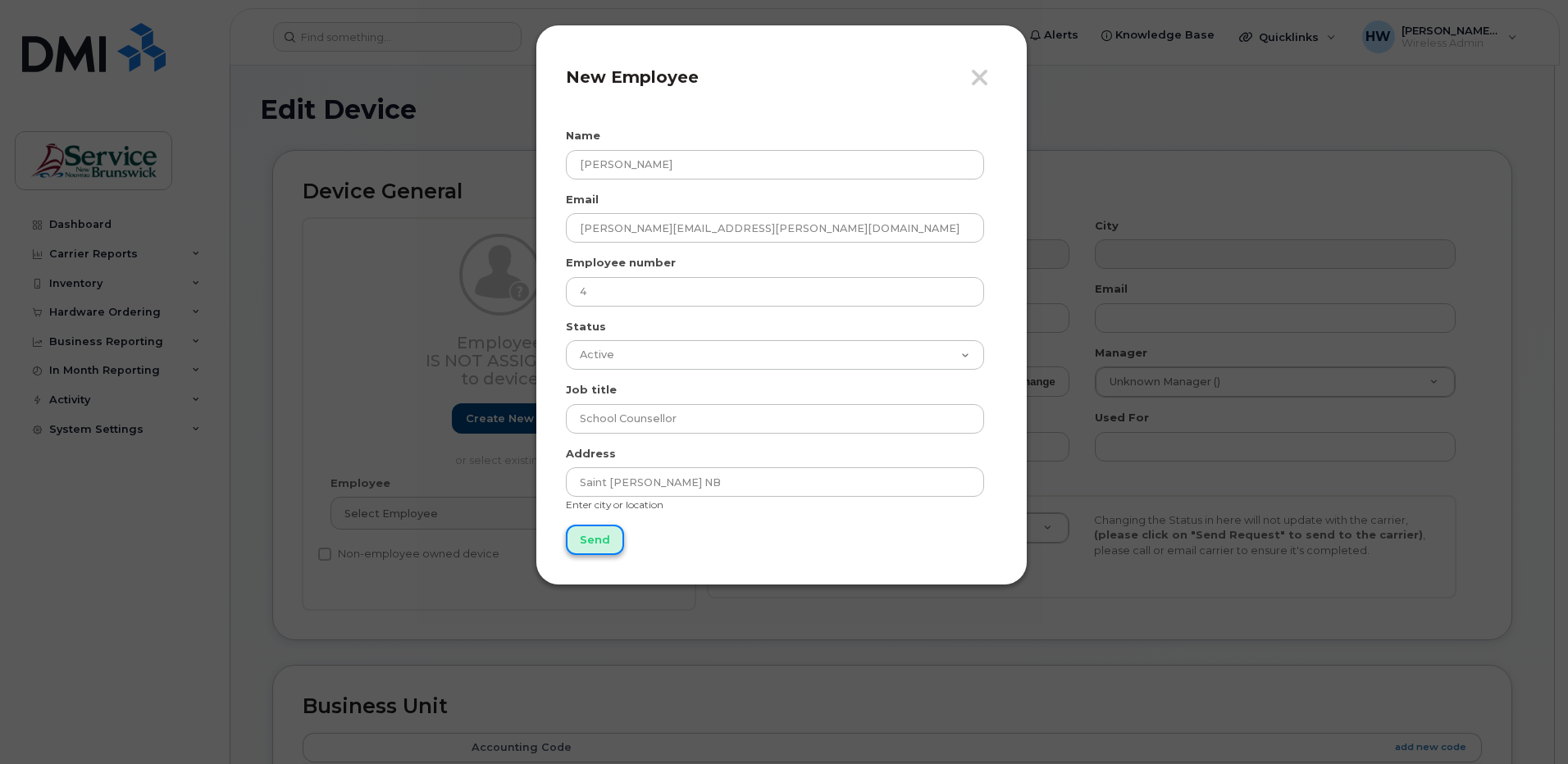
click at [592, 536] on input "Send" at bounding box center [594, 540] width 58 height 30
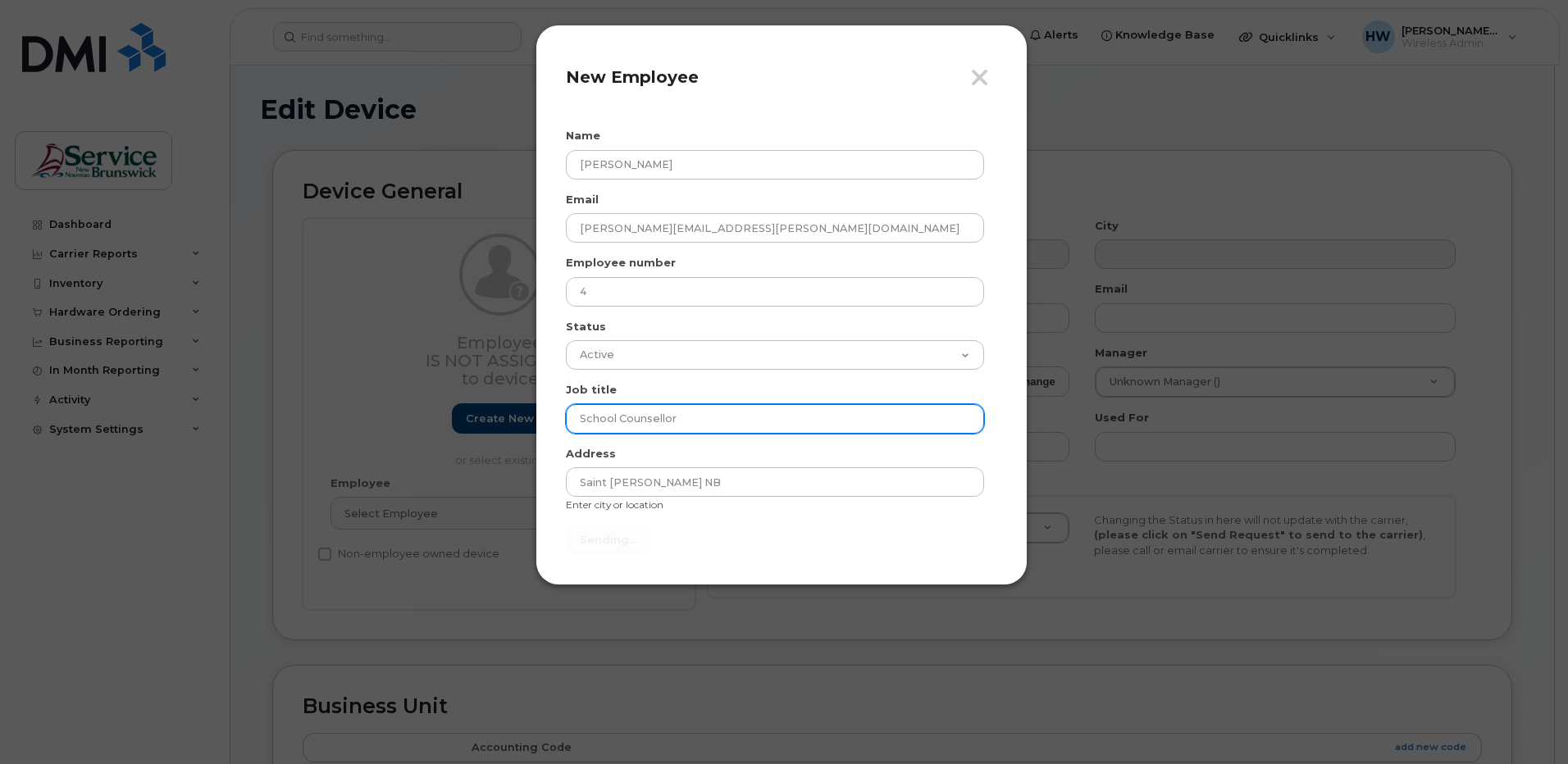
type input "Send"
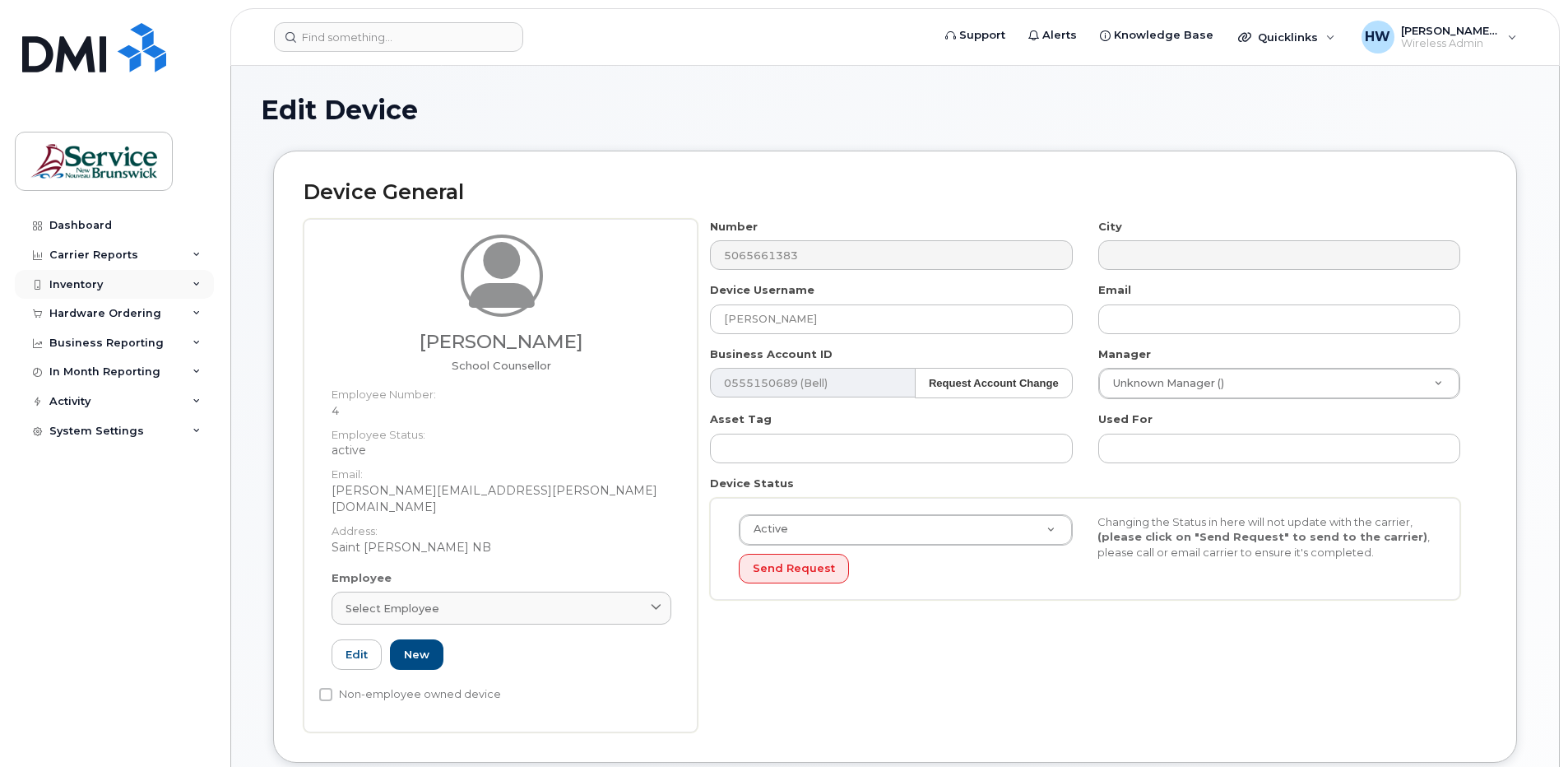
click at [83, 281] on div "Inventory" at bounding box center [76, 284] width 54 height 13
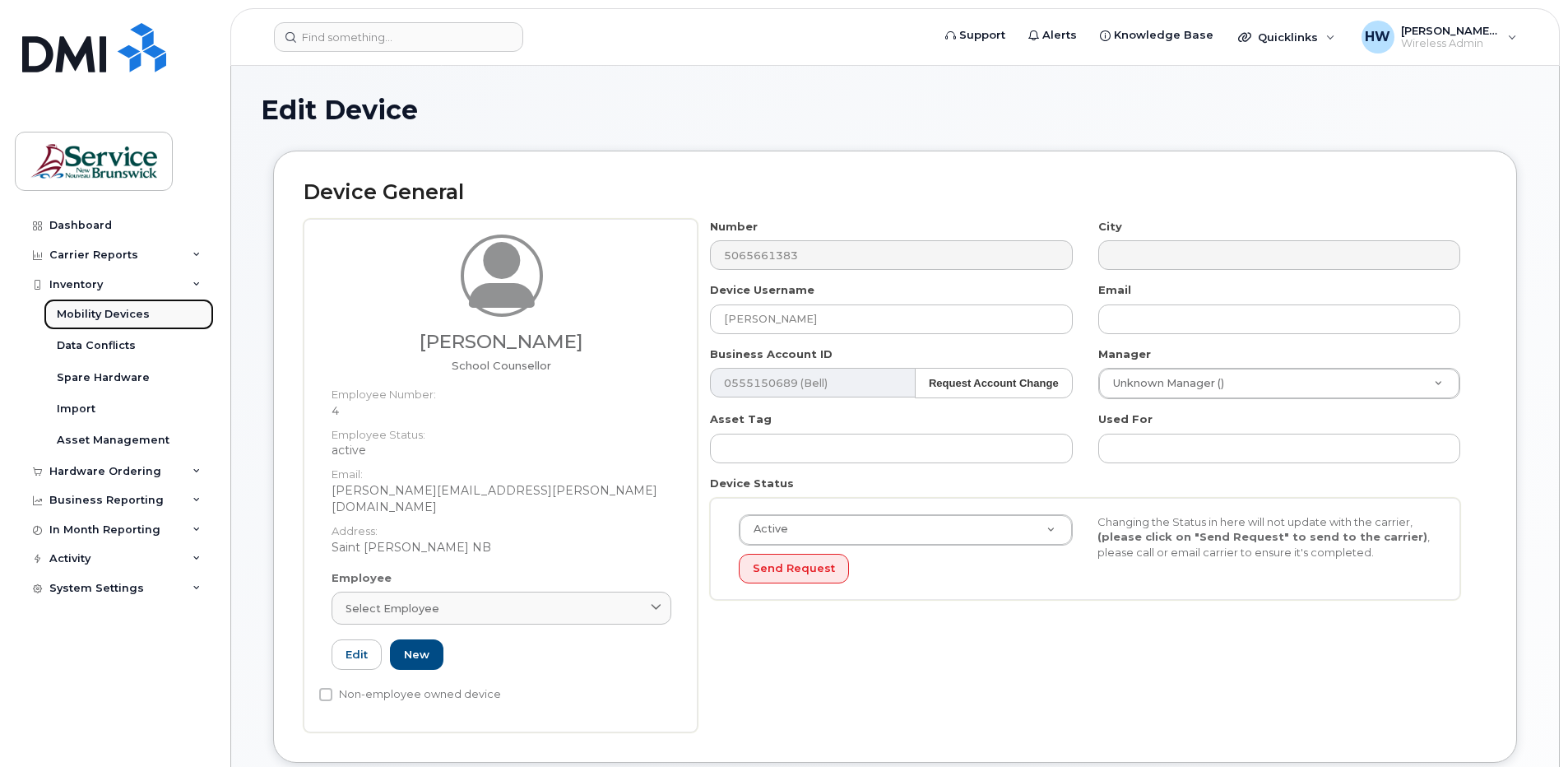
click at [137, 313] on div "Mobility Devices" at bounding box center [103, 314] width 93 height 15
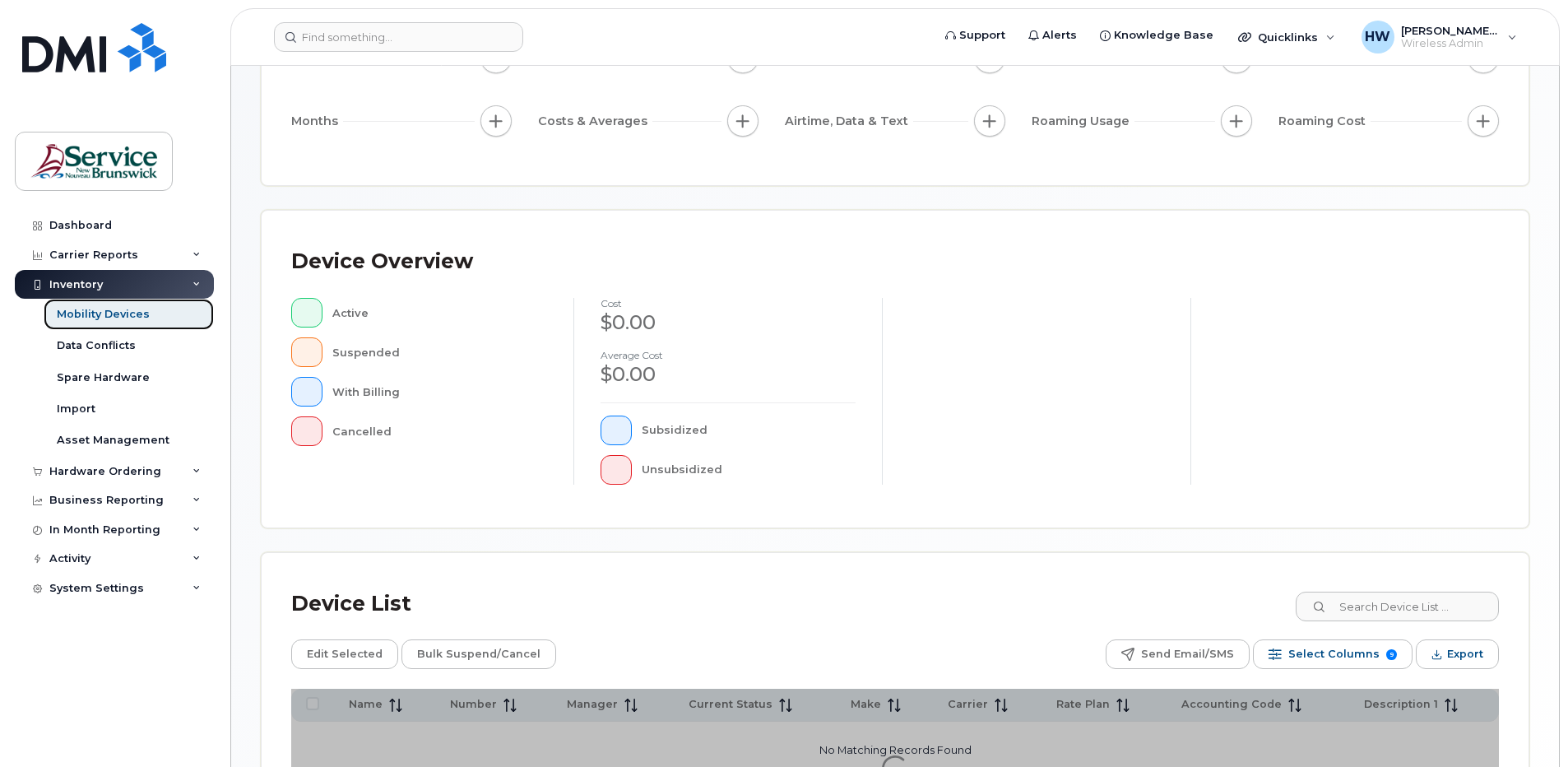
scroll to position [330, 0]
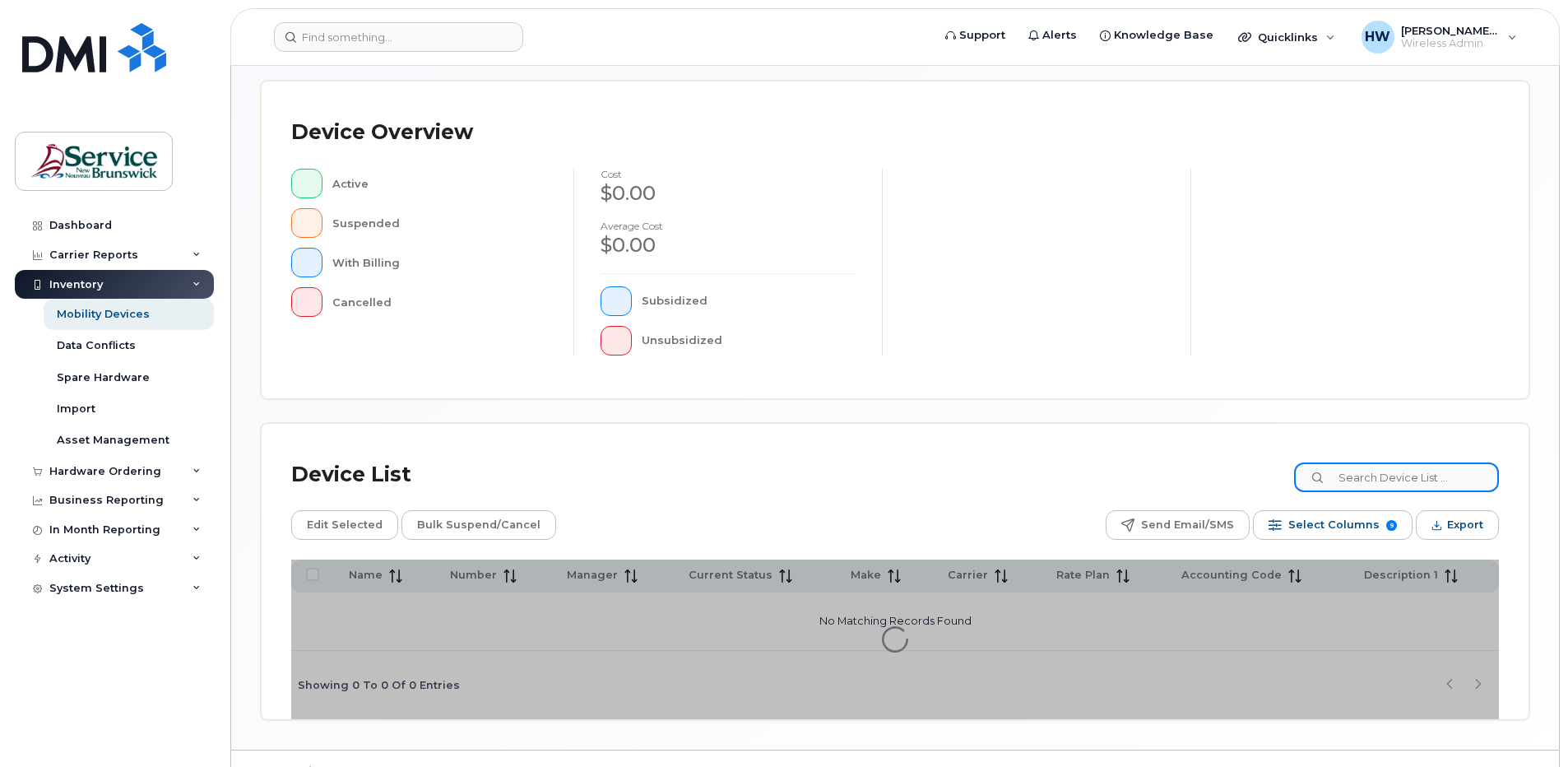
click at [1360, 470] on input at bounding box center [1397, 477] width 205 height 30
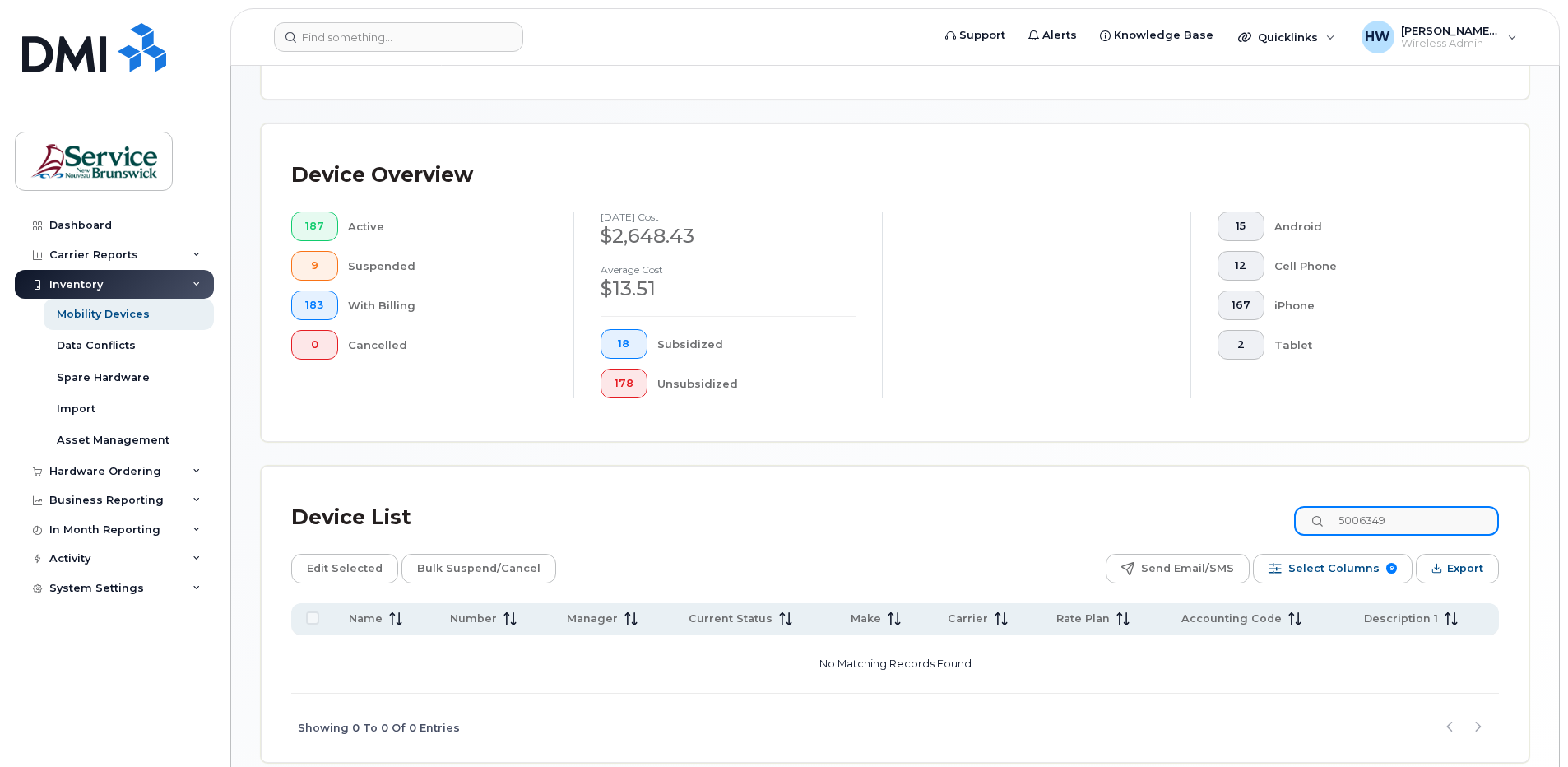
scroll to position [372, 0]
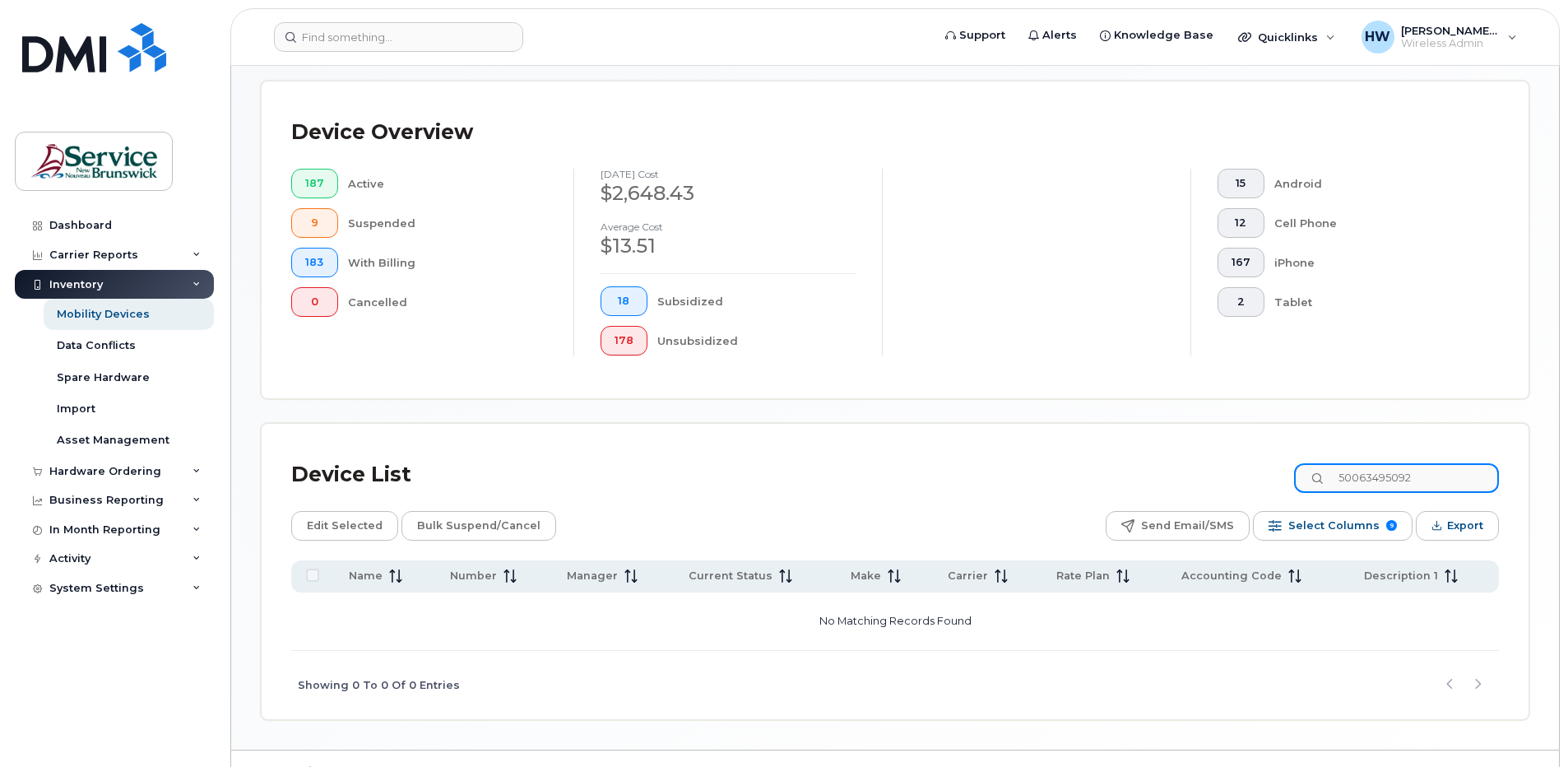
drag, startPoint x: 1452, startPoint y: 475, endPoint x: 1266, endPoint y: 470, distance: 186.1
click at [1266, 470] on div "Device List 50063495092" at bounding box center [894, 475] width 1207 height 43
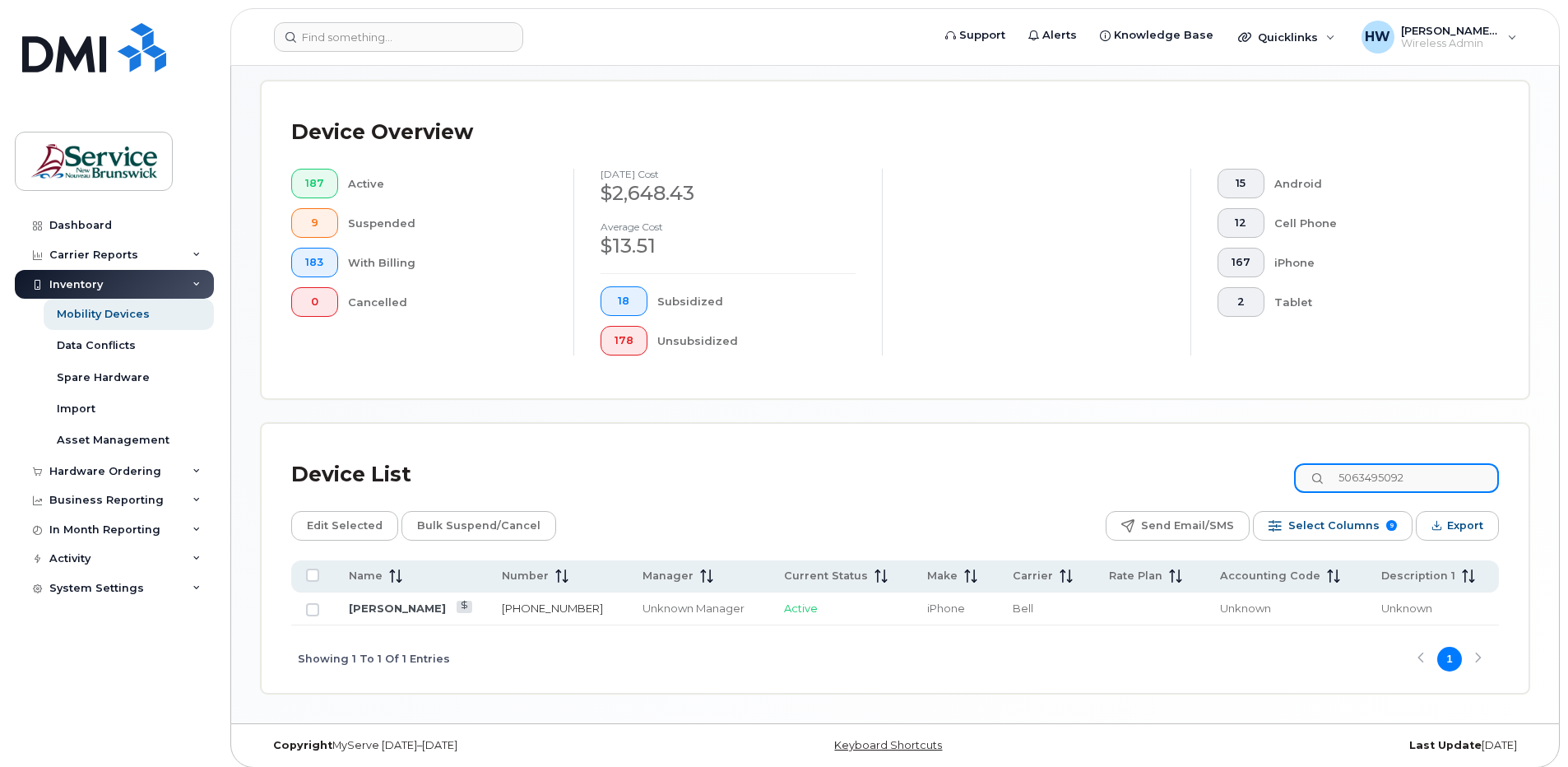
type input "5063495092"
click at [550, 610] on link "[PHONE_NUMBER]" at bounding box center [552, 608] width 101 height 13
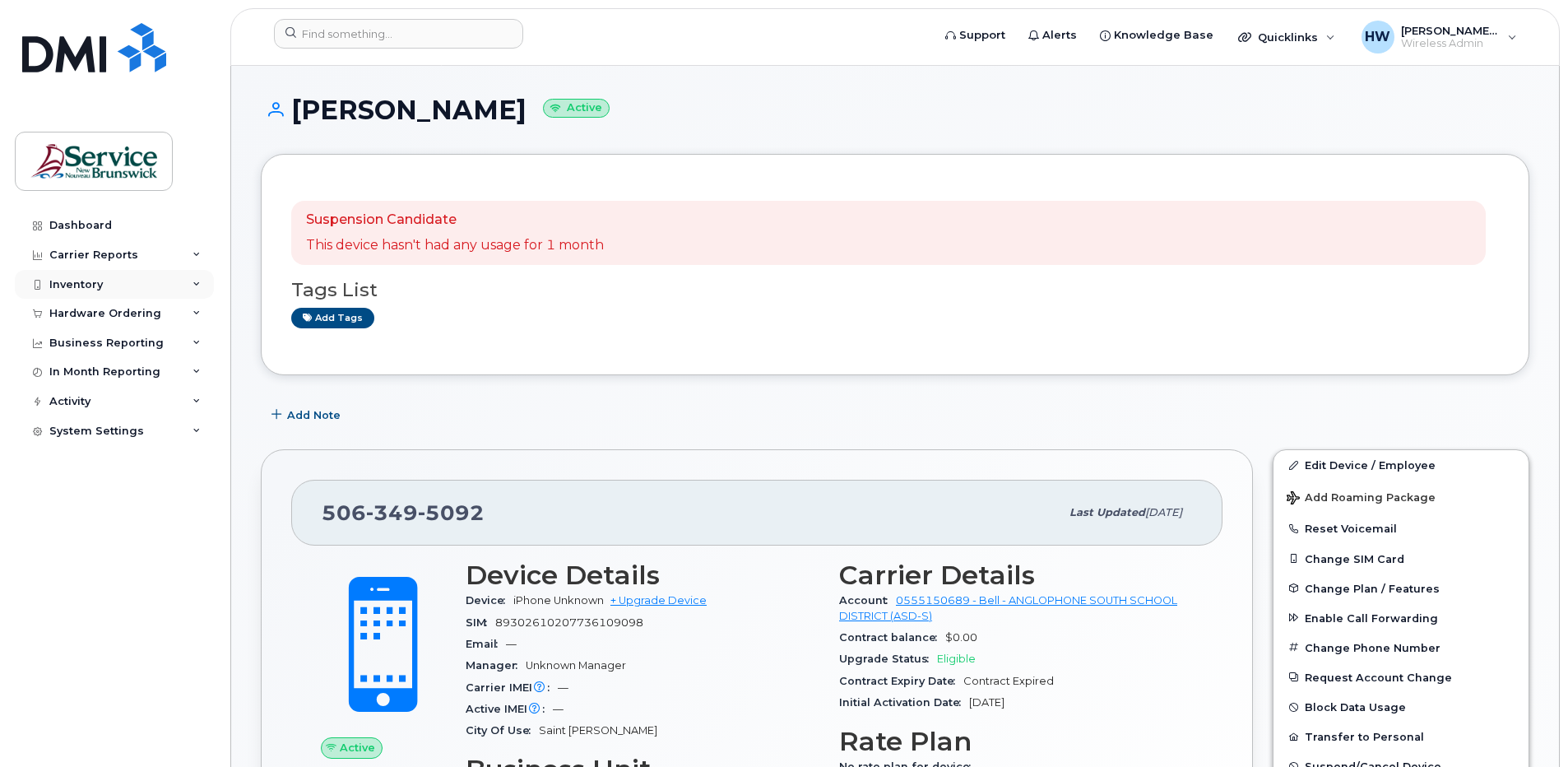
click at [186, 279] on div "Inventory" at bounding box center [114, 284] width 199 height 30
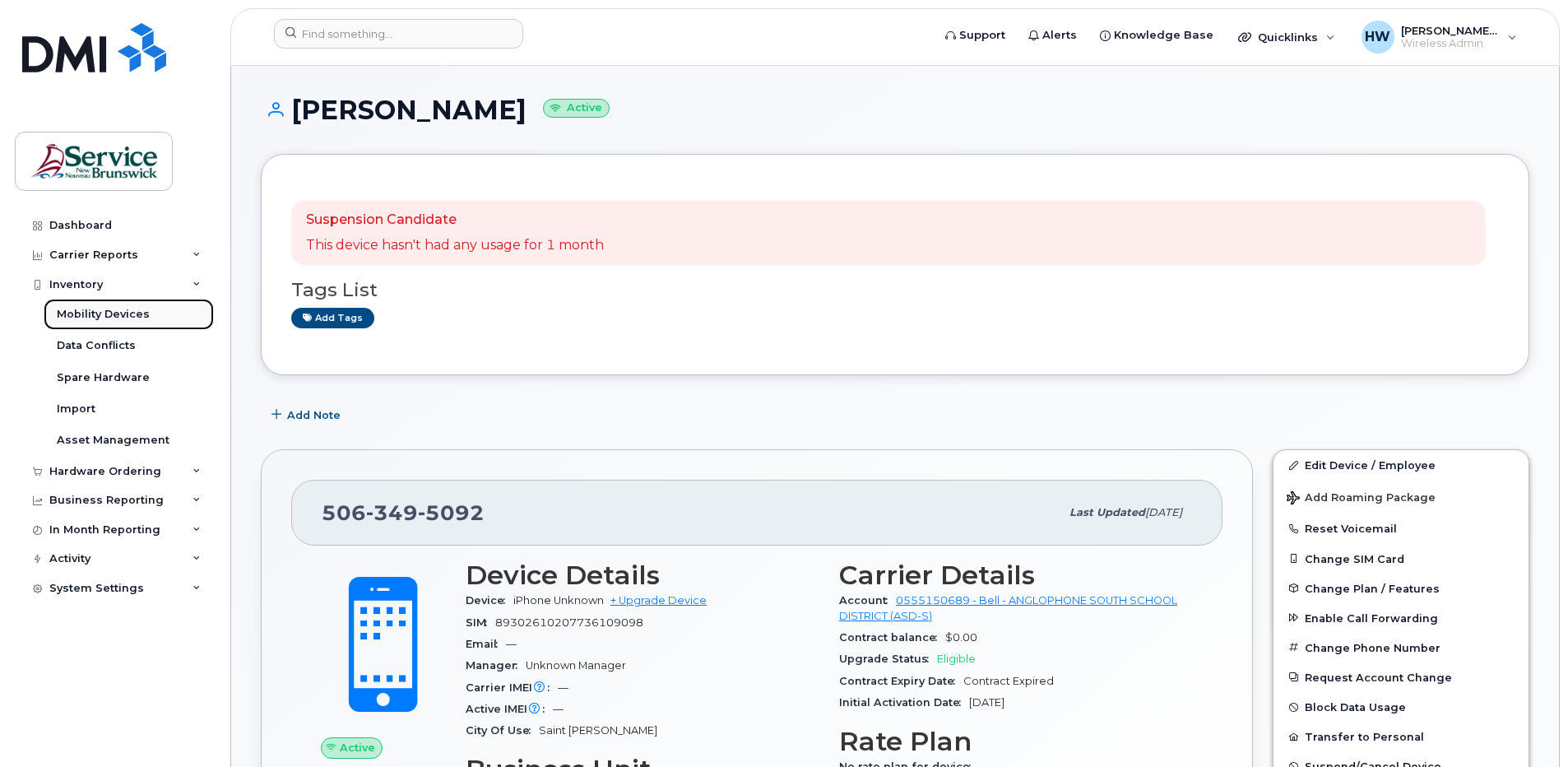
click at [140, 313] on div "Mobility Devices" at bounding box center [103, 314] width 93 height 15
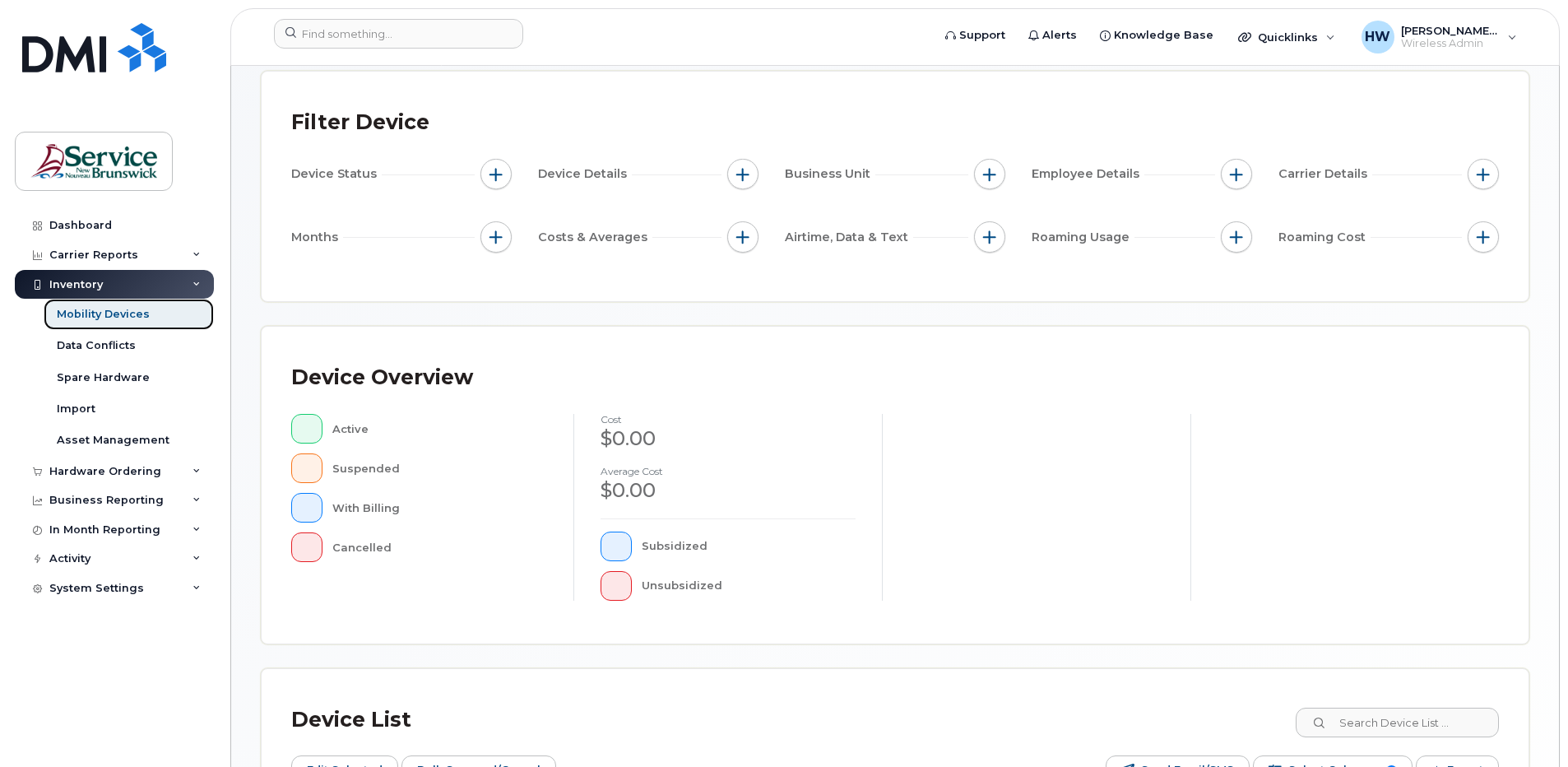
scroll to position [330, 0]
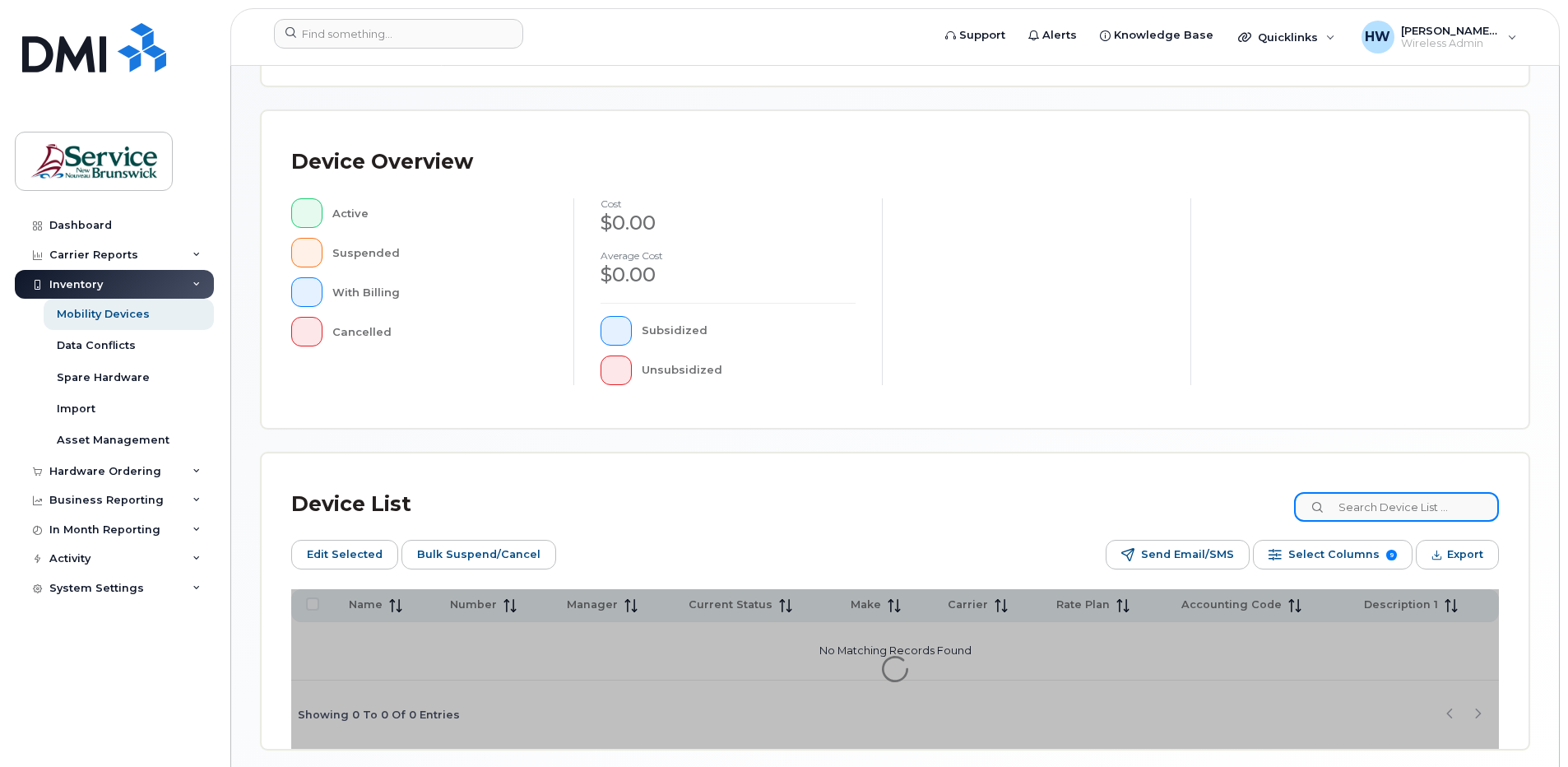
click at [1370, 502] on input at bounding box center [1397, 507] width 205 height 30
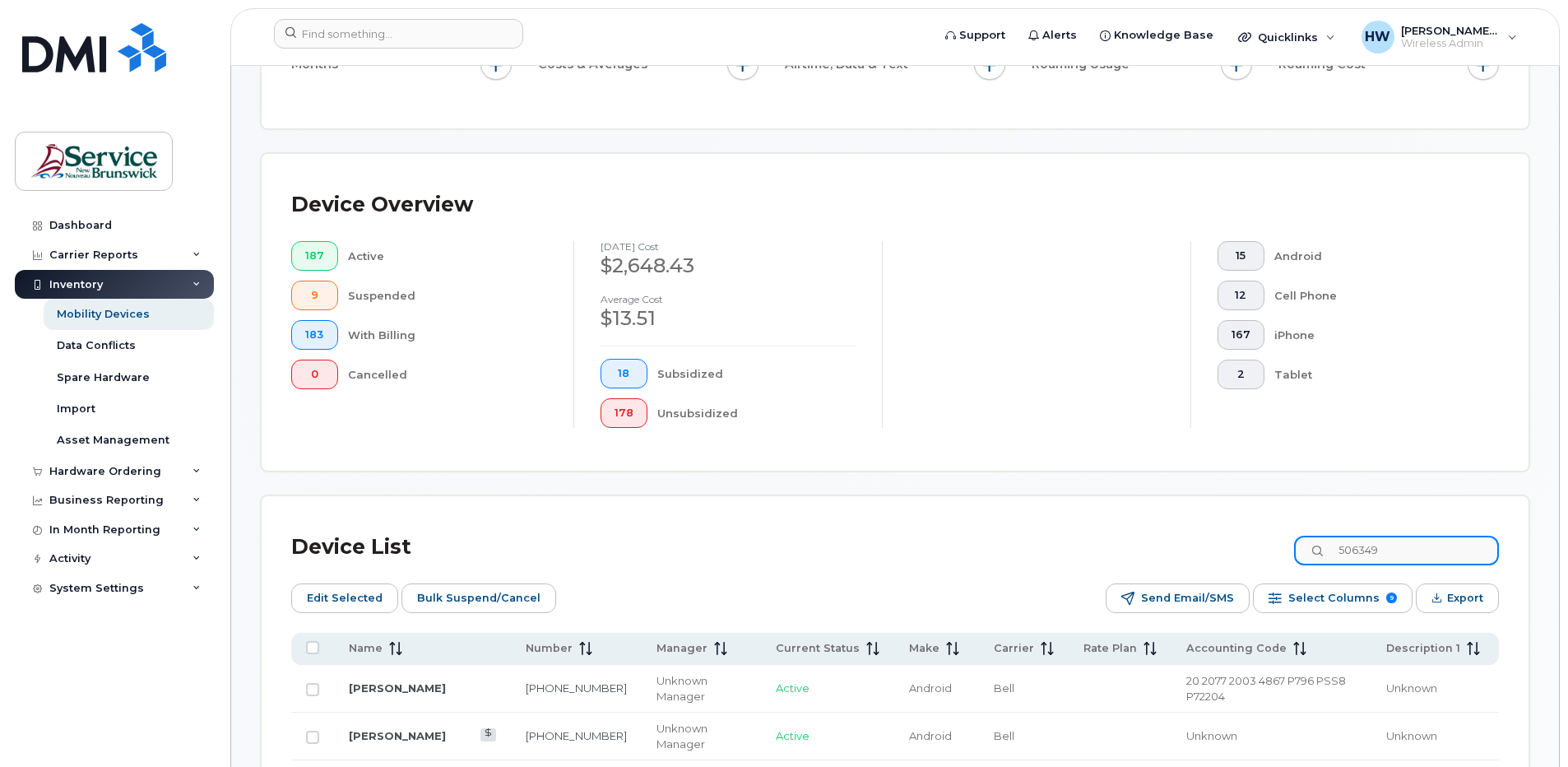
scroll to position [373, 0]
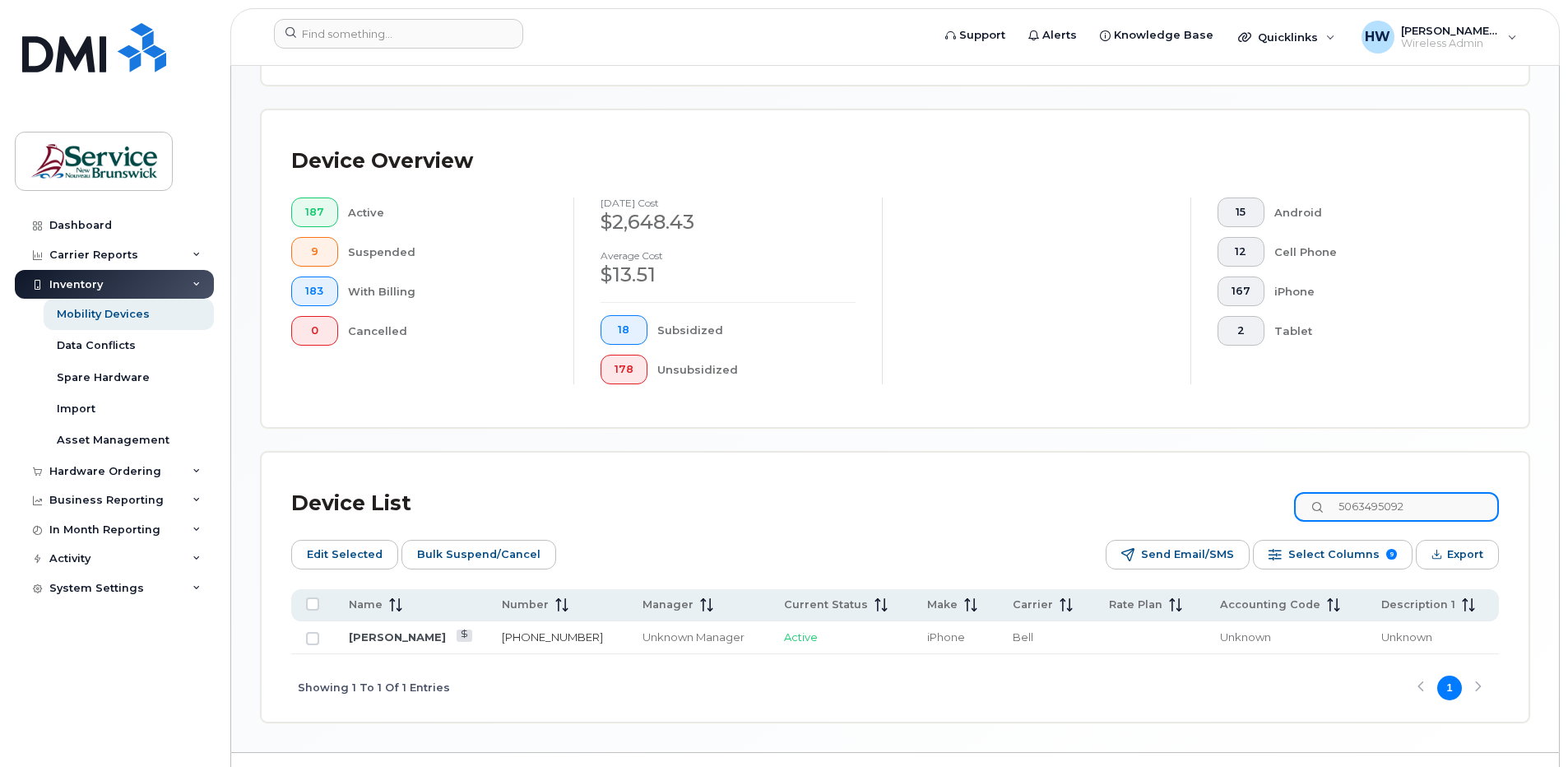
type input "5063495092"
click at [560, 638] on link "[PHONE_NUMBER]" at bounding box center [552, 637] width 101 height 13
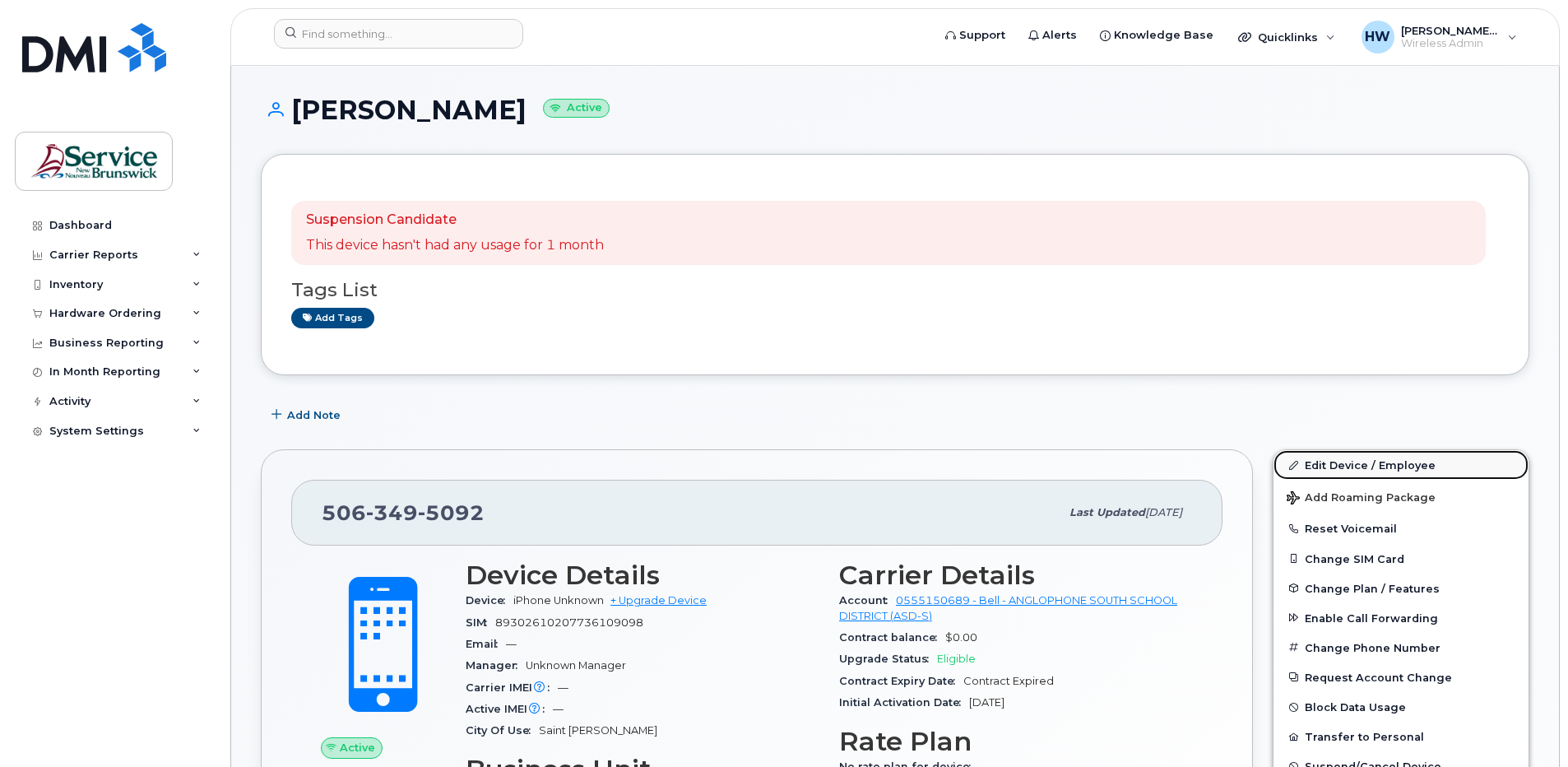
click at [1323, 462] on link "Edit Device / Employee" at bounding box center [1400, 465] width 255 height 30
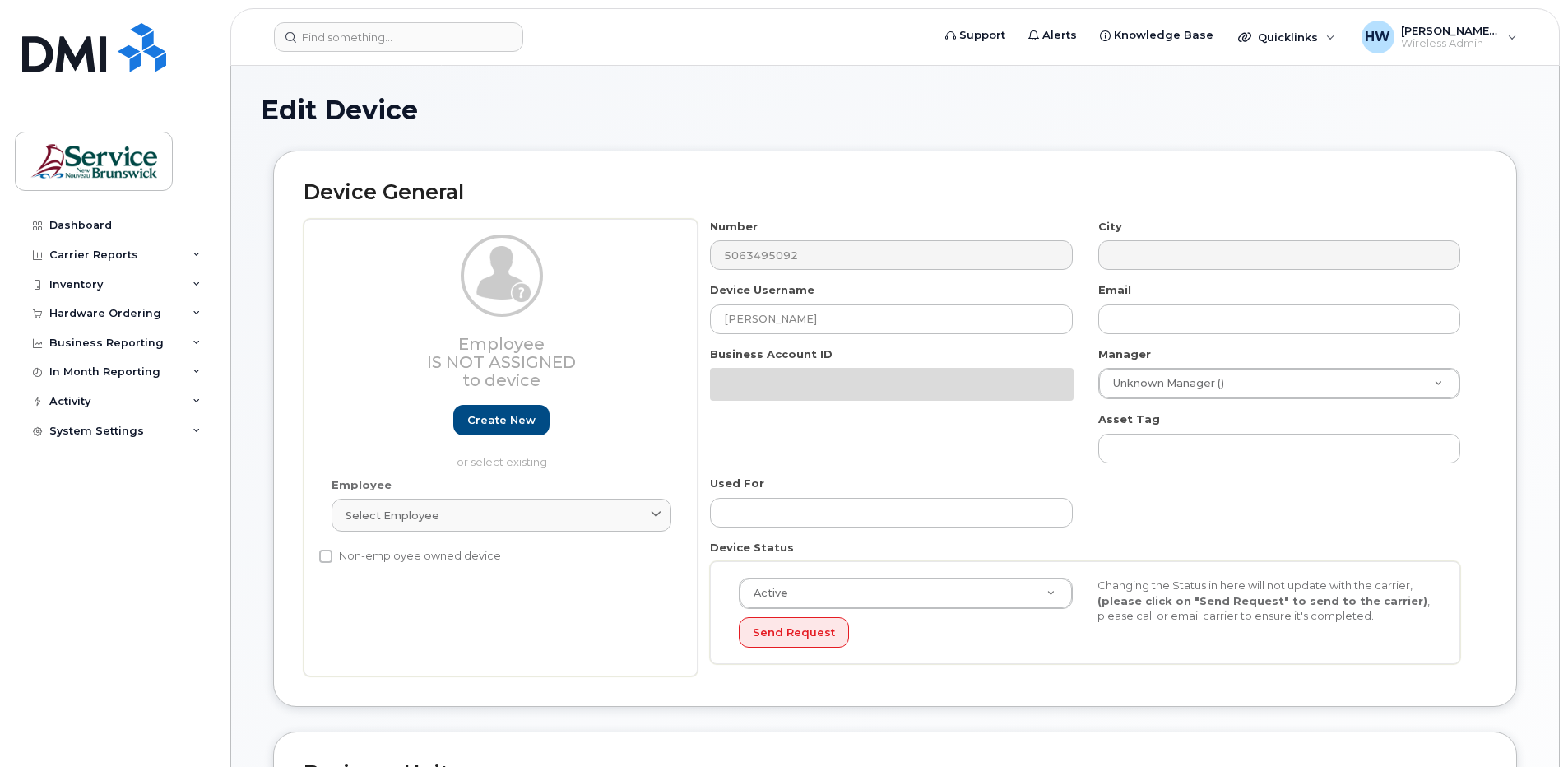
select select "34535615"
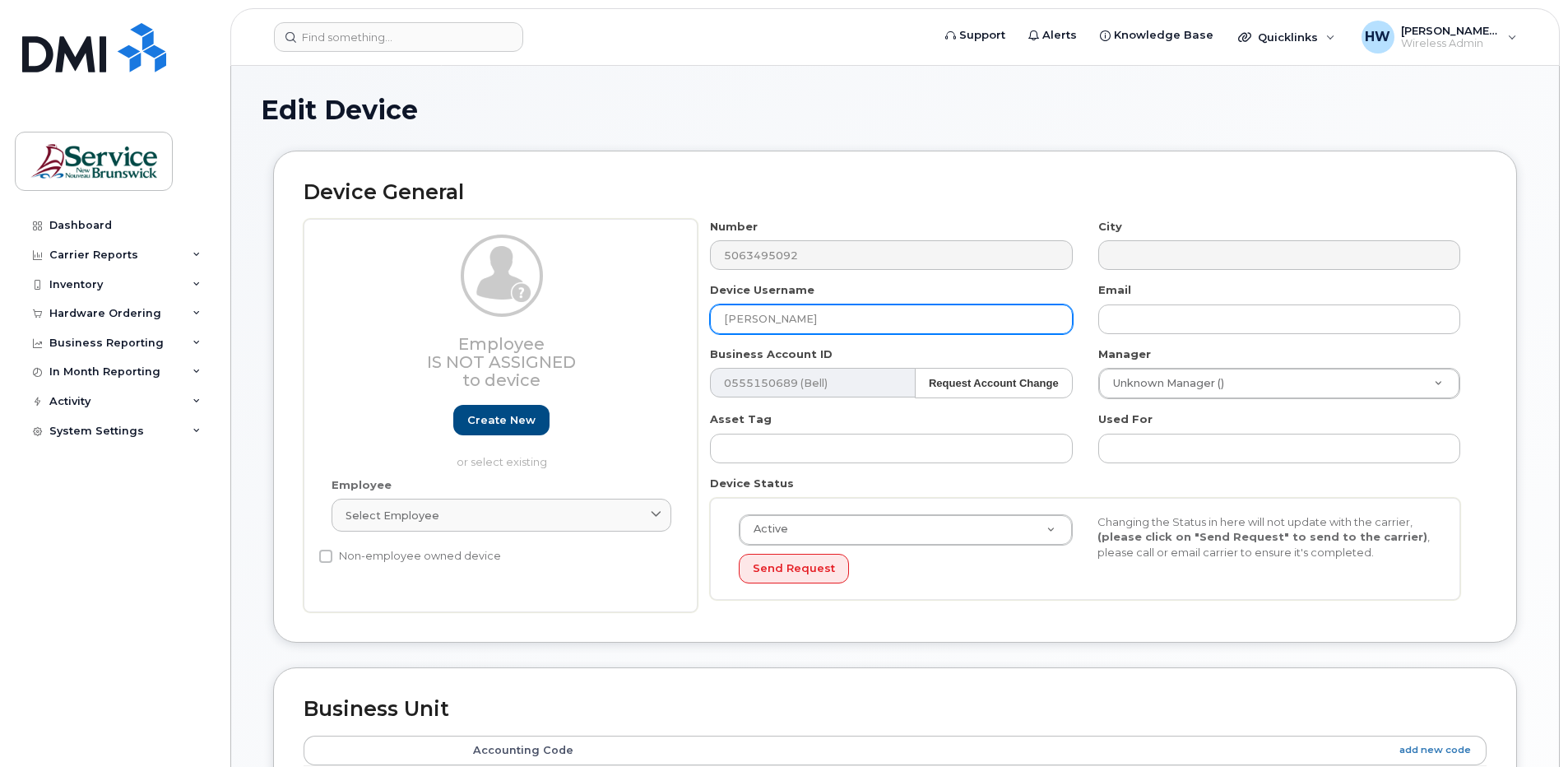
drag, startPoint x: 835, startPoint y: 315, endPoint x: 528, endPoint y: 280, distance: 309.0
click at [528, 280] on div "Employee Is not assigned to device Create new or select existing Employee Selec…" at bounding box center [894, 416] width 1183 height 394
type input "[PERSON_NAME]"
click at [512, 413] on link "Create new" at bounding box center [502, 420] width 96 height 30
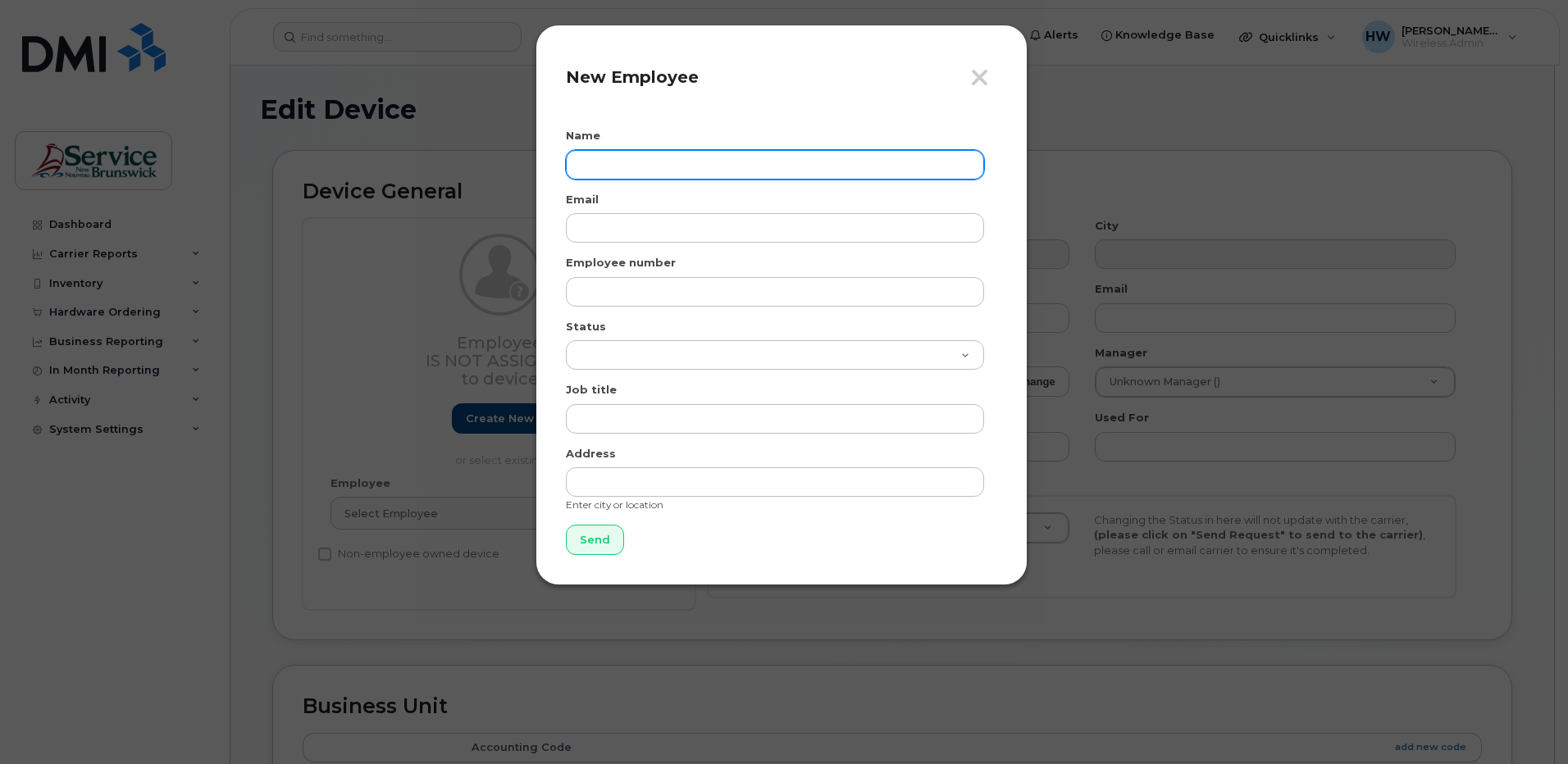
click at [585, 160] on input "text" at bounding box center [774, 165] width 418 height 29
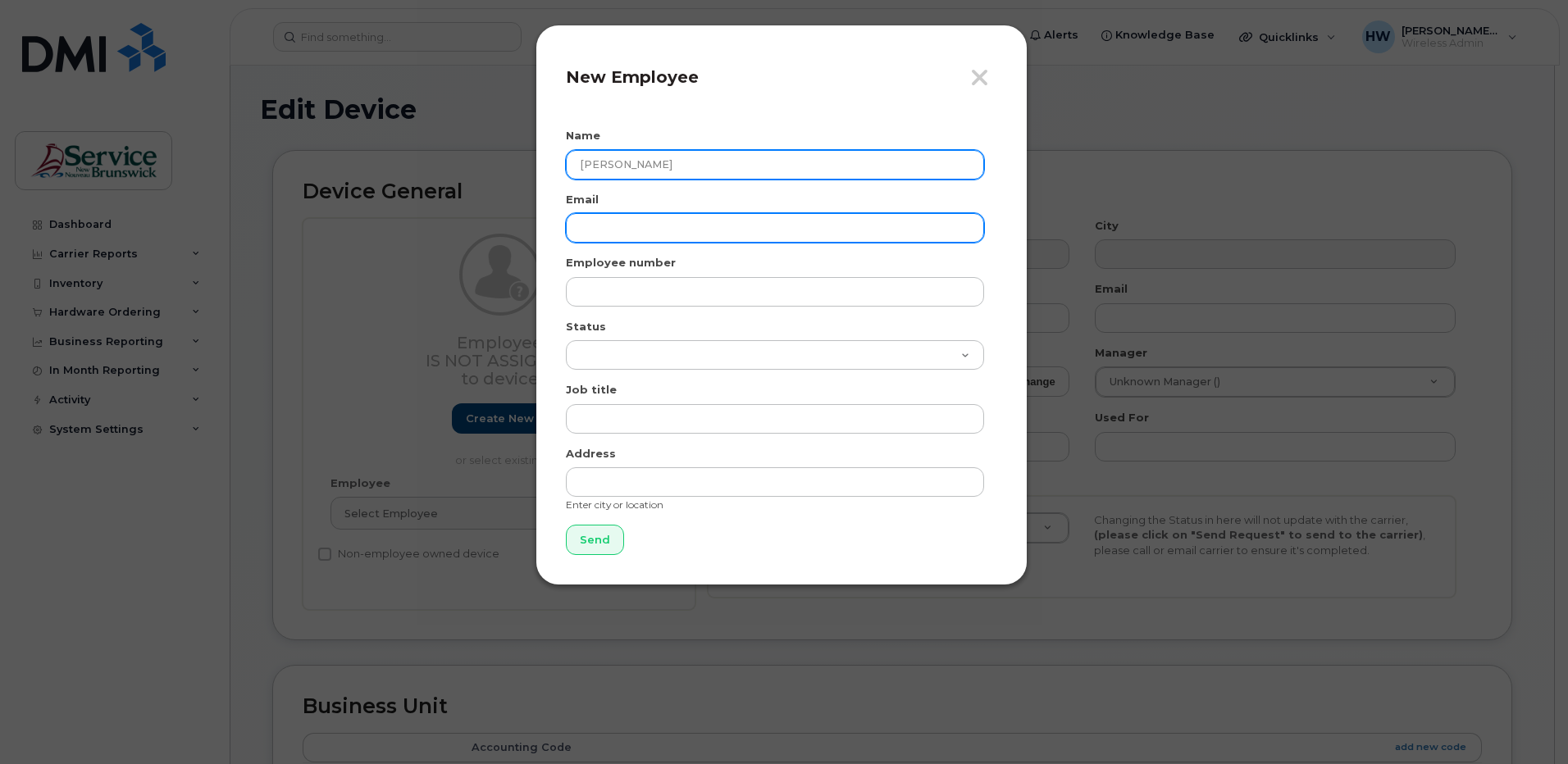
type input "[PERSON_NAME]"
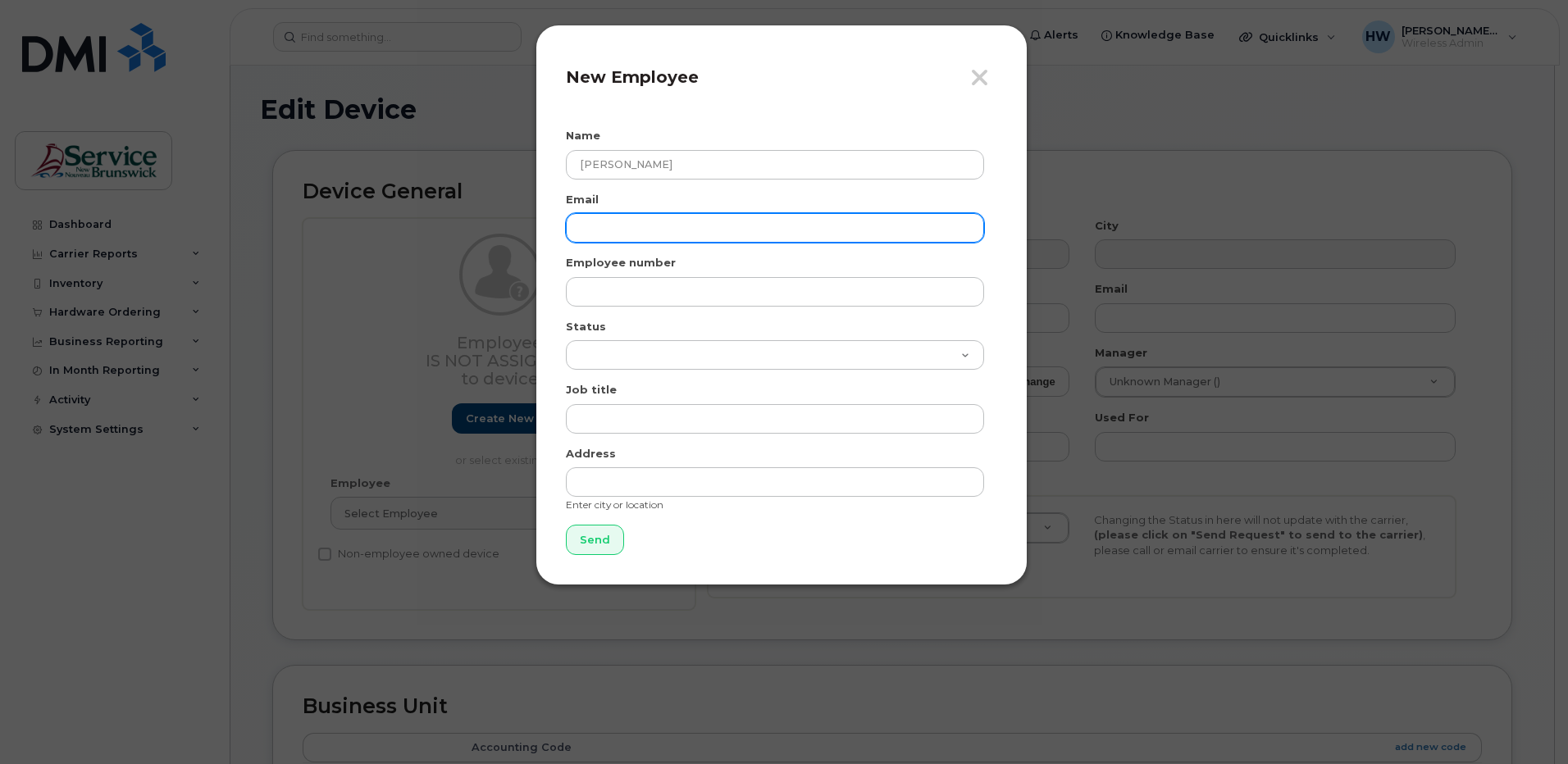
click at [593, 221] on input "email" at bounding box center [774, 228] width 418 height 29
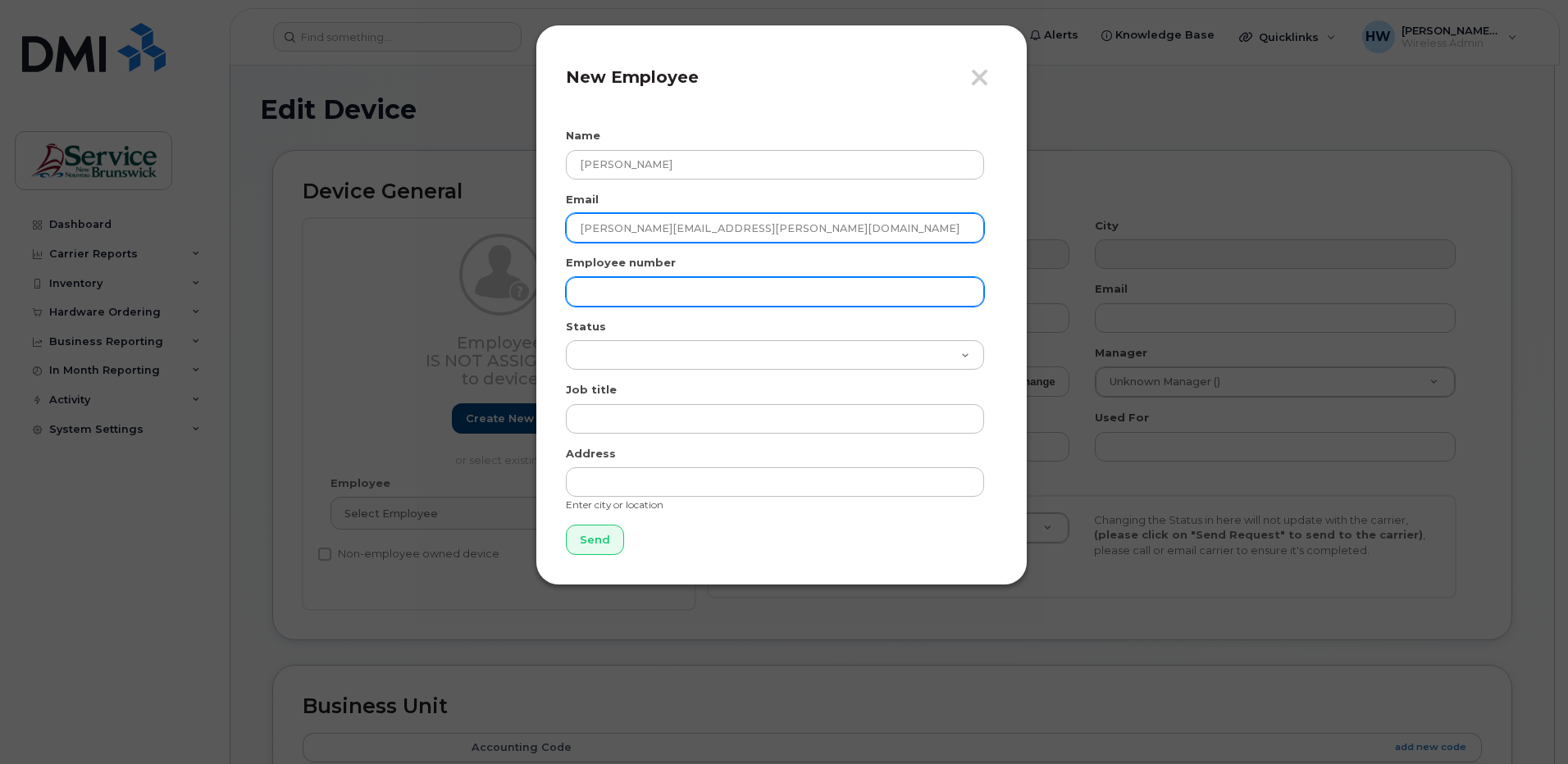
type input "[PERSON_NAME][EMAIL_ADDRESS][PERSON_NAME][DOMAIN_NAME]"
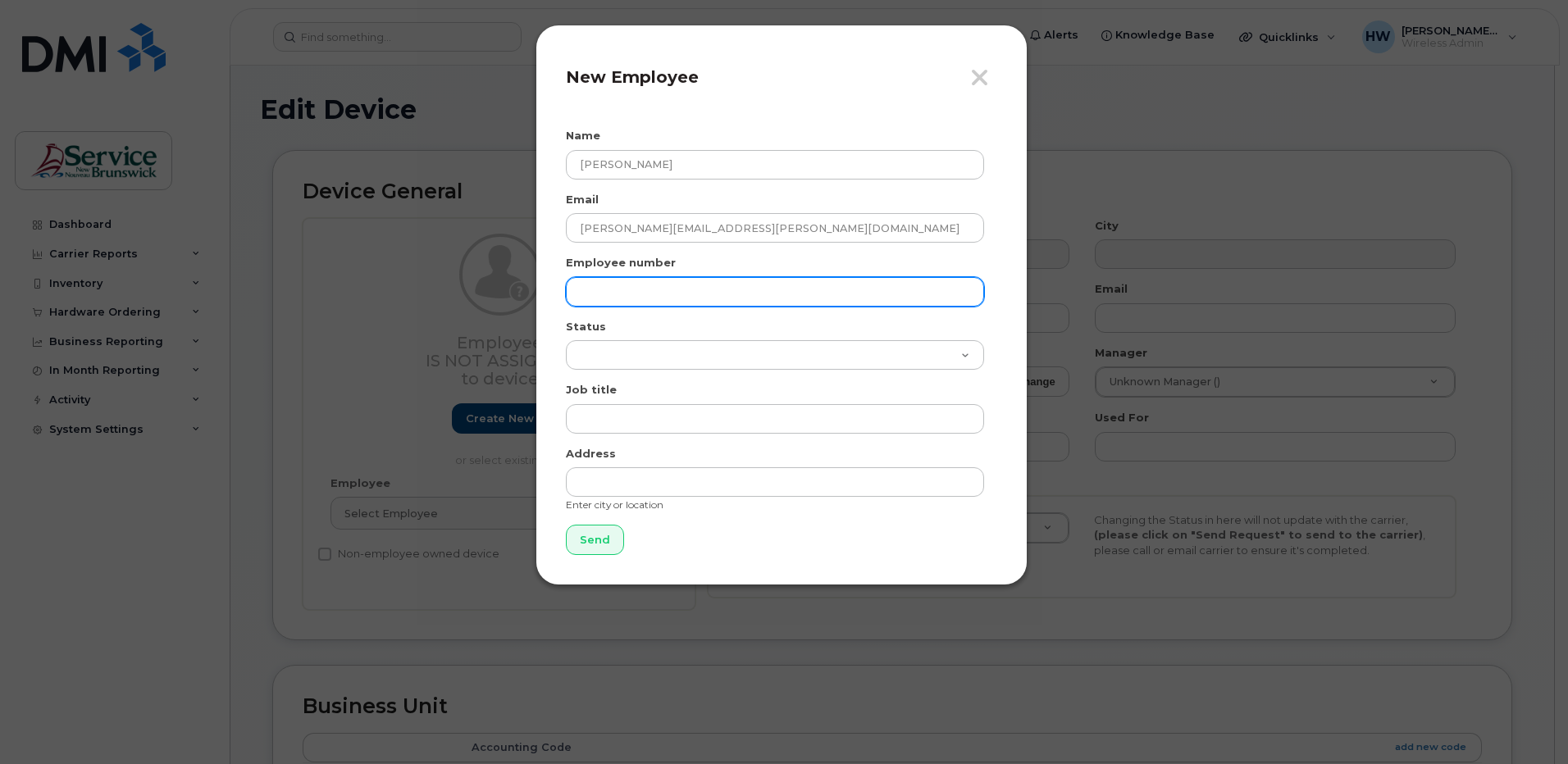
click at [607, 292] on input "text" at bounding box center [774, 292] width 418 height 29
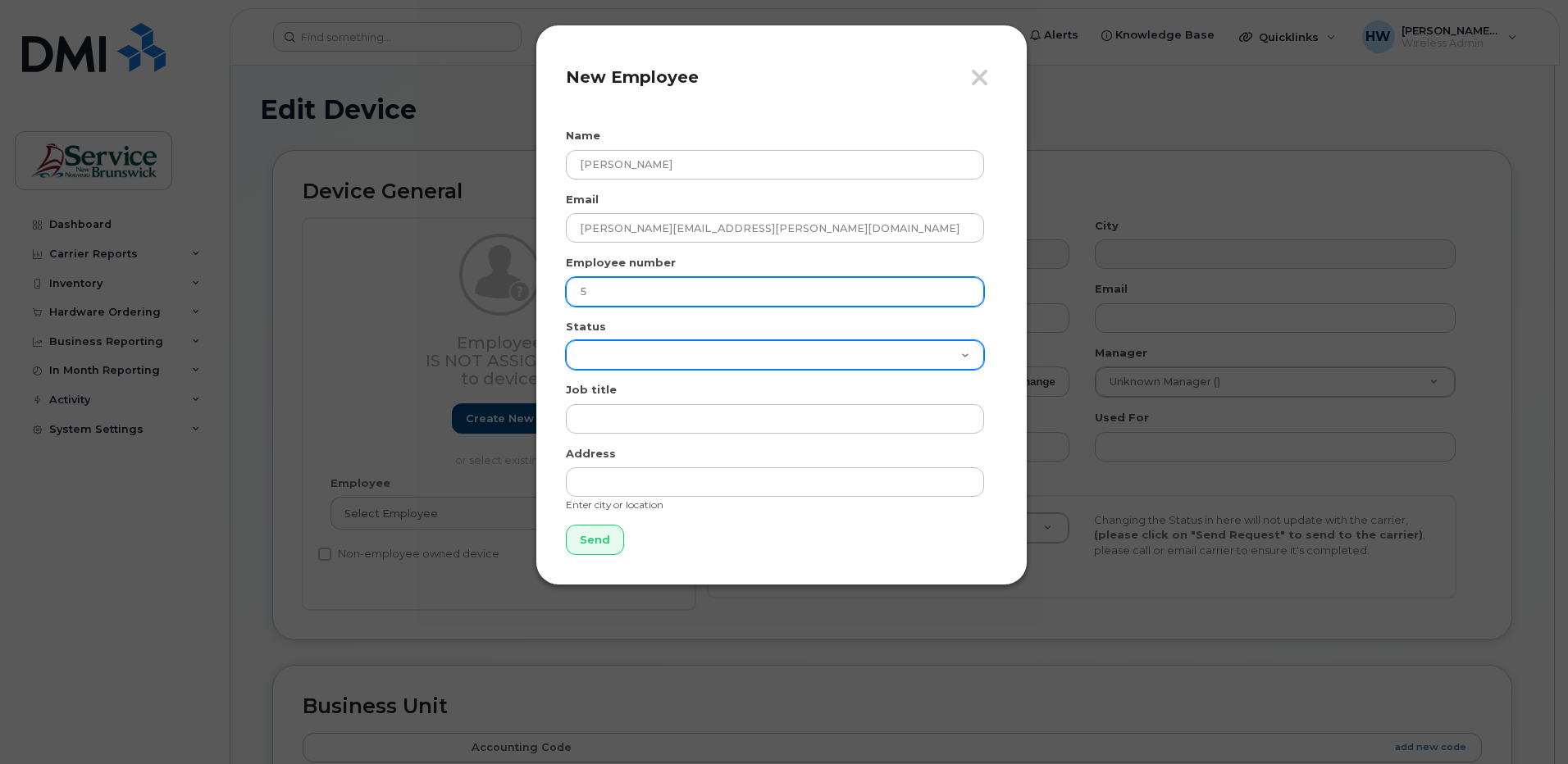
type input "5"
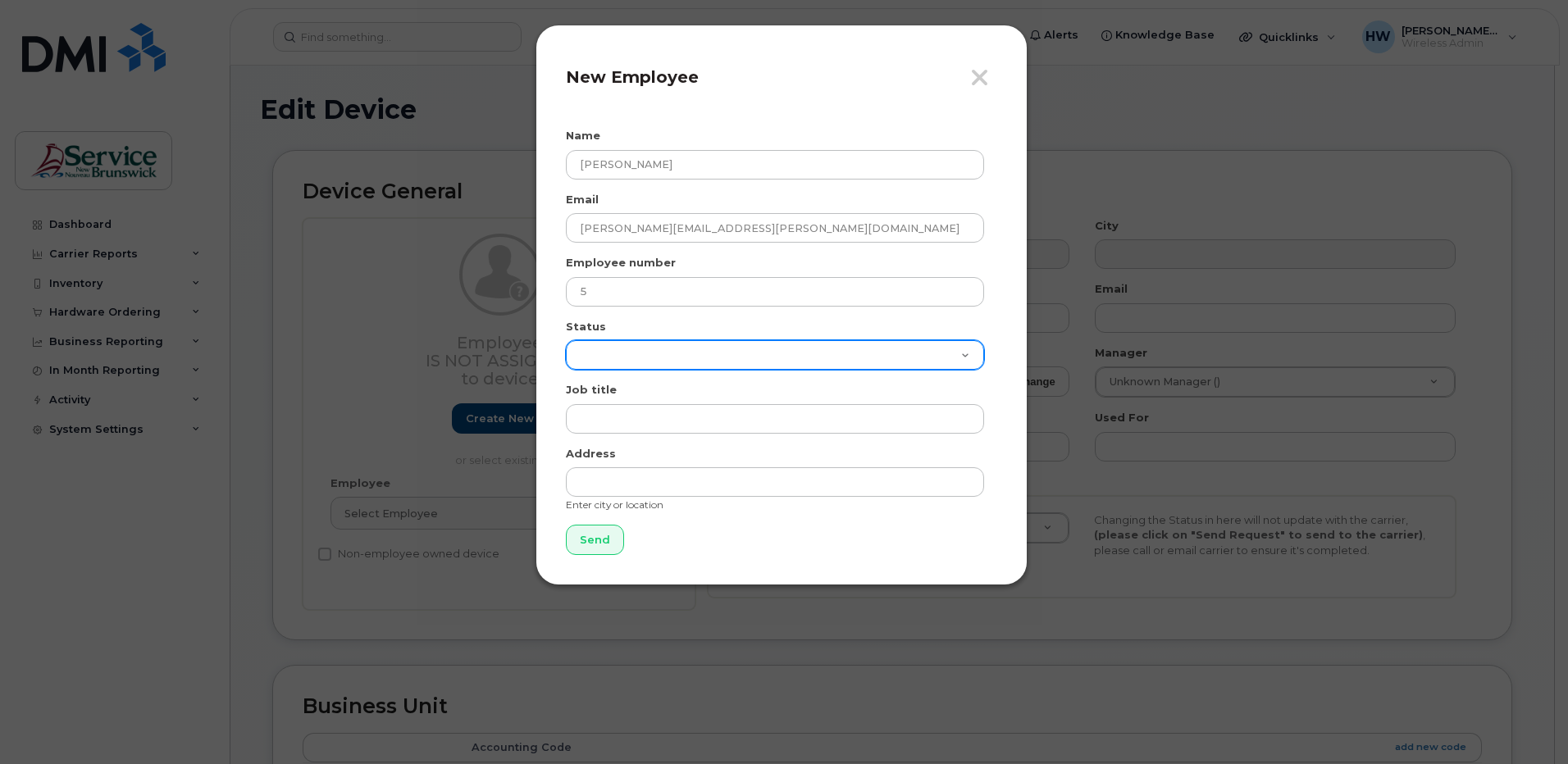
click at [601, 353] on select "Active On-Leave Long Term Short Term Maternity Leave Temp Layoff Inactive" at bounding box center [774, 355] width 418 height 29
select select "active"
click at [566, 340] on select "Active On-Leave Long Term Short Term Maternity Leave Temp Layoff Inactive" at bounding box center [774, 355] width 418 height 29
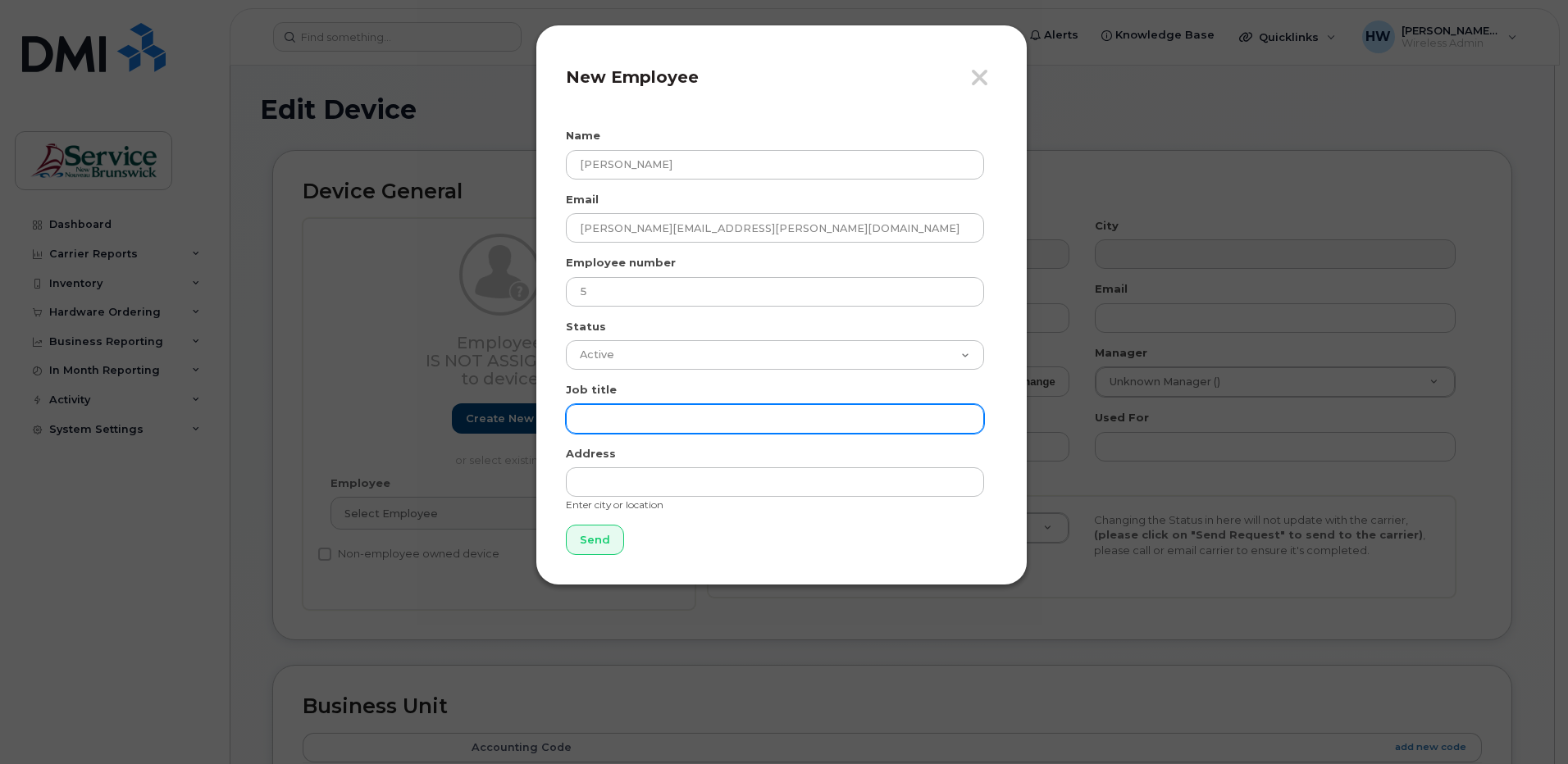
click at [595, 421] on input "text" at bounding box center [774, 419] width 418 height 29
click at [593, 414] on input "text" at bounding box center [774, 419] width 418 height 29
click at [593, 418] on input "text" at bounding box center [774, 419] width 418 height 29
type input "Senior Administrative Services"
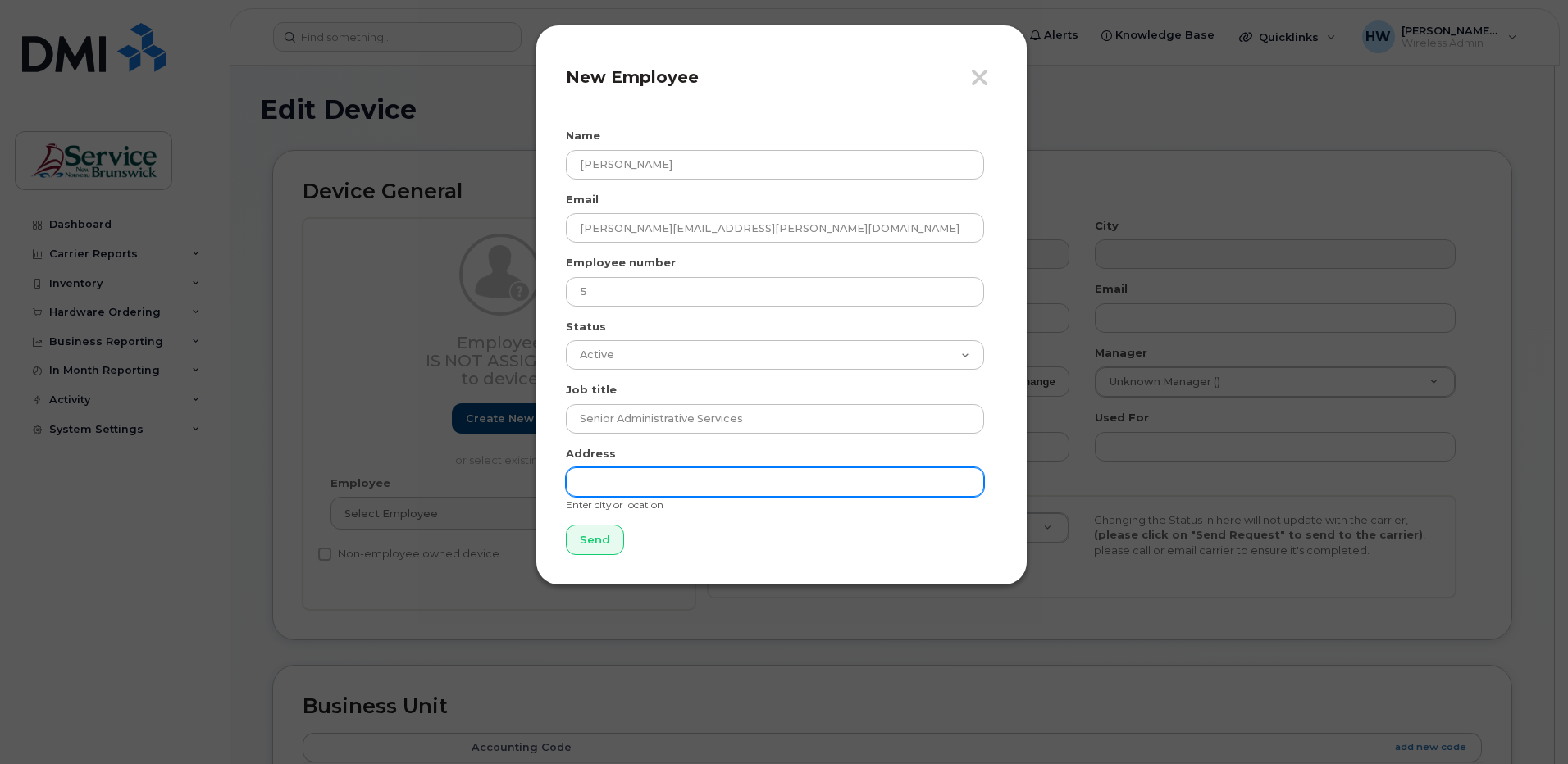
click at [661, 483] on input "text" at bounding box center [774, 482] width 418 height 29
type input "Saint [PERSON_NAME] NB"
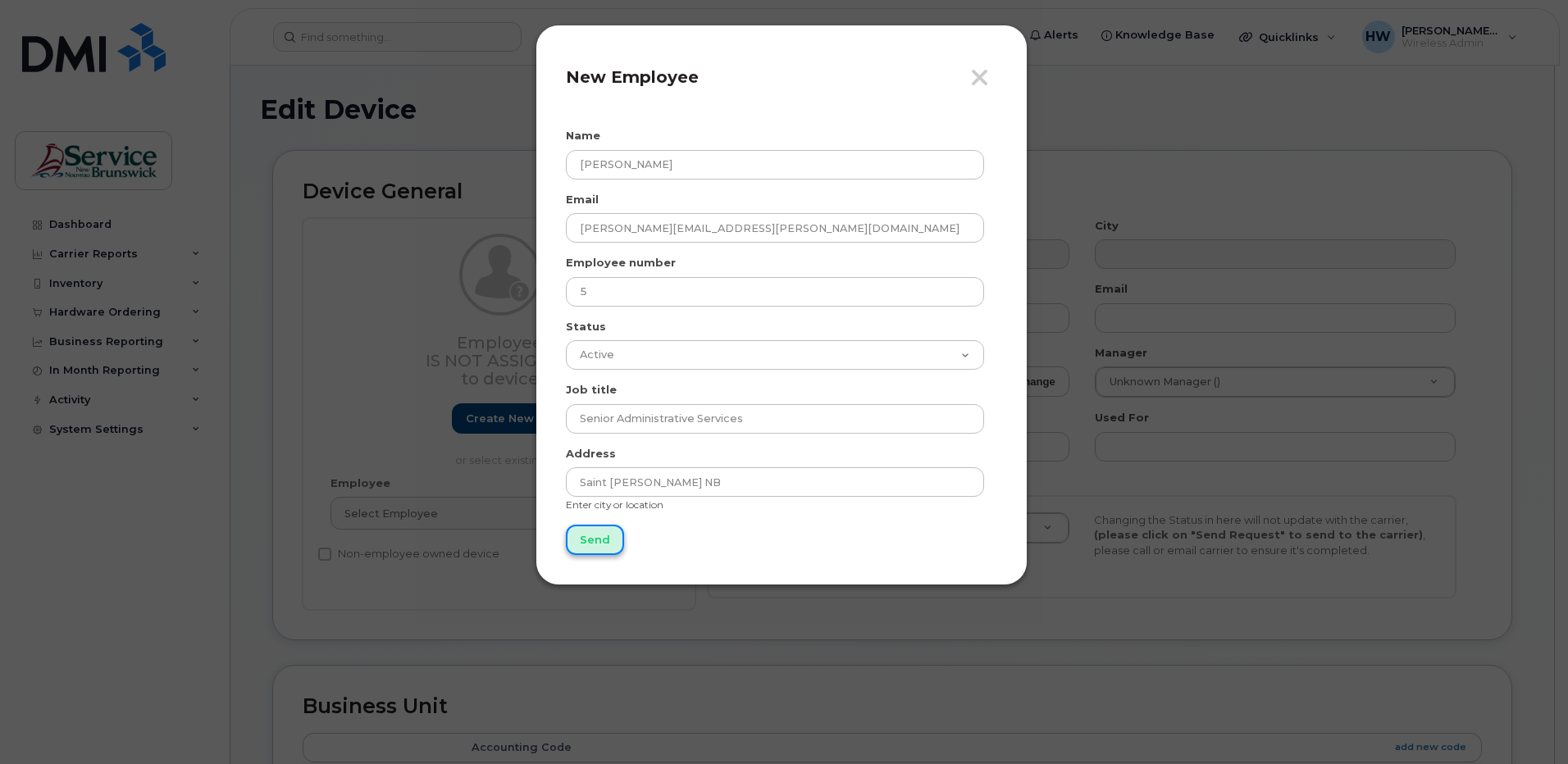
click at [586, 538] on input "Send" at bounding box center [594, 540] width 58 height 30
type input "Send"
